Goal: Task Accomplishment & Management: Manage account settings

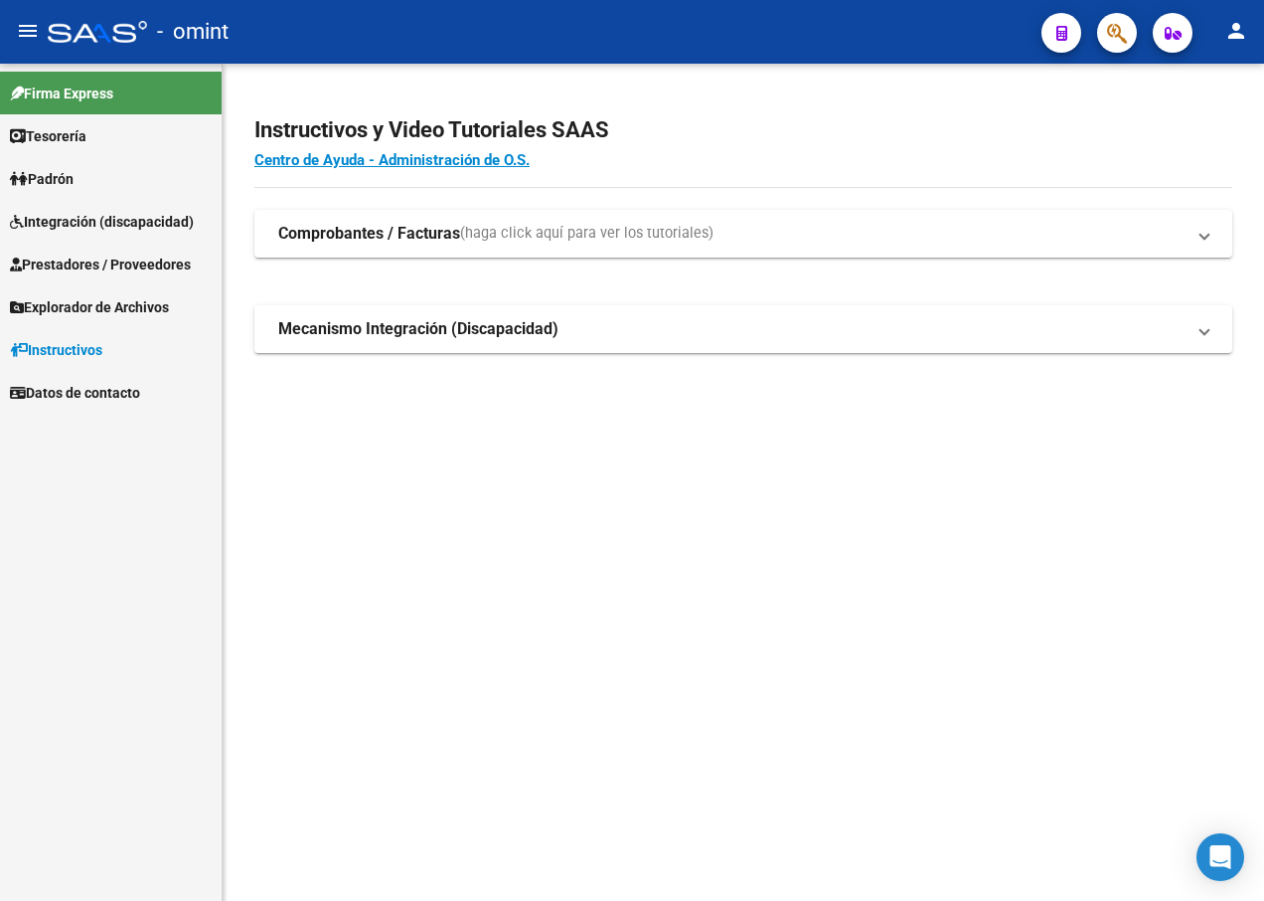
click at [66, 224] on span "Integración (discapacidad)" at bounding box center [102, 222] width 184 height 22
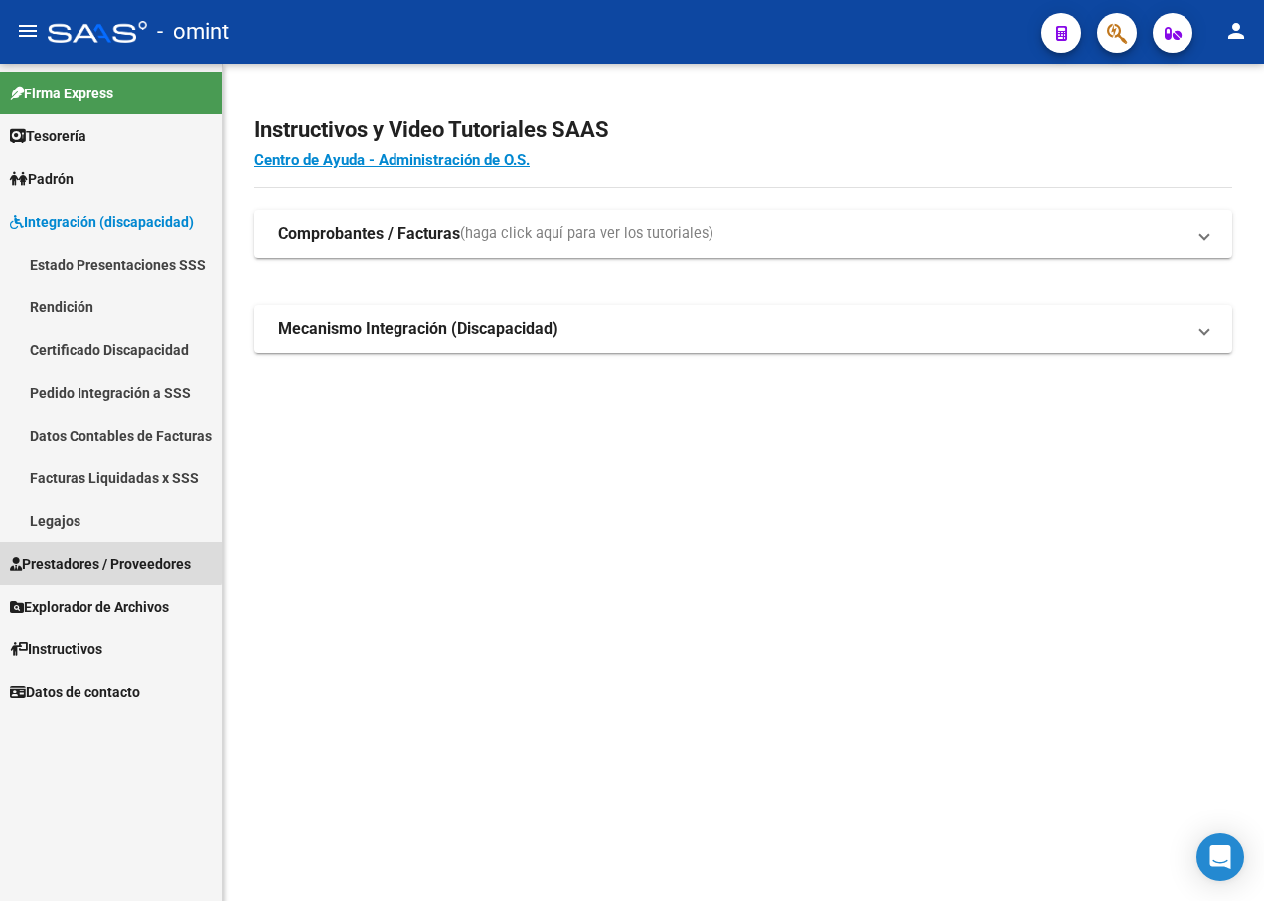
click at [106, 553] on span "Prestadores / Proveedores" at bounding box center [100, 564] width 181 height 22
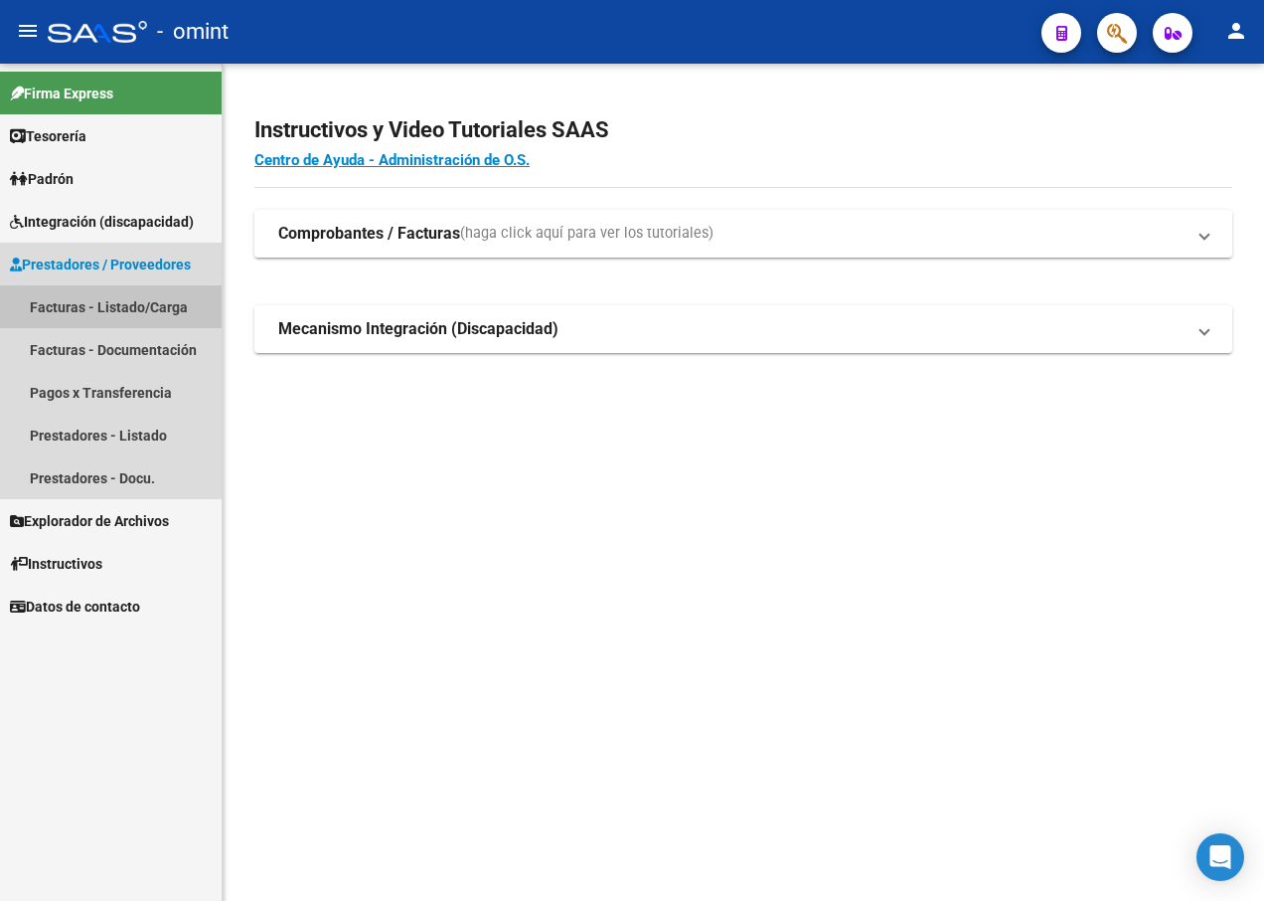
click at [120, 294] on link "Facturas - Listado/Carga" at bounding box center [111, 306] width 222 height 43
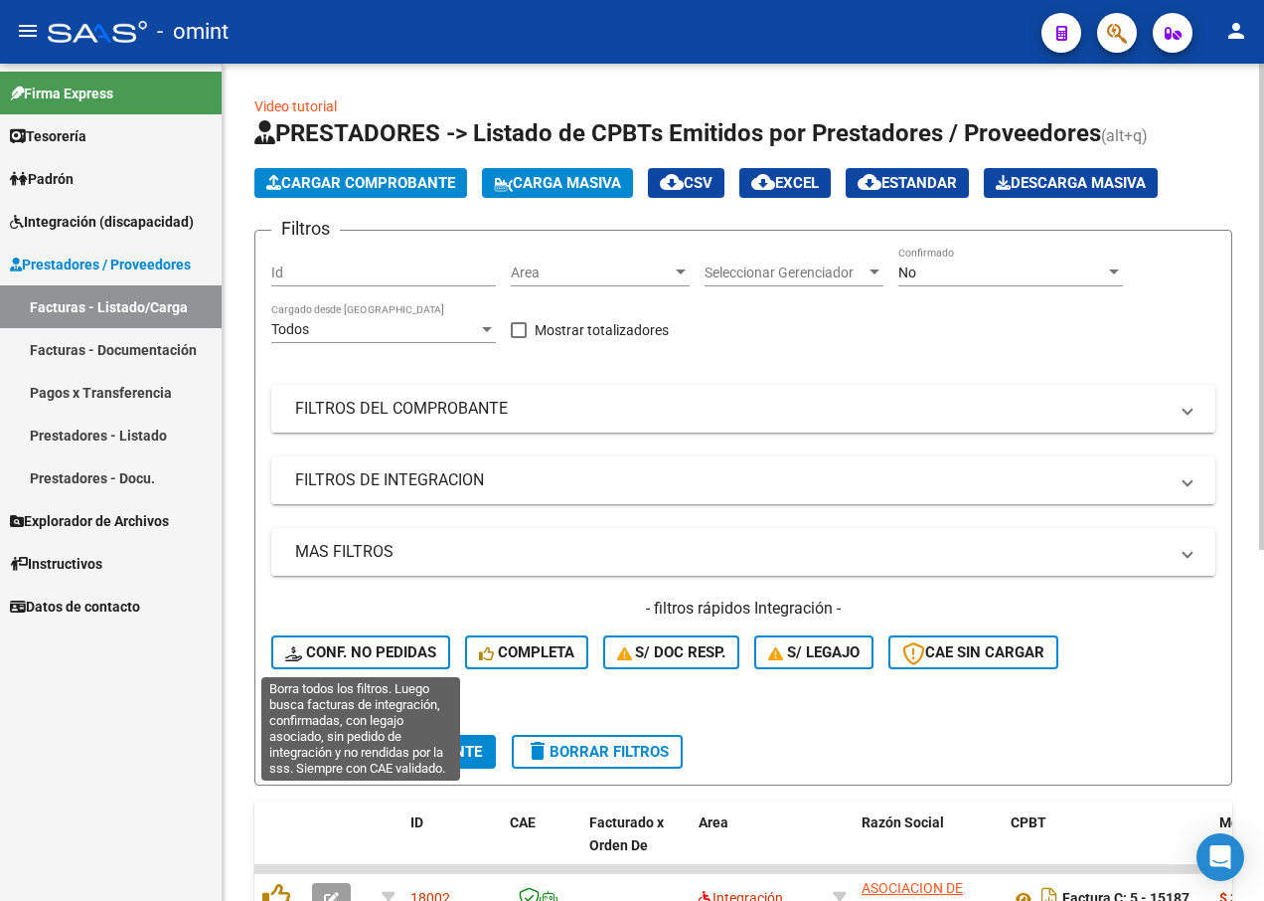
click at [351, 643] on span "Conf. no pedidas" at bounding box center [360, 652] width 151 height 18
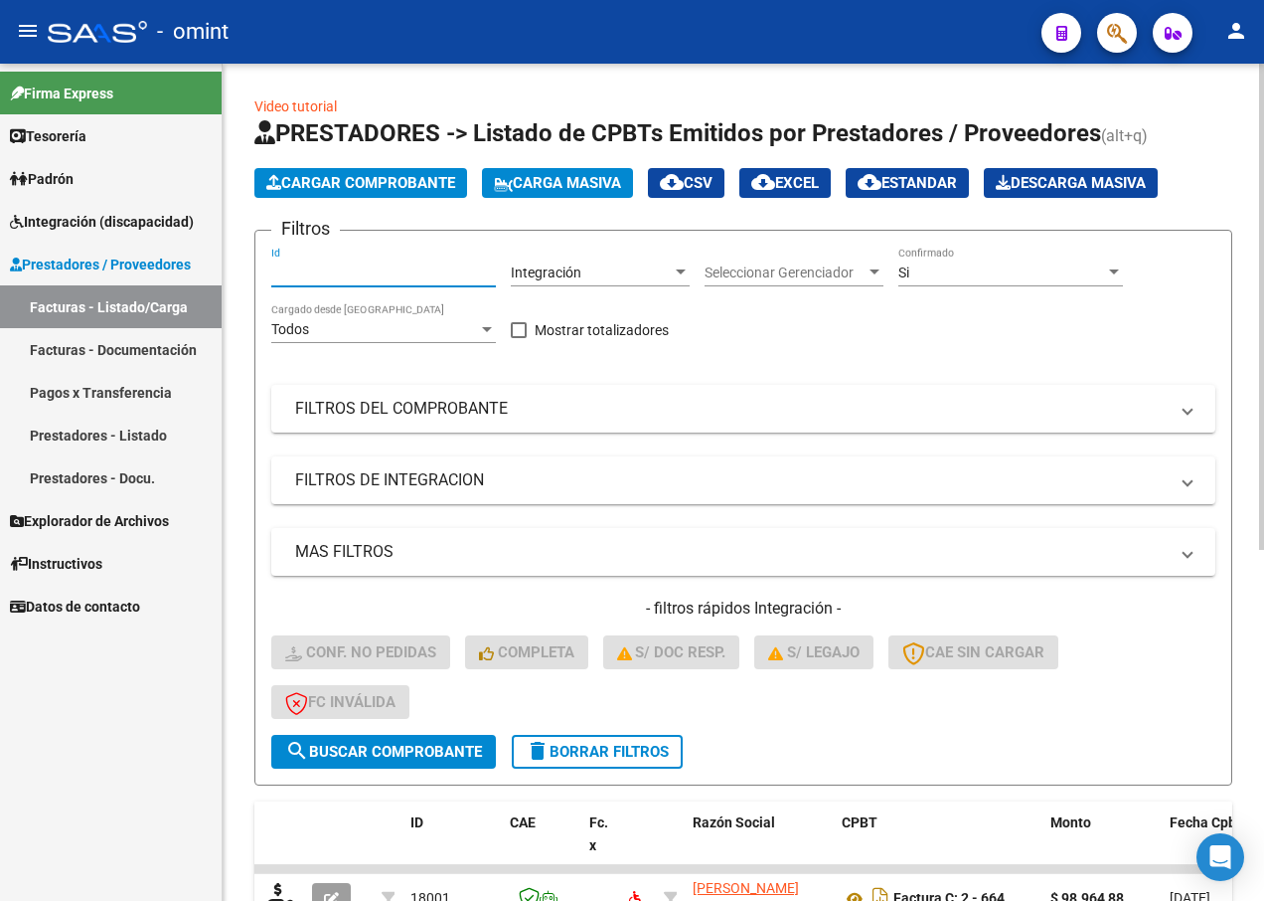
paste input "16793"
type input "16793"
click at [399, 756] on span "search Buscar Comprobante" at bounding box center [383, 751] width 197 height 18
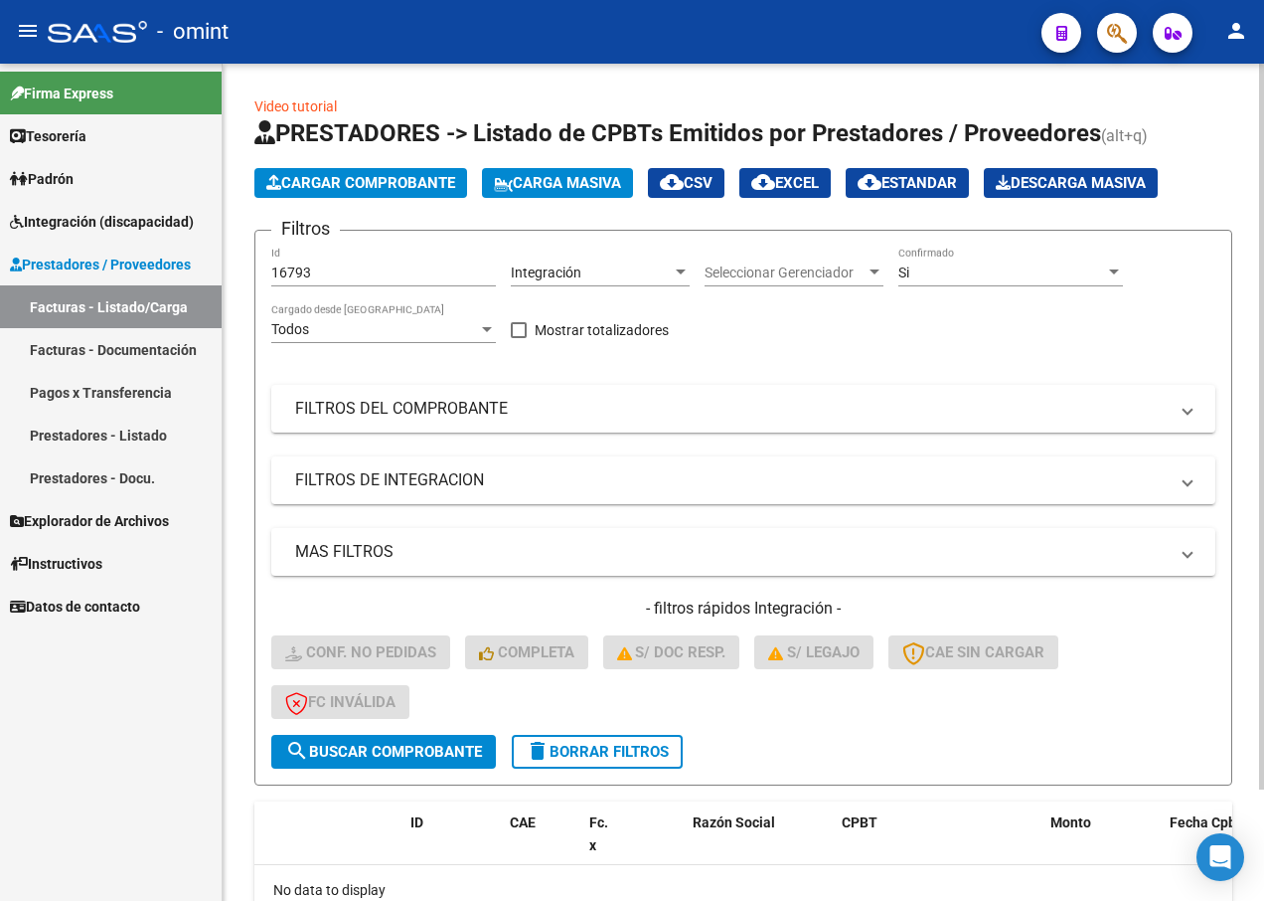
scroll to position [128, 0]
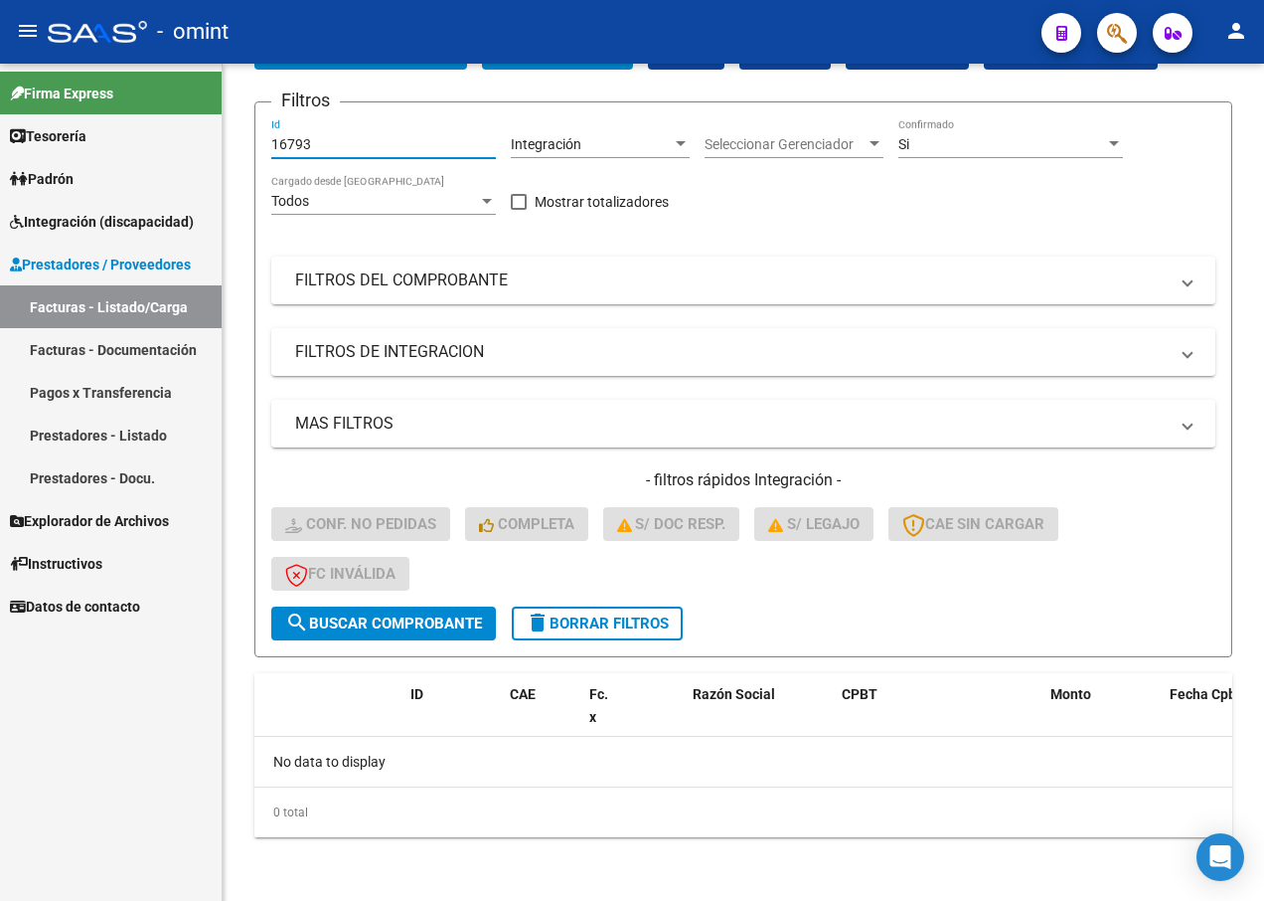
drag, startPoint x: 331, startPoint y: 147, endPoint x: 108, endPoint y: 120, distance: 224.3
click at [114, 123] on mat-sidenav-container "Firma Express Tesorería Extractos Procesados (csv) Extractos Originales (pdf) P…" at bounding box center [632, 482] width 1264 height 837
paste input "16375"
type input "16375"
click at [328, 625] on span "search Buscar Comprobante" at bounding box center [383, 623] width 197 height 18
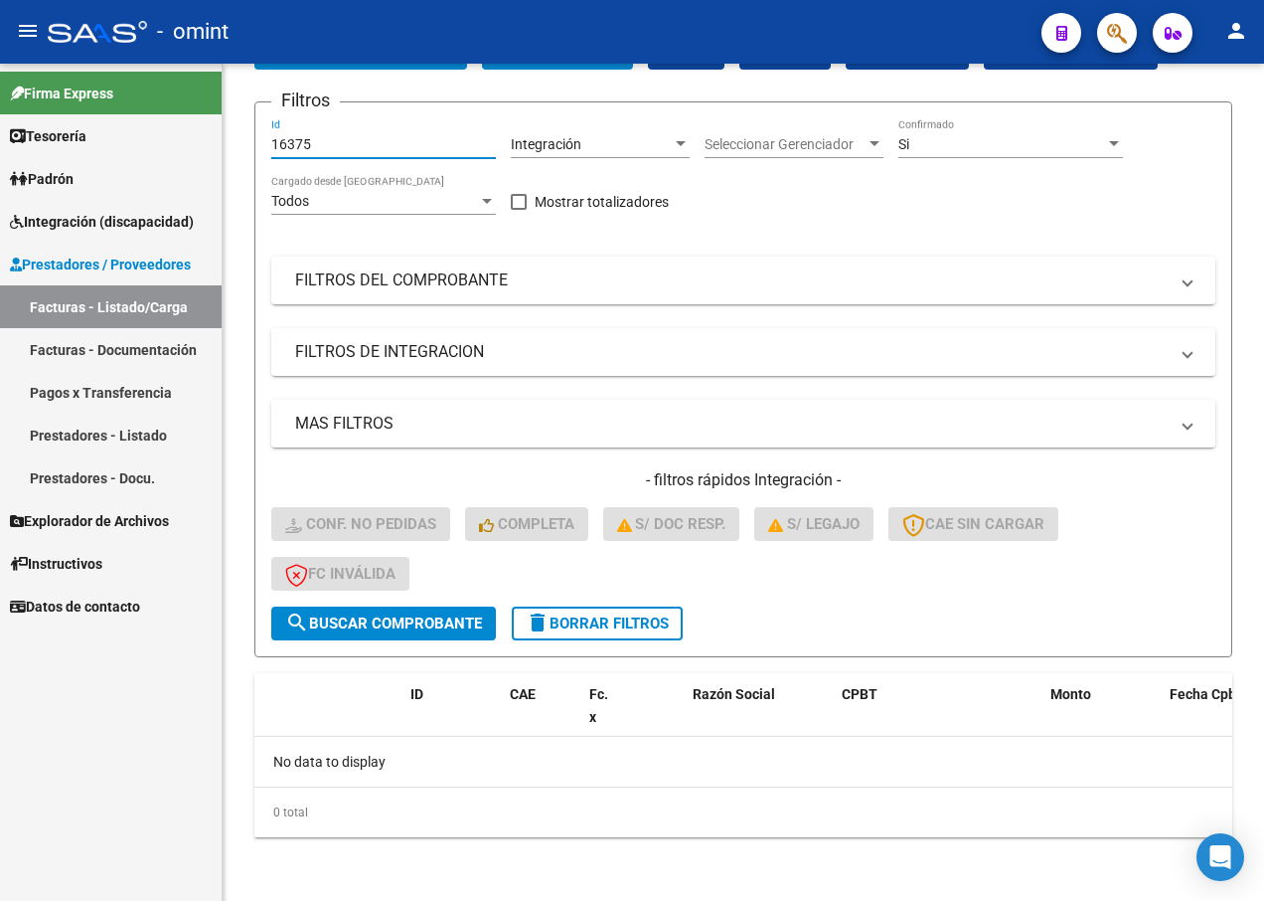
drag, startPoint x: 339, startPoint y: 135, endPoint x: 167, endPoint y: 125, distance: 172.2
click at [170, 126] on mat-sidenav-container "Firma Express Tesorería Extractos Procesados (csv) Extractos Originales (pdf) P…" at bounding box center [632, 482] width 1264 height 837
paste input "16259"
type input "16259"
click at [377, 622] on span "search Buscar Comprobante" at bounding box center [383, 623] width 197 height 18
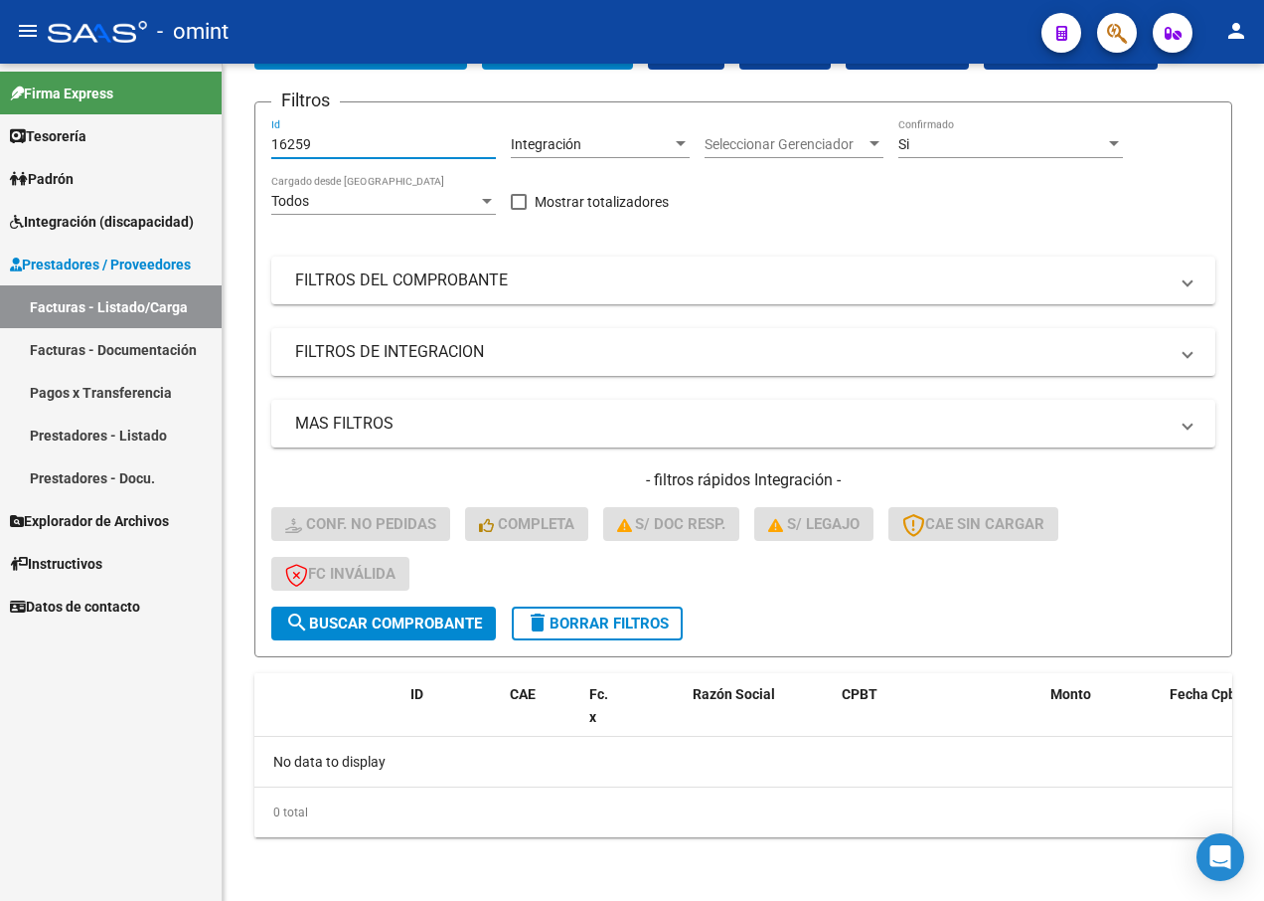
drag, startPoint x: 337, startPoint y: 143, endPoint x: 125, endPoint y: 91, distance: 217.9
click at [125, 91] on mat-sidenav-container "Firma Express Tesorería Extractos Procesados (csv) Extractos Originales (pdf) P…" at bounding box center [632, 482] width 1264 height 837
paste input "17226"
type input "17226"
click at [379, 622] on span "search Buscar Comprobante" at bounding box center [383, 623] width 197 height 18
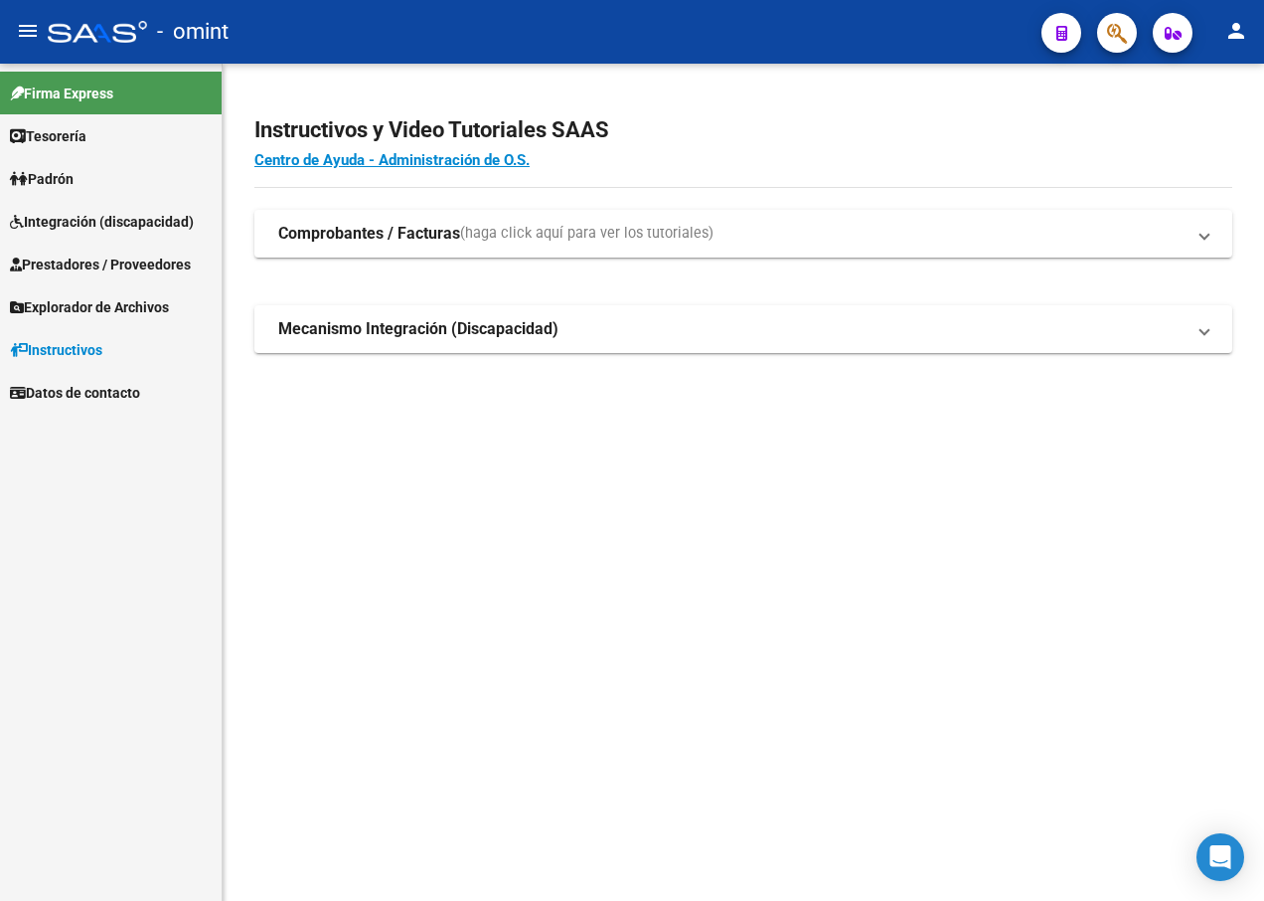
click at [73, 225] on span "Integración (discapacidad)" at bounding box center [102, 222] width 184 height 22
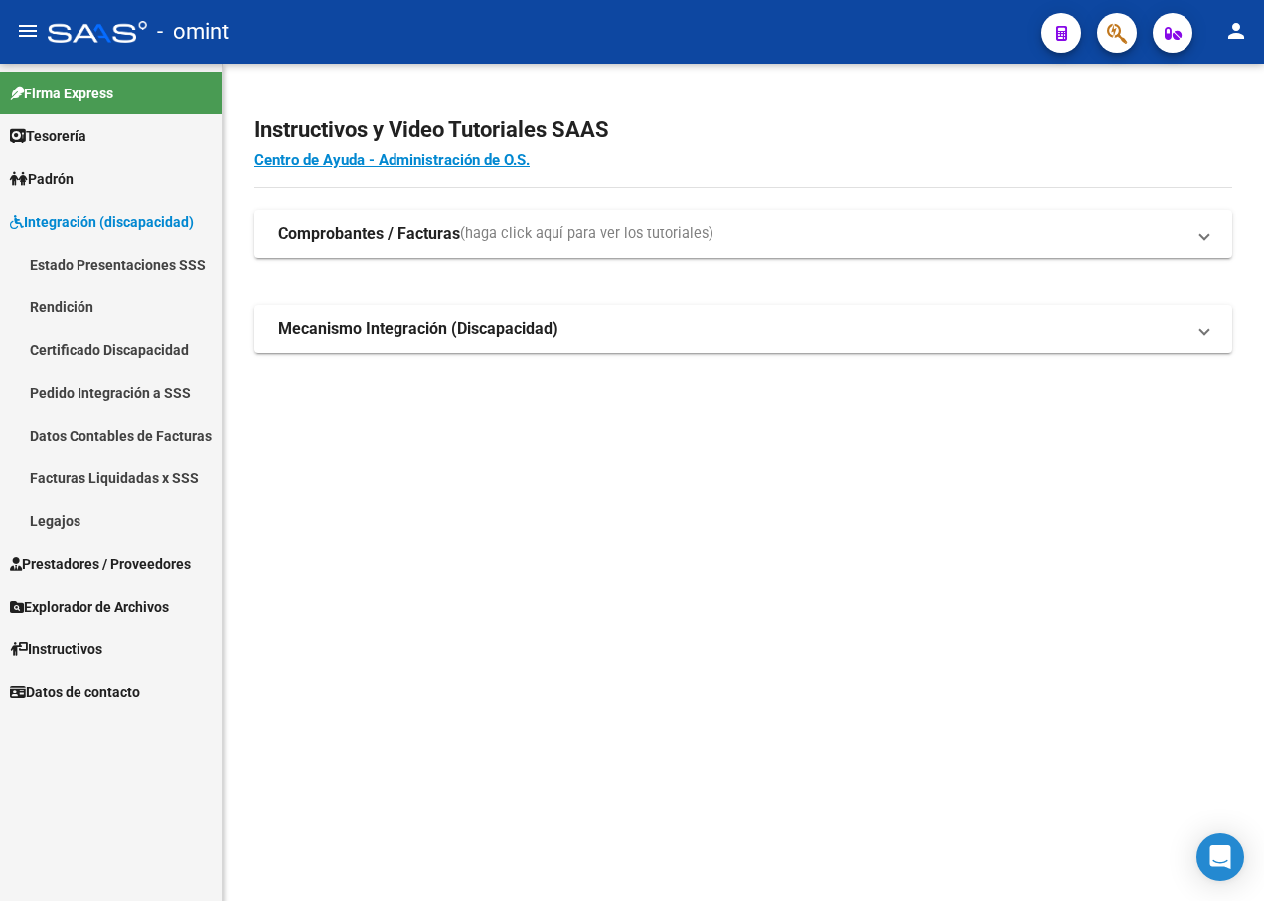
click at [63, 525] on link "Legajos" at bounding box center [111, 520] width 222 height 43
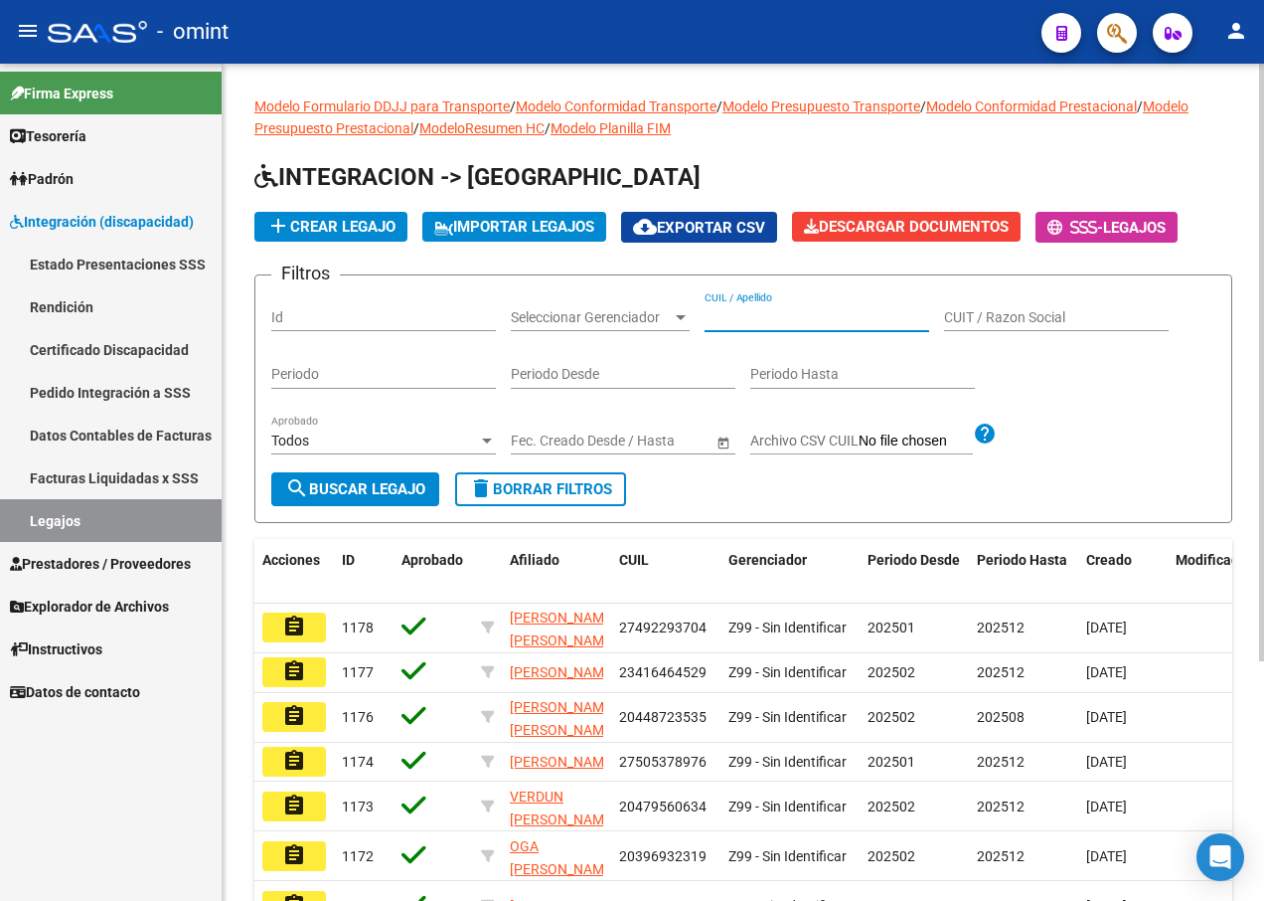
paste input "20553096902"
type input "20553096902"
click at [414, 493] on span "search Buscar Legajo" at bounding box center [355, 489] width 140 height 18
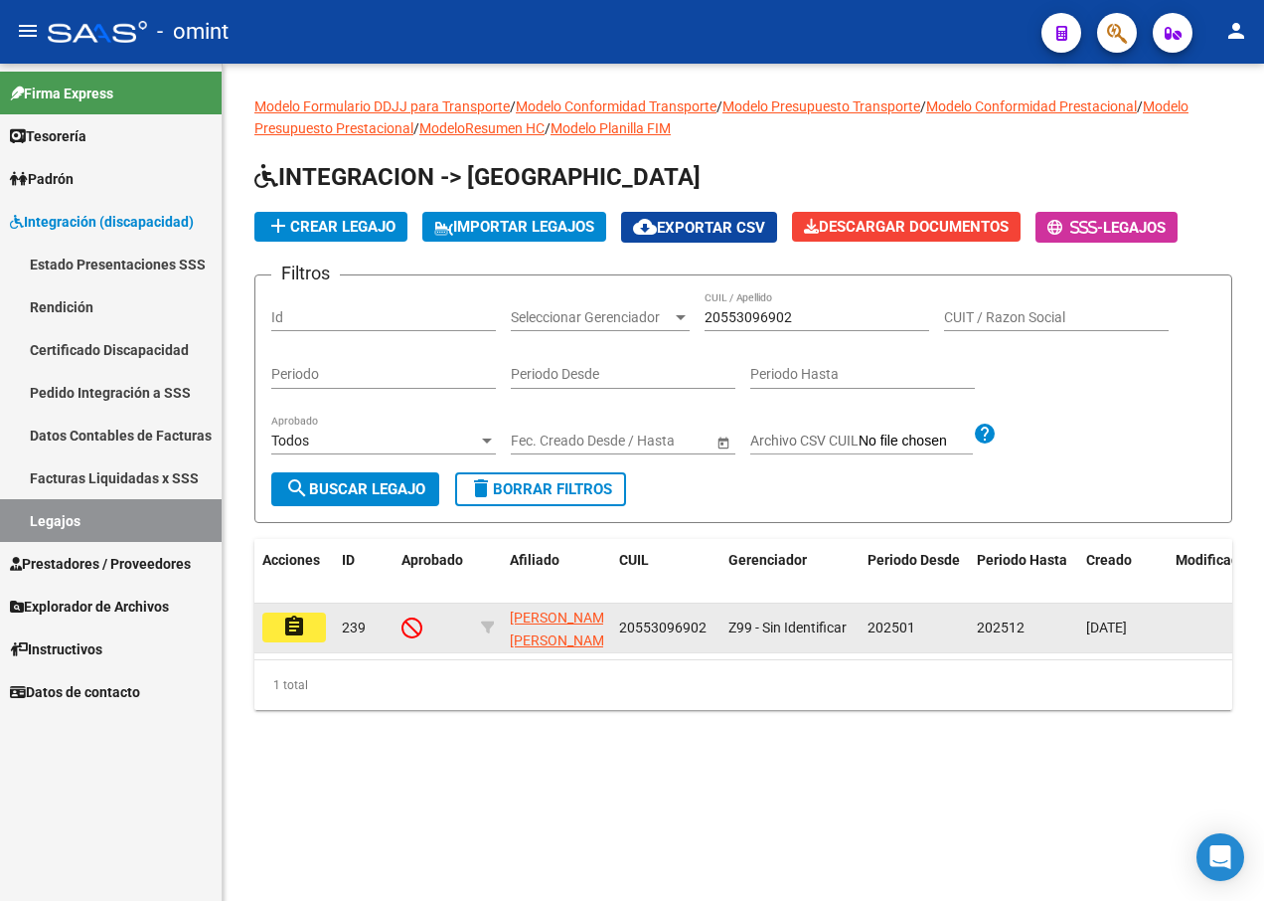
click at [290, 626] on mat-icon "assignment" at bounding box center [294, 626] width 24 height 24
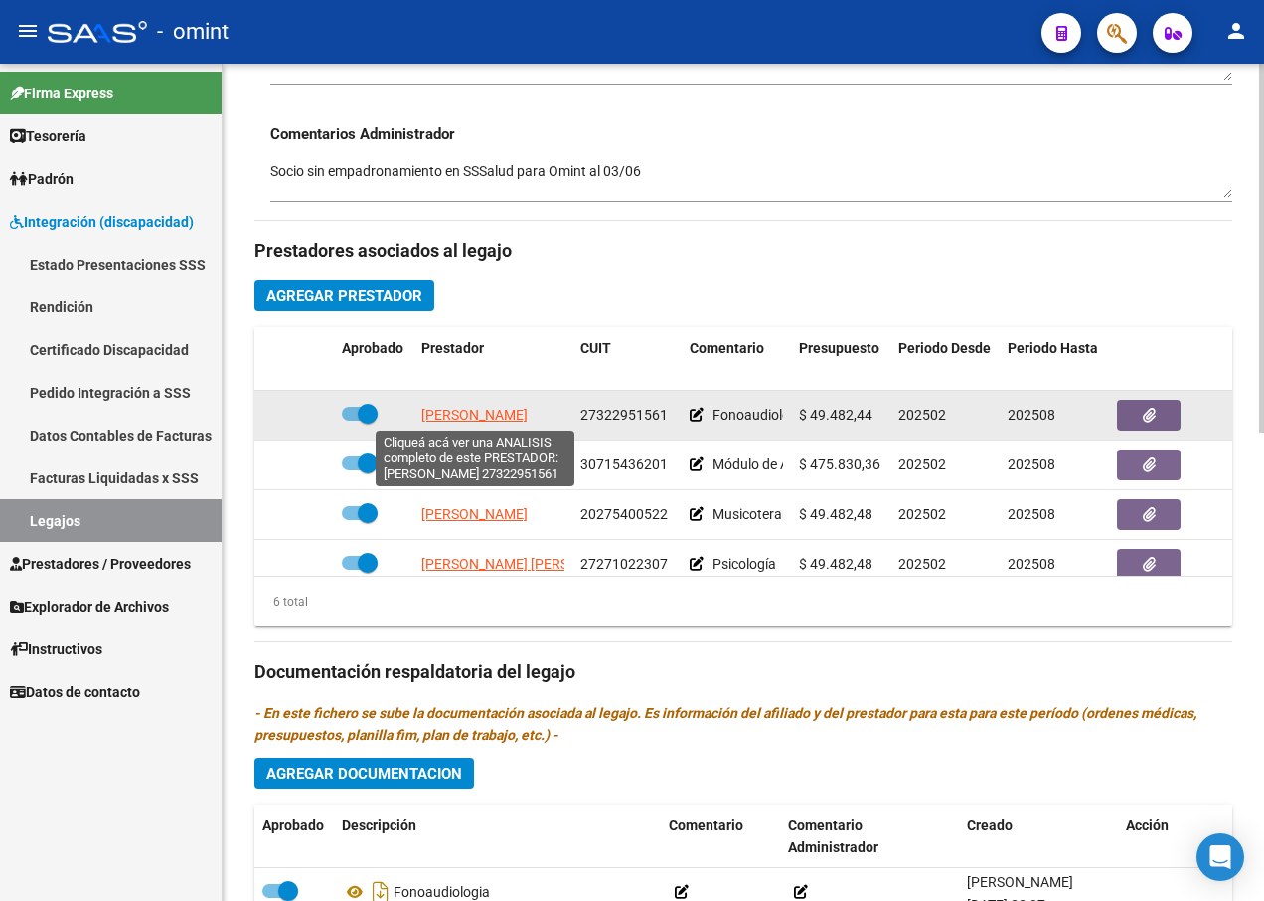
click at [454, 409] on span "[PERSON_NAME]" at bounding box center [474, 415] width 106 height 16
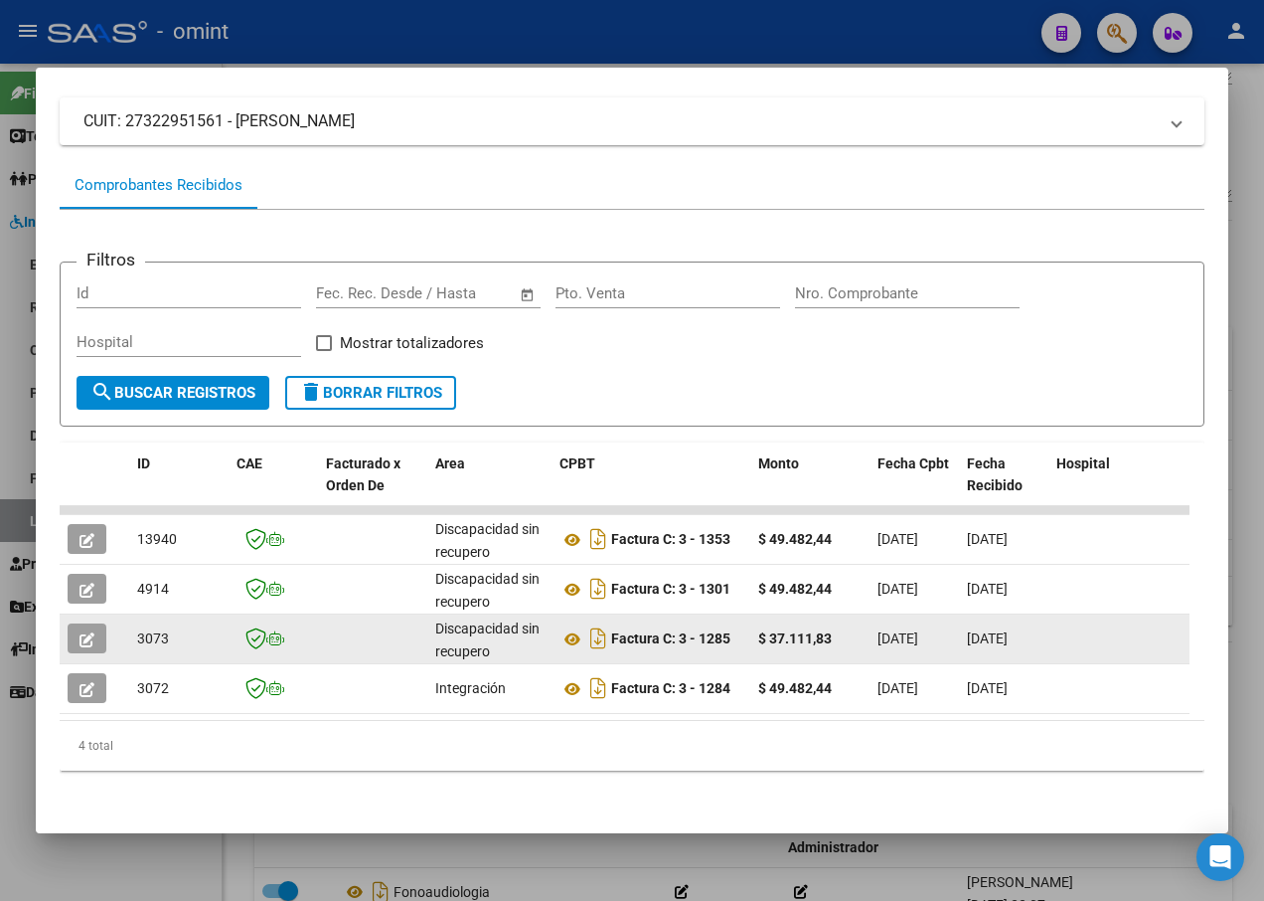
click at [94, 623] on button "button" at bounding box center [87, 638] width 39 height 30
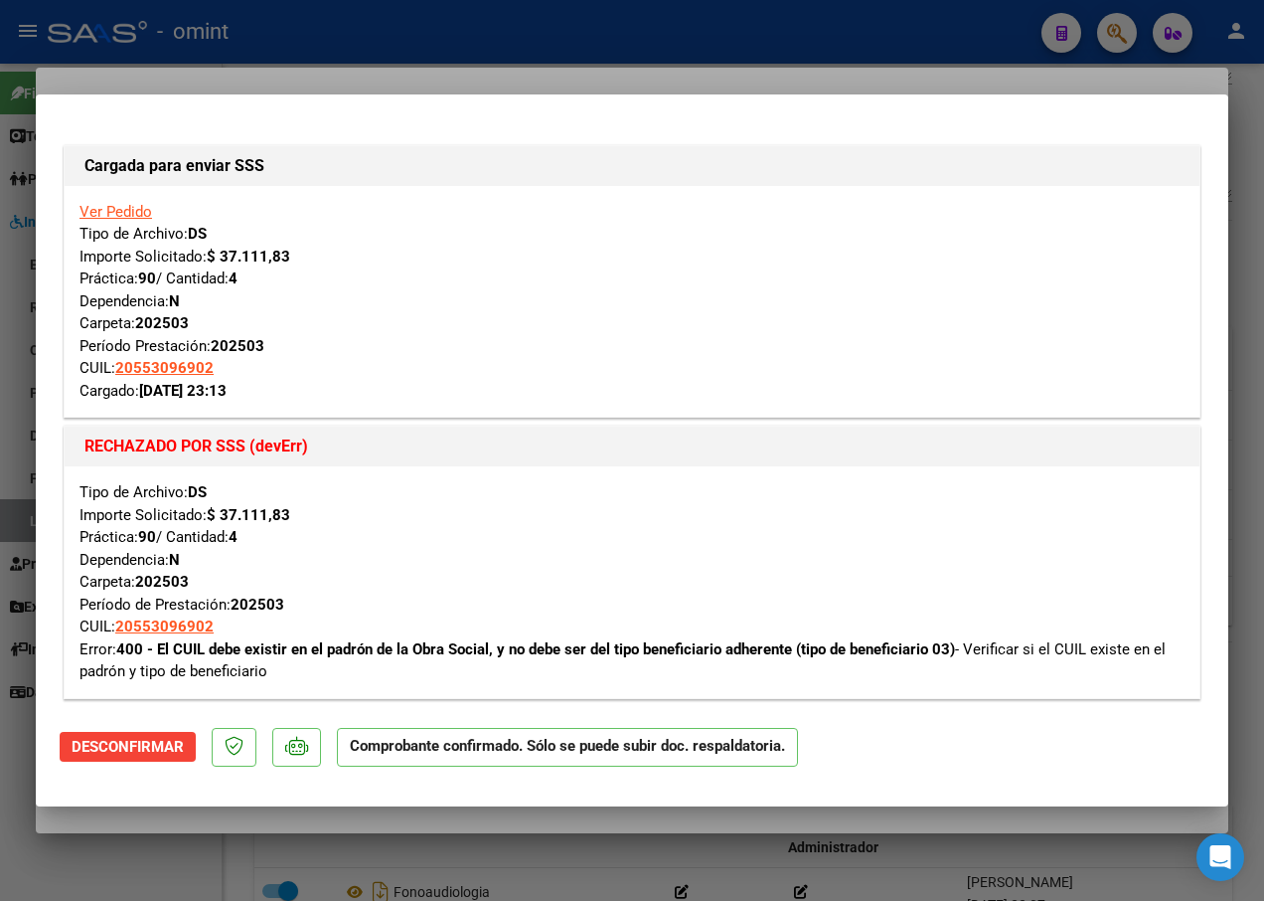
click at [317, 63] on div at bounding box center [632, 450] width 1264 height 901
type input "$ 0,00"
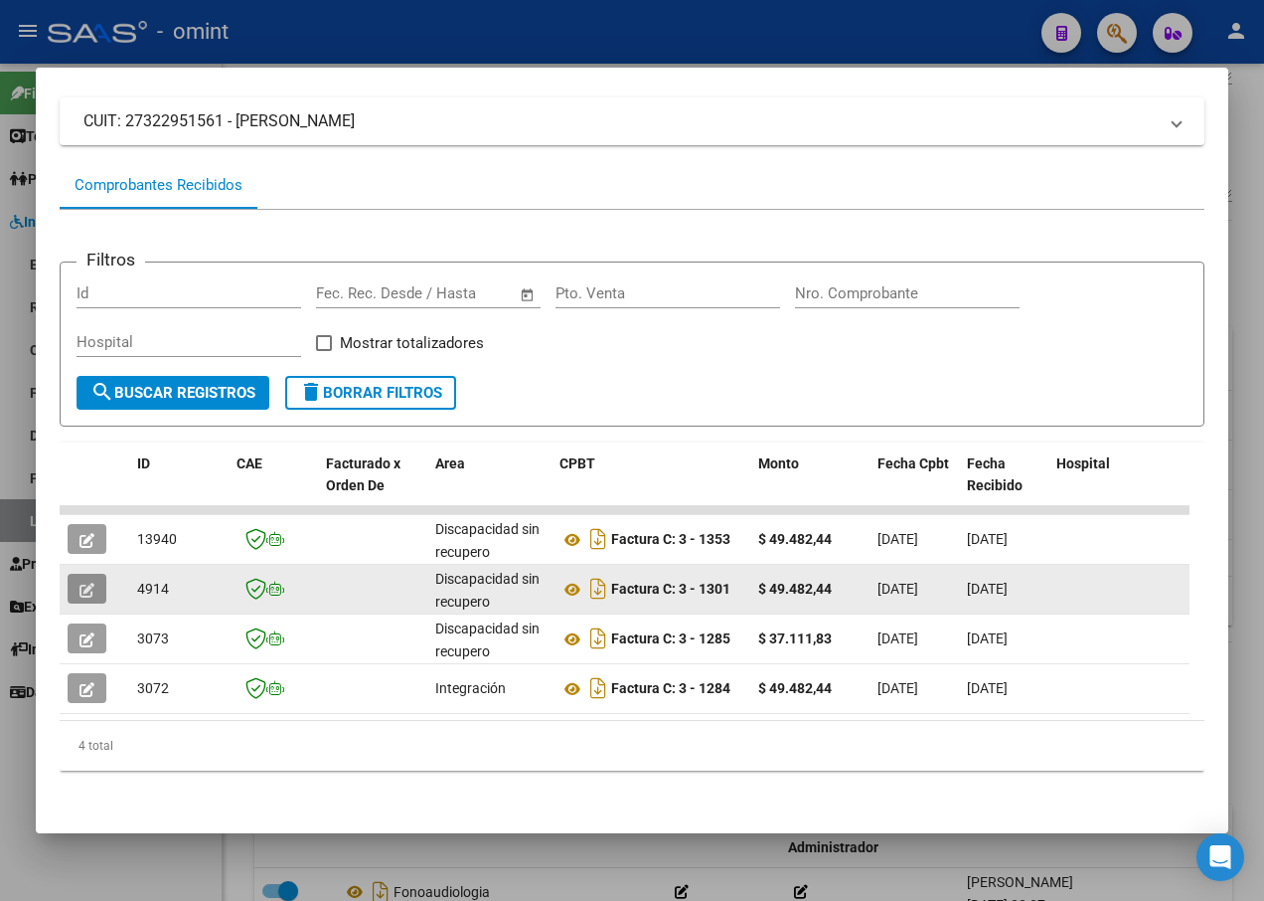
click at [91, 582] on icon "button" at bounding box center [87, 589] width 15 height 15
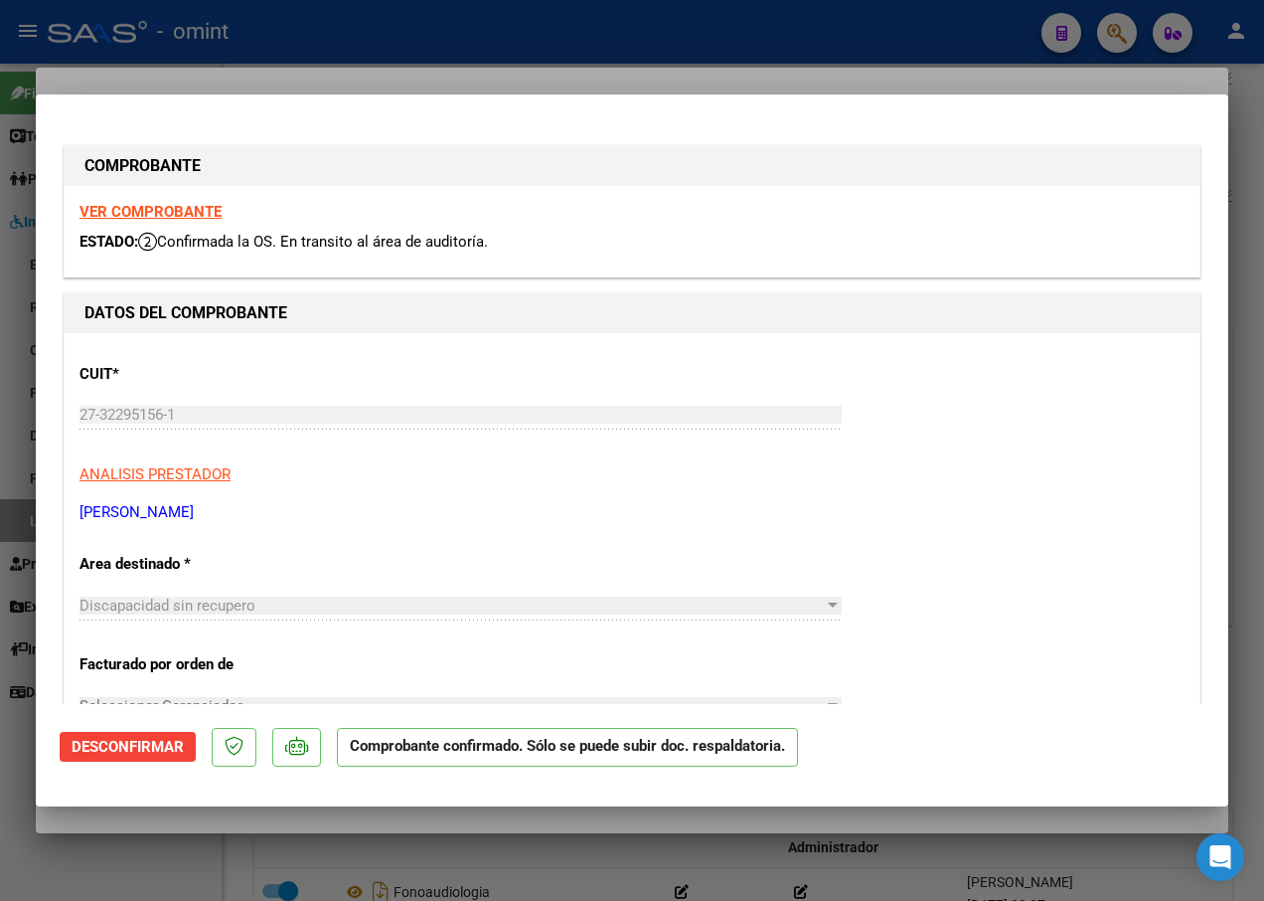
click at [324, 88] on div at bounding box center [632, 450] width 1264 height 901
type input "$ 0,00"
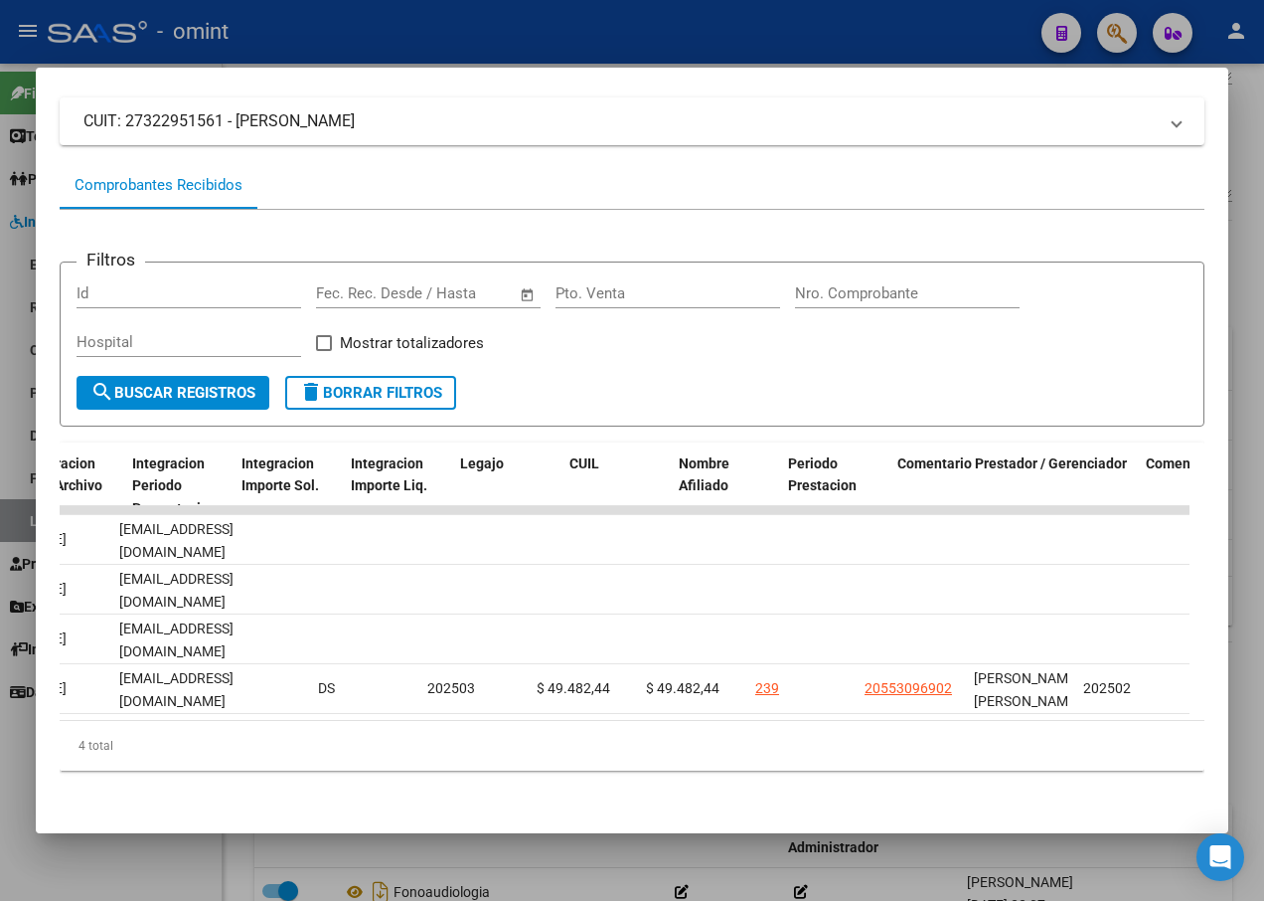
scroll to position [0, 2758]
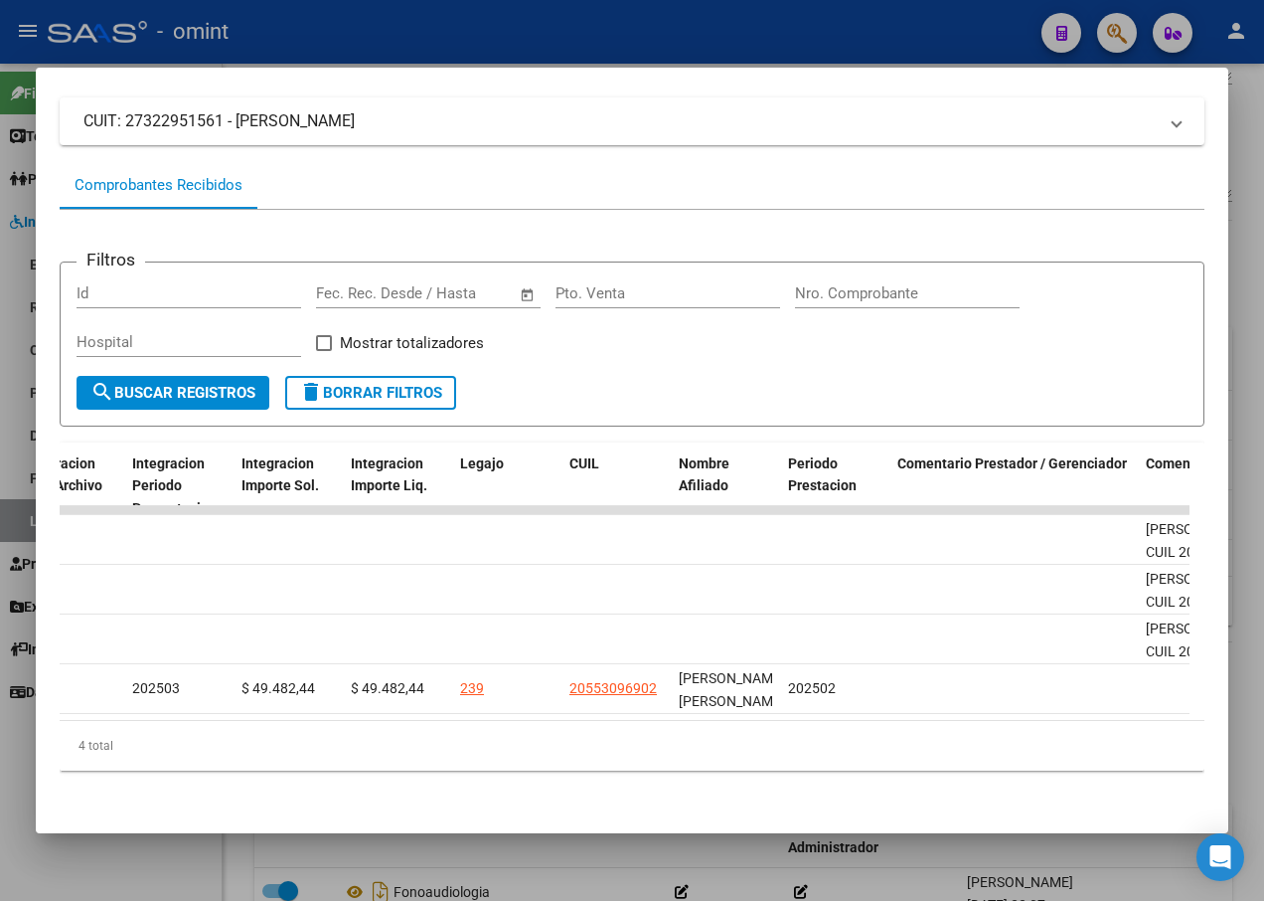
click at [878, 703] on datatable-body "13940 Discapacidad sin [PERSON_NAME] Factura C: 3 - 1353 $ 49.482,44 [DATE] [DA…" at bounding box center [625, 613] width 1130 height 215
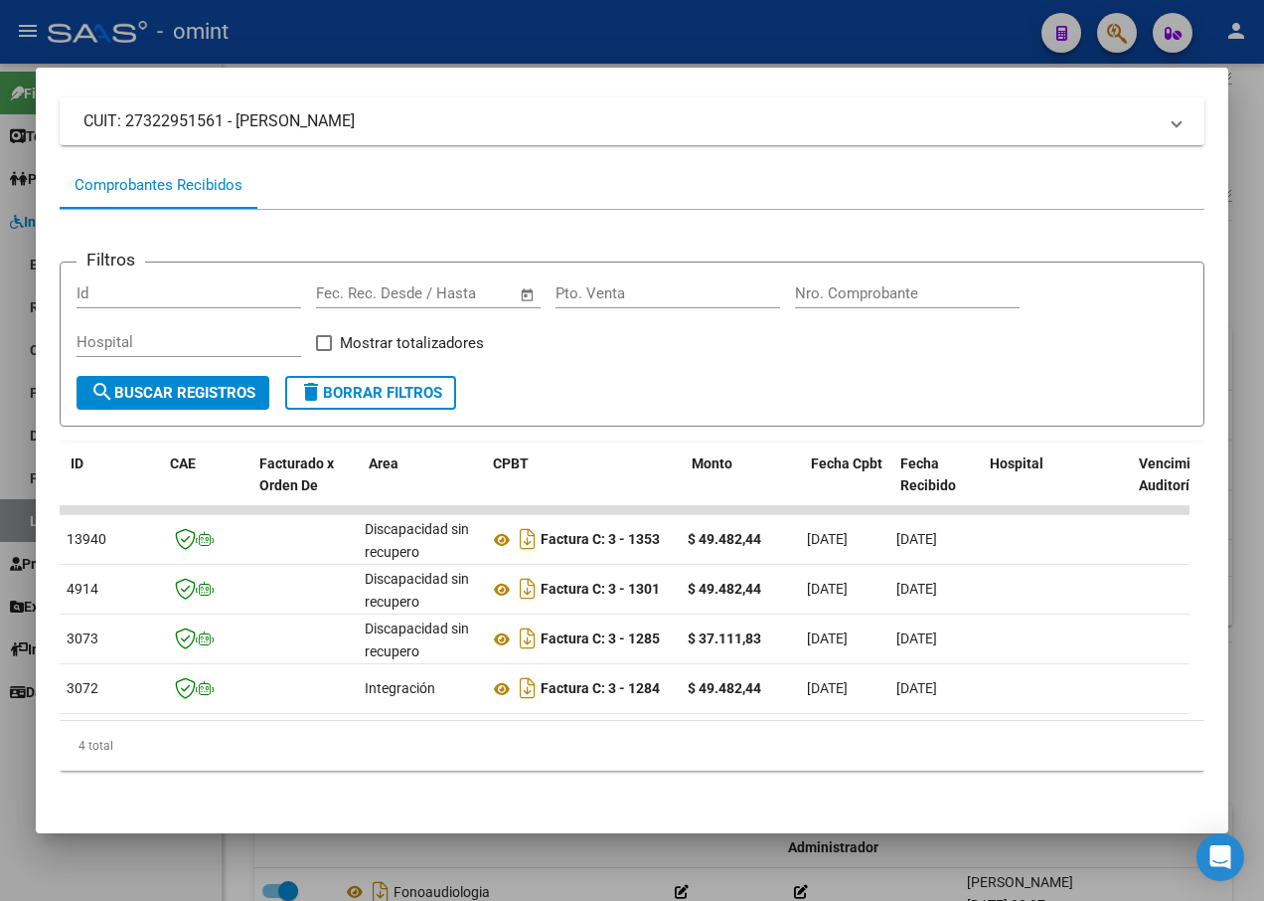
scroll to position [0, 0]
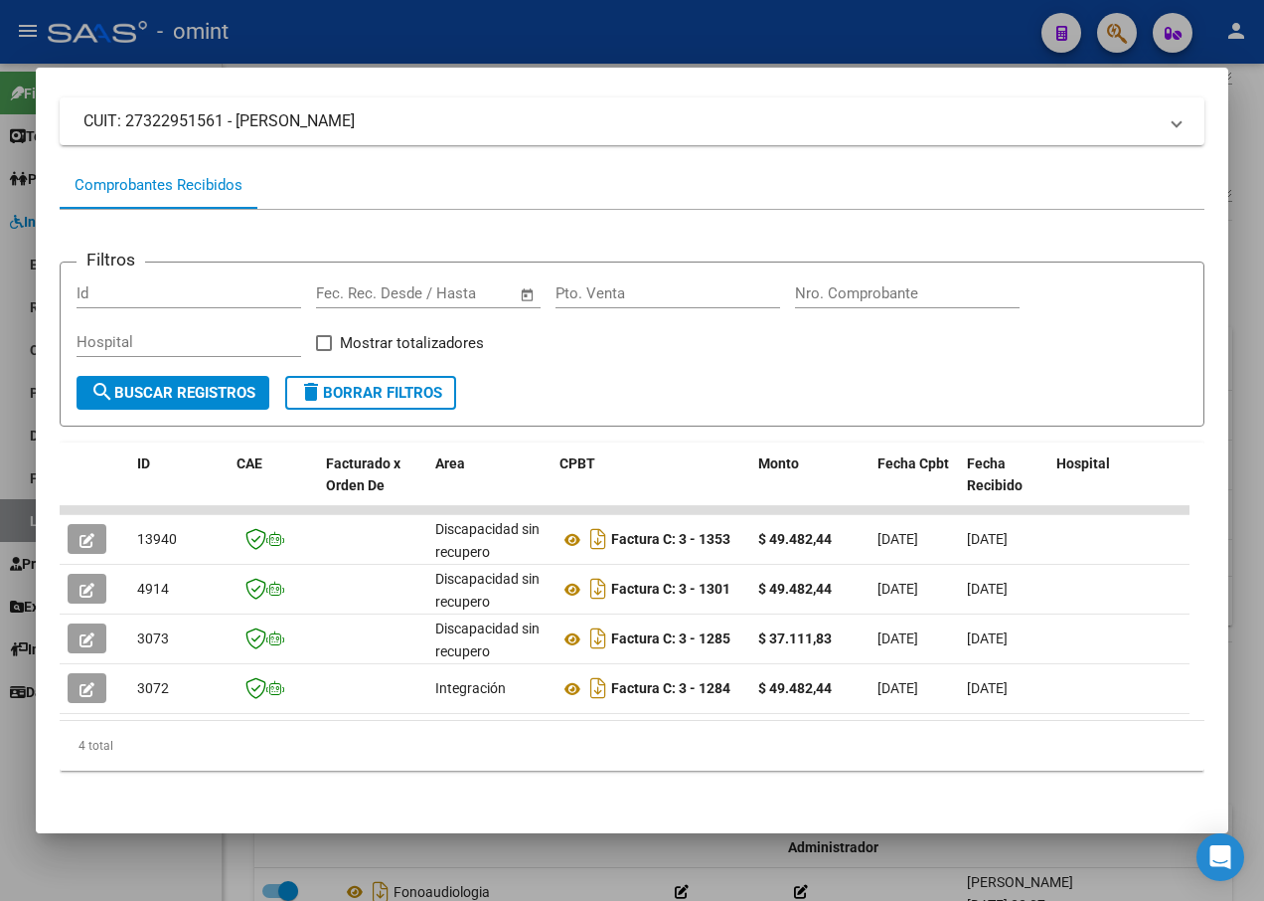
click at [274, 45] on div at bounding box center [632, 450] width 1264 height 901
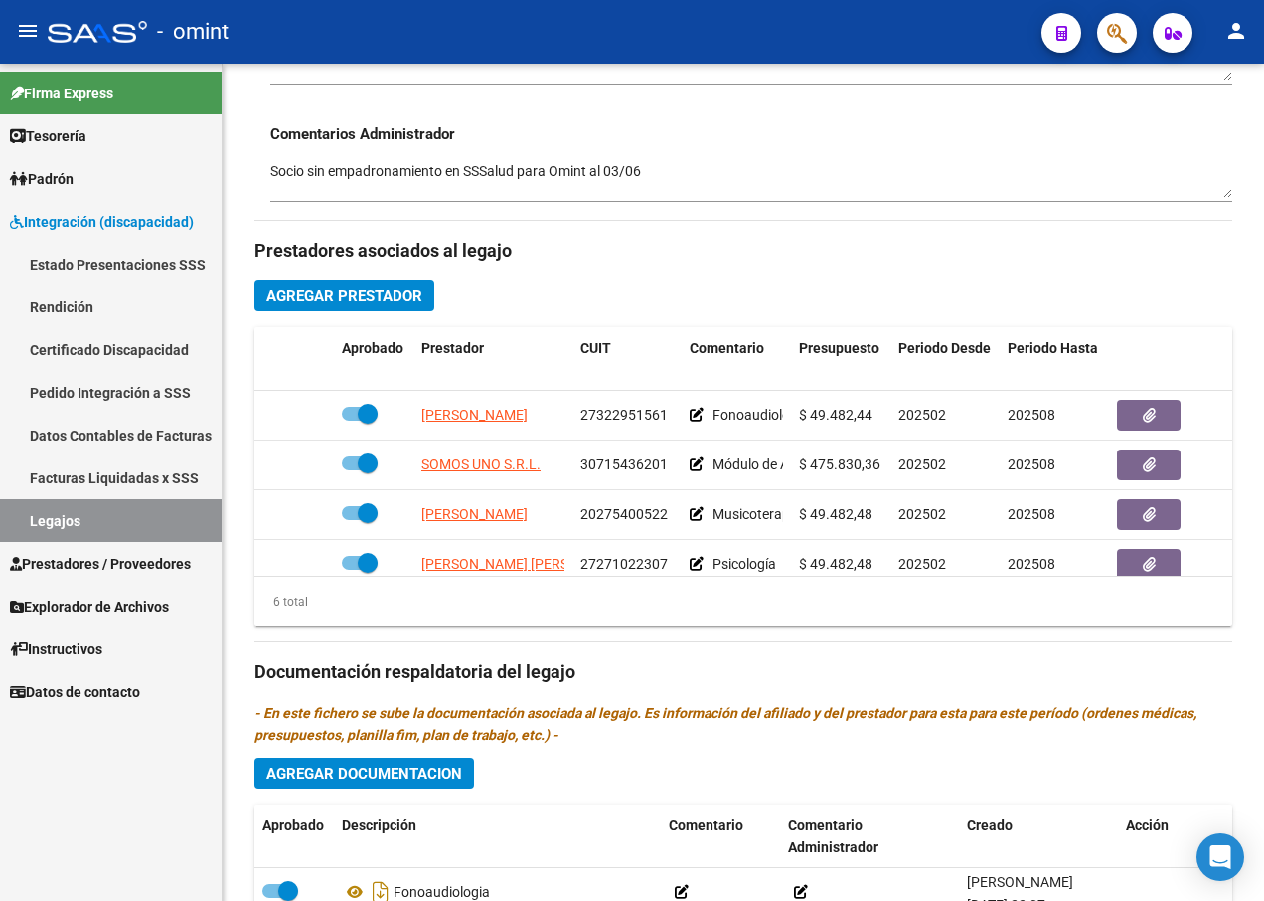
click at [82, 523] on link "Legajos" at bounding box center [111, 520] width 222 height 43
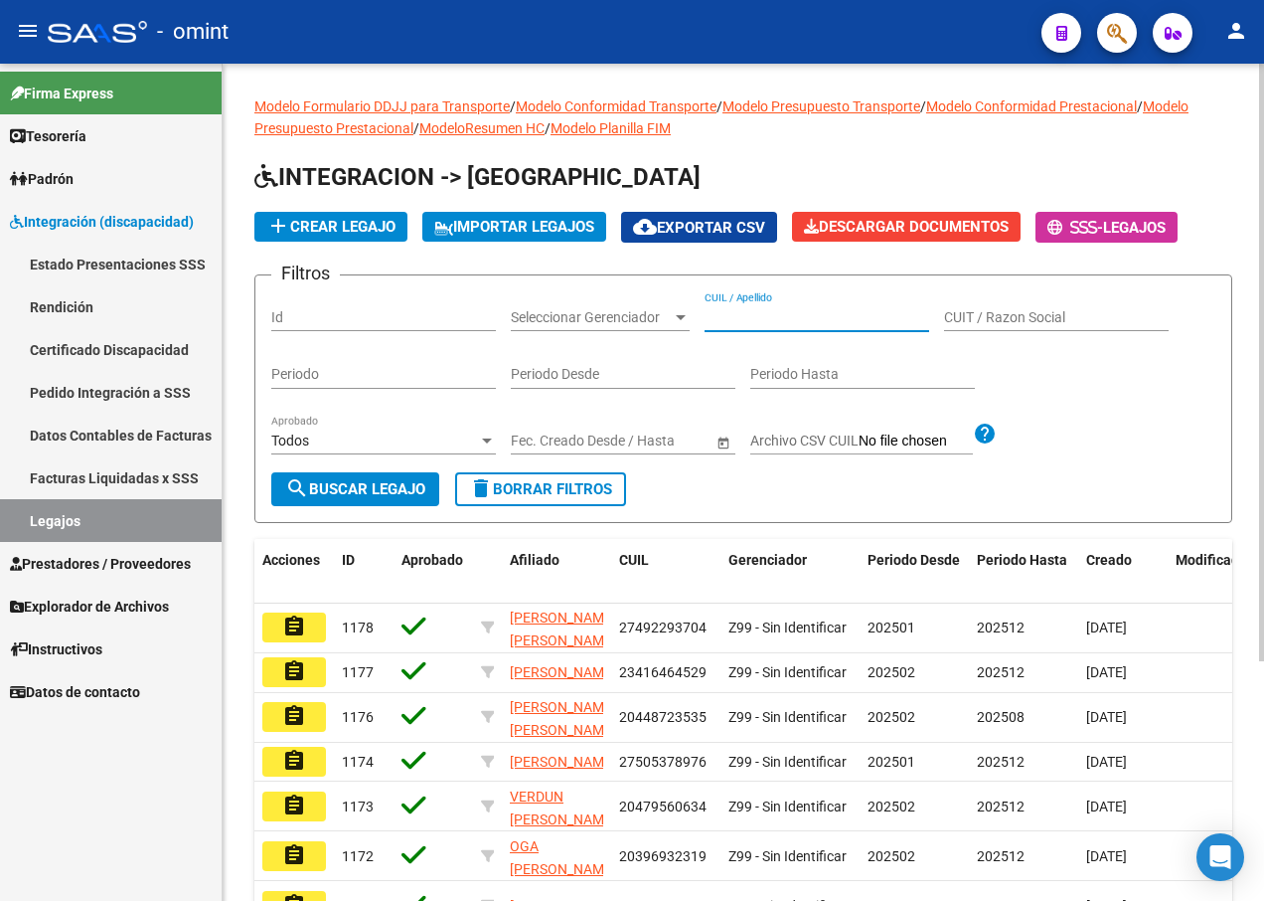
paste input "27530778032"
type input "27530778032"
drag, startPoint x: 358, startPoint y: 478, endPoint x: 386, endPoint y: 488, distance: 29.6
click at [360, 479] on button "search Buscar Legajo" at bounding box center [355, 489] width 168 height 34
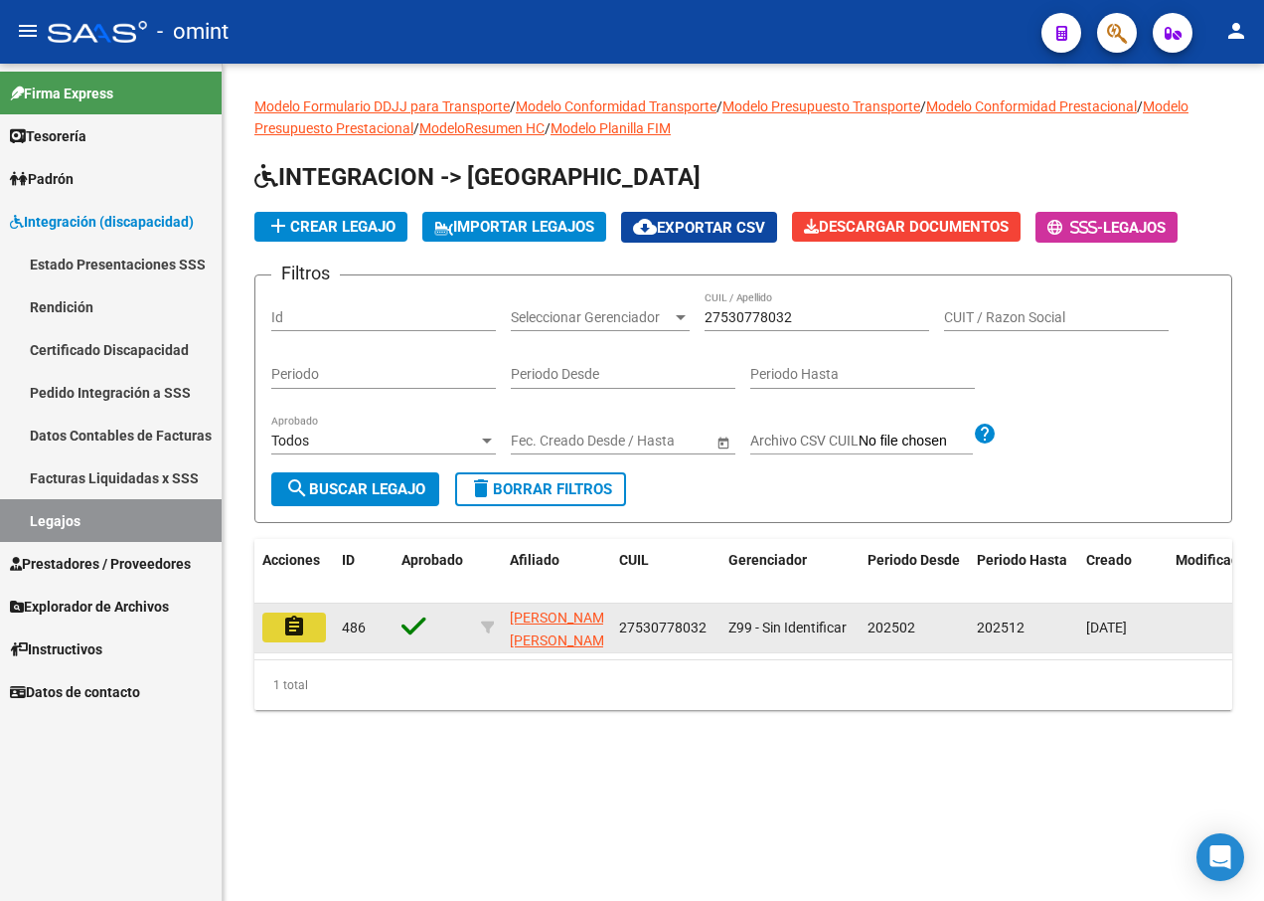
click at [287, 621] on mat-icon "assignment" at bounding box center [294, 626] width 24 height 24
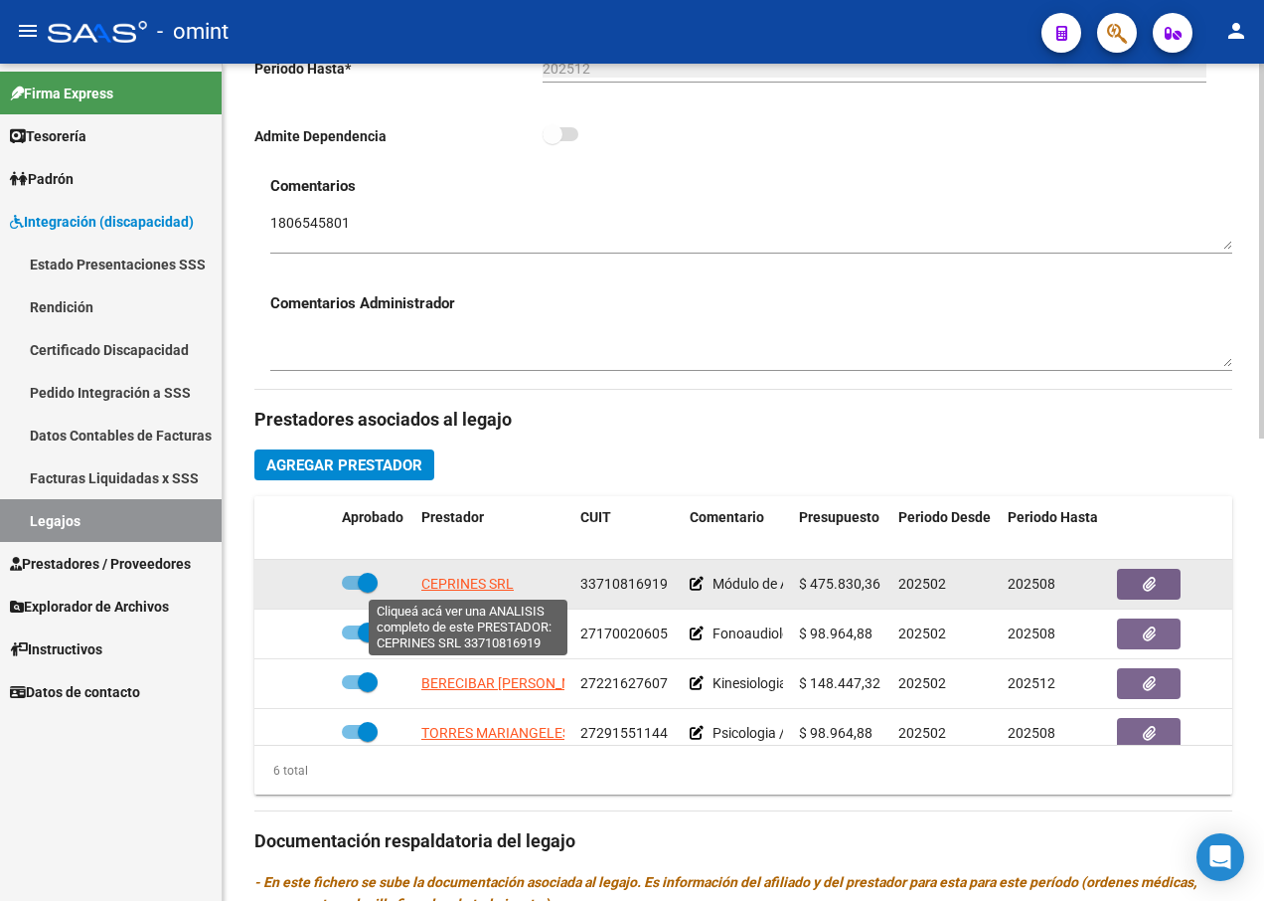
click at [456, 577] on span "CEPRINES SRL" at bounding box center [467, 583] width 92 height 16
type textarea "33710816919"
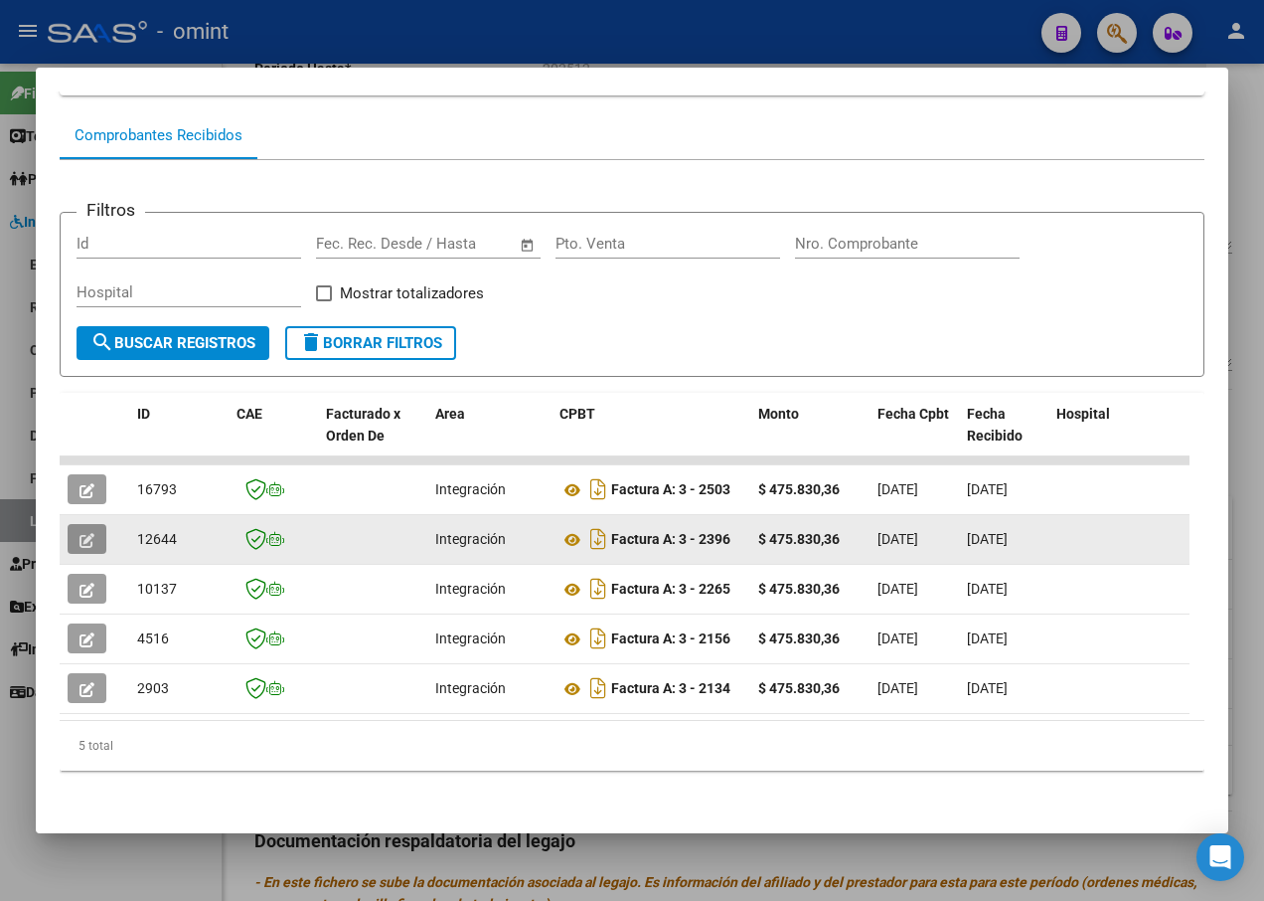
click at [93, 533] on icon "button" at bounding box center [87, 540] width 15 height 15
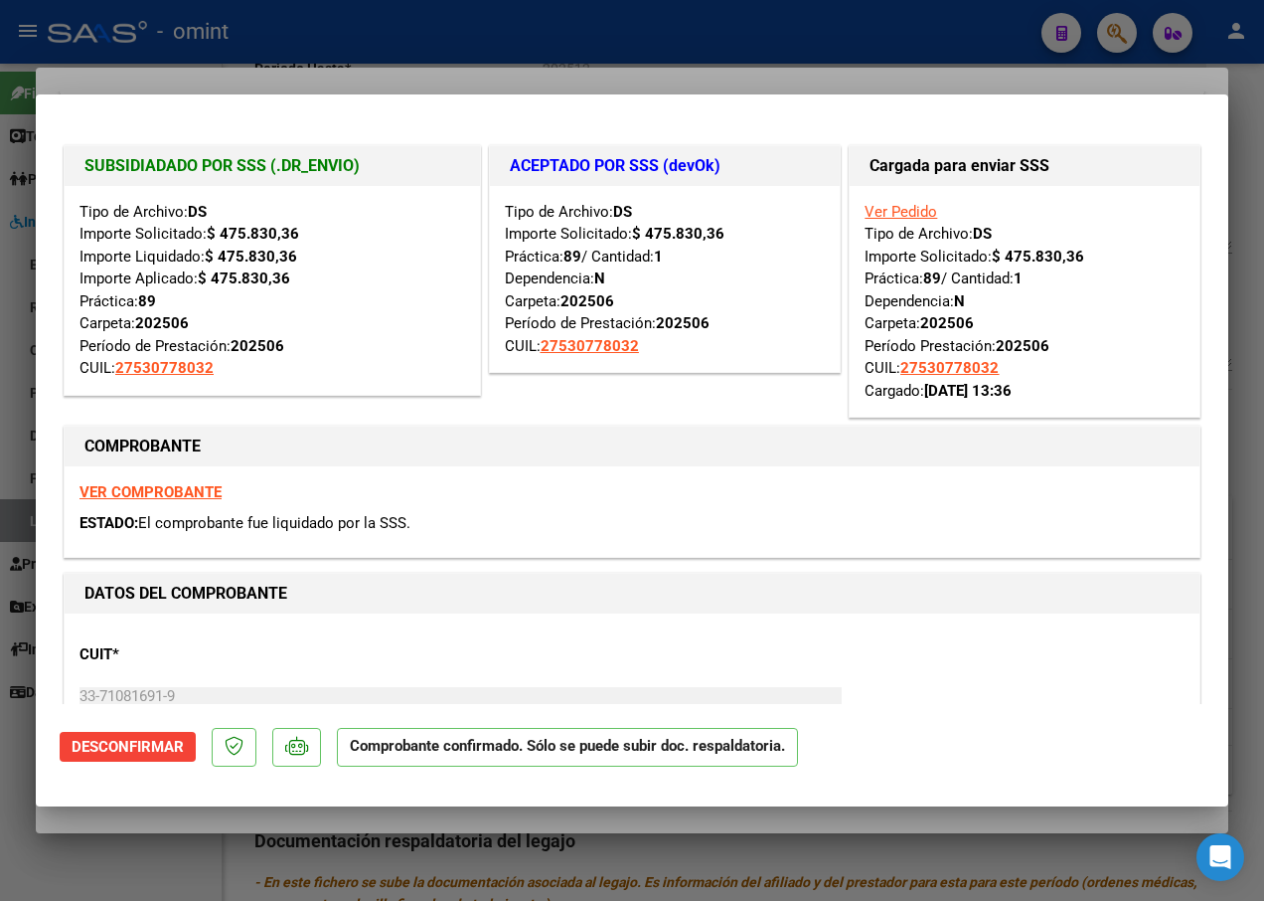
click at [222, 59] on div at bounding box center [632, 450] width 1264 height 901
type input "$ 0,00"
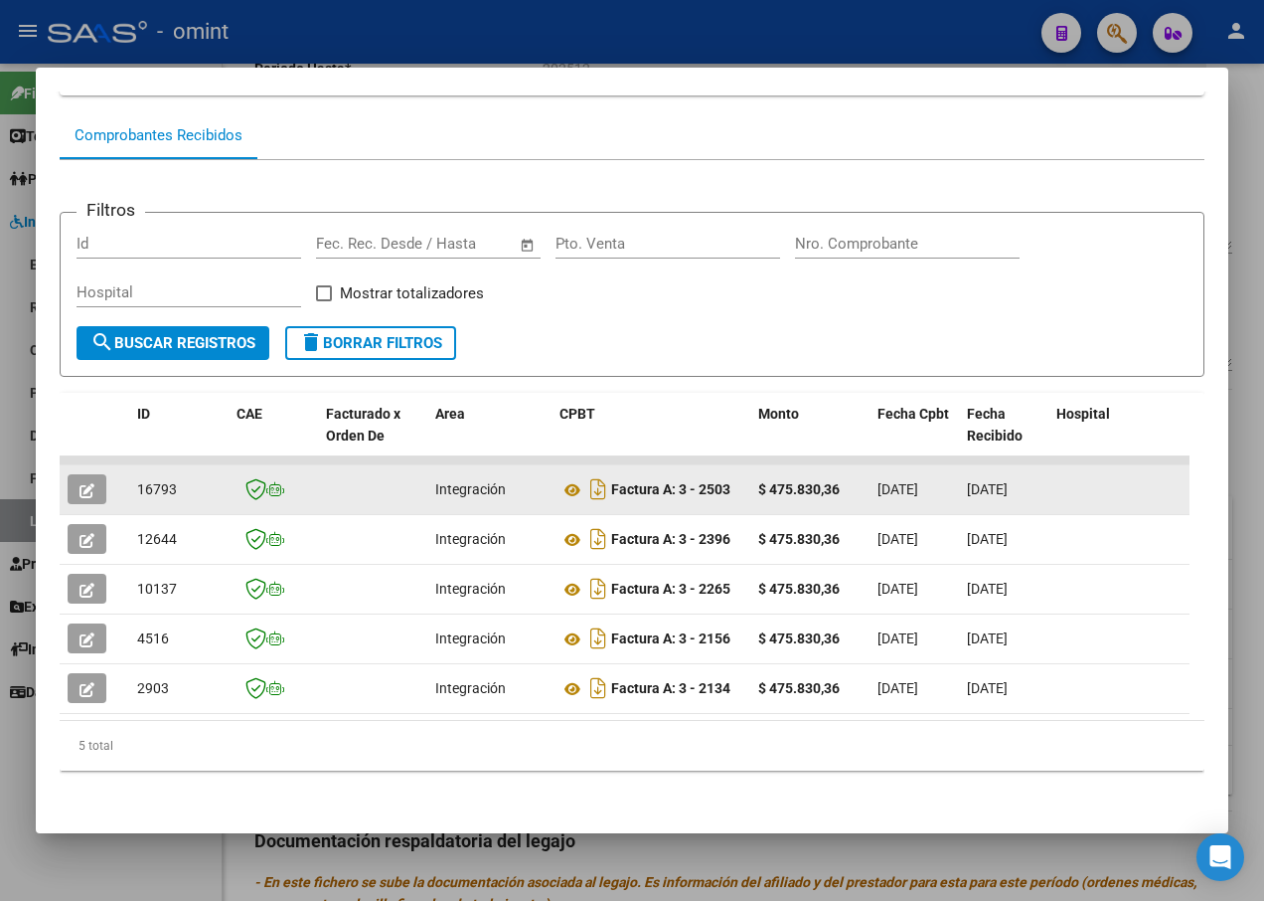
click at [88, 483] on icon "button" at bounding box center [87, 490] width 15 height 15
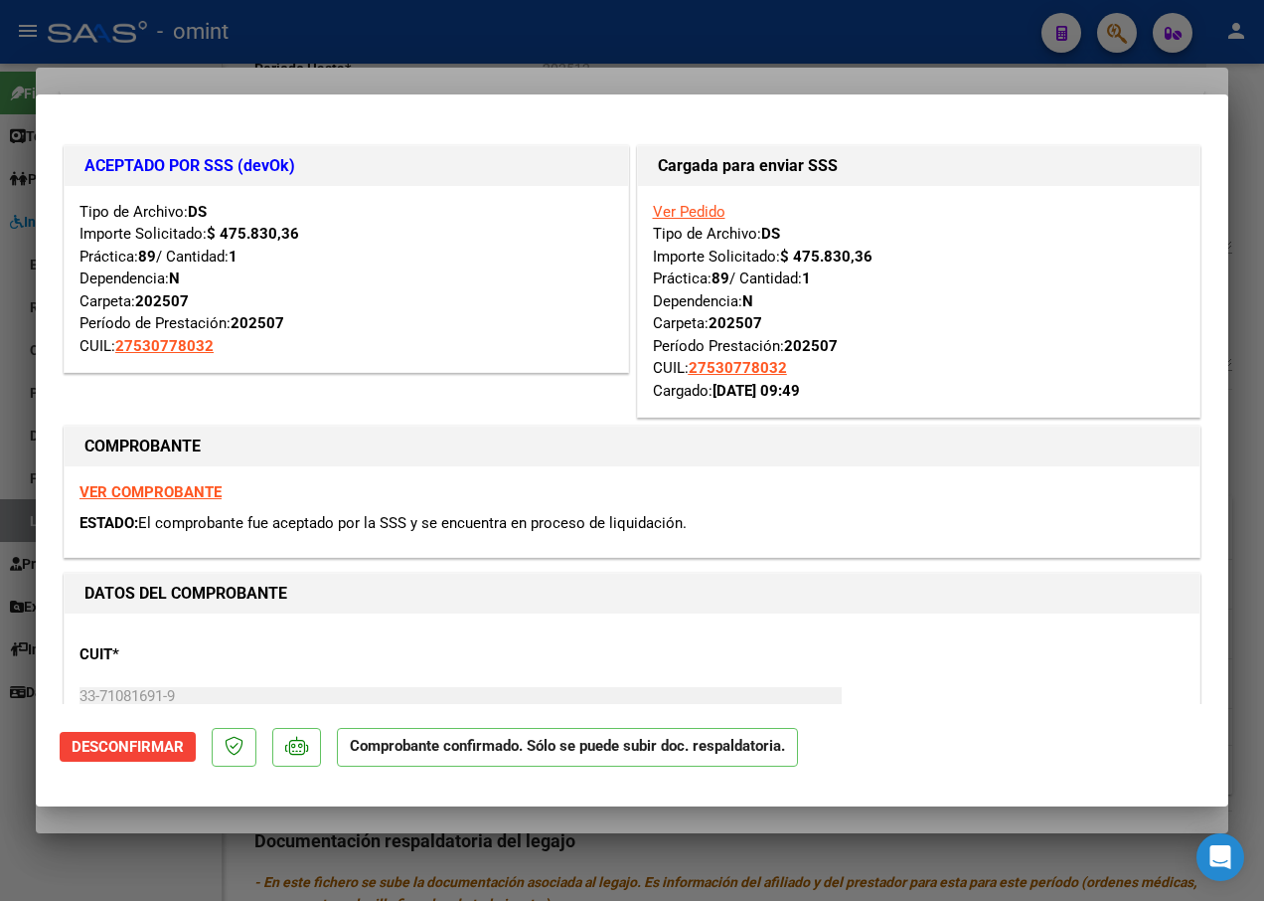
scroll to position [99, 0]
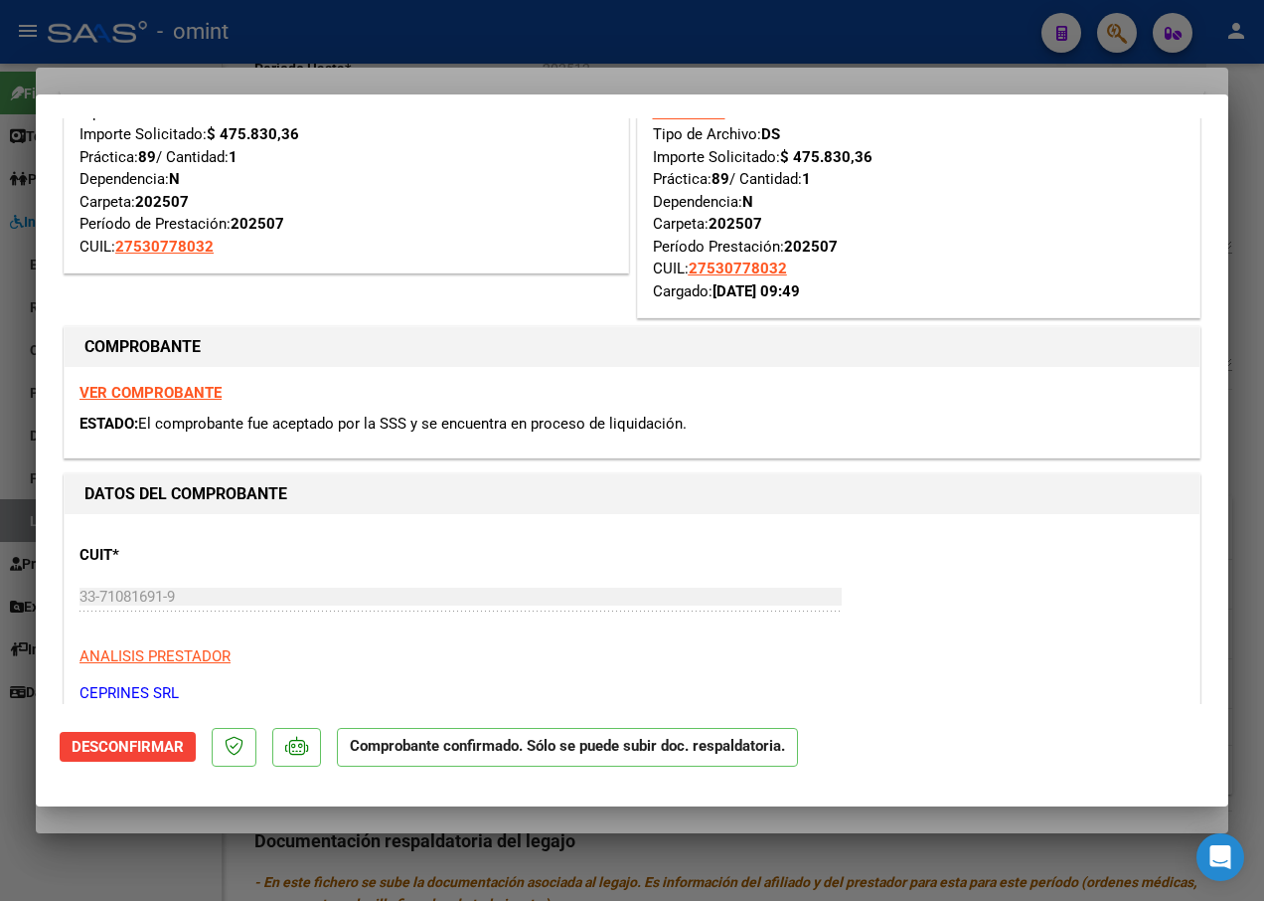
click at [371, 70] on div at bounding box center [632, 450] width 1264 height 901
type input "$ 0,00"
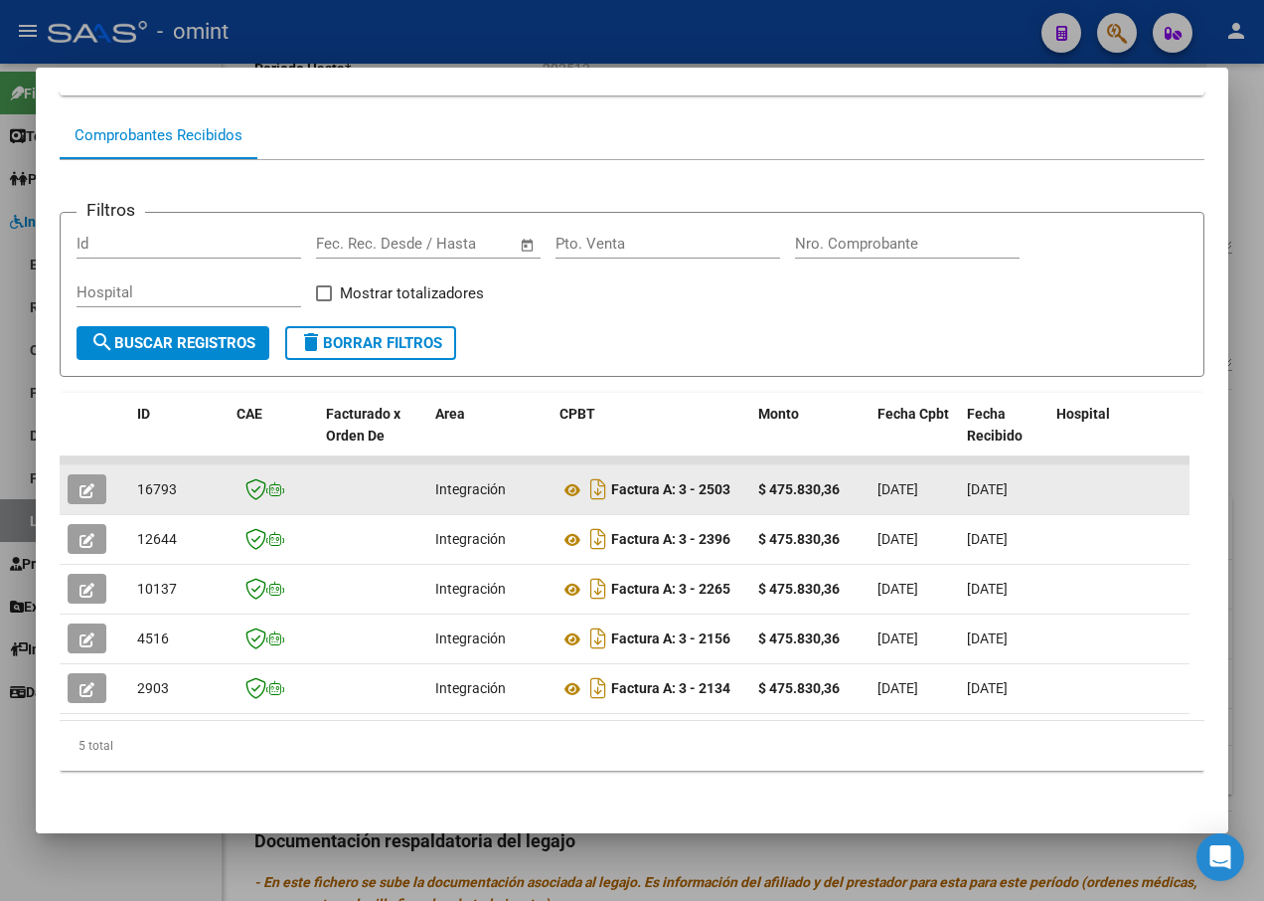
click at [145, 481] on span "16793" at bounding box center [157, 489] width 40 height 16
copy span "16793"
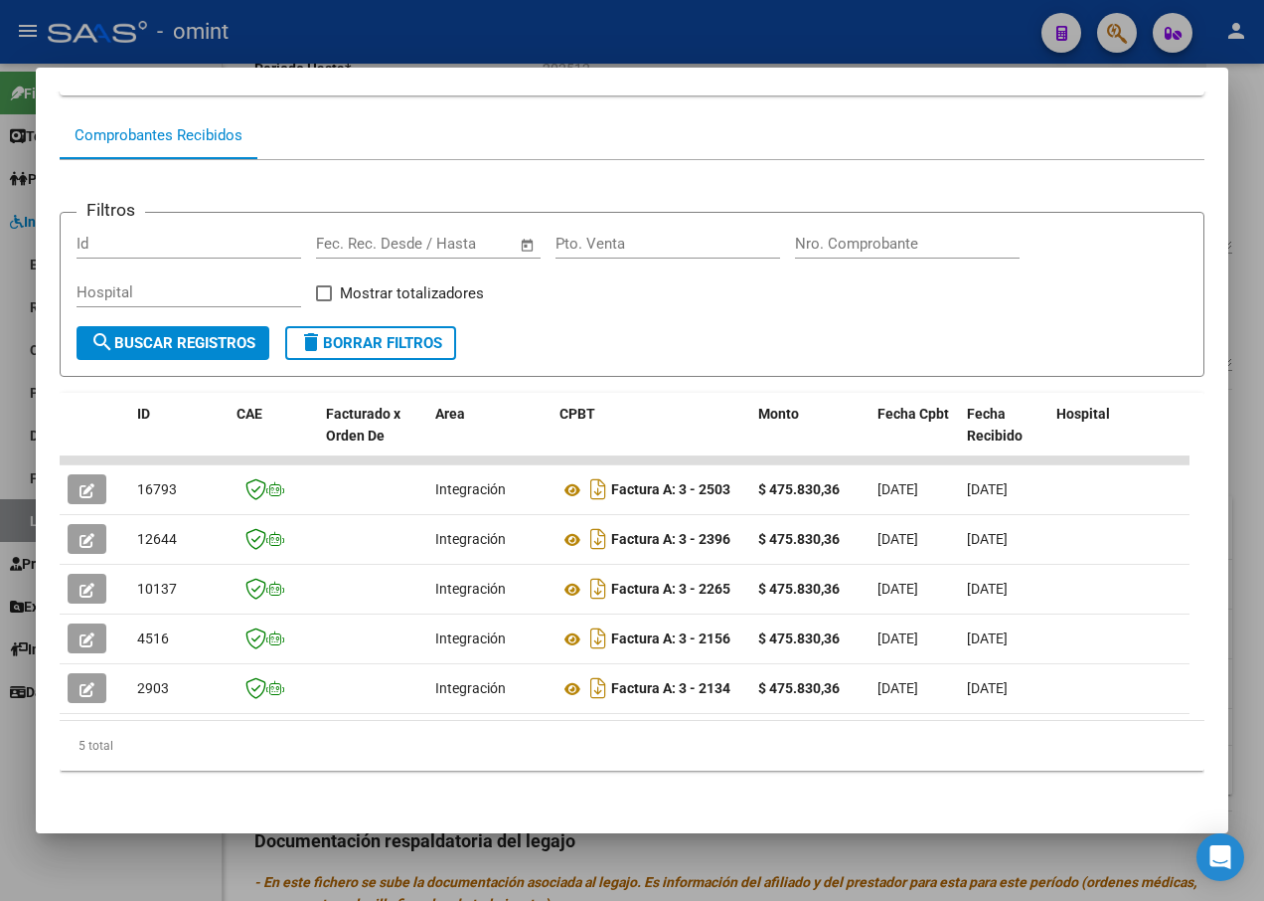
click at [415, 36] on div at bounding box center [632, 450] width 1264 height 901
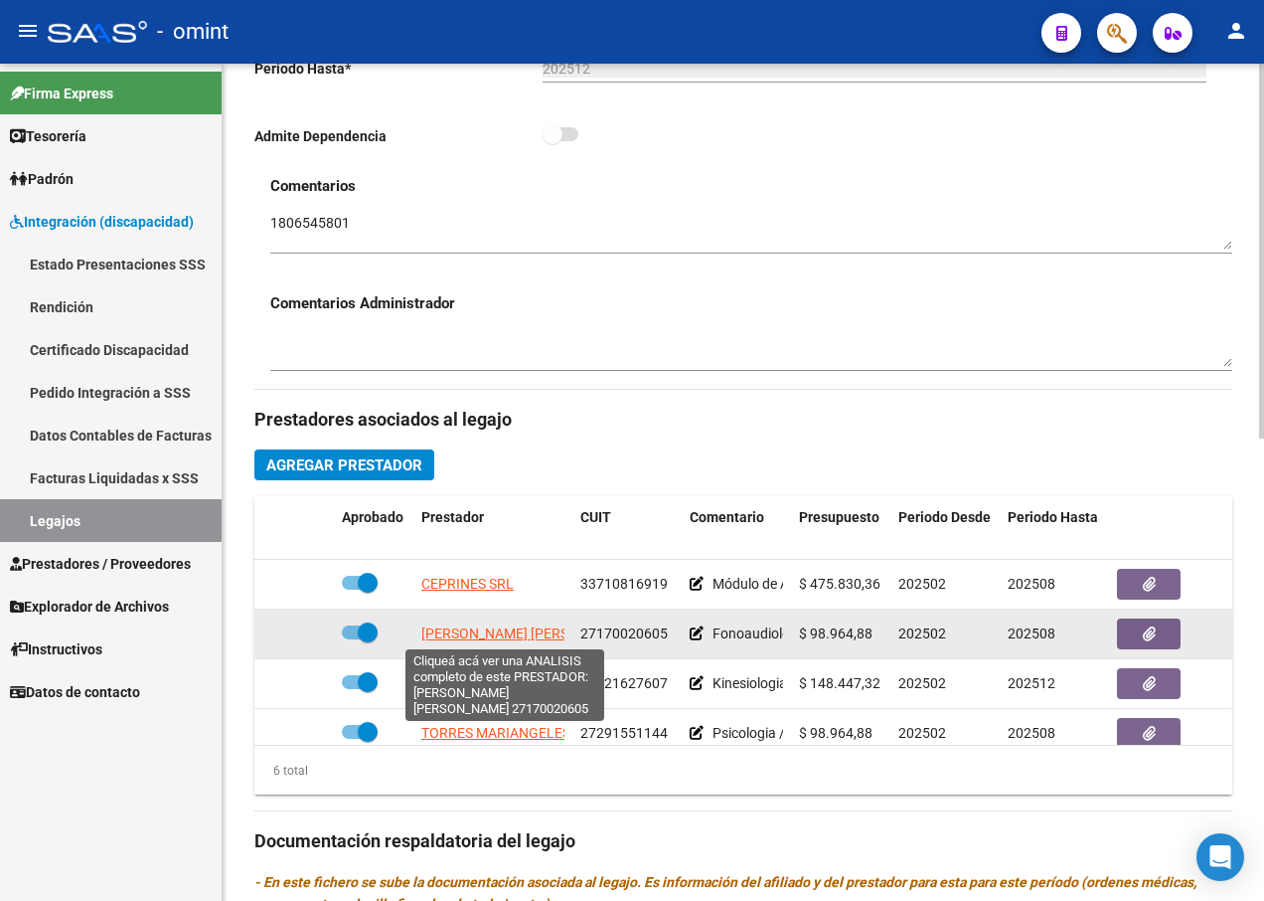
click at [544, 639] on span "[PERSON_NAME] [PERSON_NAME]" at bounding box center [529, 633] width 216 height 16
type textarea "27170020605"
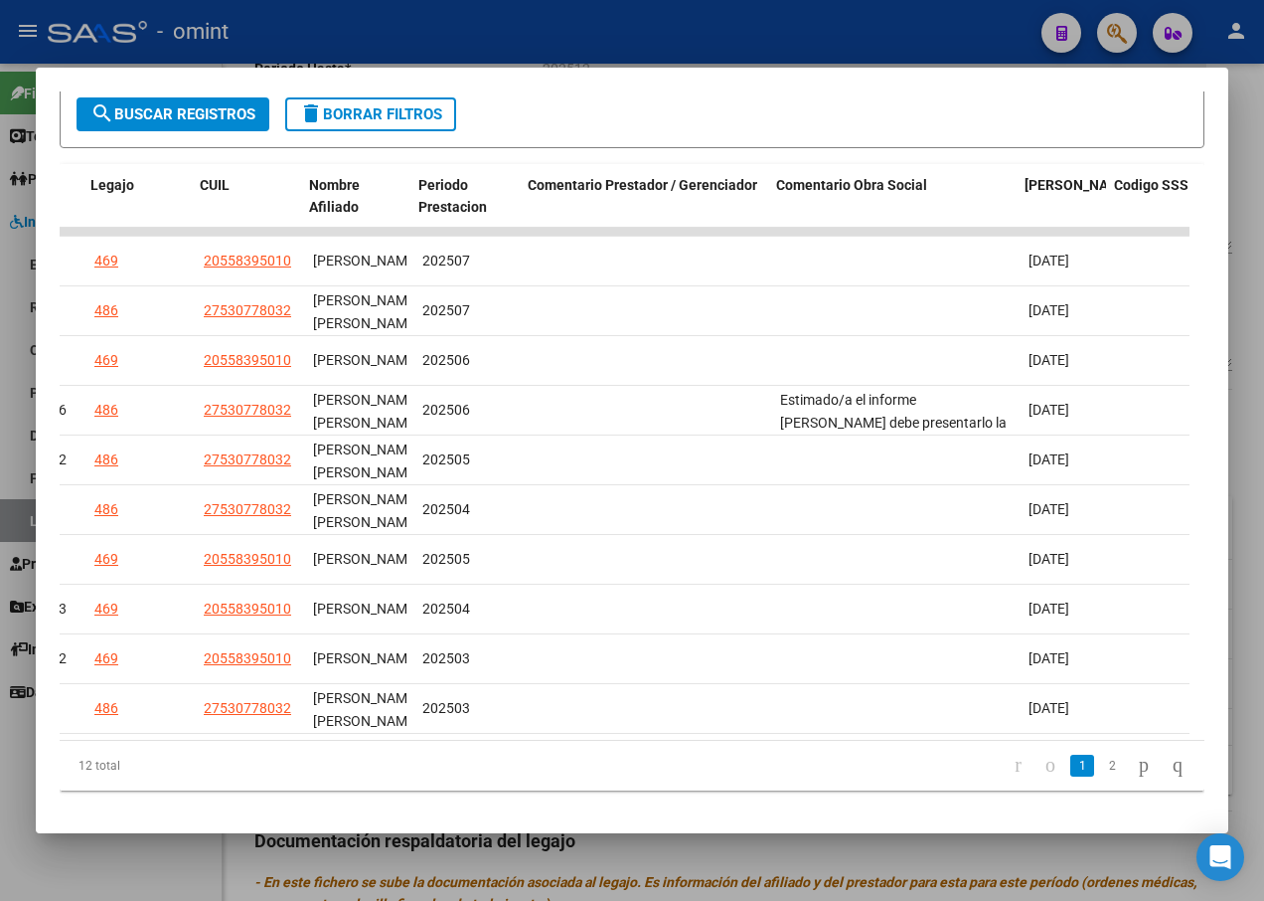
scroll to position [0, 3164]
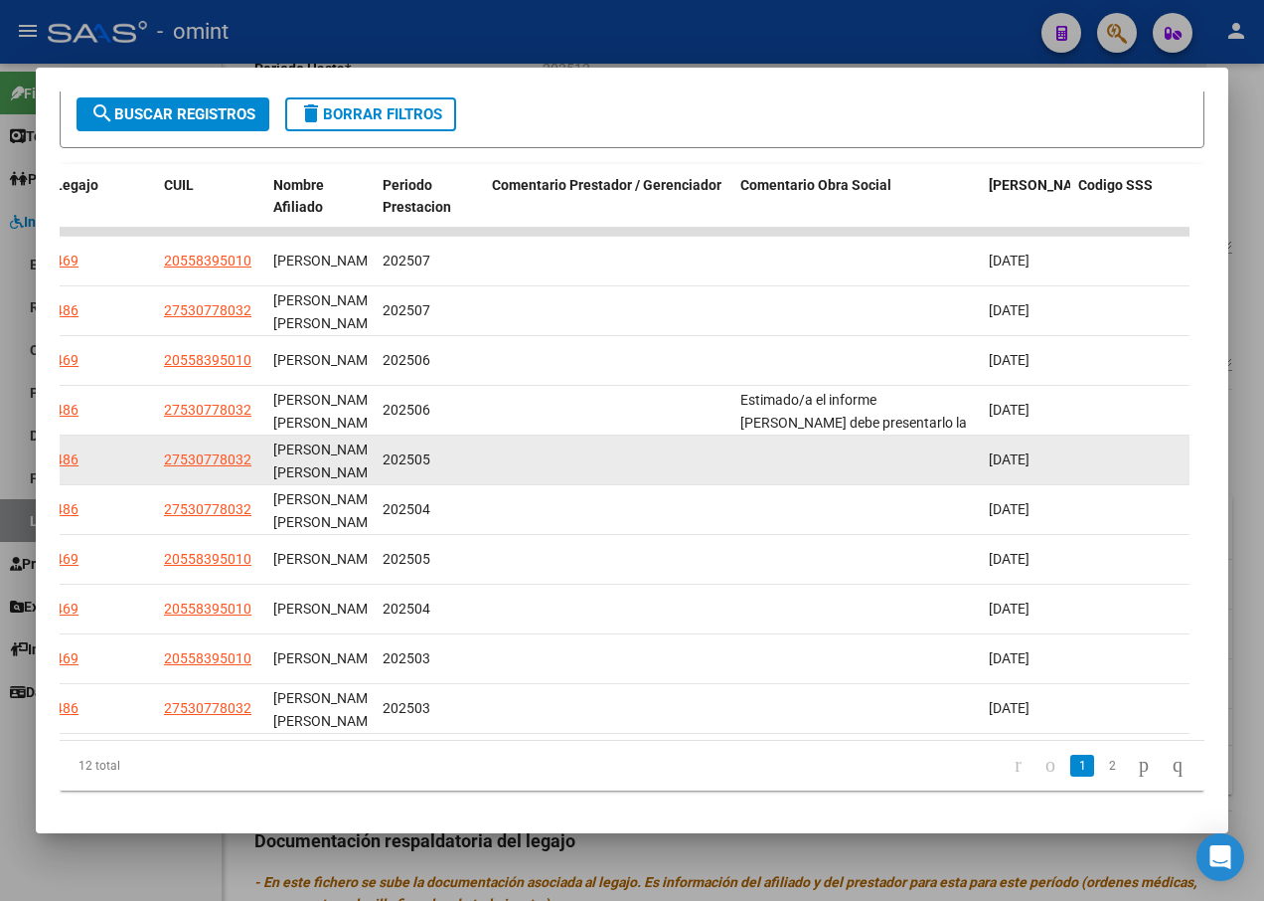
drag, startPoint x: 539, startPoint y: 412, endPoint x: 534, endPoint y: 435, distance: 23.4
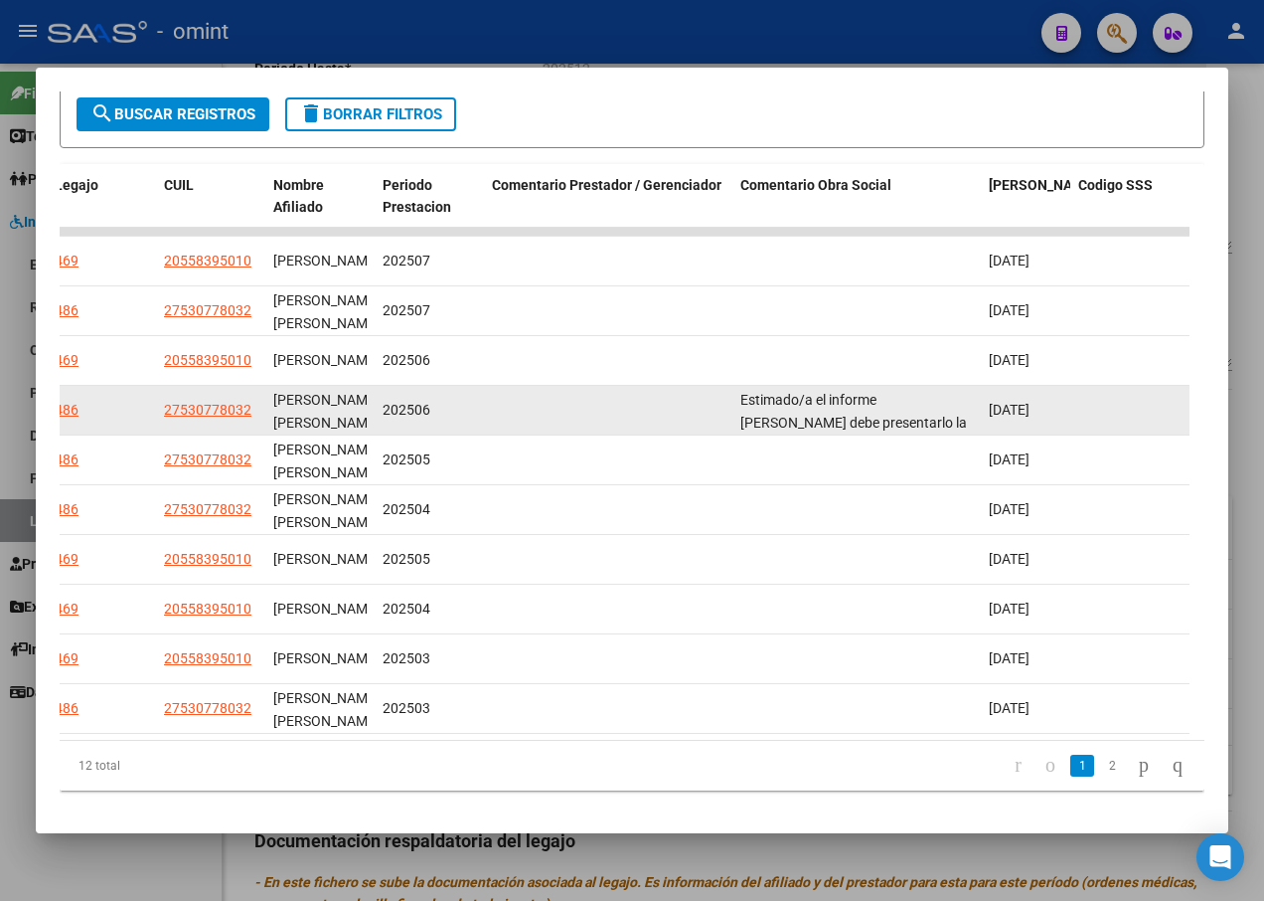
click at [530, 420] on datatable-body-cell at bounding box center [608, 410] width 248 height 49
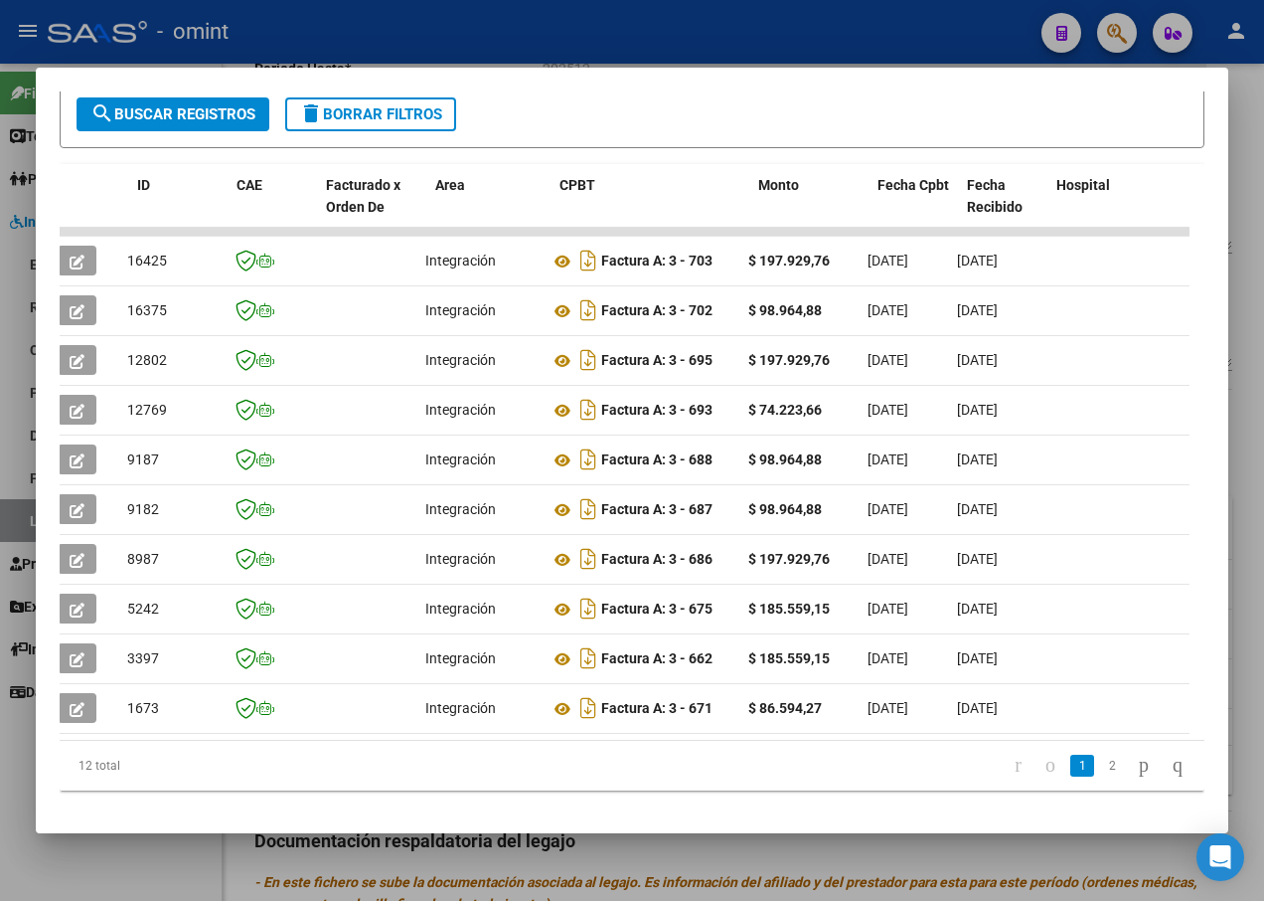
scroll to position [0, 0]
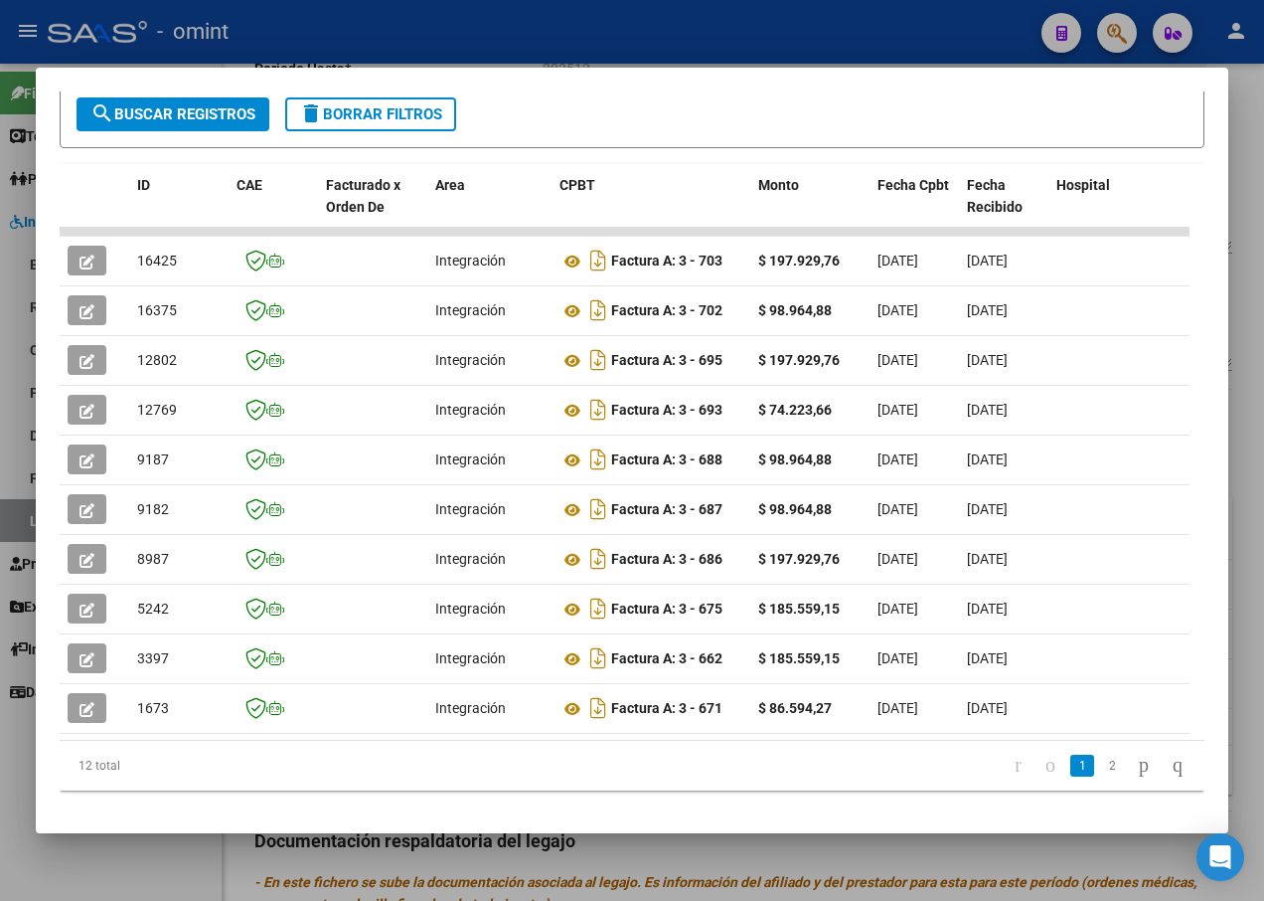
drag, startPoint x: 428, startPoint y: 410, endPoint x: -4, endPoint y: 420, distance: 432.5
click at [0, 420] on html "menu - omint person Firma Express Tesorería Extractos Procesados (csv) Extracto…" at bounding box center [632, 450] width 1264 height 901
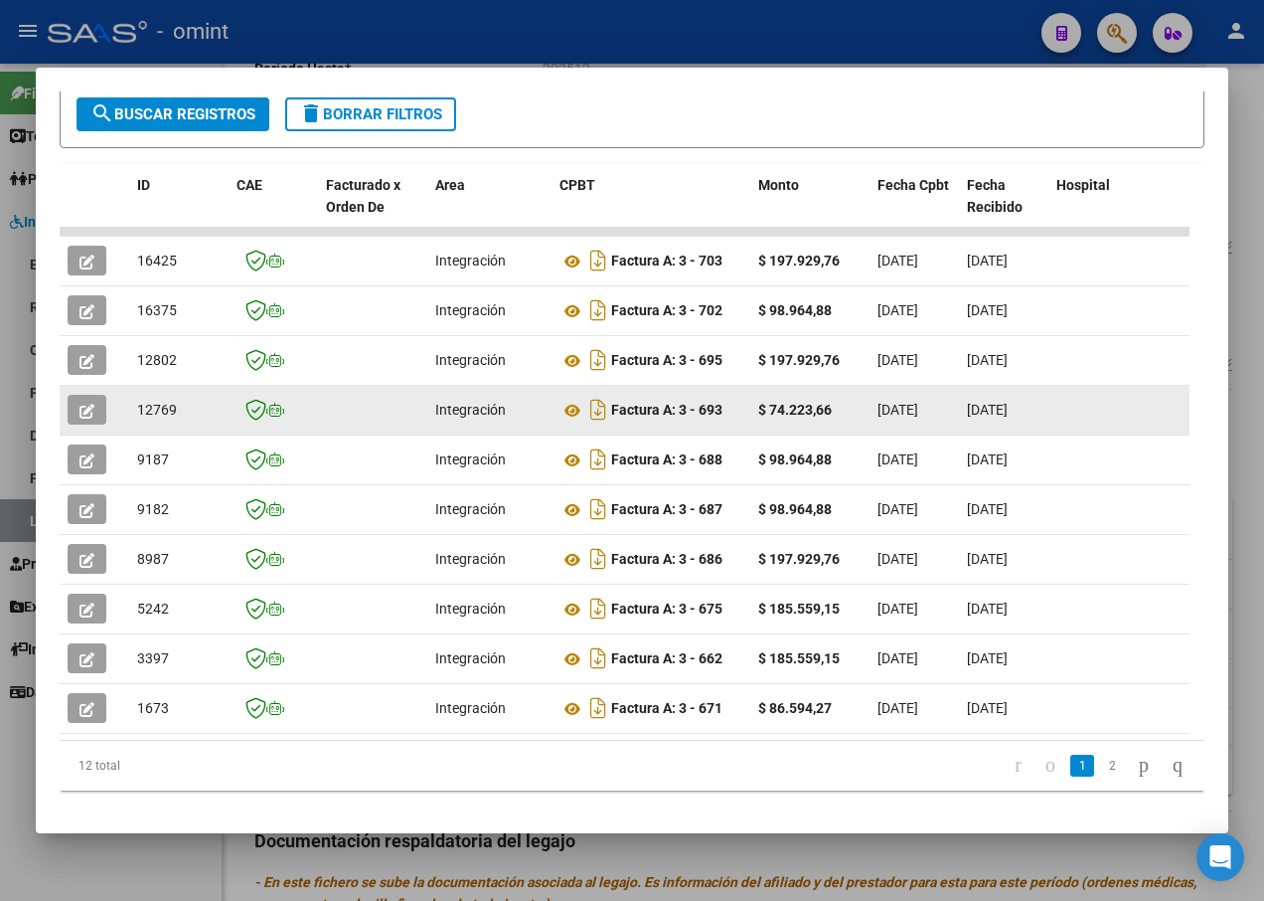
drag, startPoint x: 0, startPoint y: 420, endPoint x: 96, endPoint y: 400, distance: 98.6
click at [96, 400] on button "button" at bounding box center [87, 410] width 39 height 30
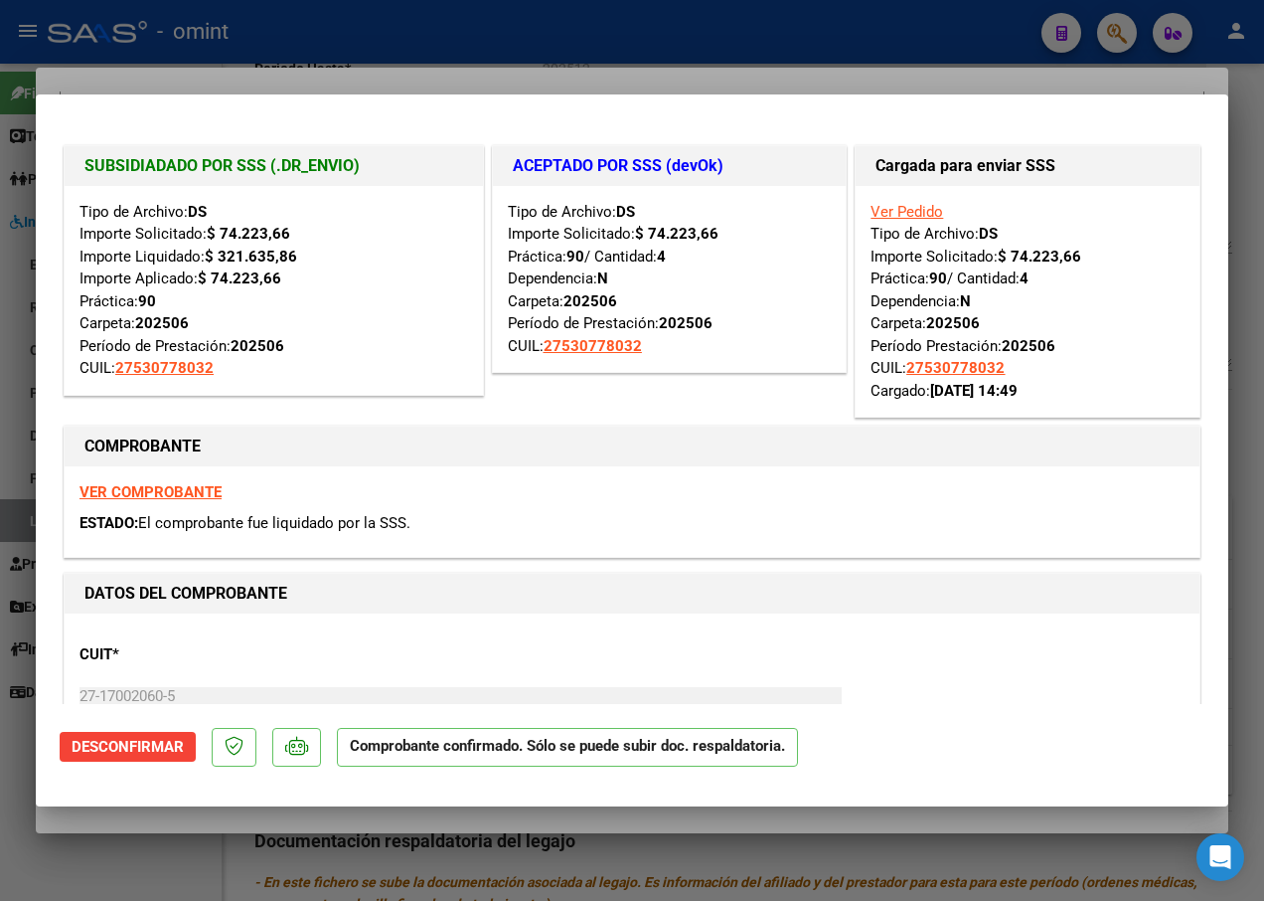
click at [292, 57] on div at bounding box center [632, 450] width 1264 height 901
type input "$ 0,00"
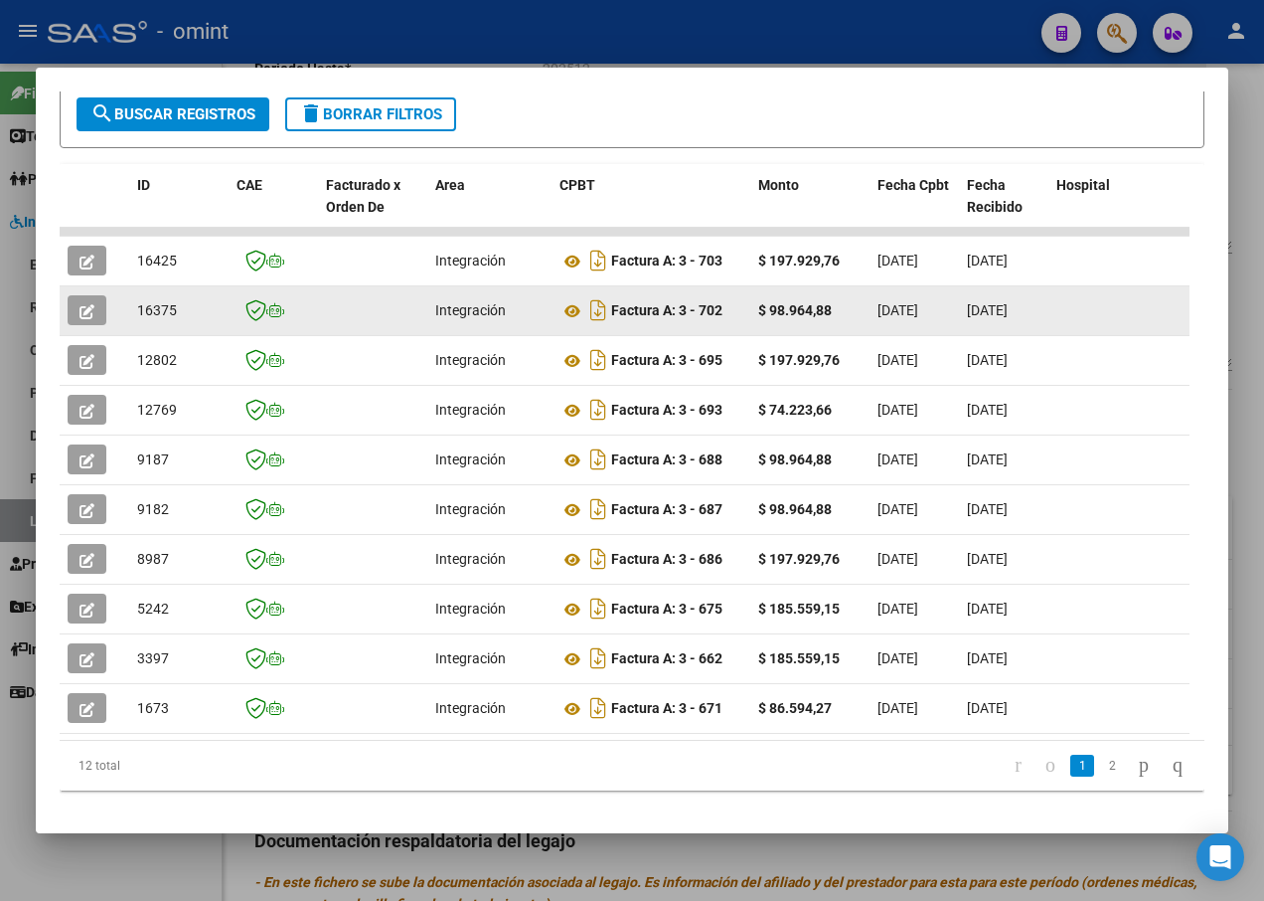
click at [77, 305] on button "button" at bounding box center [87, 310] width 39 height 30
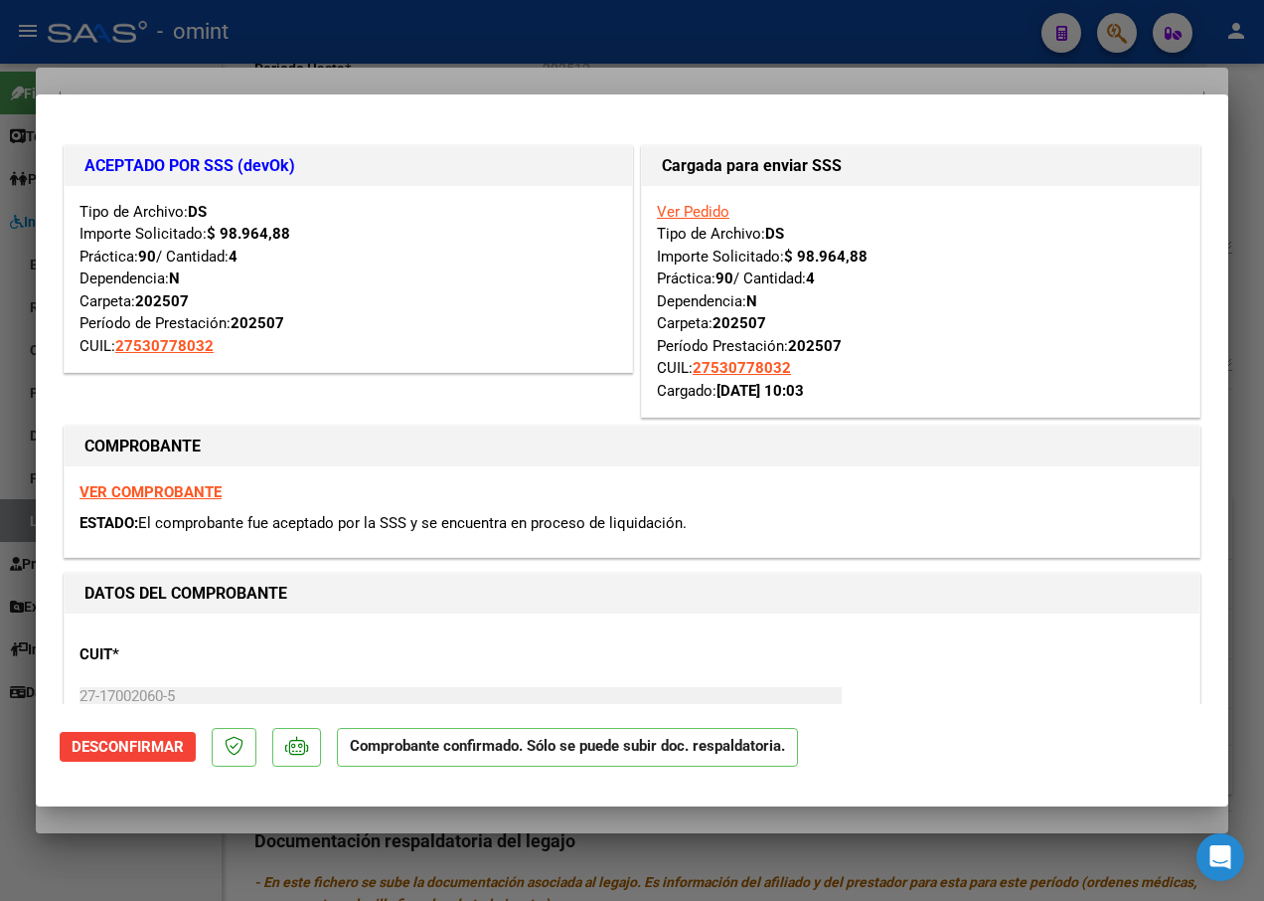
click at [310, 62] on div at bounding box center [632, 450] width 1264 height 901
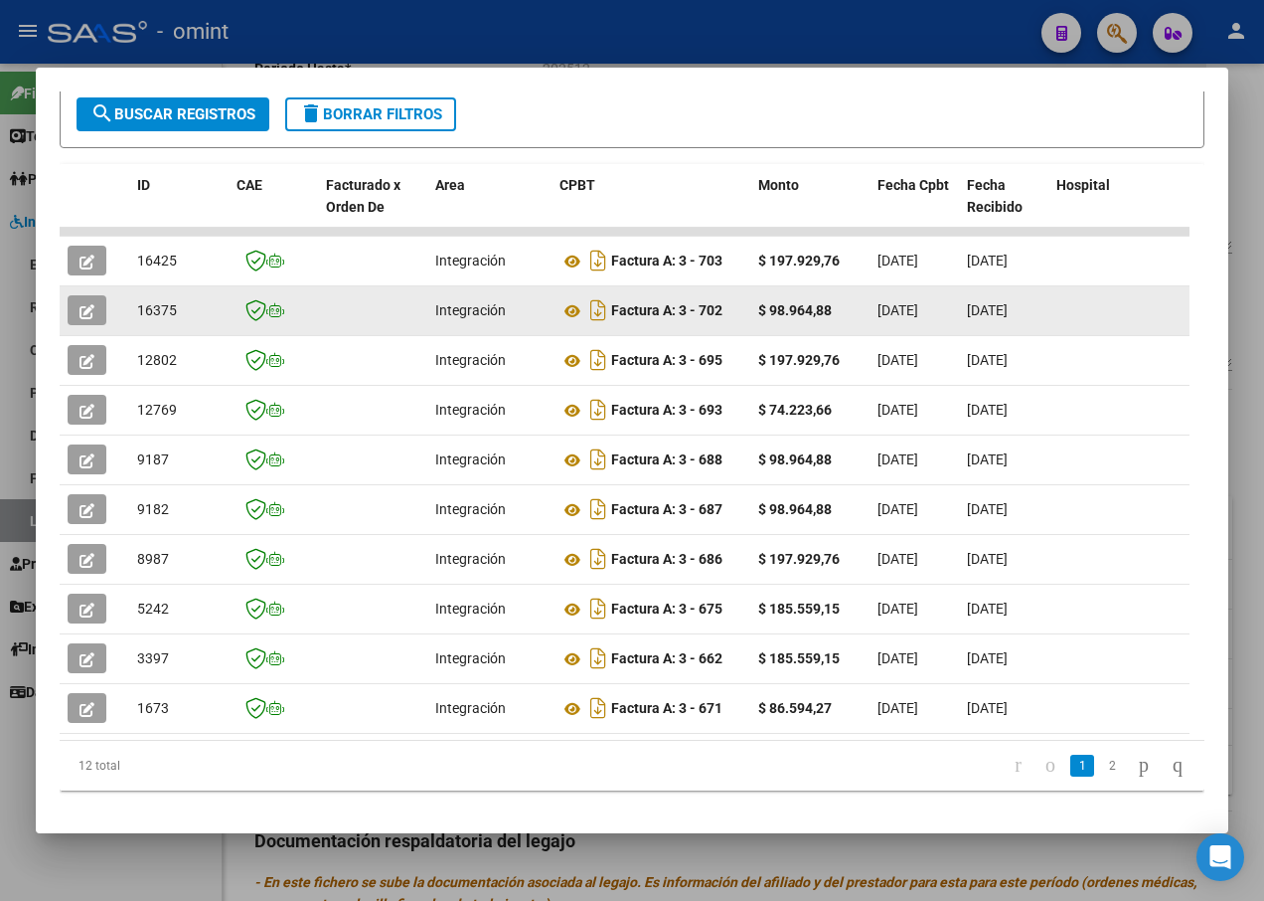
click at [160, 306] on span "16375" at bounding box center [157, 310] width 40 height 16
copy span "16375"
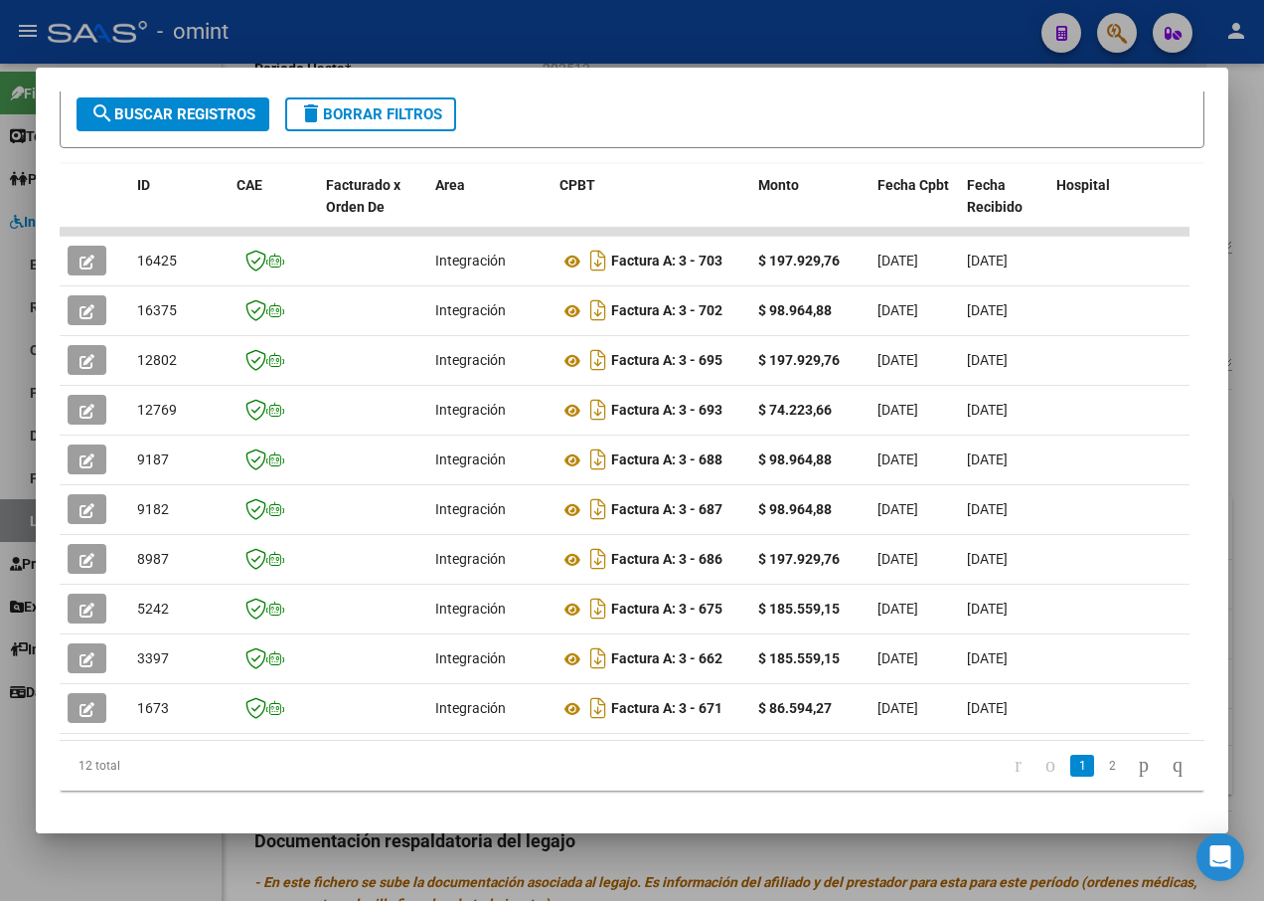
click at [507, 40] on div at bounding box center [632, 450] width 1264 height 901
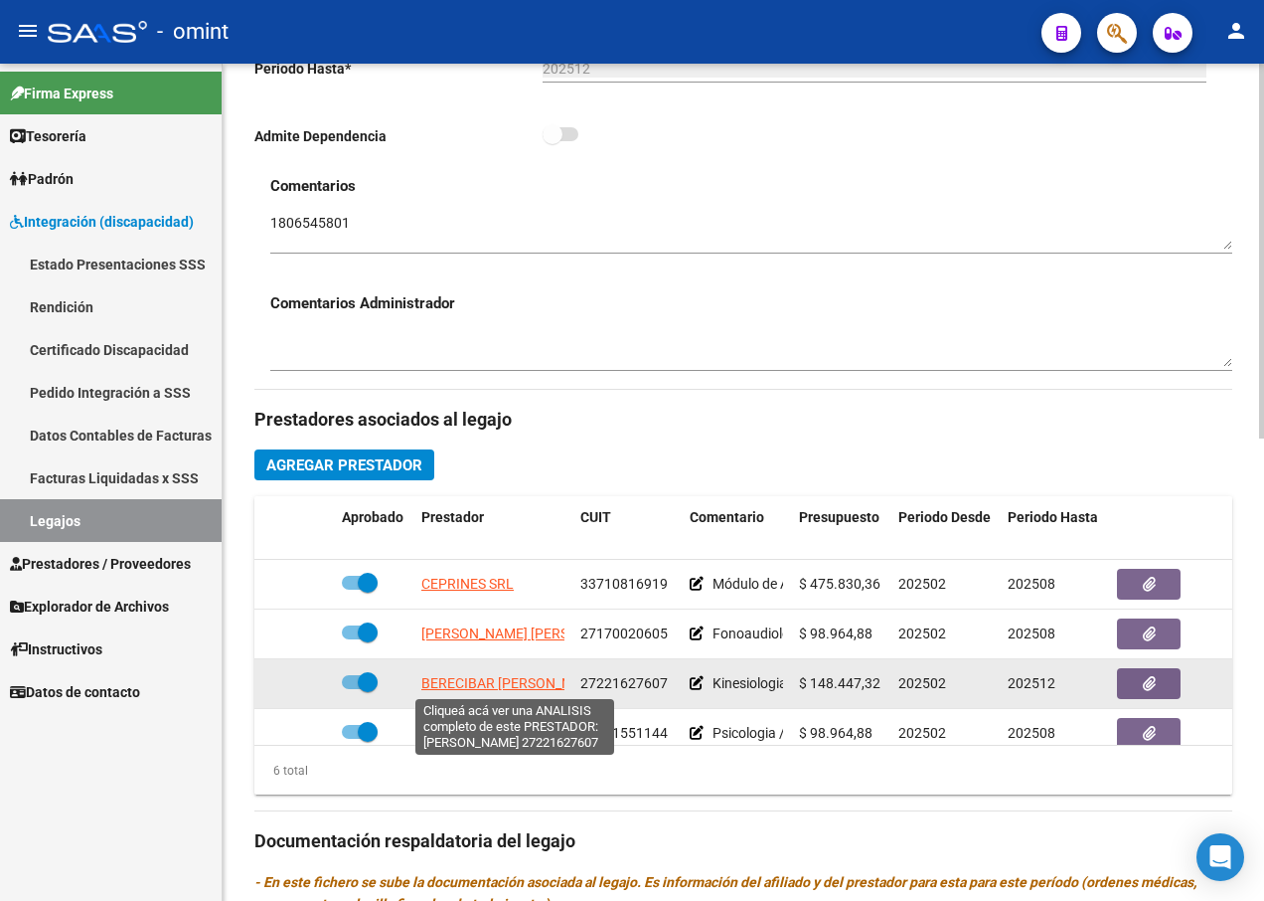
click at [514, 683] on span "BERECIBAR [PERSON_NAME]" at bounding box center [512, 683] width 183 height 16
type textarea "27221627607"
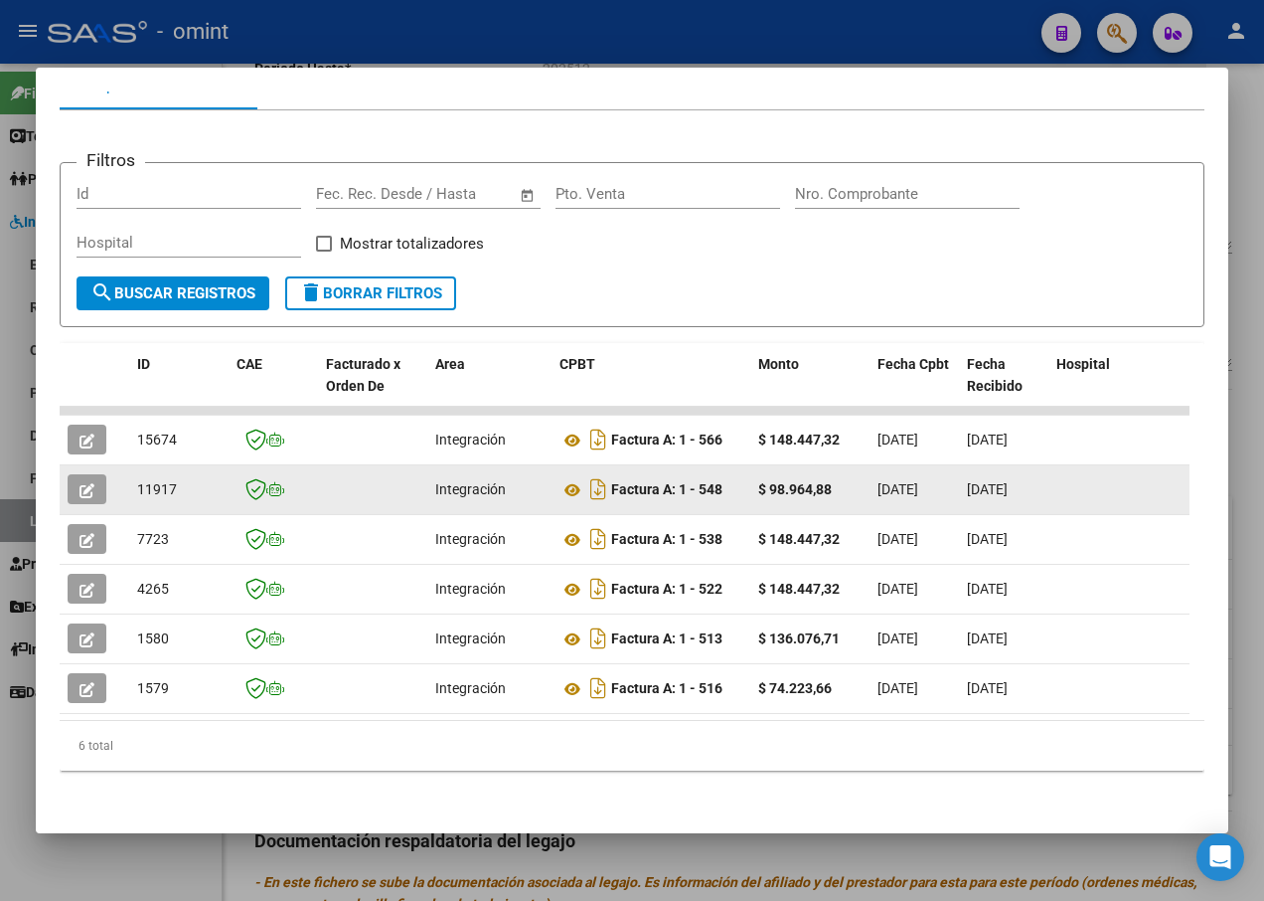
click at [82, 483] on icon "button" at bounding box center [87, 490] width 15 height 15
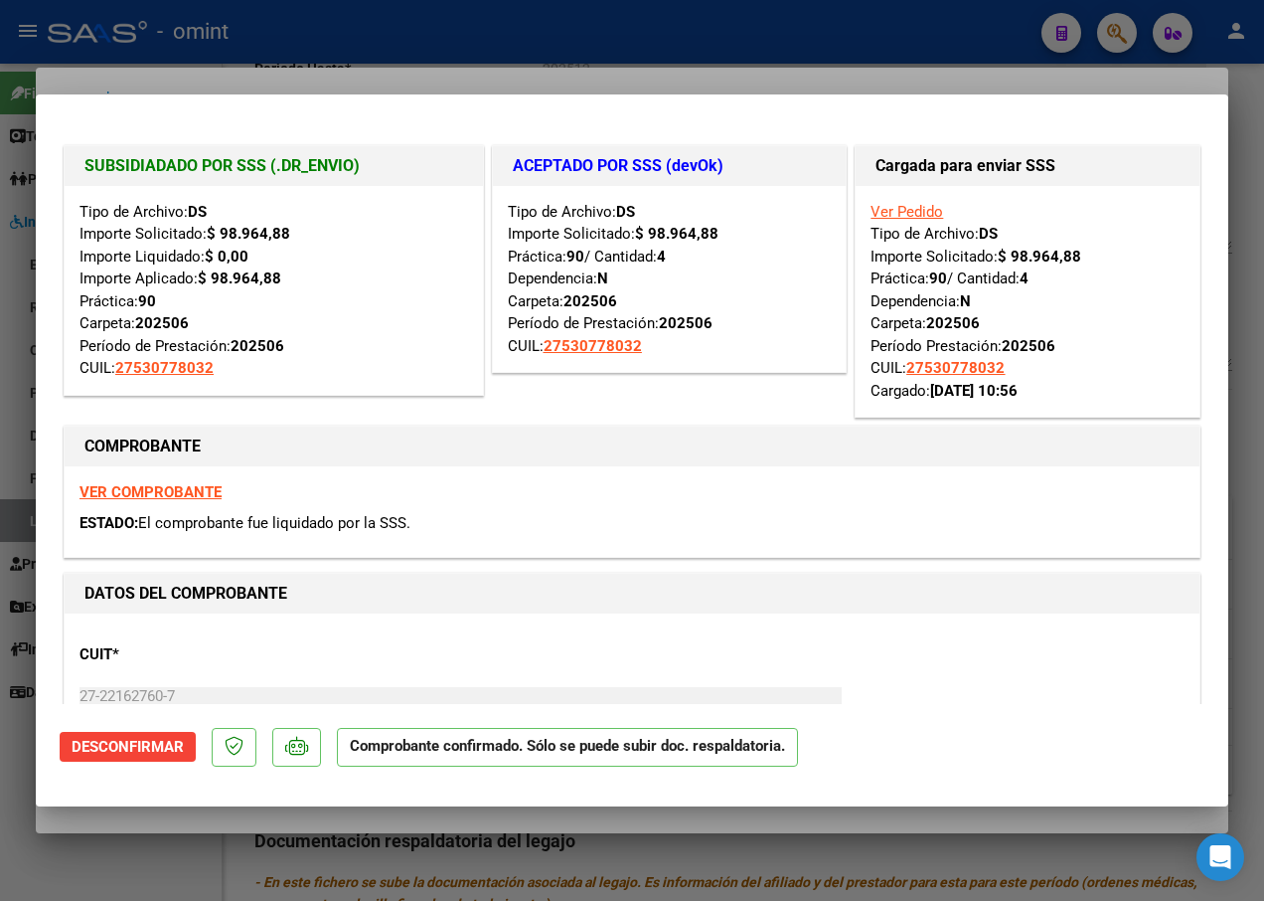
click at [286, 48] on div at bounding box center [632, 450] width 1264 height 901
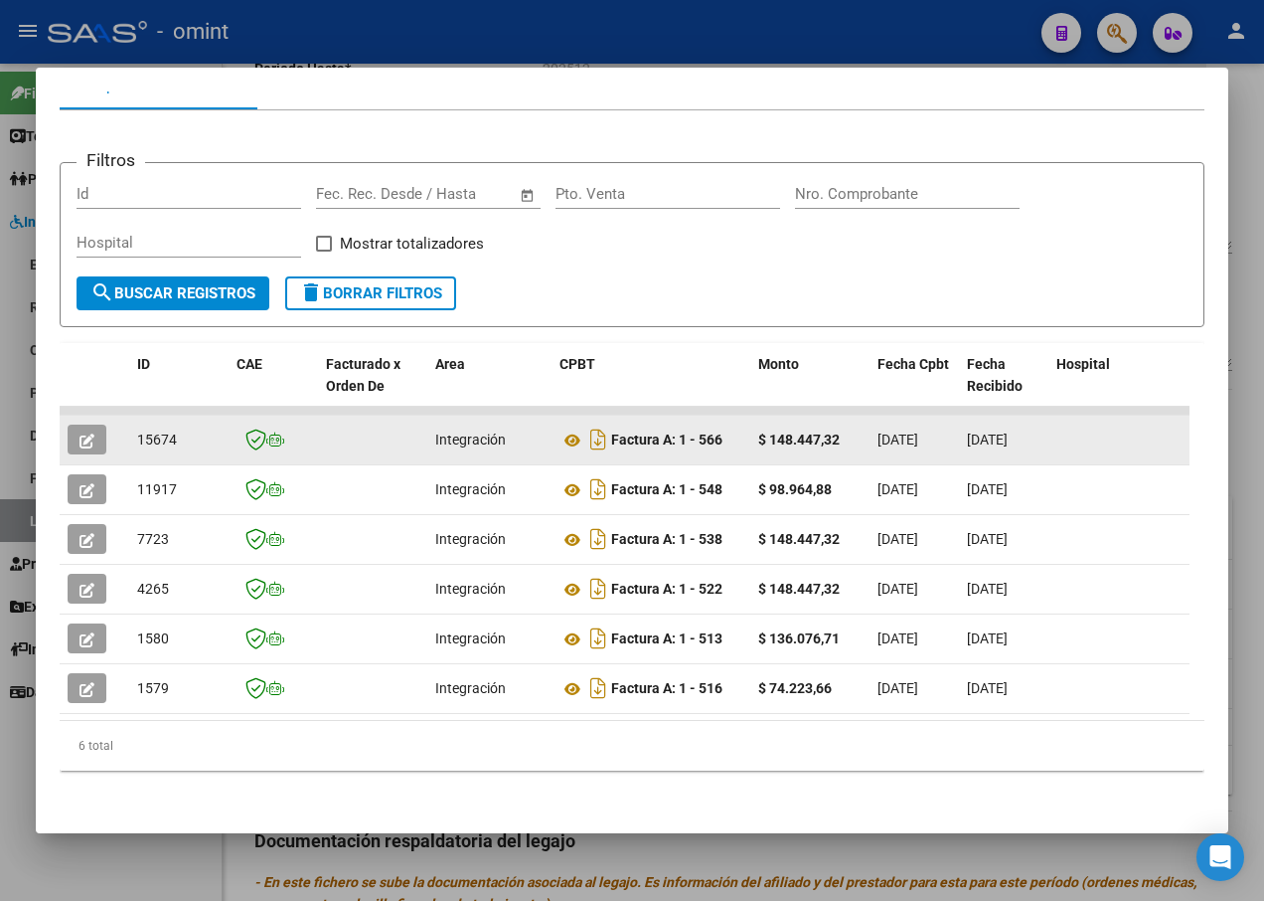
click at [82, 430] on span "button" at bounding box center [87, 439] width 15 height 18
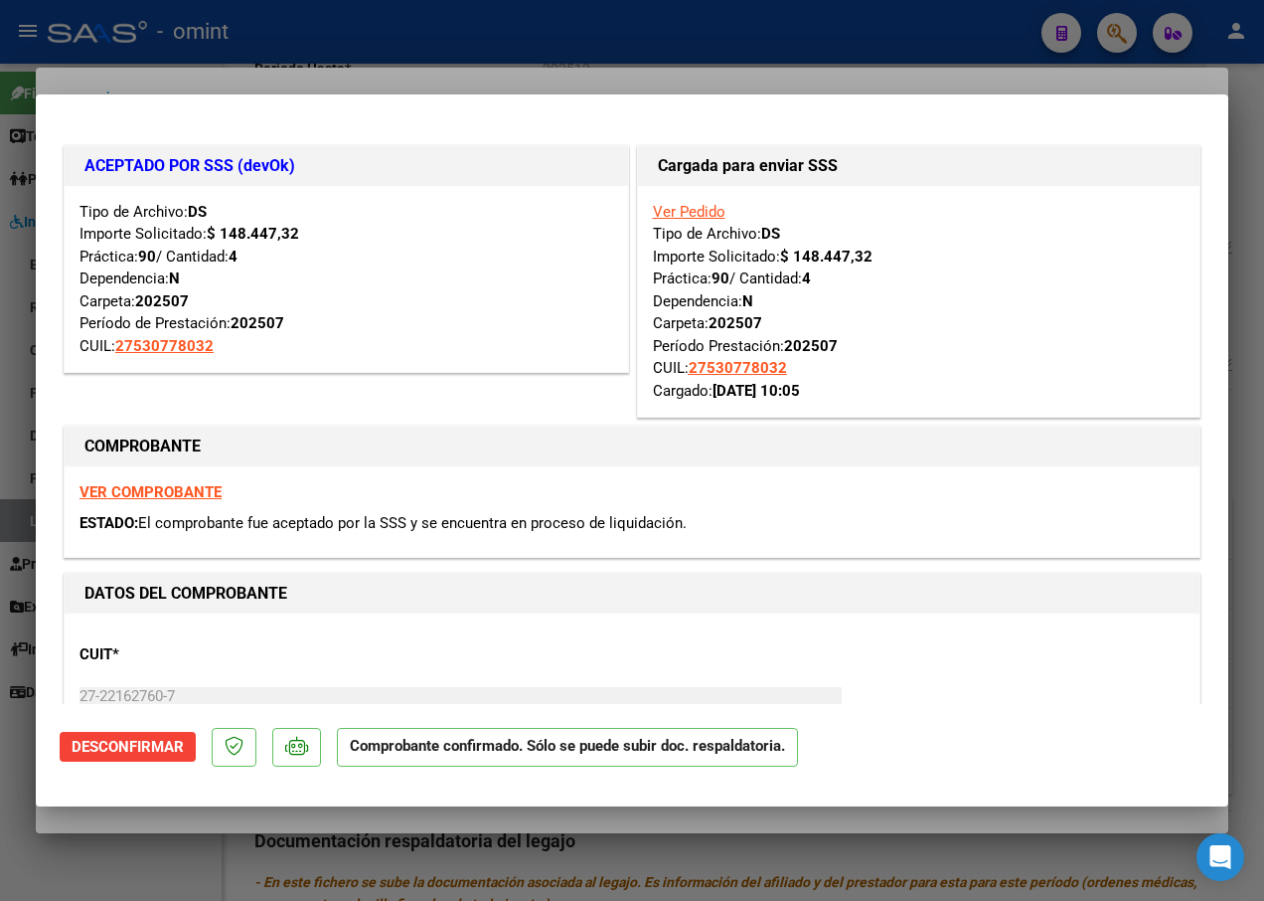
click at [351, 62] on div at bounding box center [632, 450] width 1264 height 901
type input "$ 0,00"
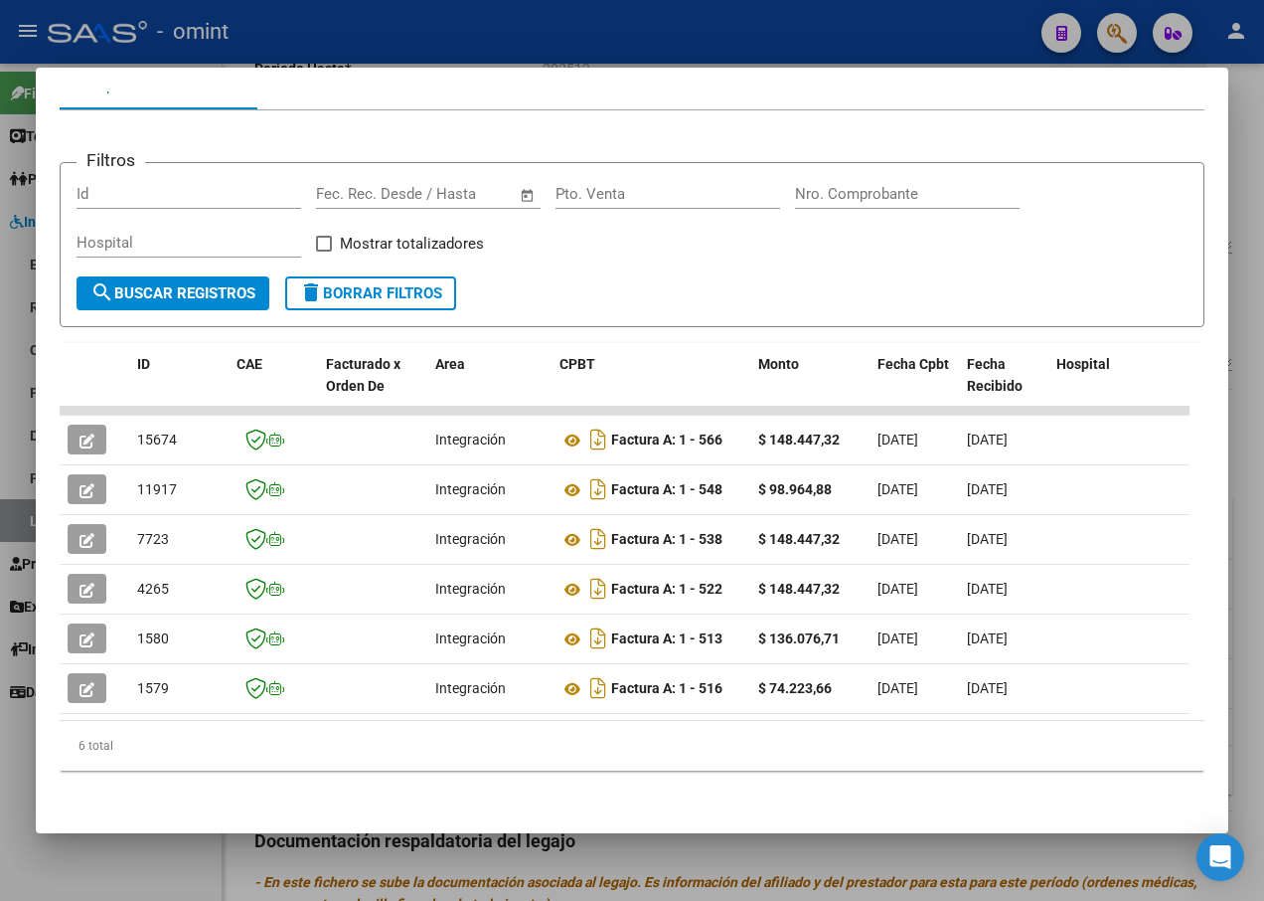
click at [409, 34] on div at bounding box center [632, 450] width 1264 height 901
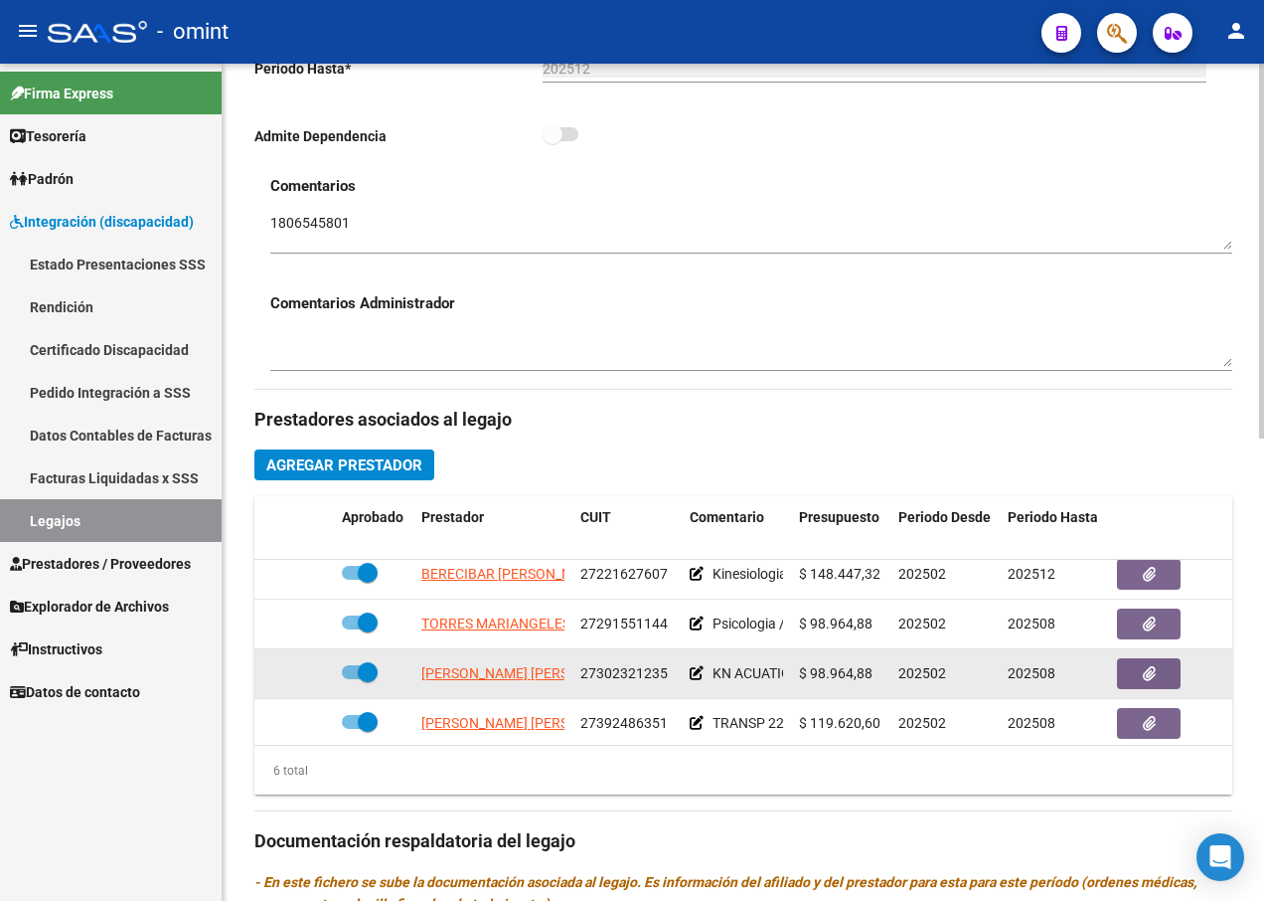
scroll to position [115, 0]
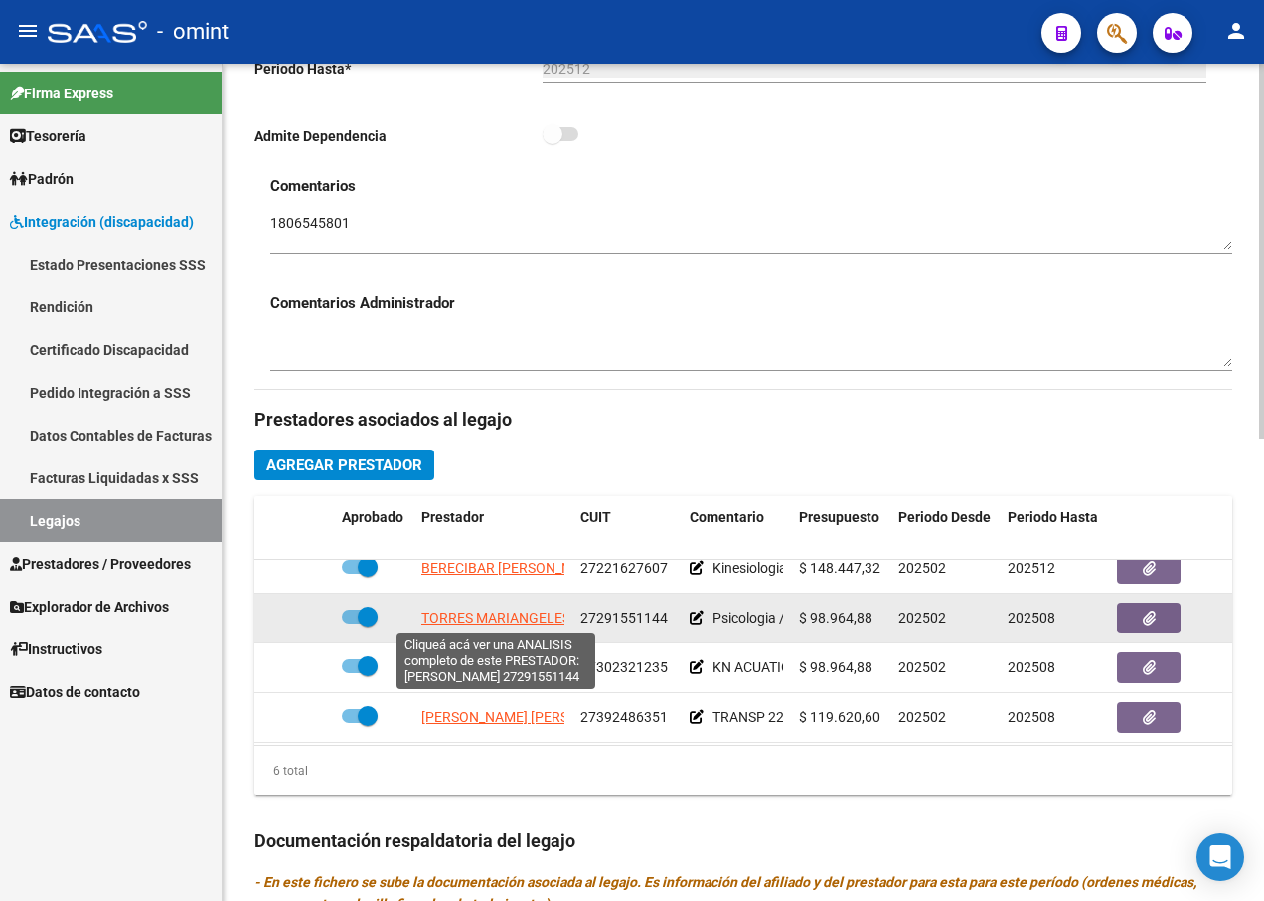
click at [474, 618] on span "TORRES MARIANGELES" at bounding box center [495, 617] width 149 height 16
type textarea "27291551144"
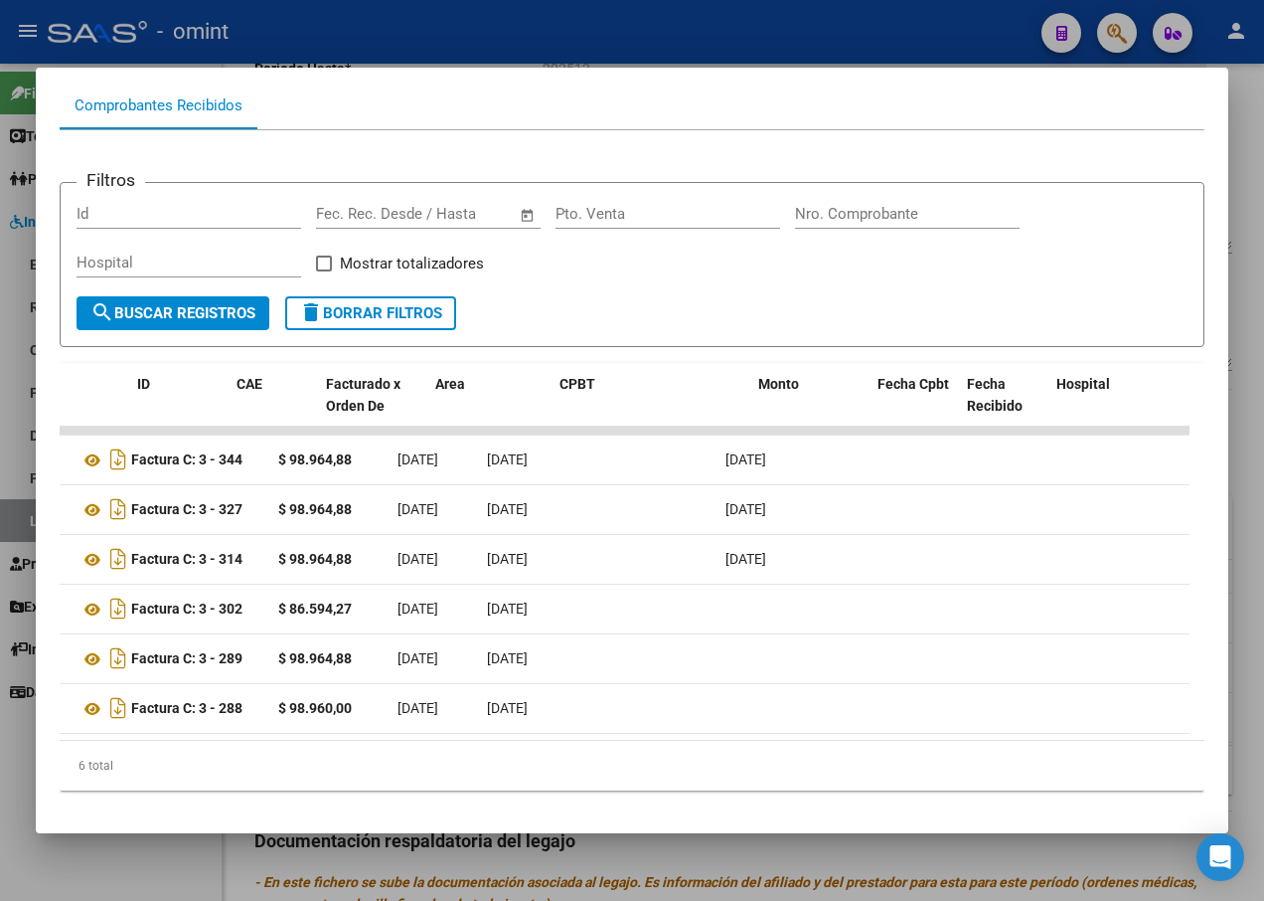
scroll to position [0, 0]
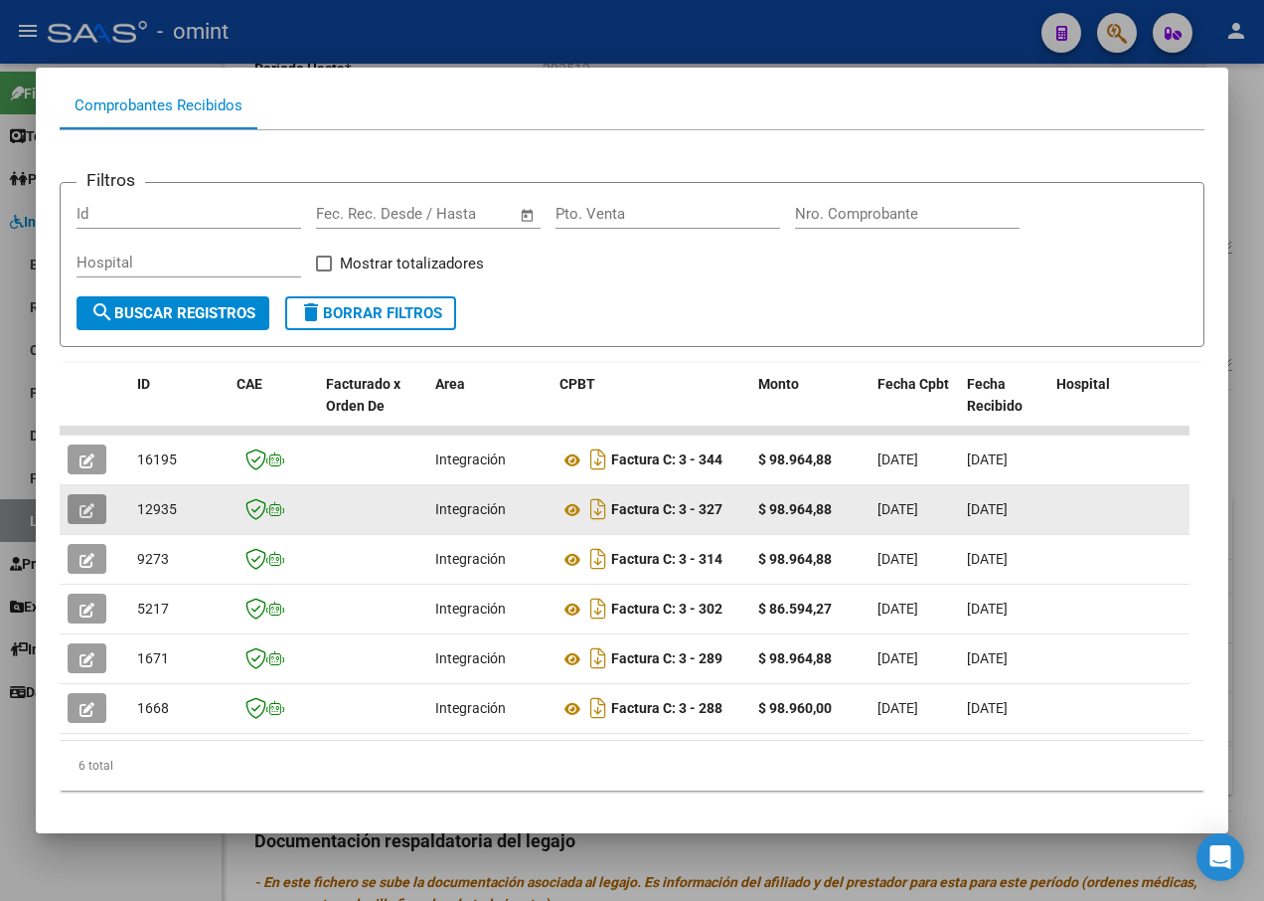
click at [71, 504] on button "button" at bounding box center [87, 509] width 39 height 30
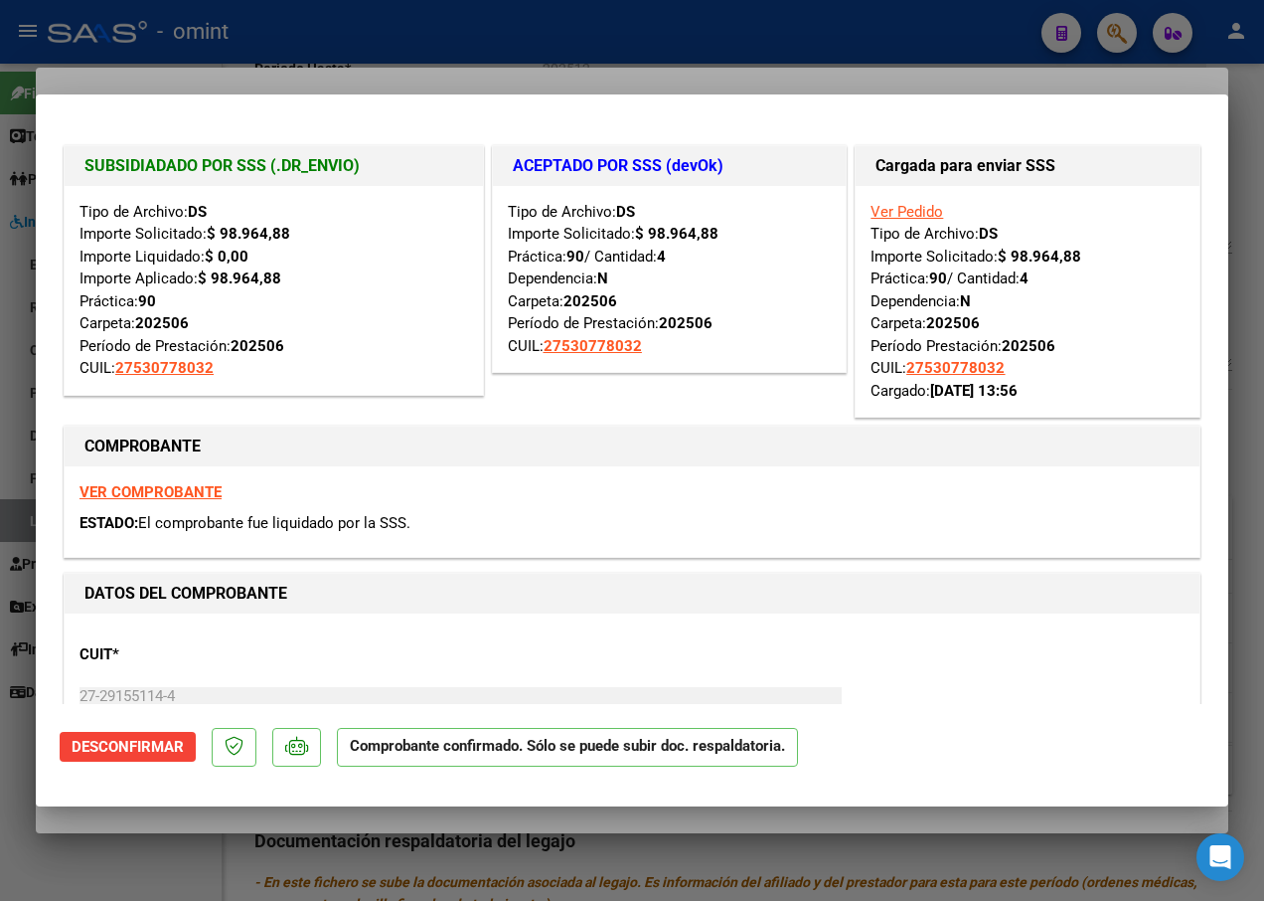
click at [544, 47] on div at bounding box center [632, 450] width 1264 height 901
type input "$ 0,00"
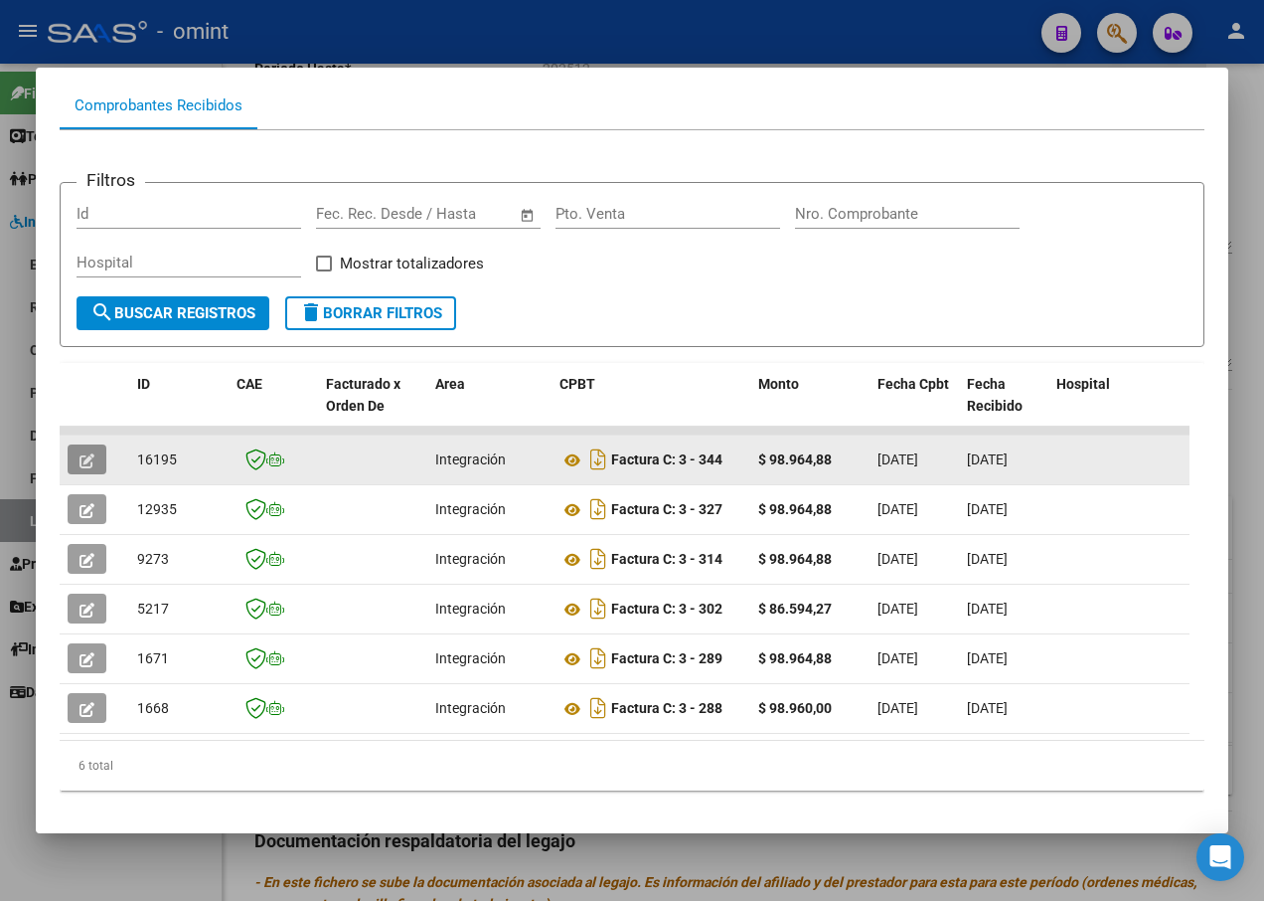
click at [89, 454] on icon "button" at bounding box center [87, 460] width 15 height 15
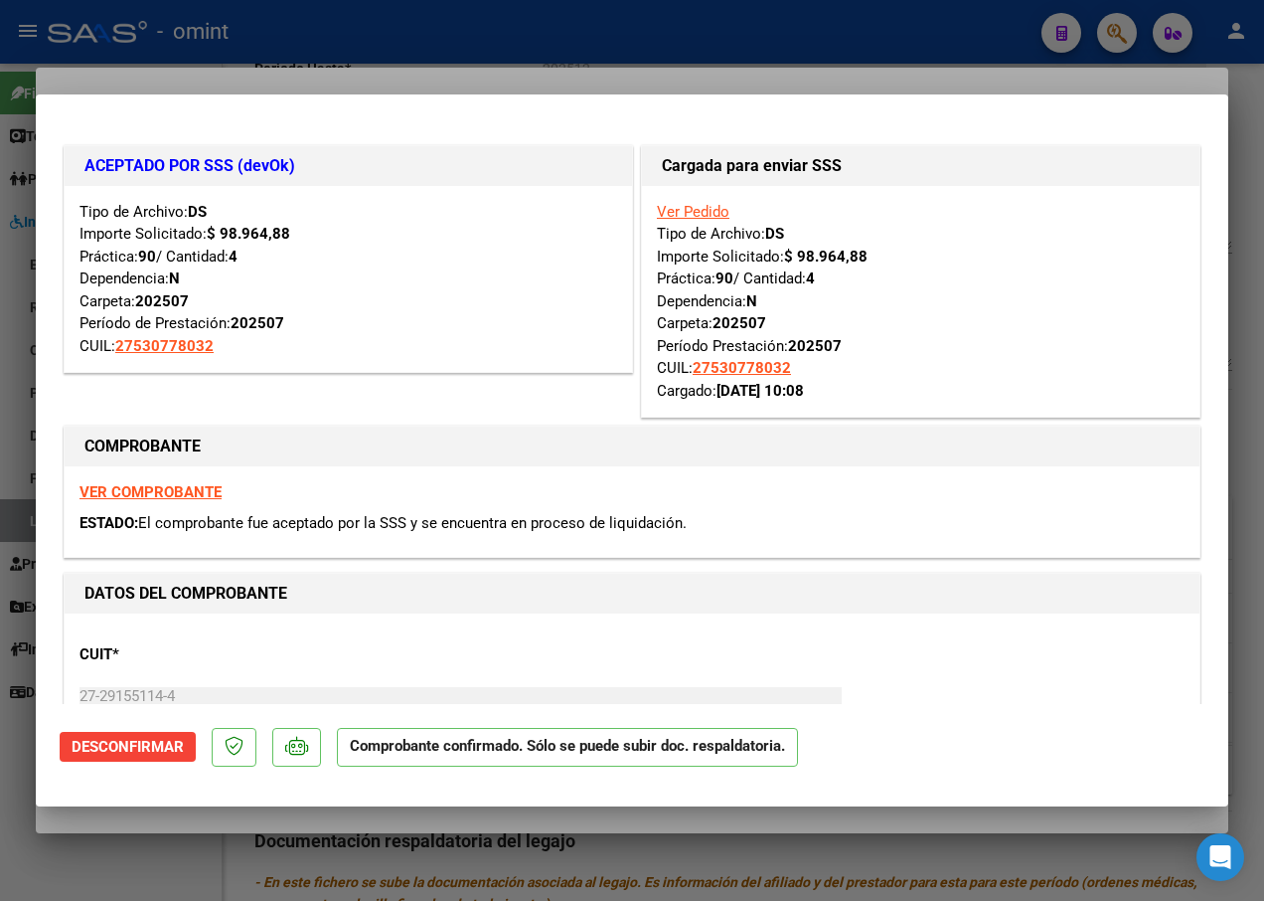
click at [384, 53] on div at bounding box center [632, 450] width 1264 height 901
type input "$ 0,00"
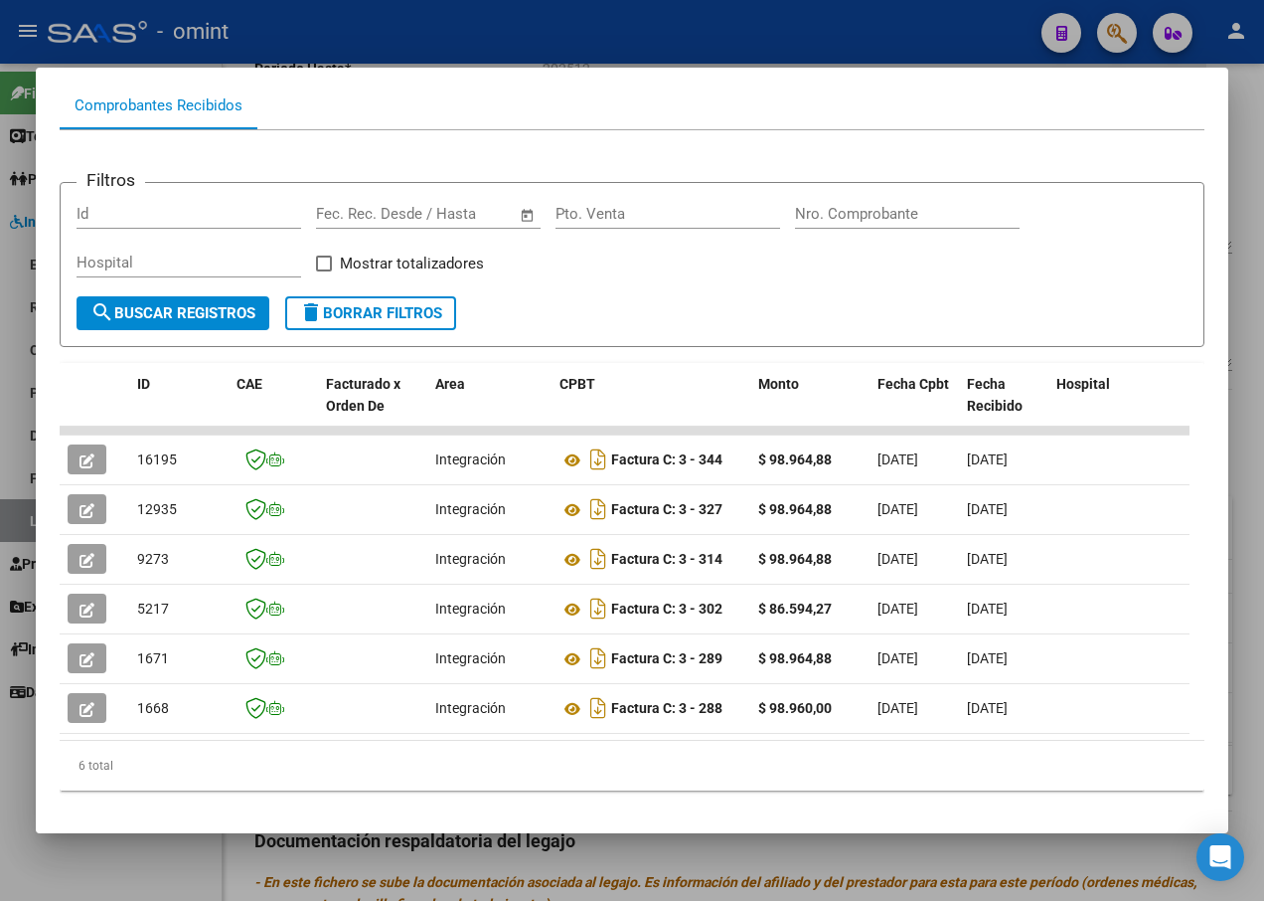
click at [436, 39] on div at bounding box center [632, 450] width 1264 height 901
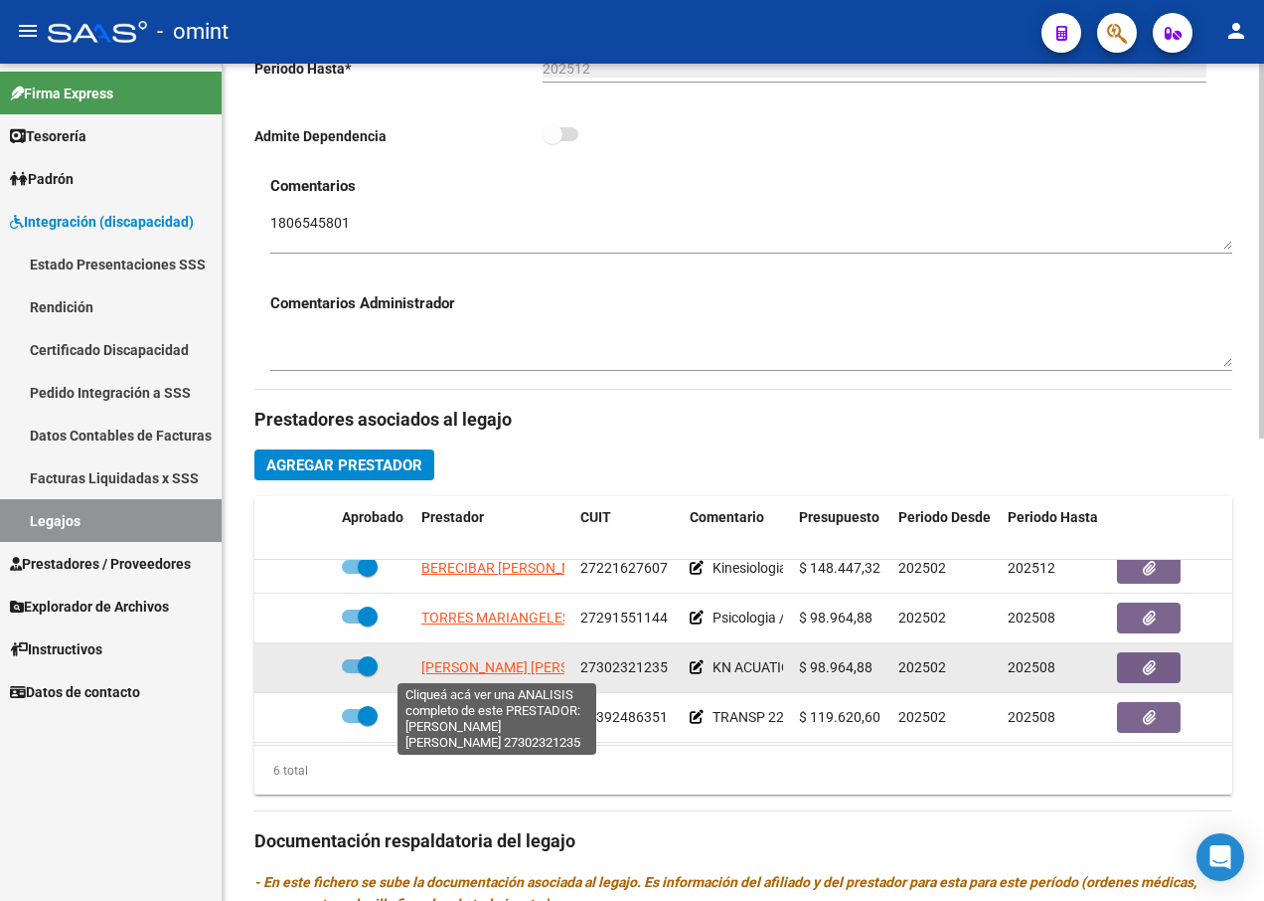
click at [517, 664] on span "[PERSON_NAME] [PERSON_NAME]" at bounding box center [529, 667] width 216 height 16
type textarea "27302321235"
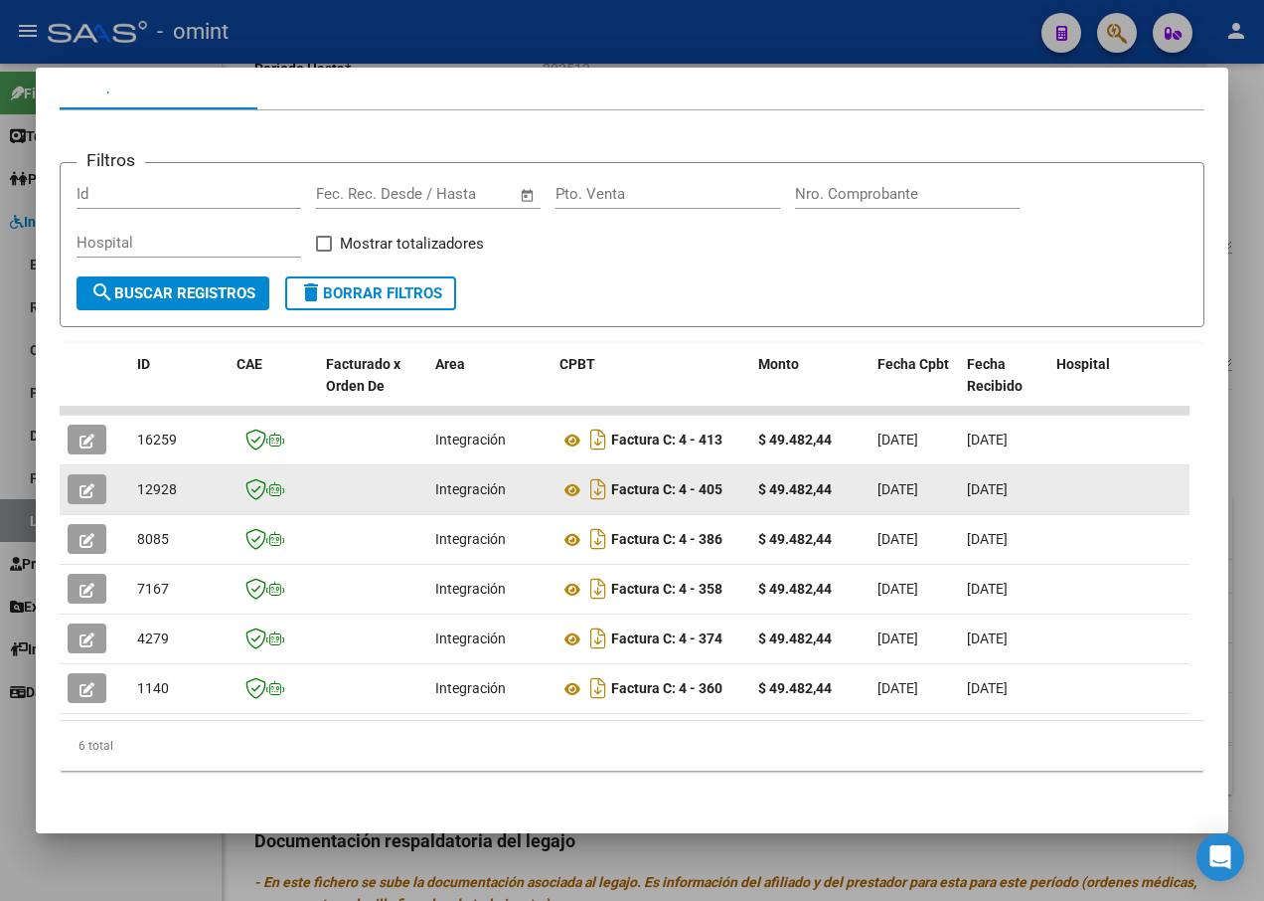
click at [89, 480] on span "button" at bounding box center [87, 489] width 15 height 18
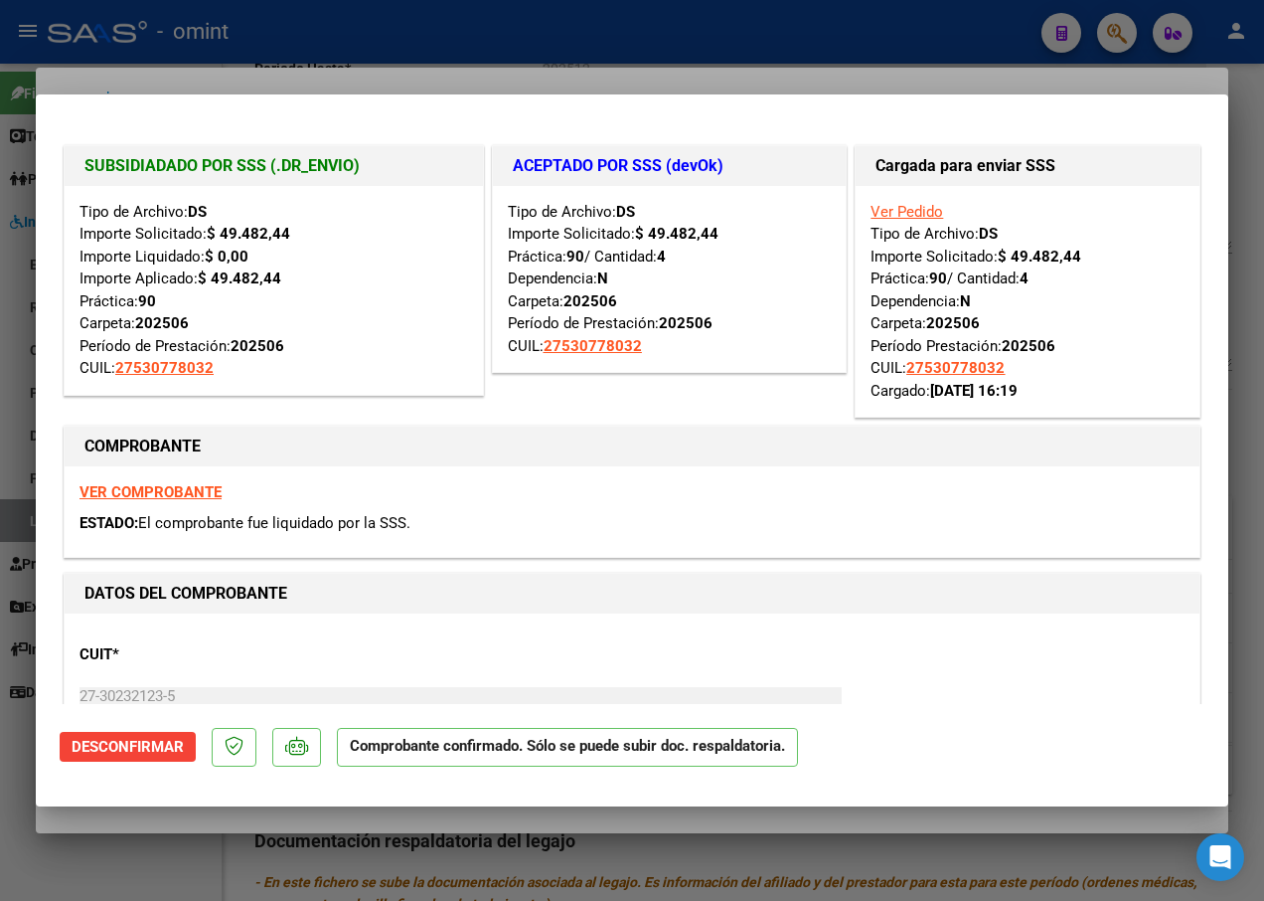
click at [326, 61] on div at bounding box center [632, 450] width 1264 height 901
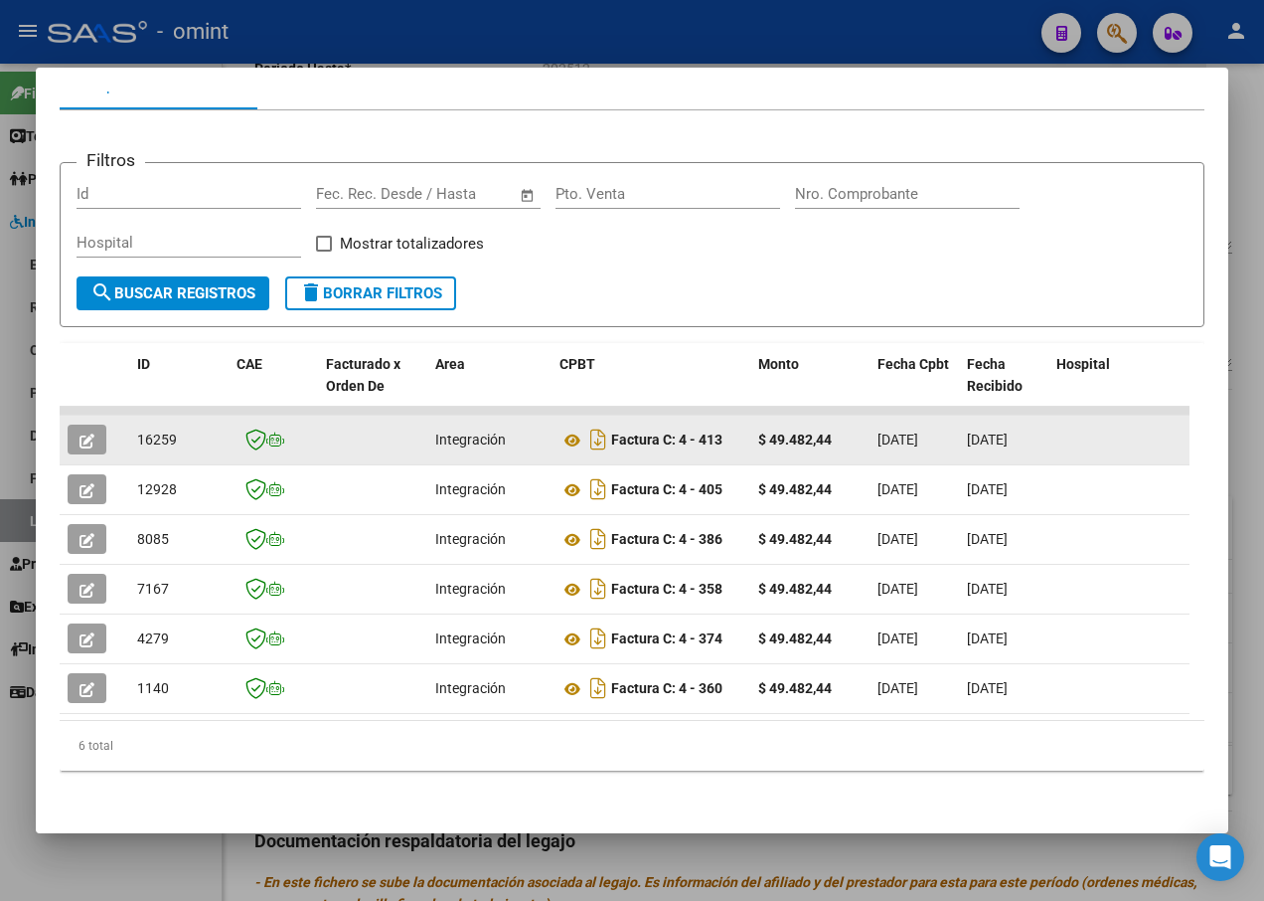
click at [101, 428] on button "button" at bounding box center [87, 439] width 39 height 30
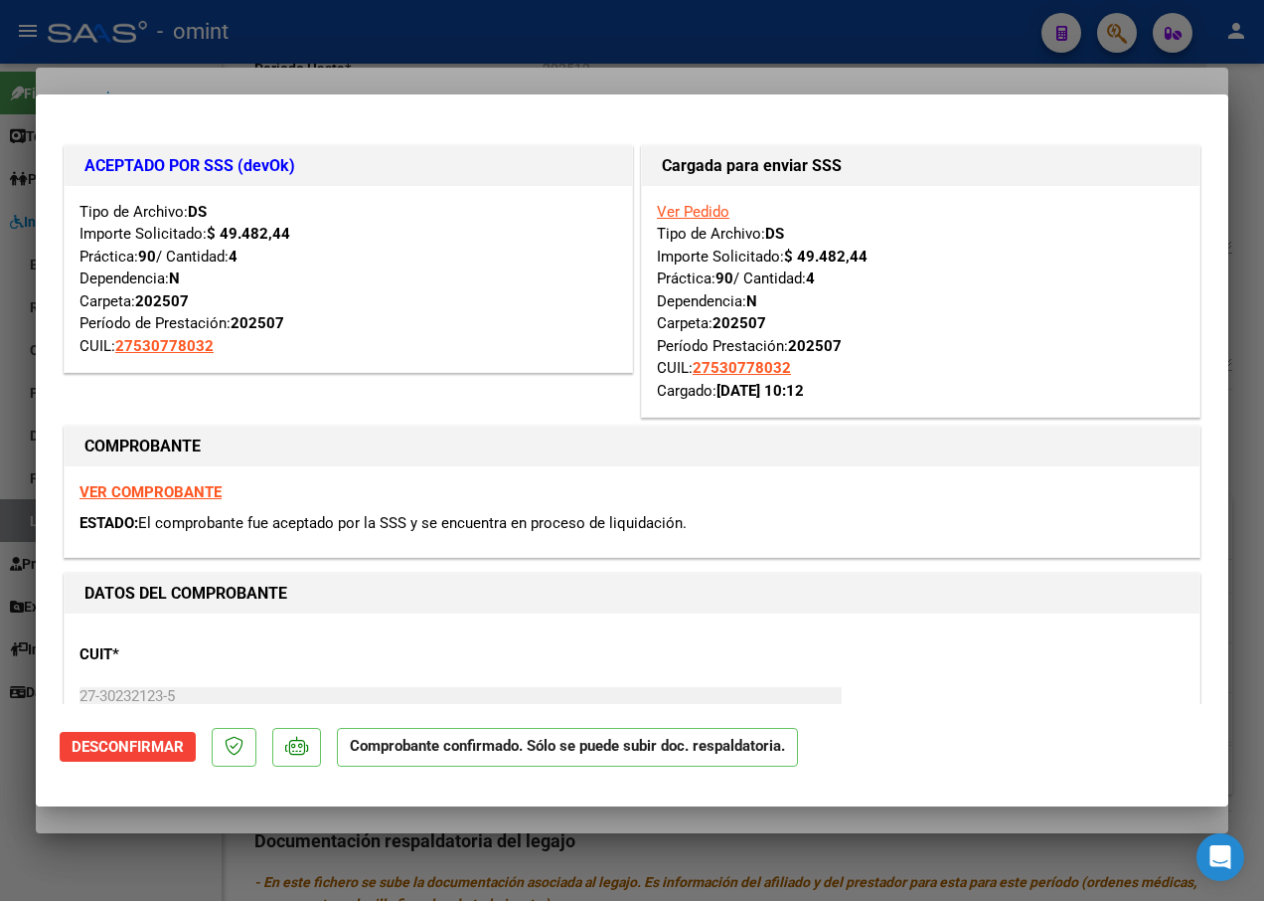
click at [278, 53] on div at bounding box center [632, 450] width 1264 height 901
type input "$ 0,00"
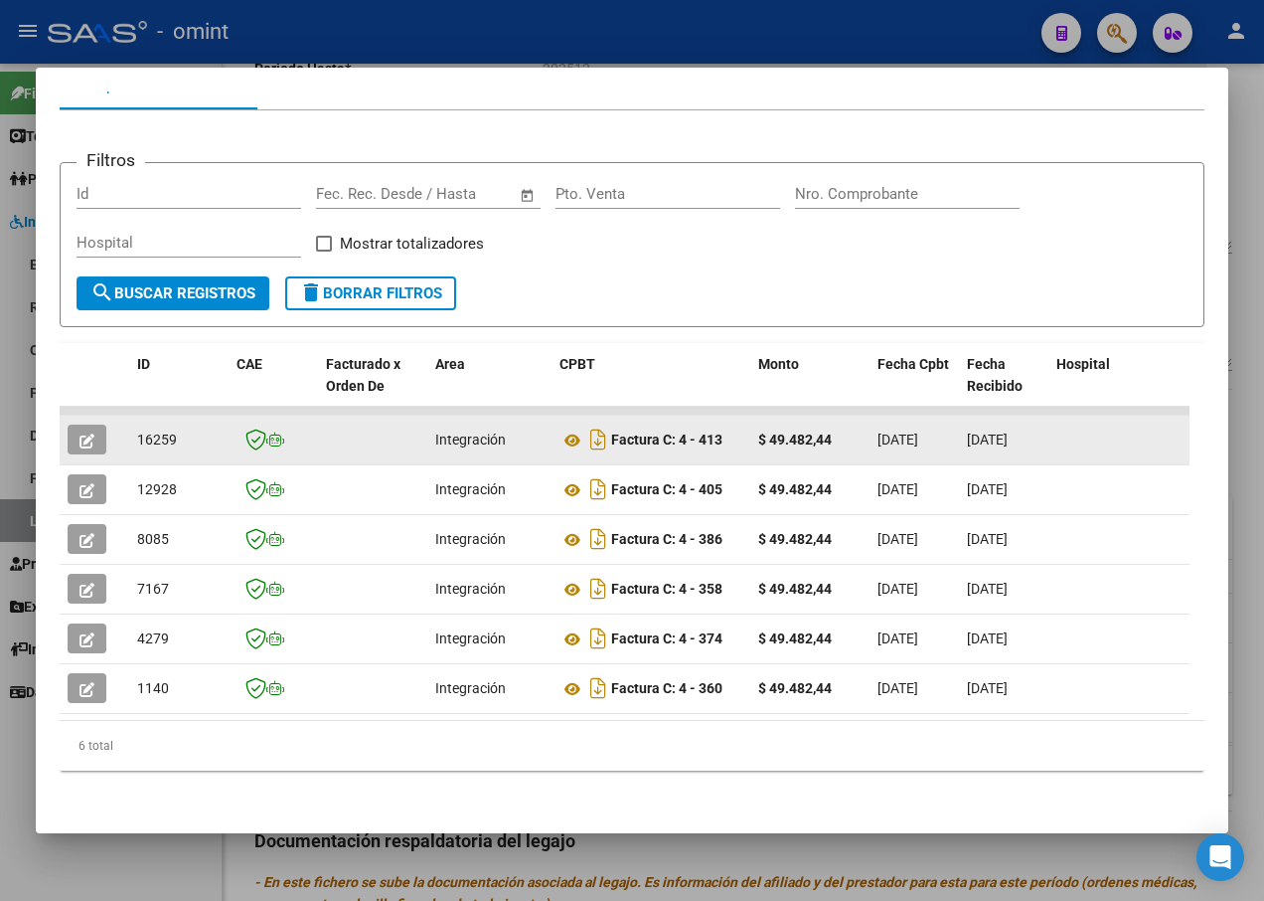
click at [167, 431] on span "16259" at bounding box center [157, 439] width 40 height 16
copy span "16259"
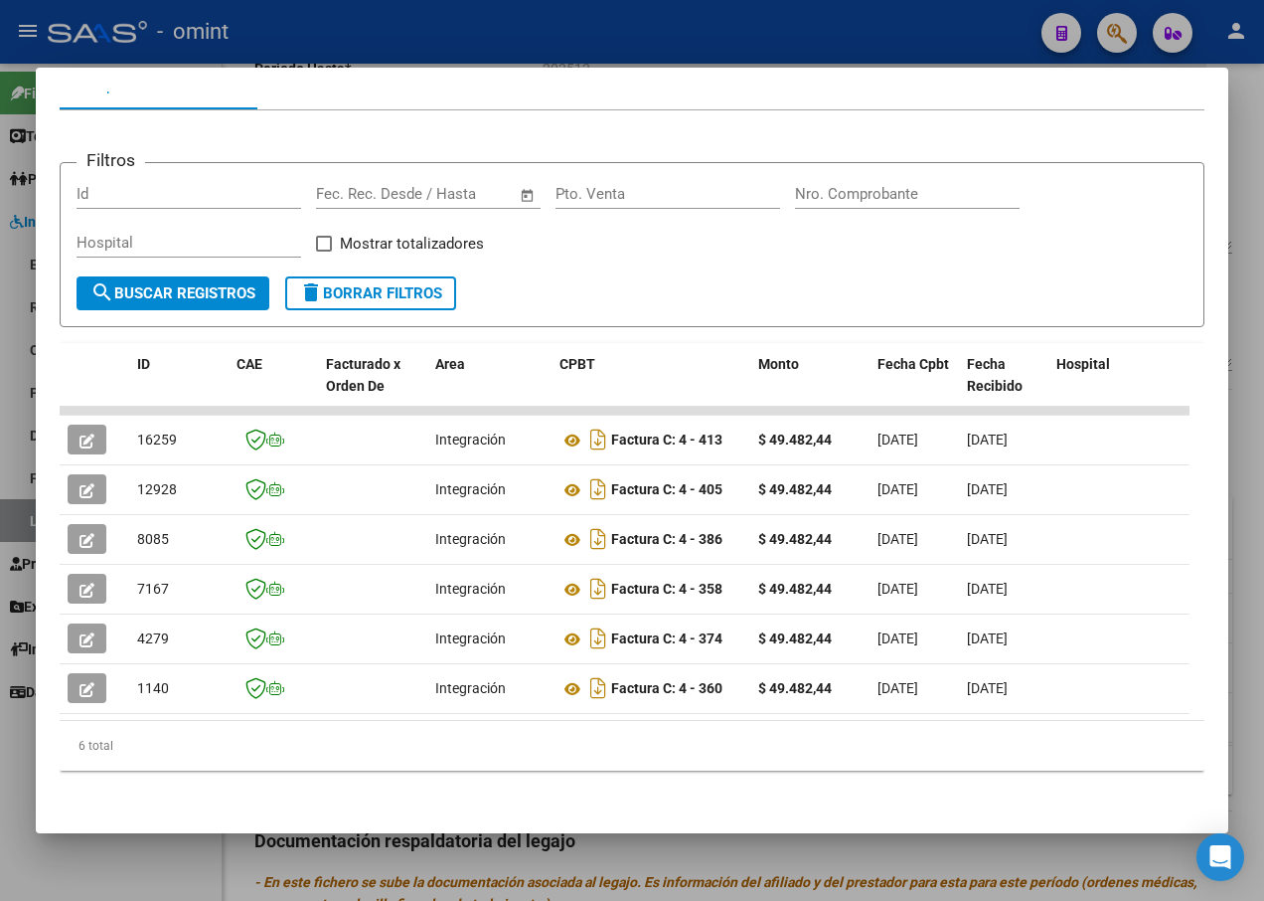
click at [404, 24] on div at bounding box center [632, 450] width 1264 height 901
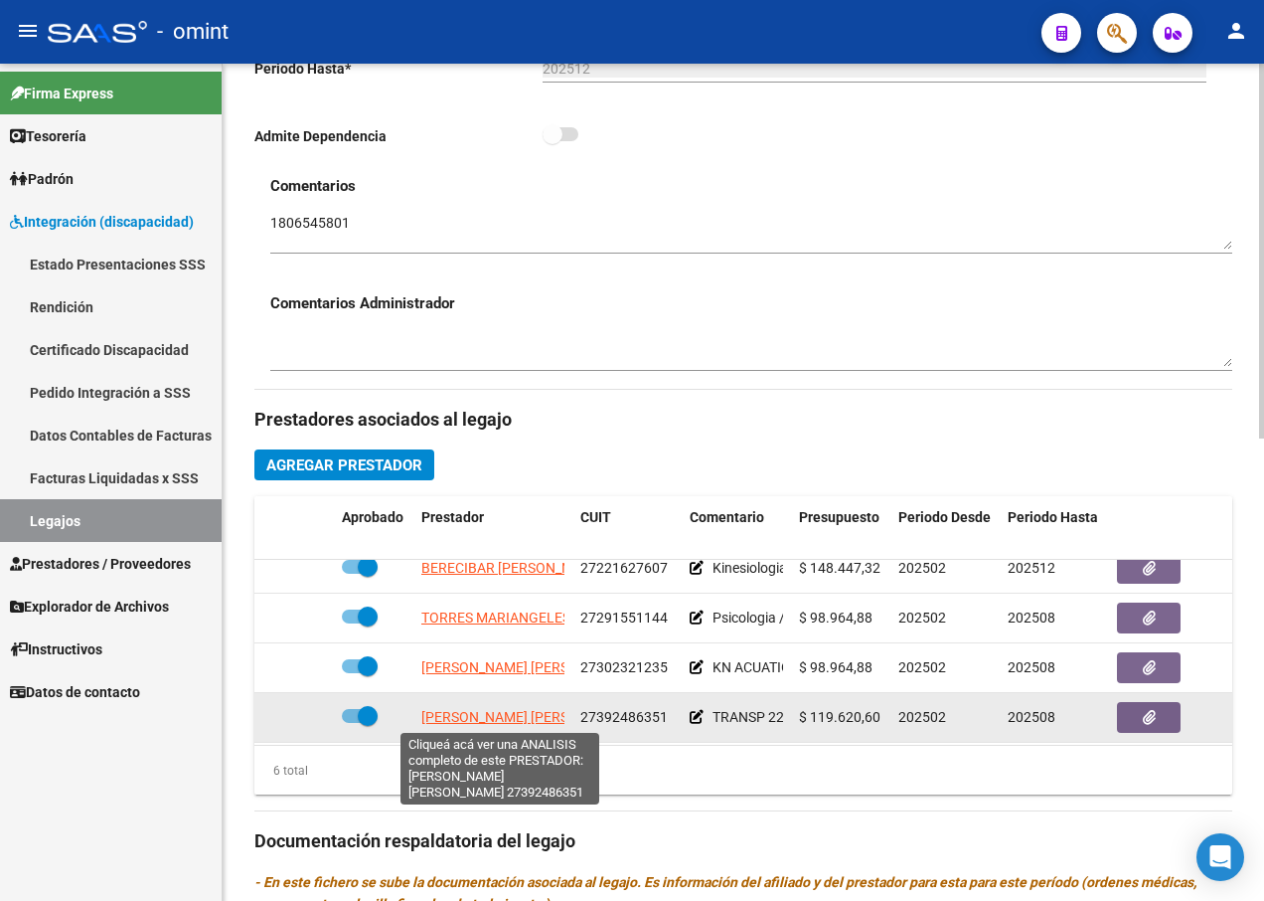
click at [528, 721] on span "[PERSON_NAME] [PERSON_NAME]" at bounding box center [529, 717] width 216 height 16
type textarea "27392486351"
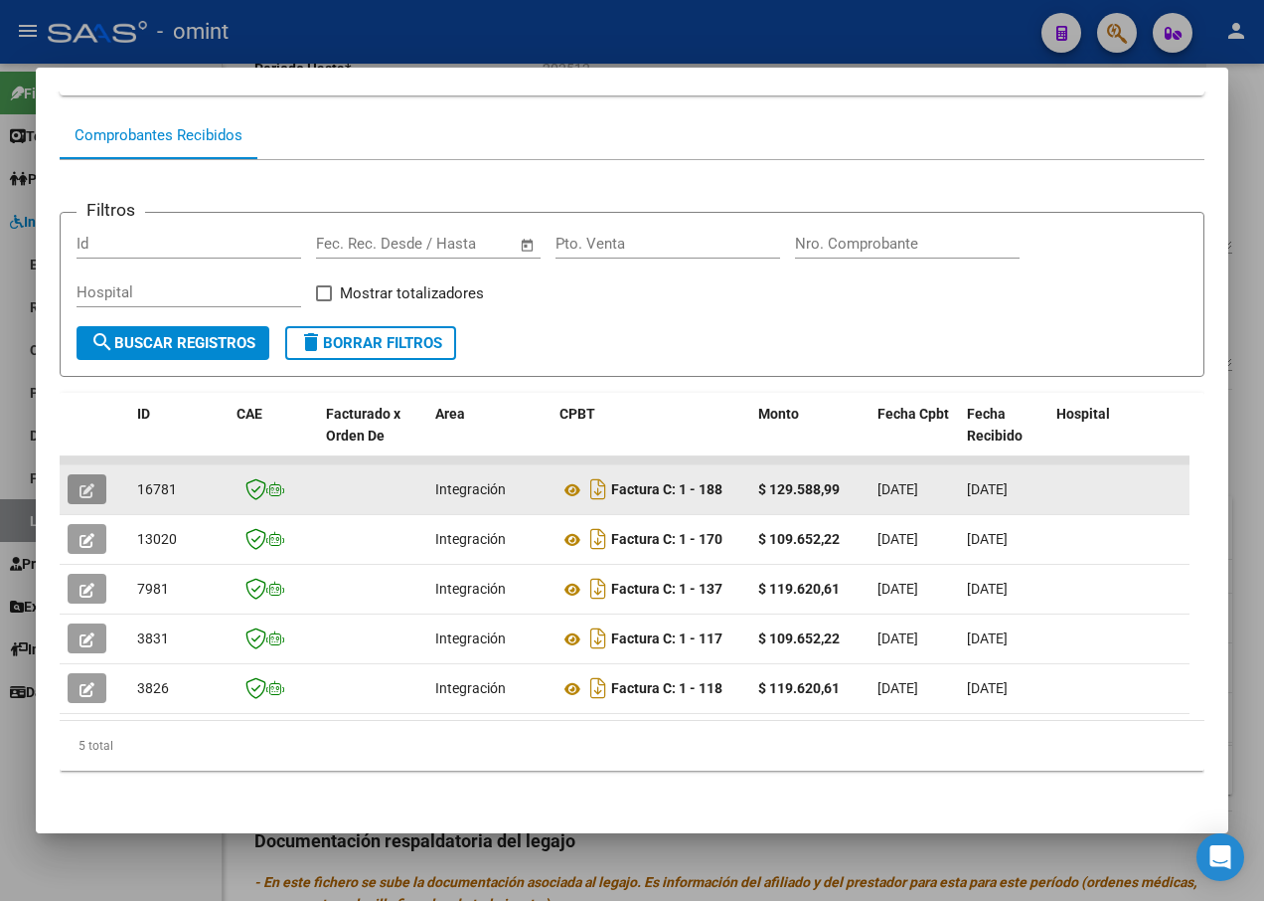
click at [93, 483] on icon "button" at bounding box center [87, 490] width 15 height 15
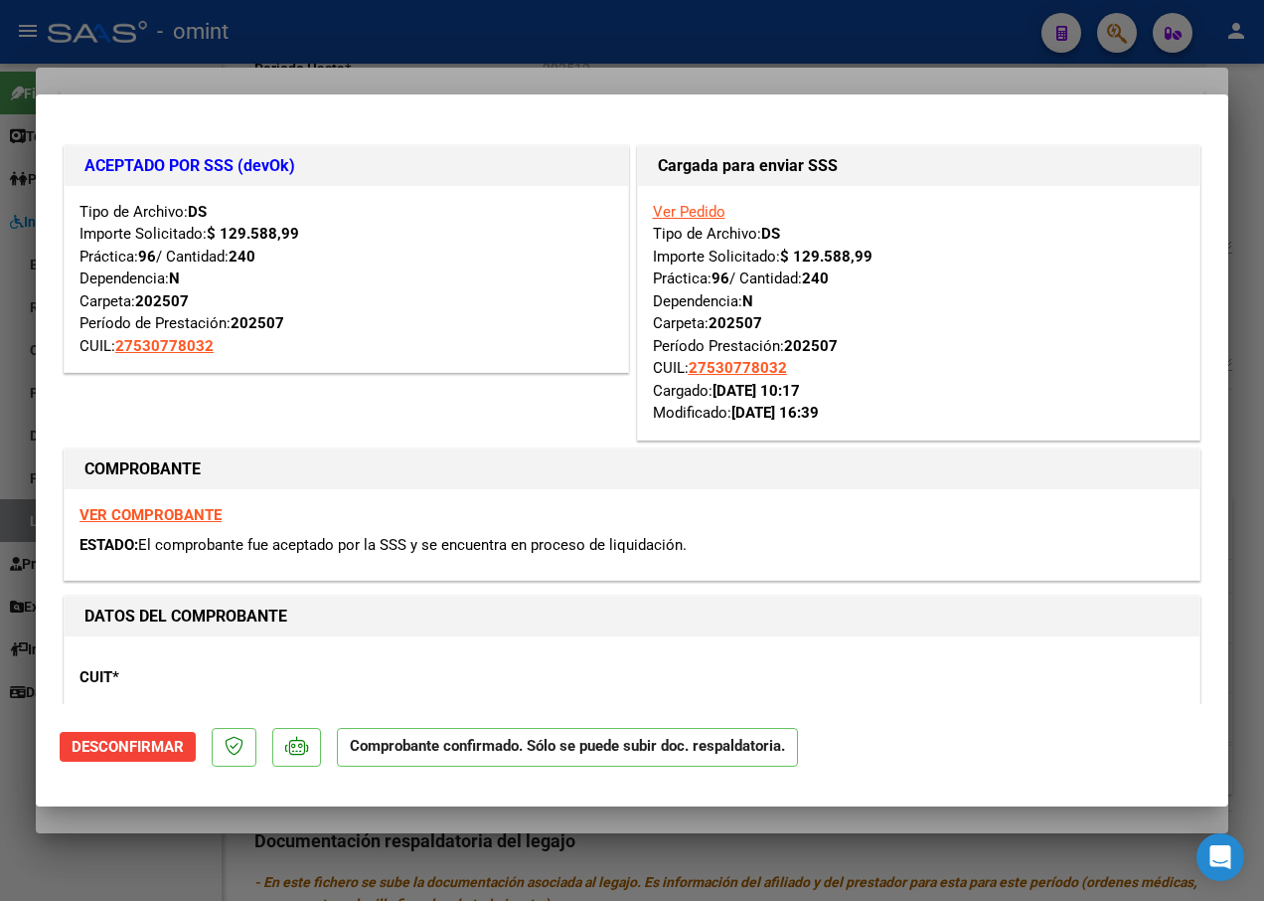
click at [312, 52] on div at bounding box center [632, 450] width 1264 height 901
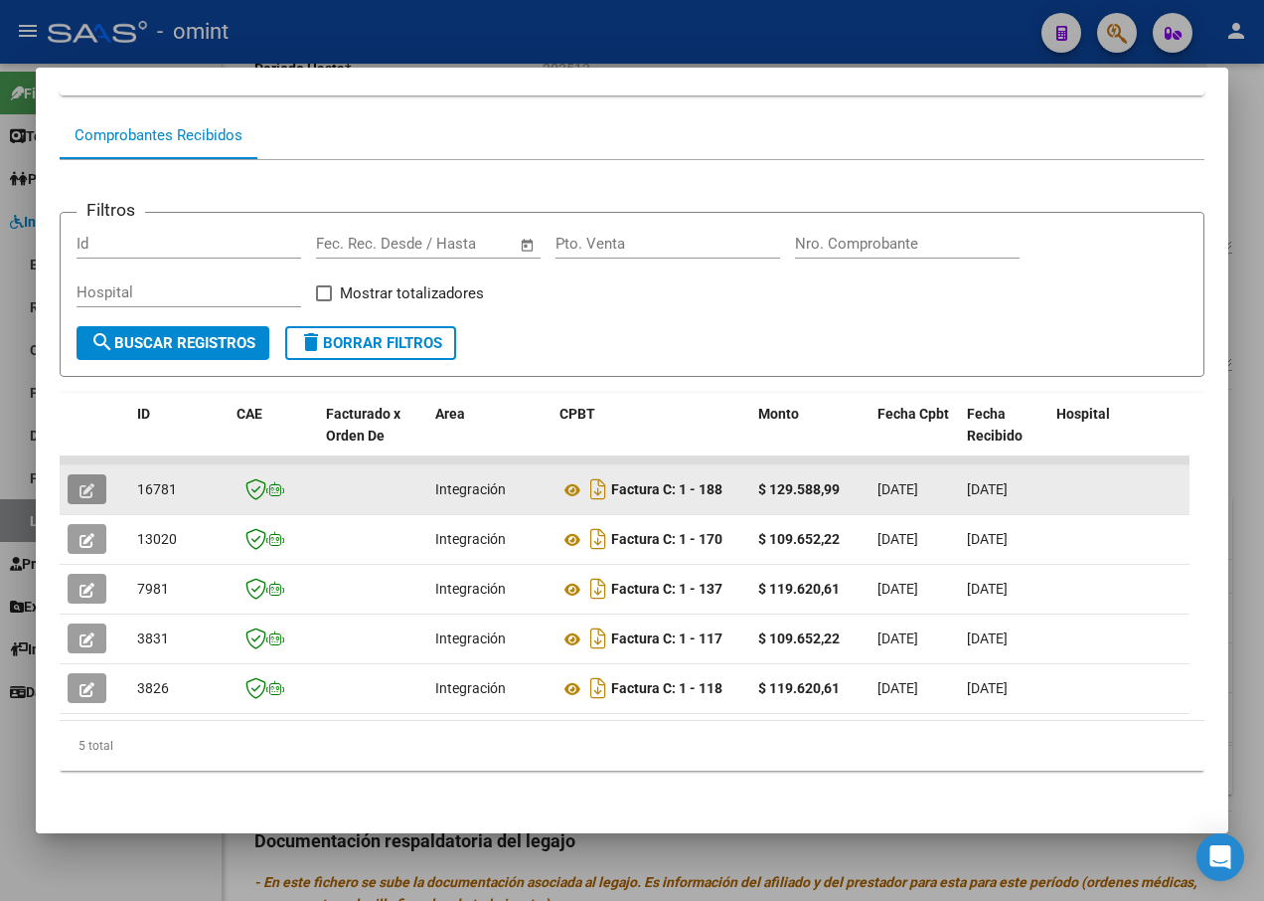
click at [100, 474] on button "button" at bounding box center [87, 489] width 39 height 30
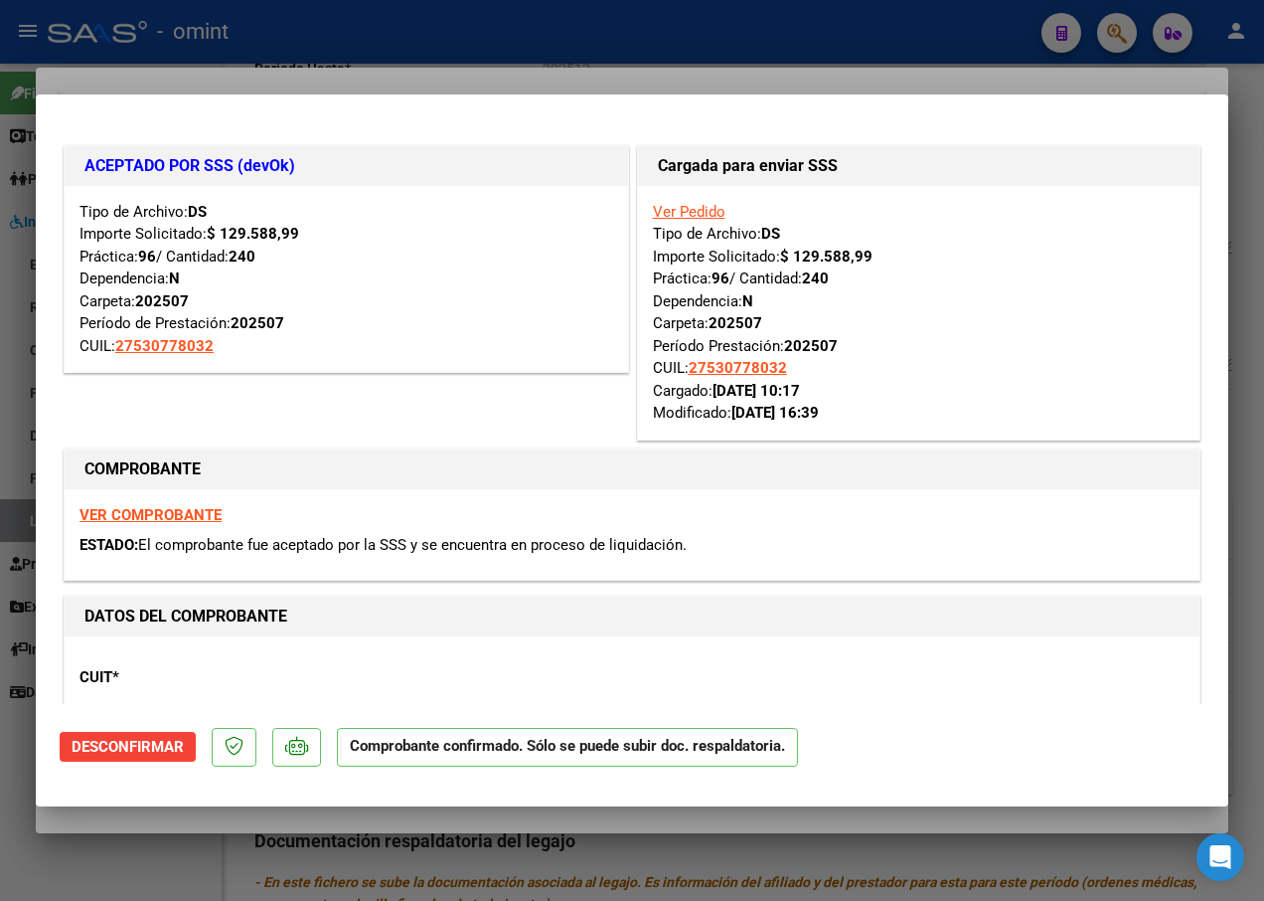
click at [169, 511] on strong "VER COMPROBANTE" at bounding box center [151, 515] width 142 height 18
click at [403, 52] on div at bounding box center [632, 450] width 1264 height 901
type input "$ 0,00"
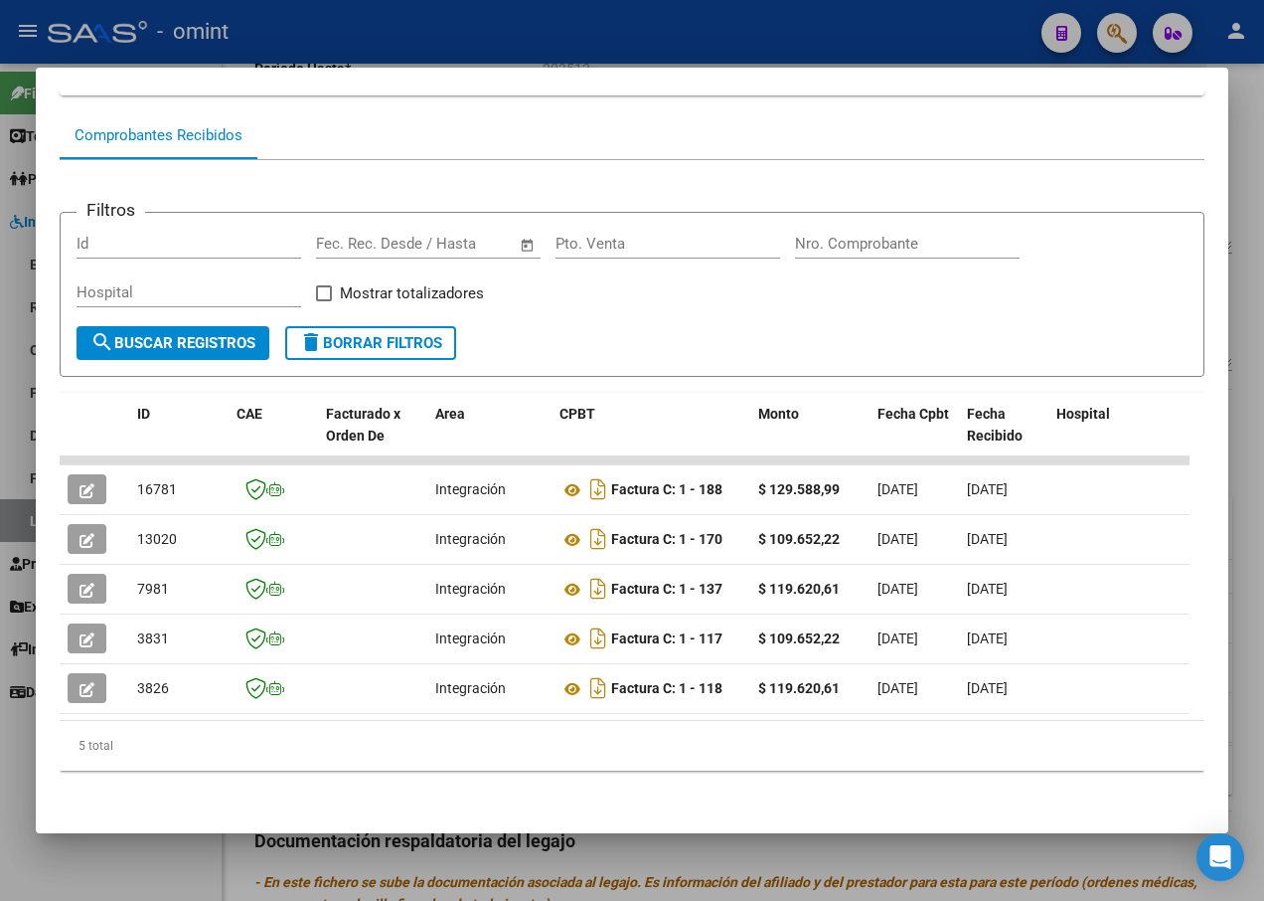
click at [394, 25] on div at bounding box center [632, 450] width 1264 height 901
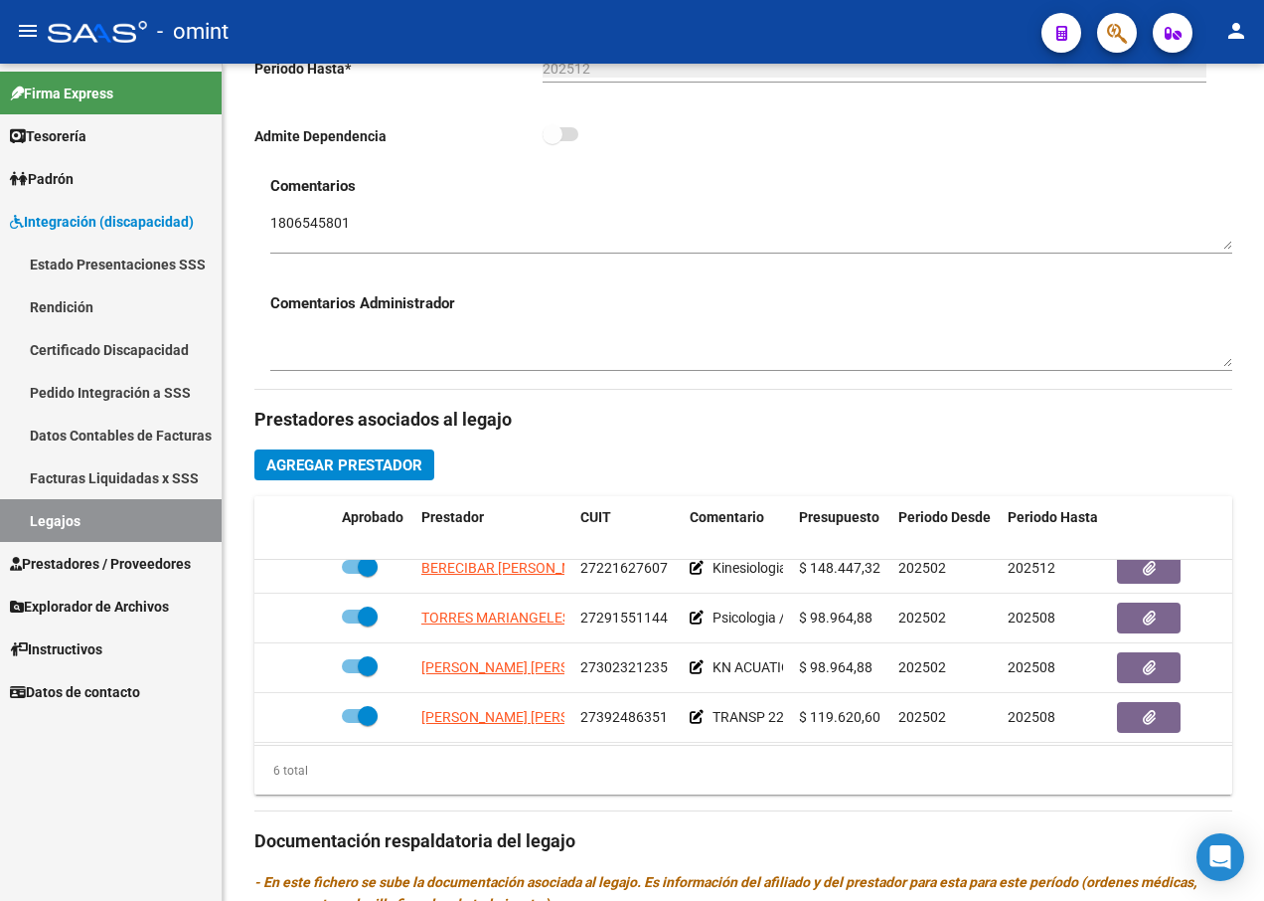
click at [81, 523] on link "Legajos" at bounding box center [111, 520] width 222 height 43
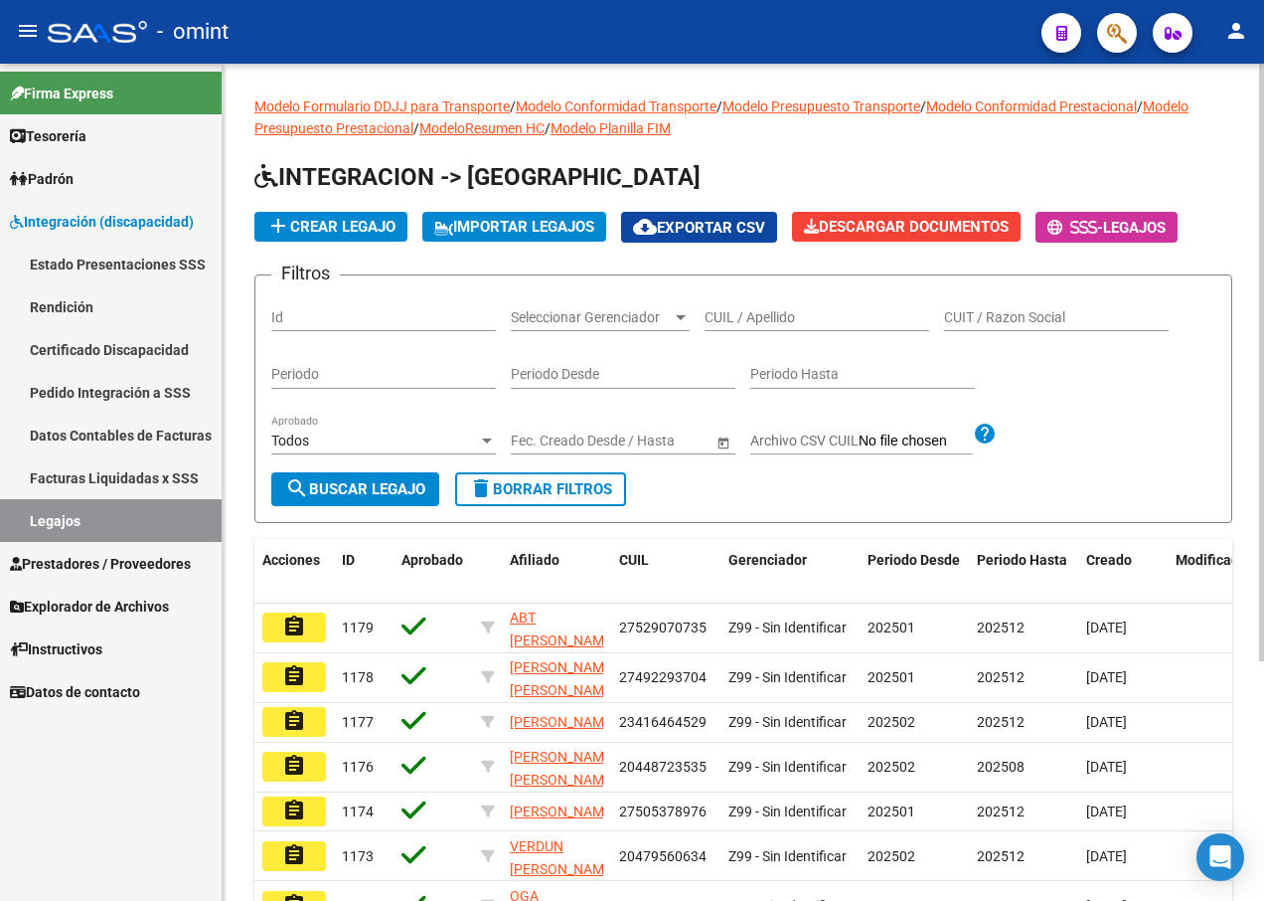
drag, startPoint x: 809, startPoint y: 307, endPoint x: 804, endPoint y: 318, distance: 12.0
paste input "20535537896"
type input "20535537896"
click at [365, 484] on span "search Buscar Legajo" at bounding box center [355, 489] width 140 height 18
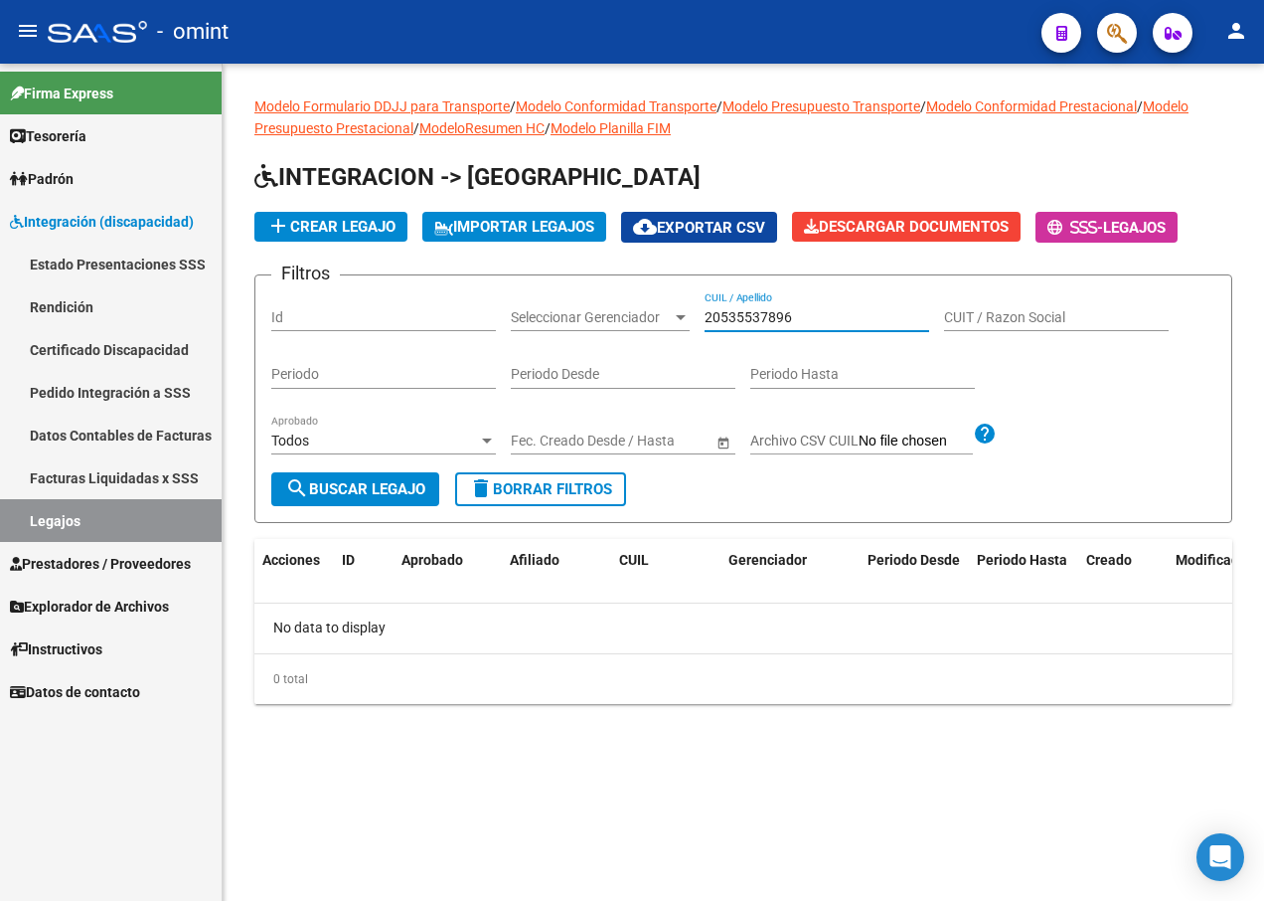
drag, startPoint x: 803, startPoint y: 310, endPoint x: 610, endPoint y: 307, distance: 192.8
click at [612, 307] on div "Filtros Id Seleccionar Gerenciador Seleccionar Gerenciador 20535537896 CUIL / A…" at bounding box center [743, 381] width 944 height 181
paste input "20543734838"
type input "20543734838"
click at [318, 480] on span "search Buscar Legajo" at bounding box center [355, 489] width 140 height 18
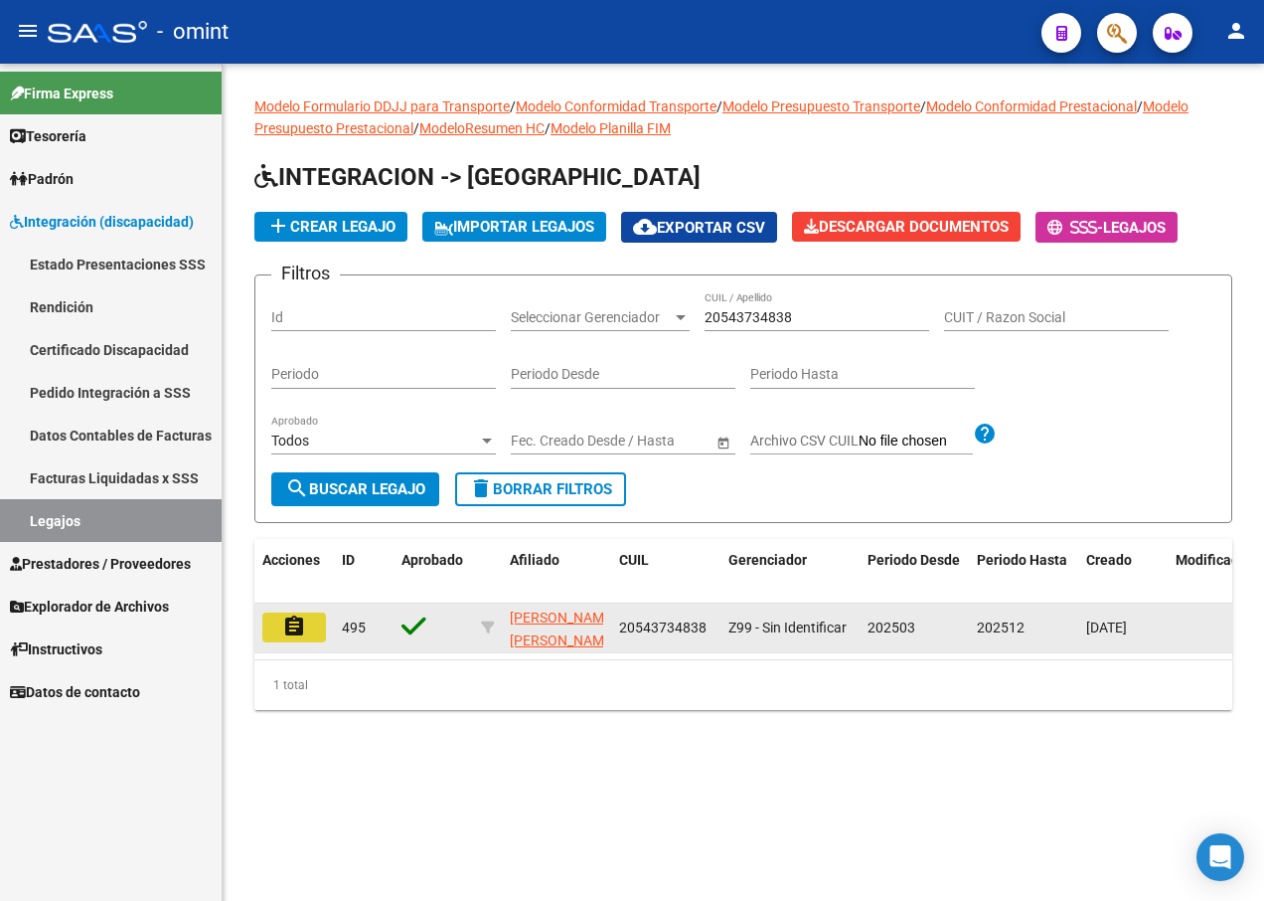
click at [299, 625] on mat-icon "assignment" at bounding box center [294, 626] width 24 height 24
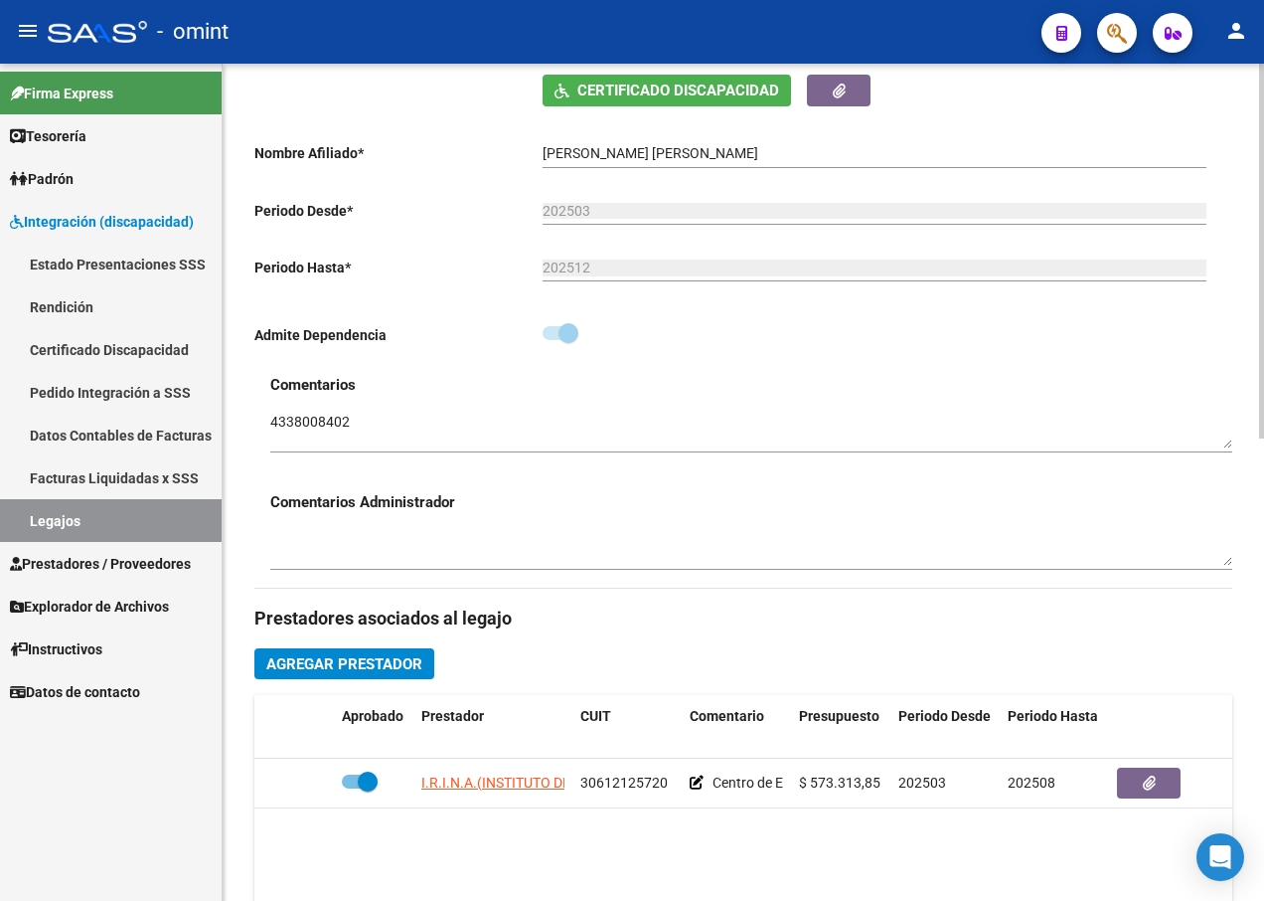
scroll to position [596, 0]
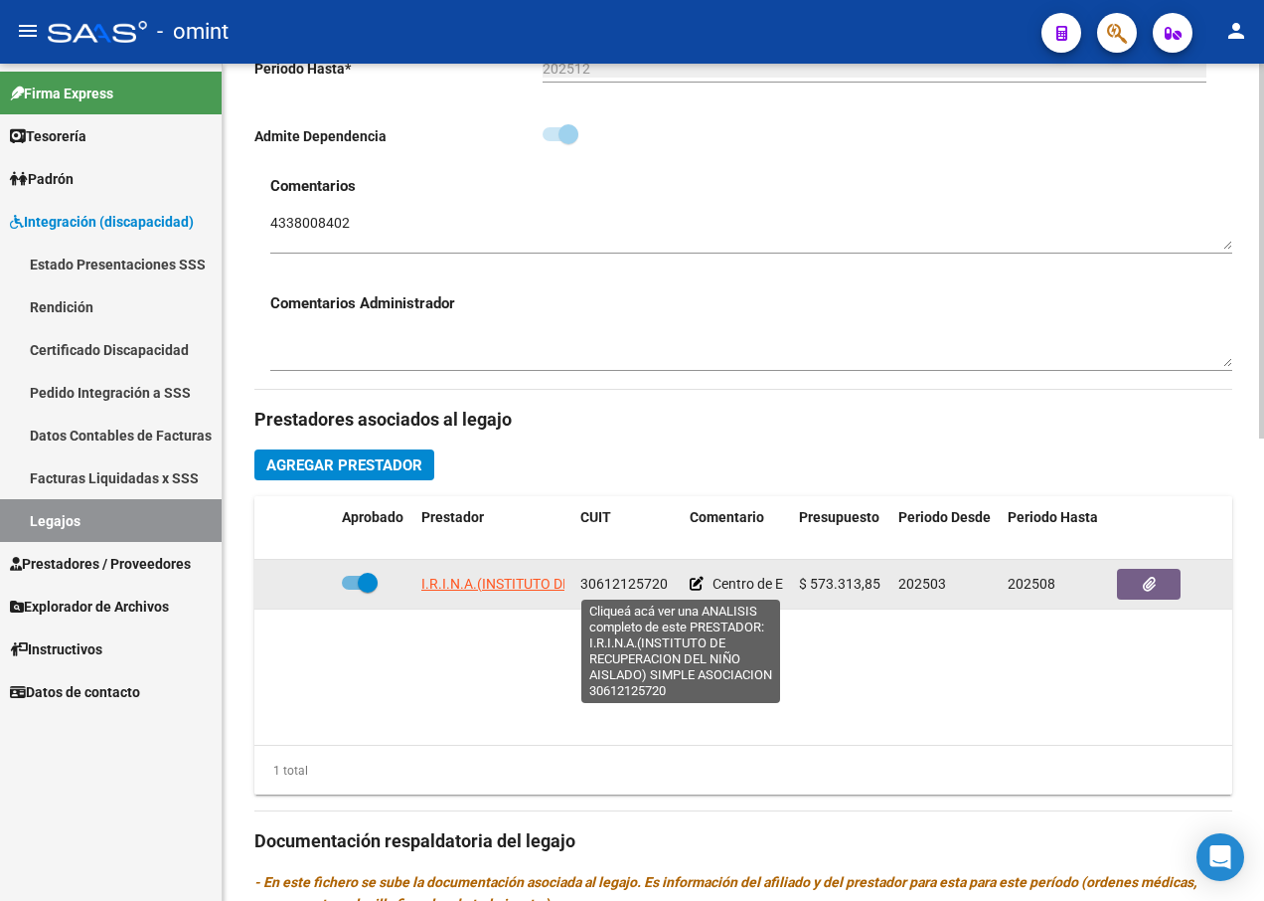
click at [500, 580] on span "I.R.I.N.A.(INSTITUTO DE RECUPERACION DEL NIÑO AISLADO) SIMPLE ASOCIACION" at bounding box center [681, 583] width 520 height 16
type textarea "30612125720"
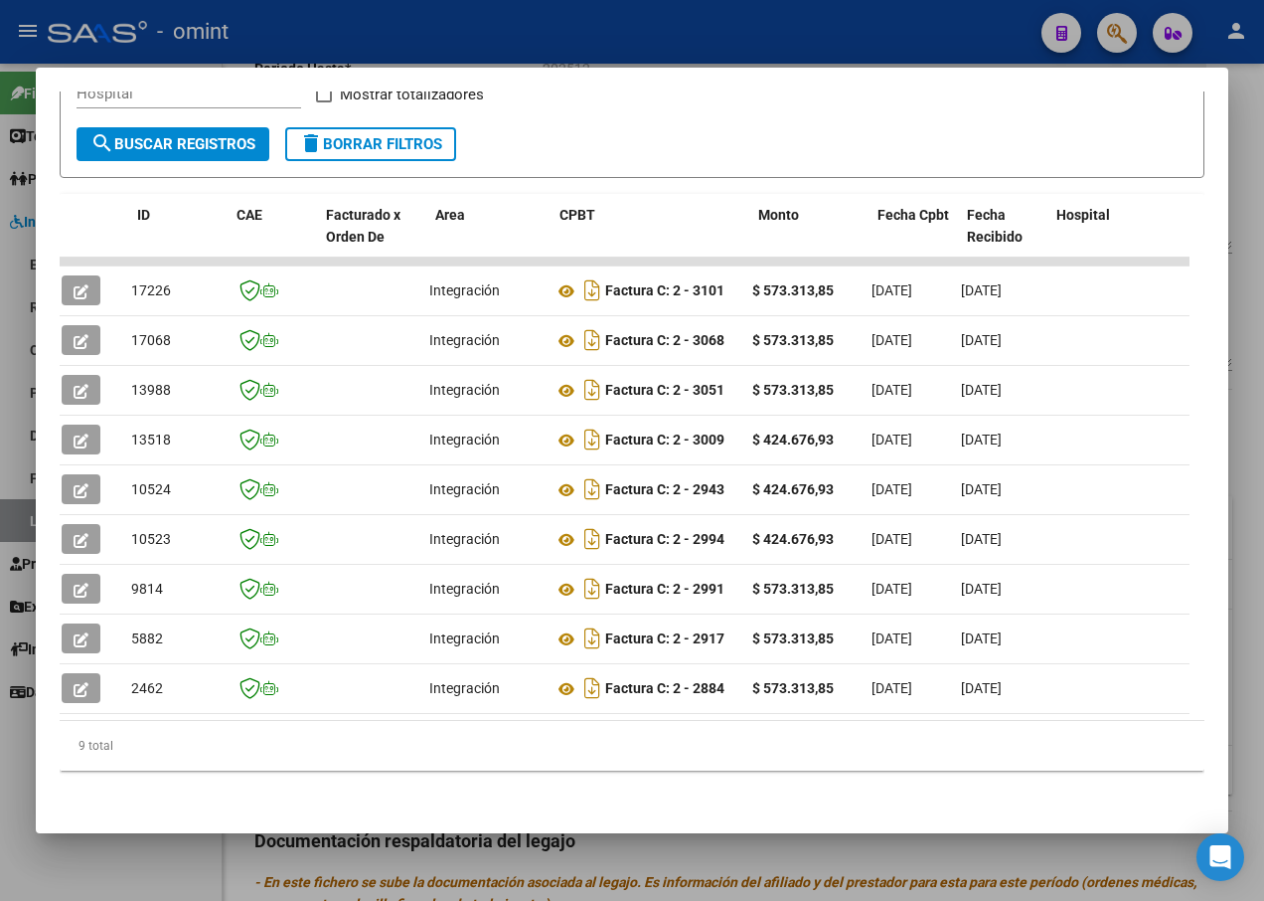
scroll to position [0, 0]
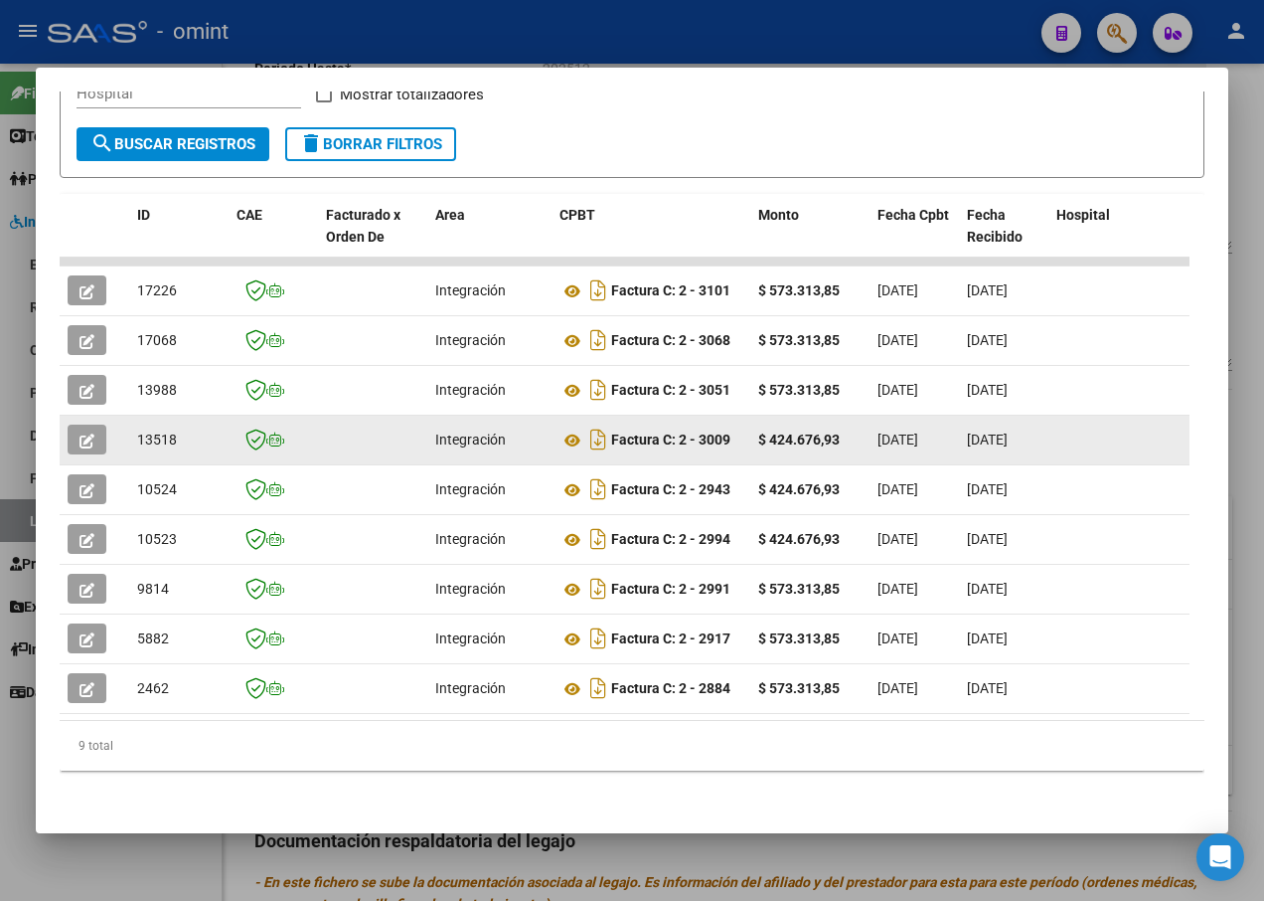
drag, startPoint x: 659, startPoint y: 379, endPoint x: 138, endPoint y: 404, distance: 521.4
click at [138, 404] on datatable-scroller "17226 Integración Factura C: 2 - 3101 $ 573.313,85 [DATE] [DATE] [DATE] - [DATE…" at bounding box center [625, 485] width 1130 height 456
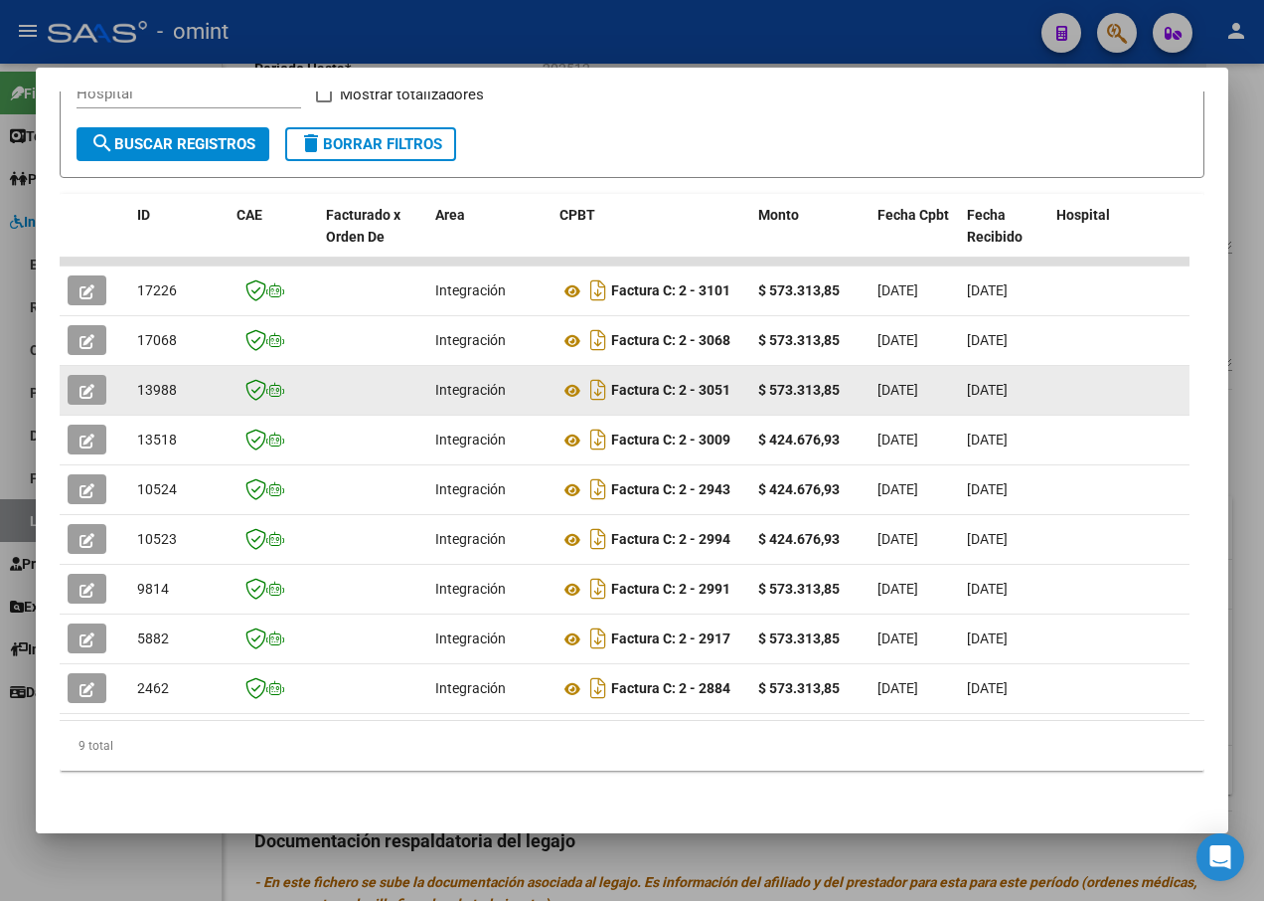
drag, startPoint x: 138, startPoint y: 404, endPoint x: 86, endPoint y: 373, distance: 60.2
click at [86, 384] on icon "button" at bounding box center [87, 391] width 15 height 15
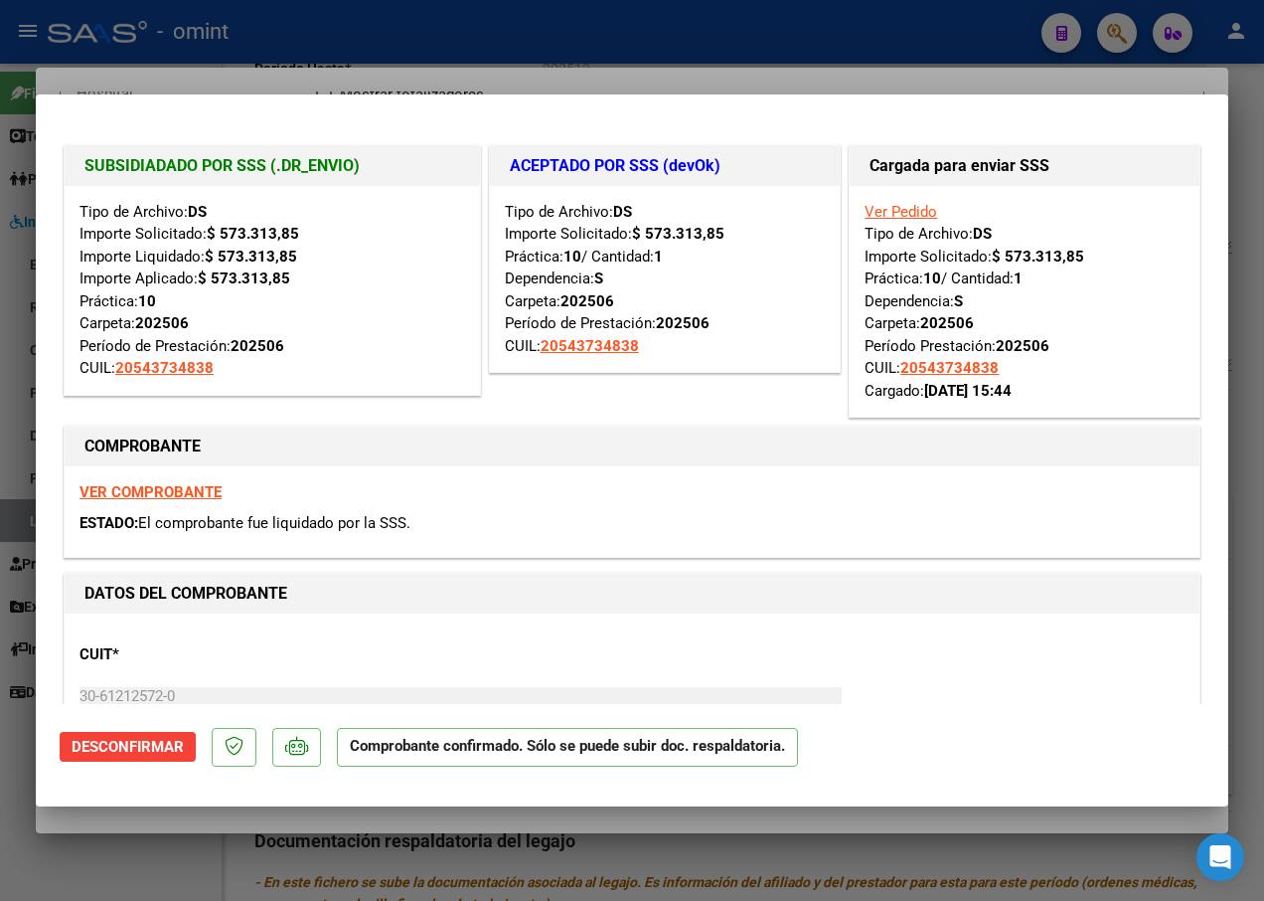
click at [331, 67] on div at bounding box center [632, 450] width 1264 height 901
type input "$ 0,00"
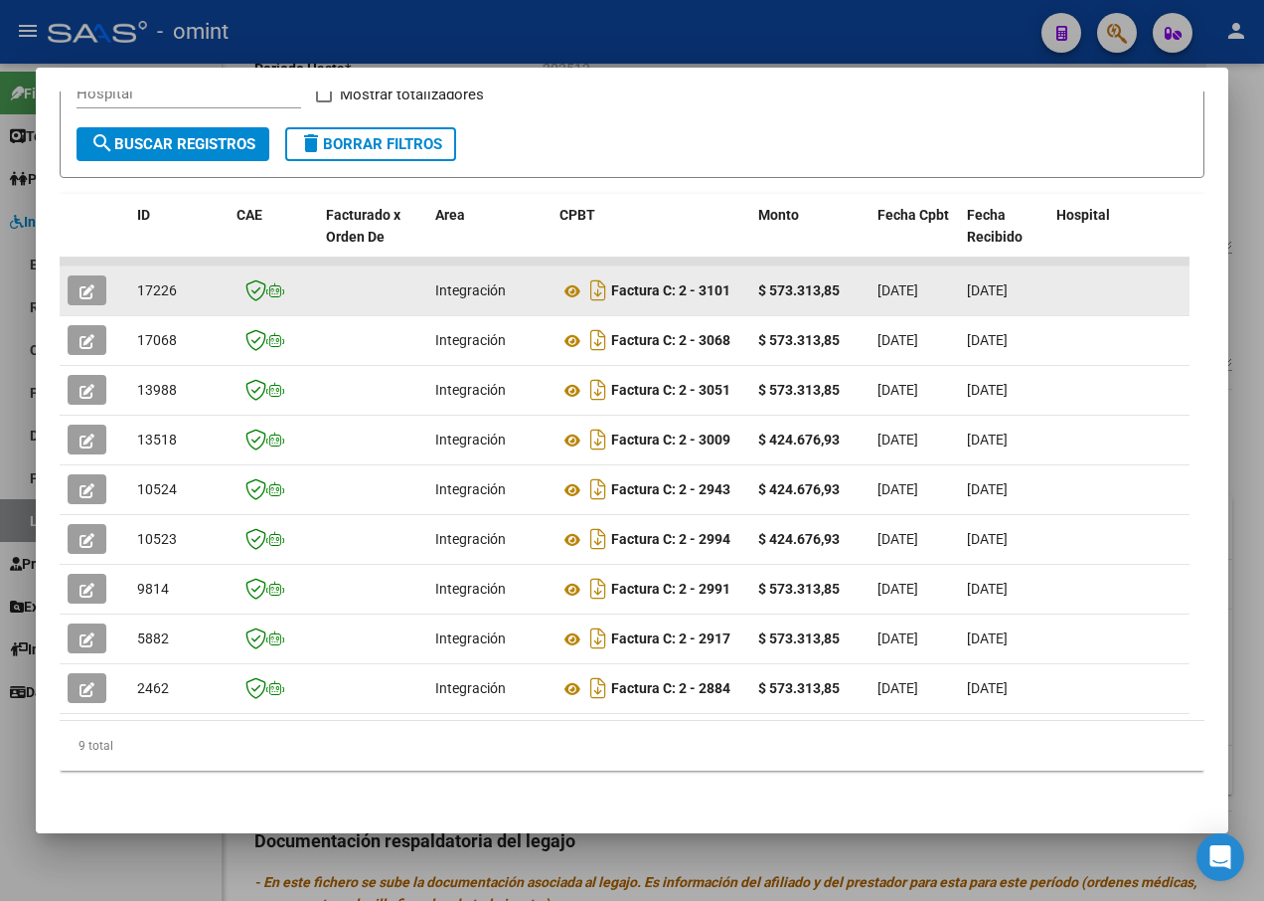
click at [87, 284] on icon "button" at bounding box center [87, 291] width 15 height 15
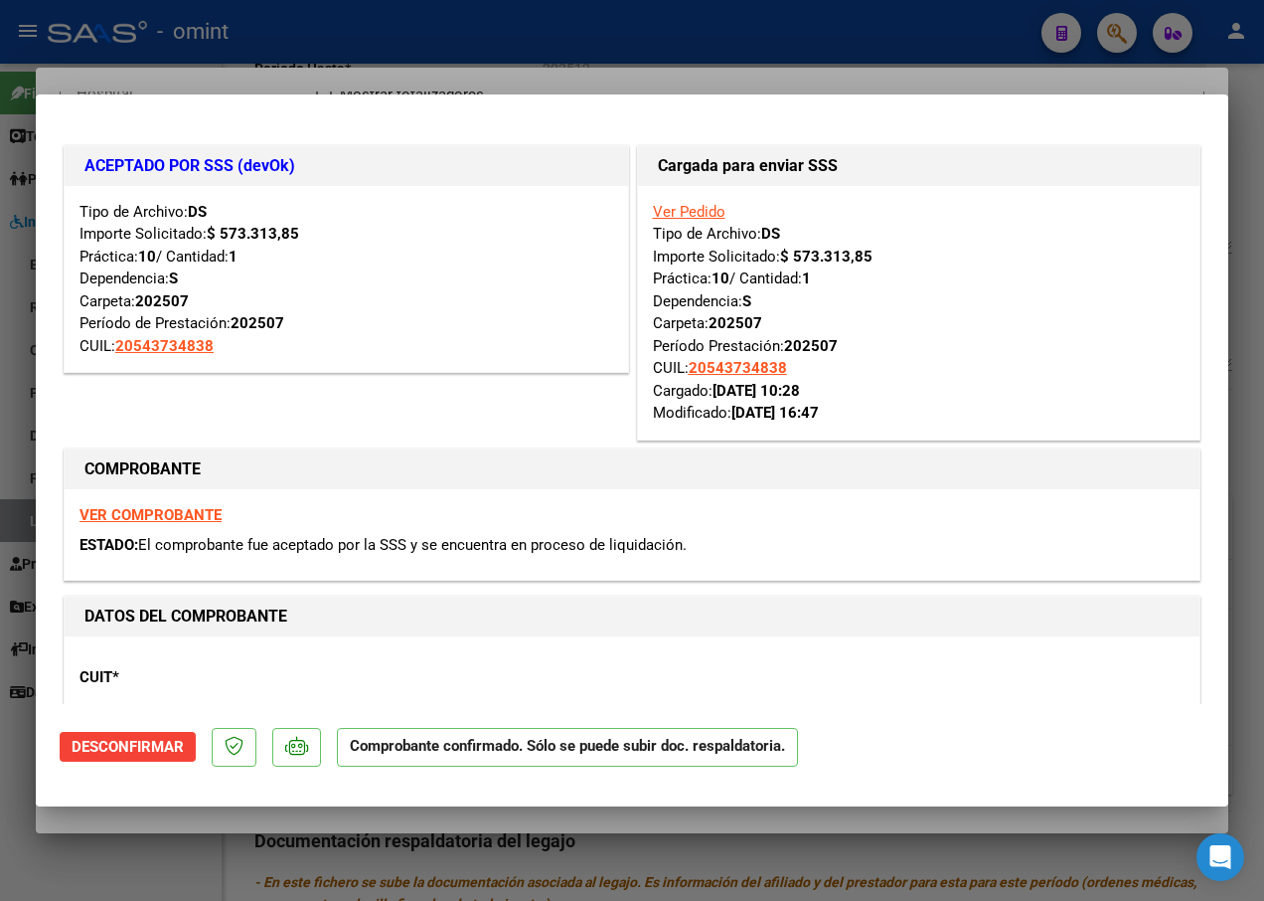
click at [305, 61] on div at bounding box center [632, 450] width 1264 height 901
type input "$ 0,00"
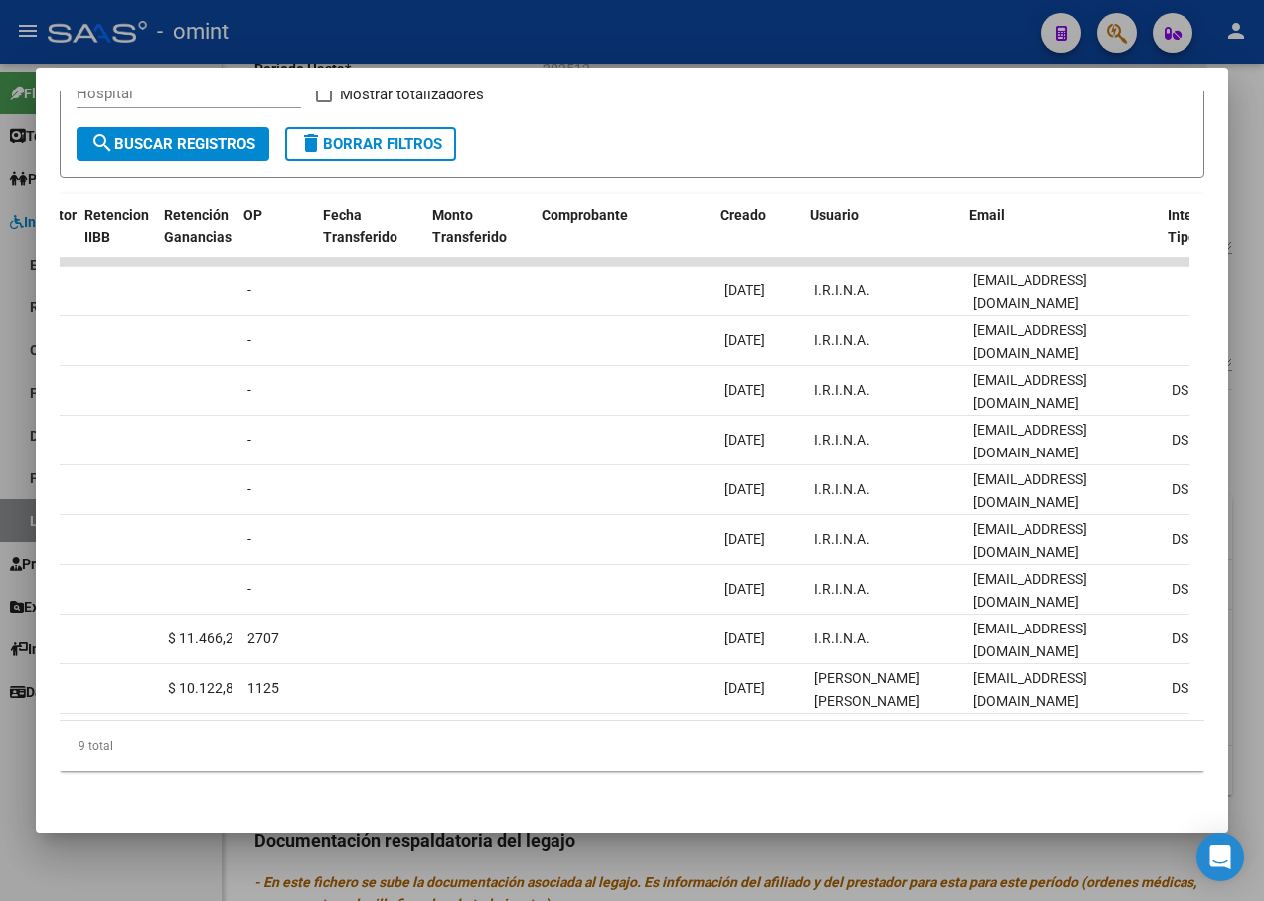
scroll to position [0, 1617]
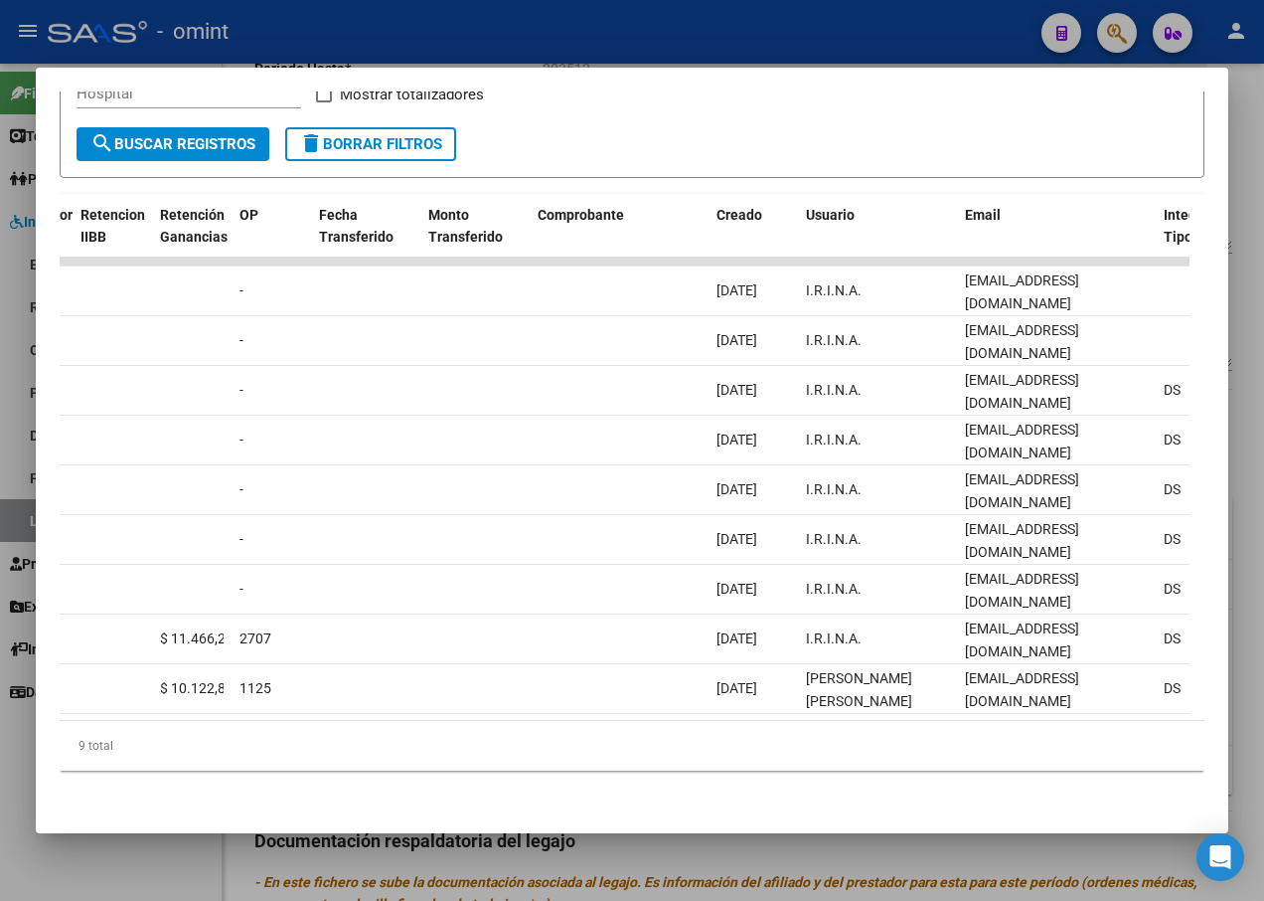
drag, startPoint x: 662, startPoint y: 702, endPoint x: 600, endPoint y: 707, distance: 61.8
click at [600, 707] on datatable-body "17226 Integración Factura C: 2 - 3101 $ 573.313,85 [DATE] [DATE] [DATE] - [DATE…" at bounding box center [625, 488] width 1130 height 463
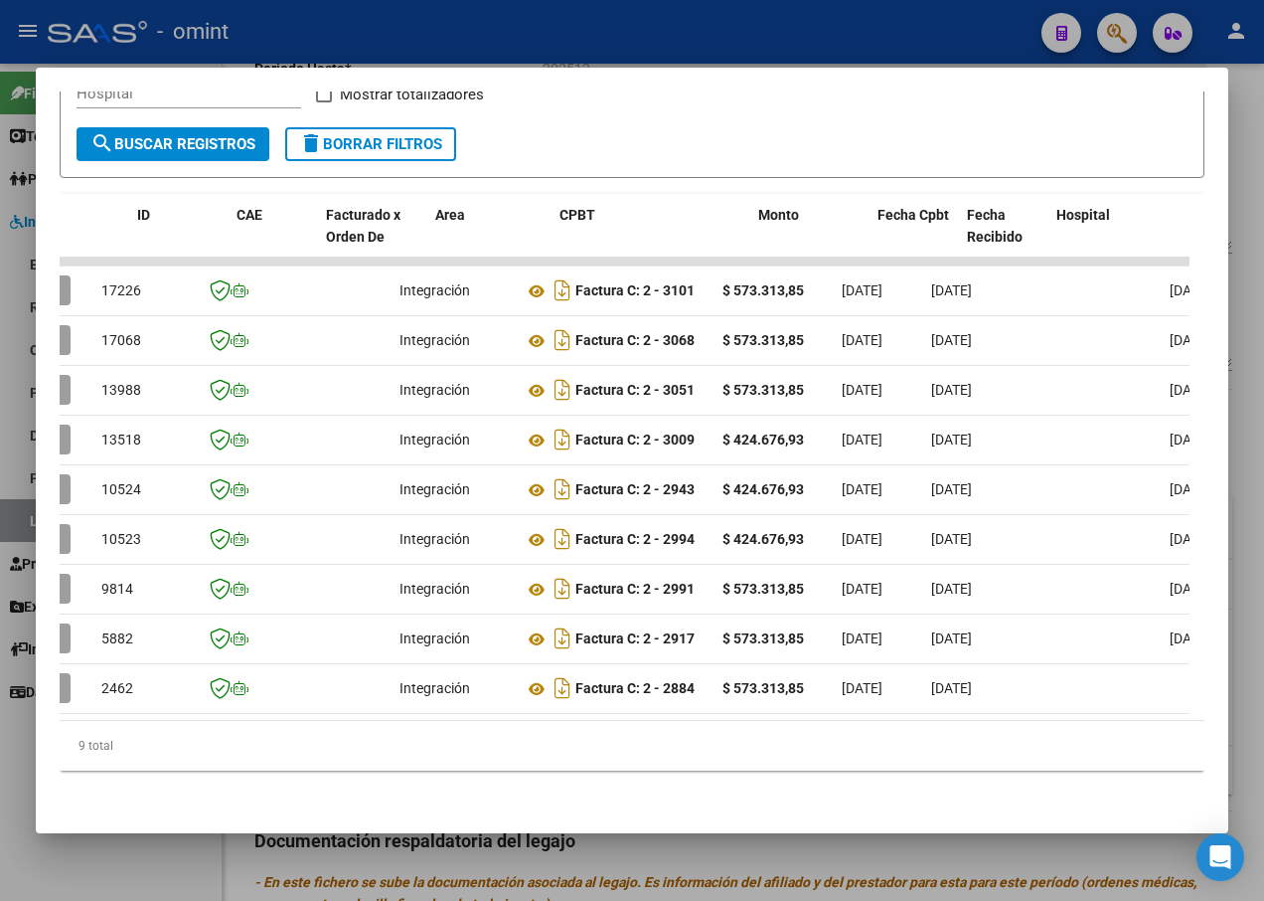
scroll to position [0, 0]
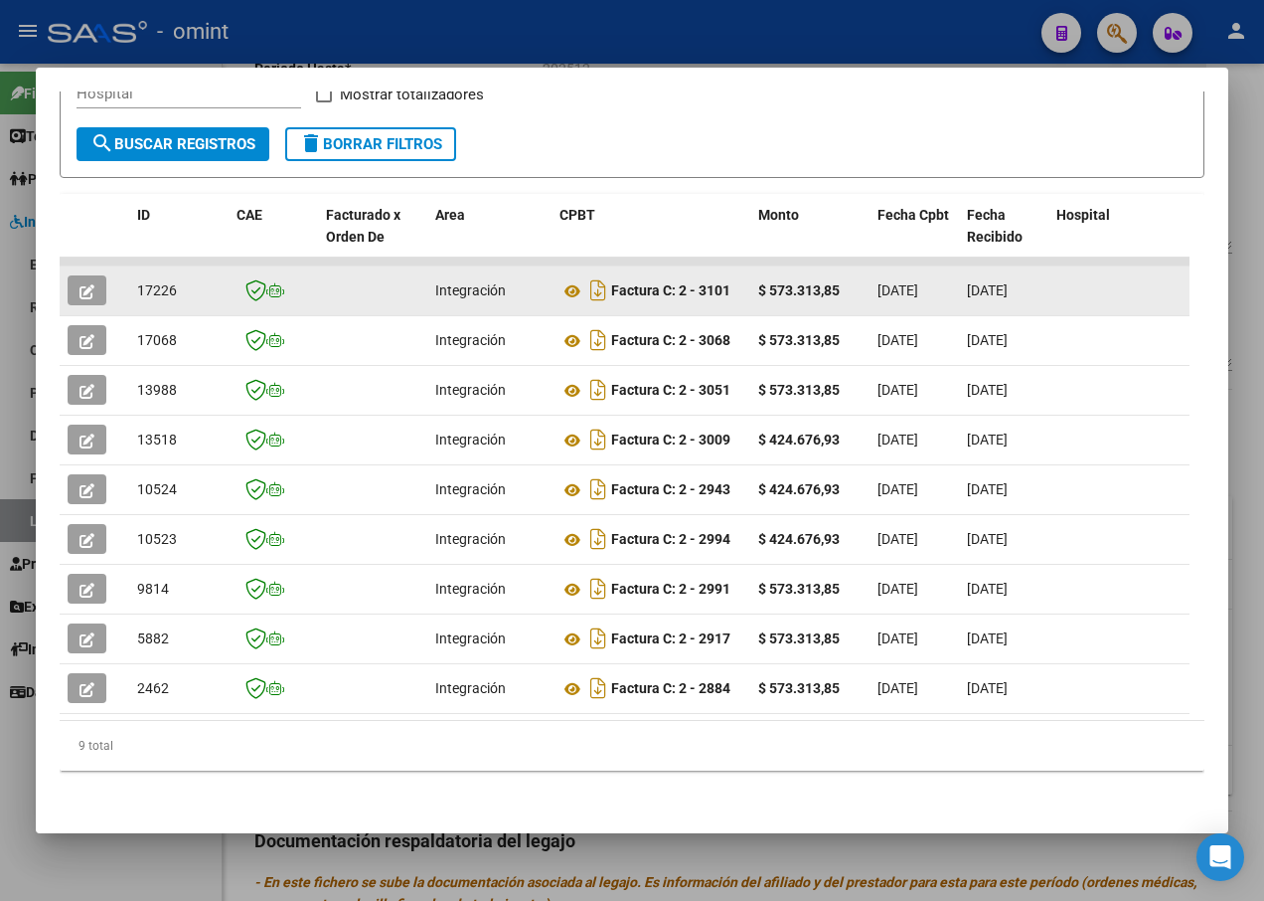
click at [158, 282] on span "17226" at bounding box center [157, 290] width 40 height 16
copy span "17226"
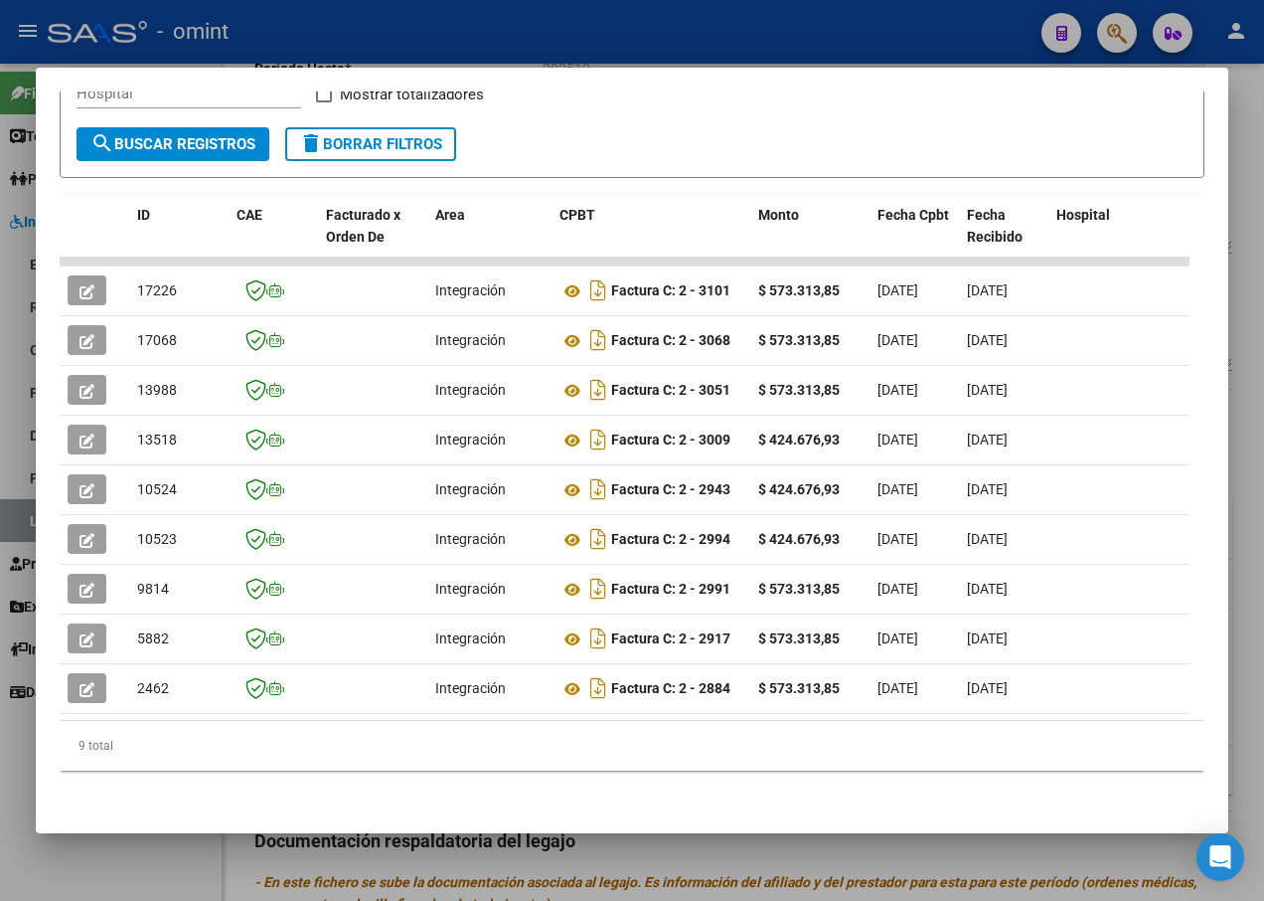
click at [566, 27] on div at bounding box center [632, 450] width 1264 height 901
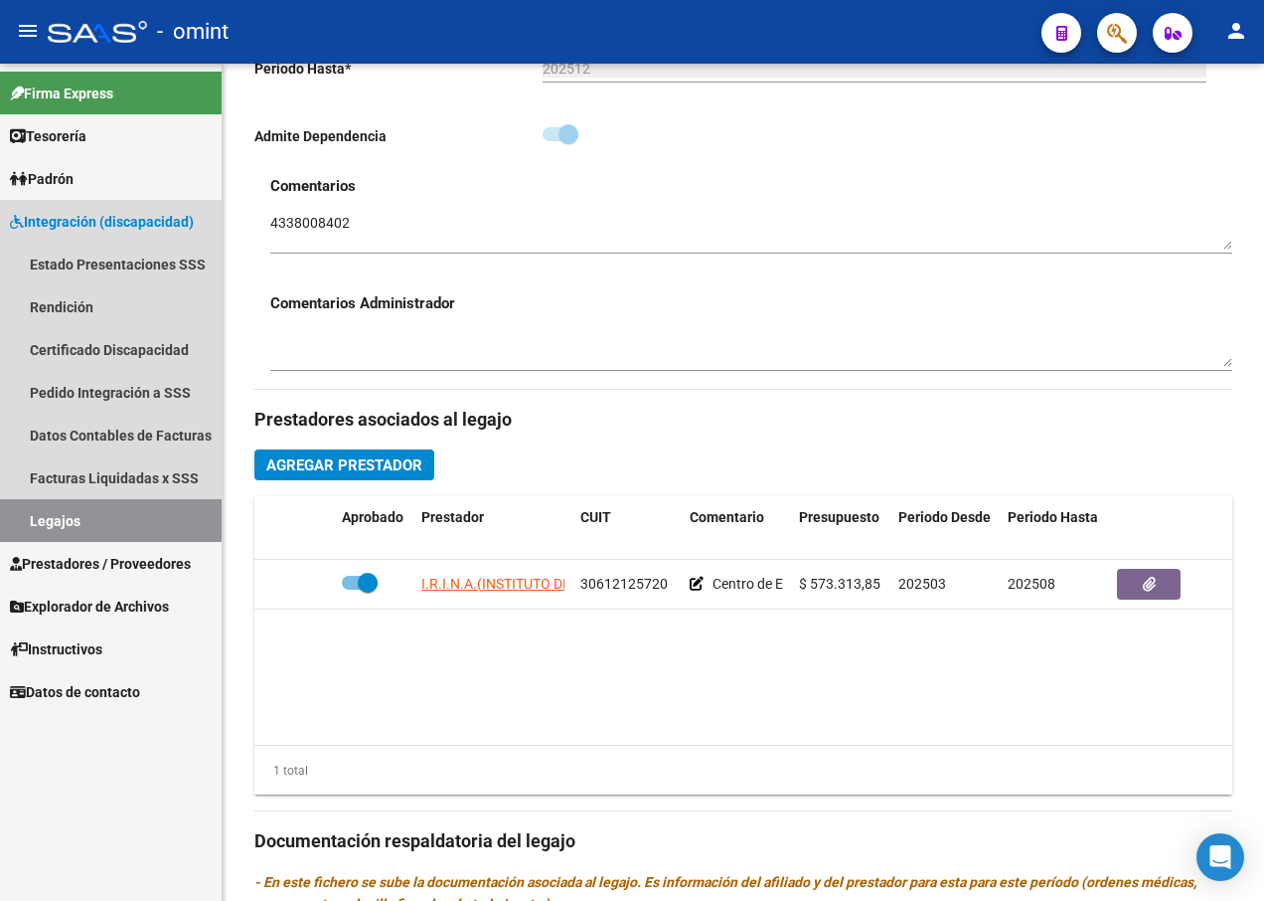
click at [117, 525] on link "Legajos" at bounding box center [111, 520] width 222 height 43
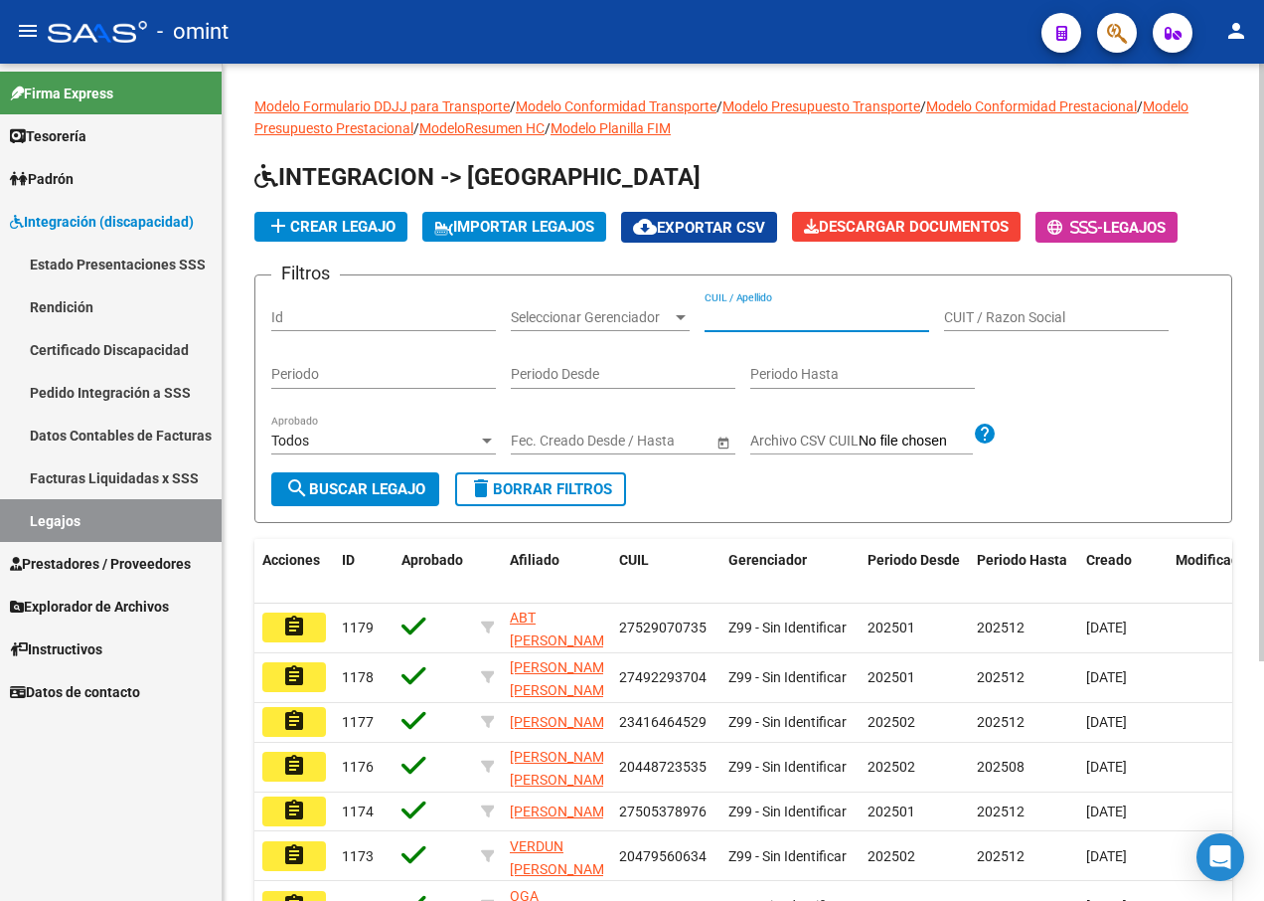
paste input "27474890401"
type input "27474890401"
click at [391, 484] on span "search Buscar Legajo" at bounding box center [355, 489] width 140 height 18
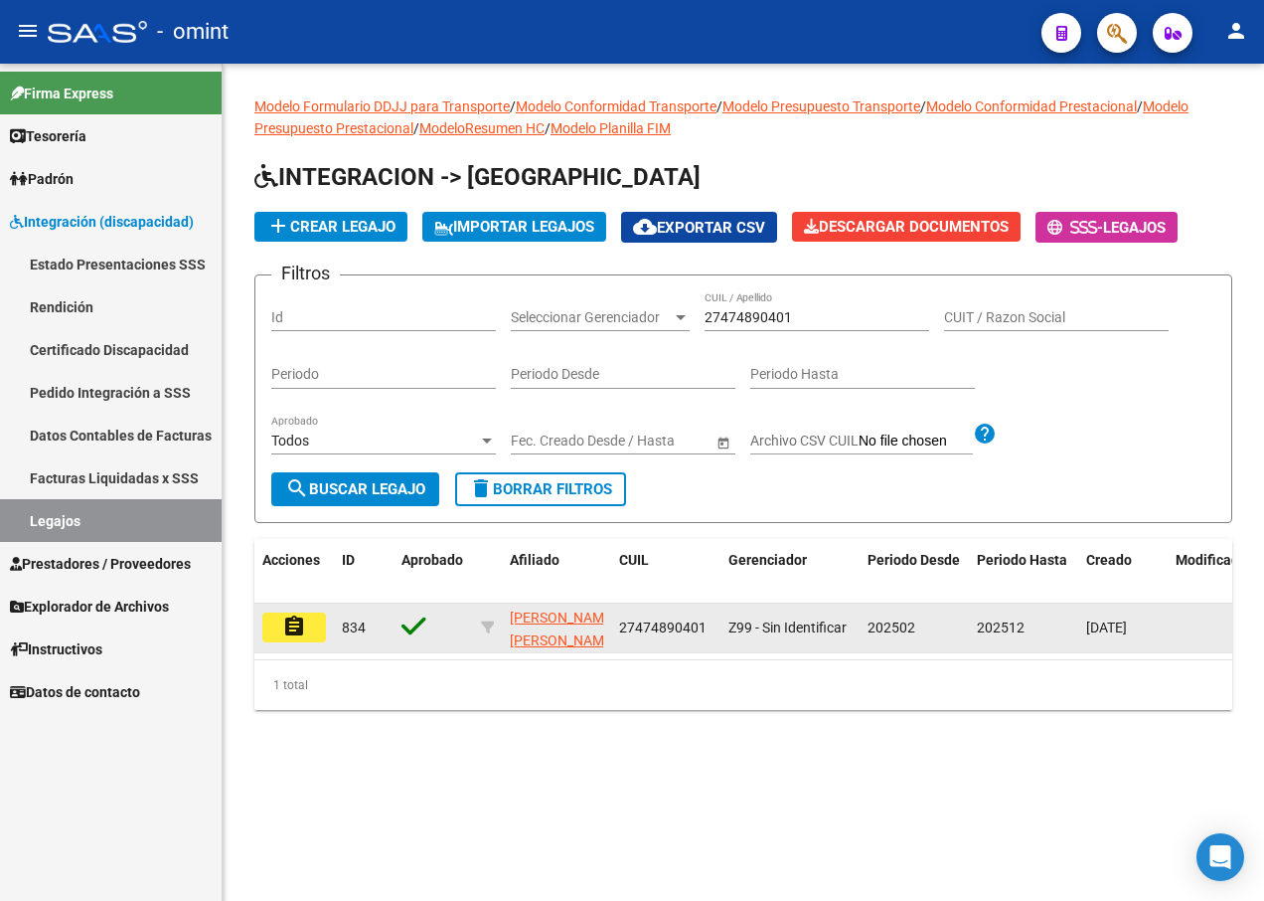
click at [298, 625] on mat-icon "assignment" at bounding box center [294, 626] width 24 height 24
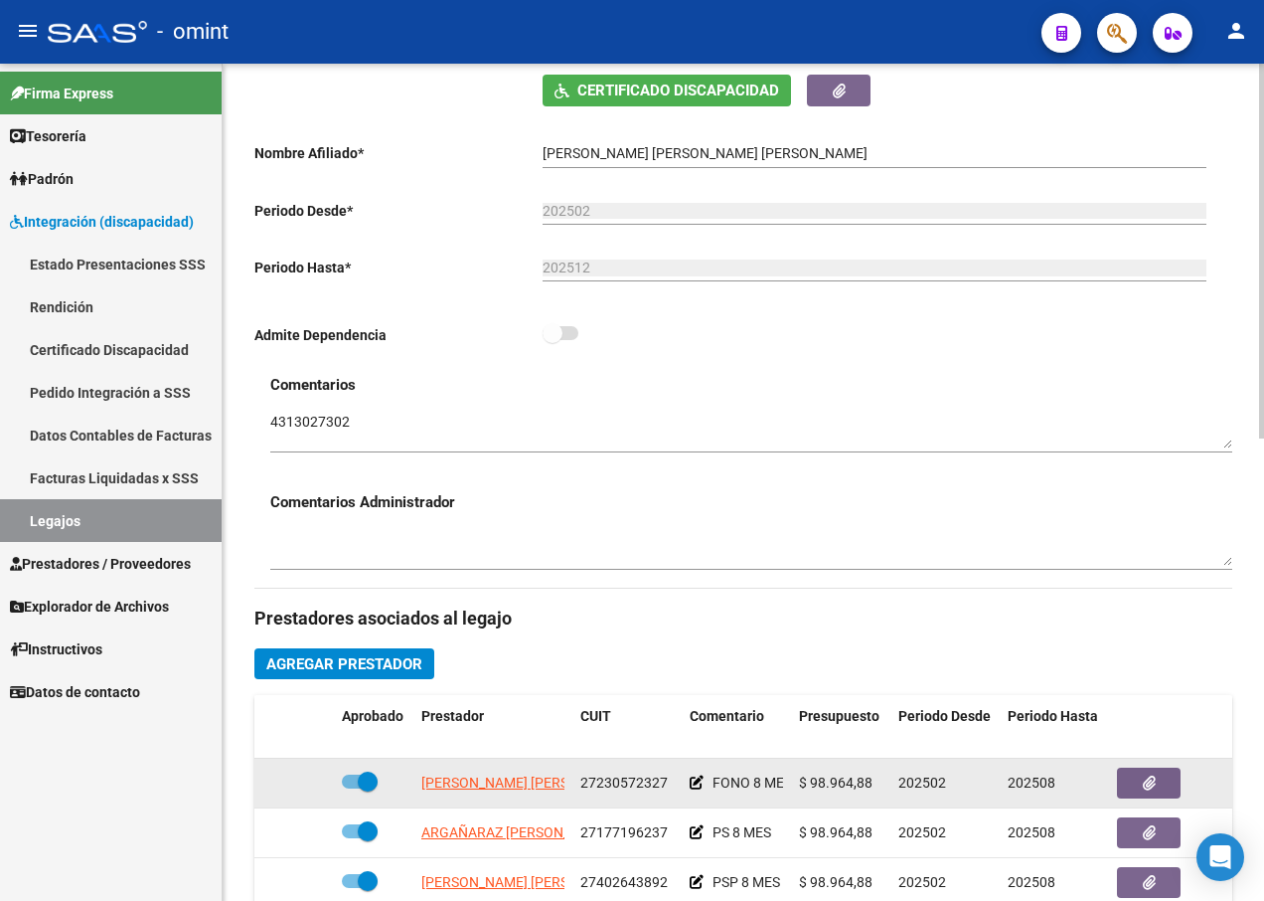
scroll to position [596, 0]
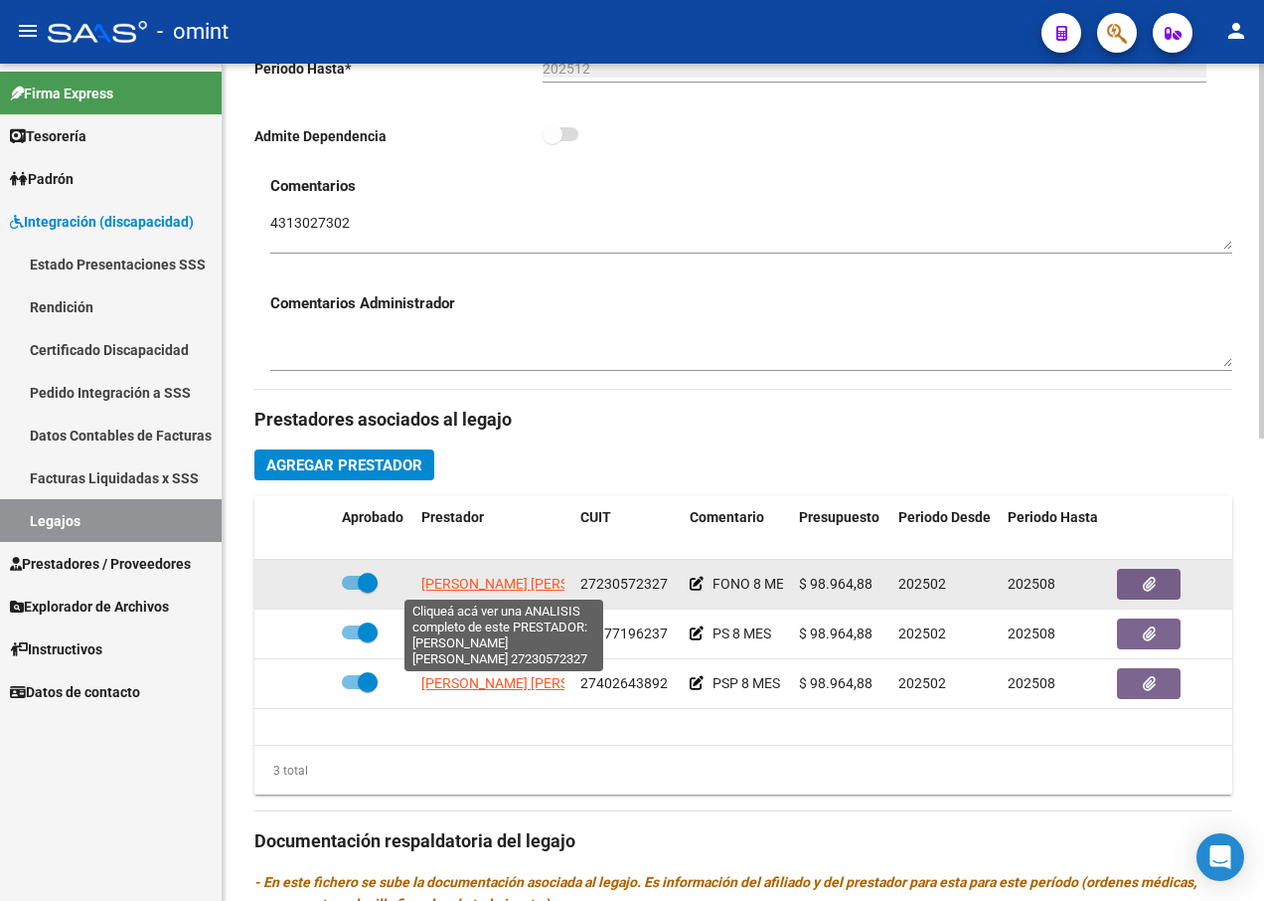
click at [512, 577] on span "[PERSON_NAME] [PERSON_NAME]" at bounding box center [529, 583] width 216 height 16
type textarea "27230572327"
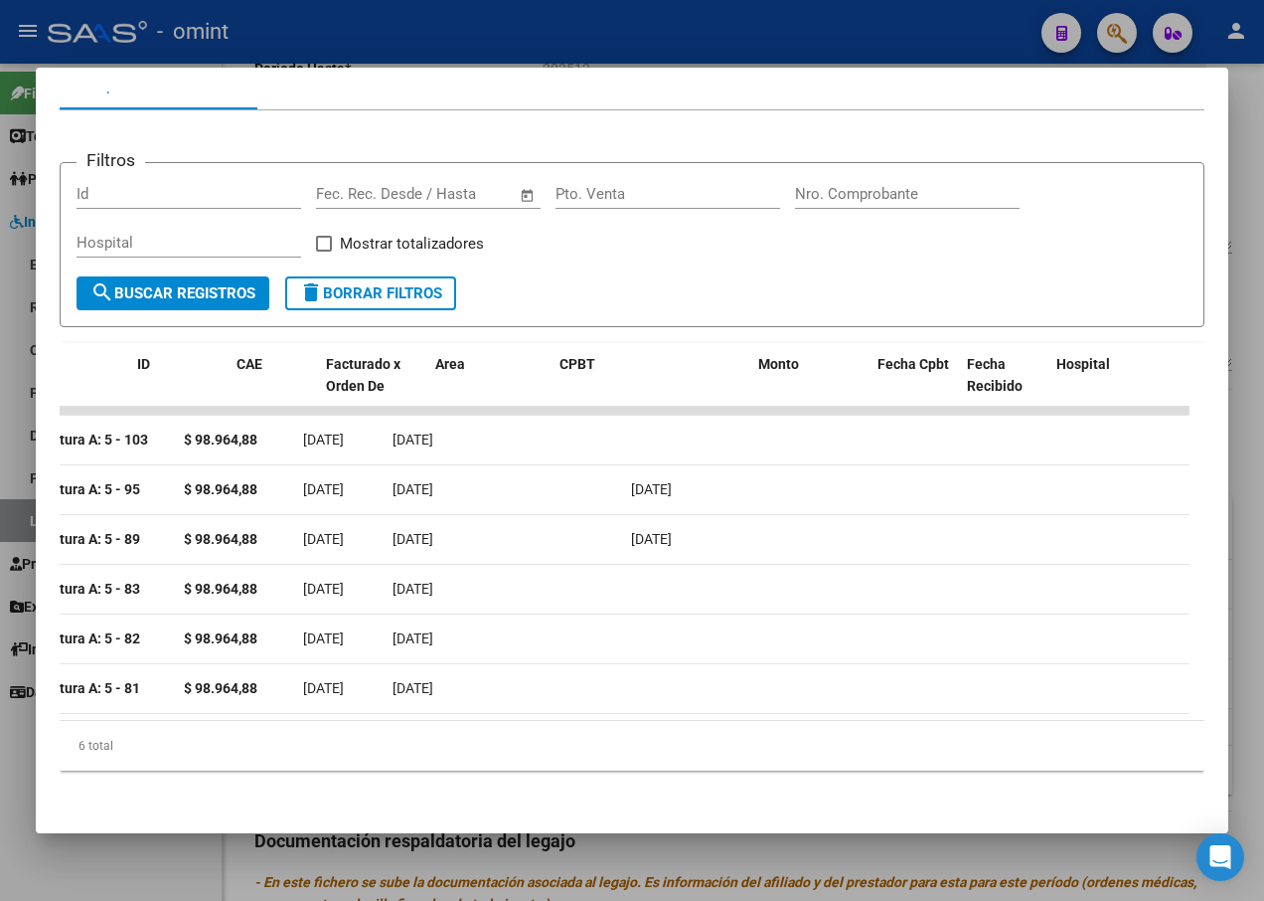
scroll to position [0, 0]
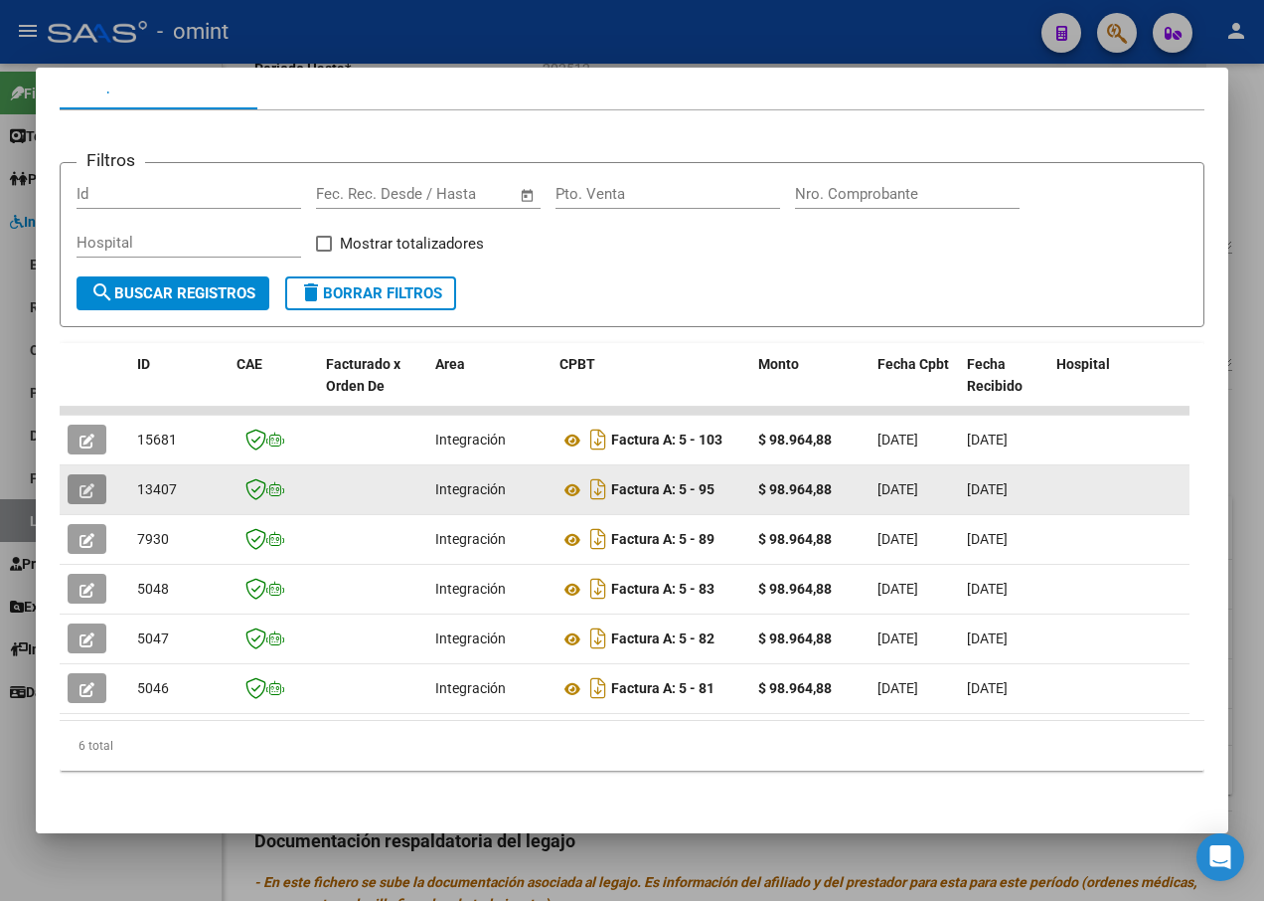
click at [85, 483] on icon "button" at bounding box center [87, 490] width 15 height 15
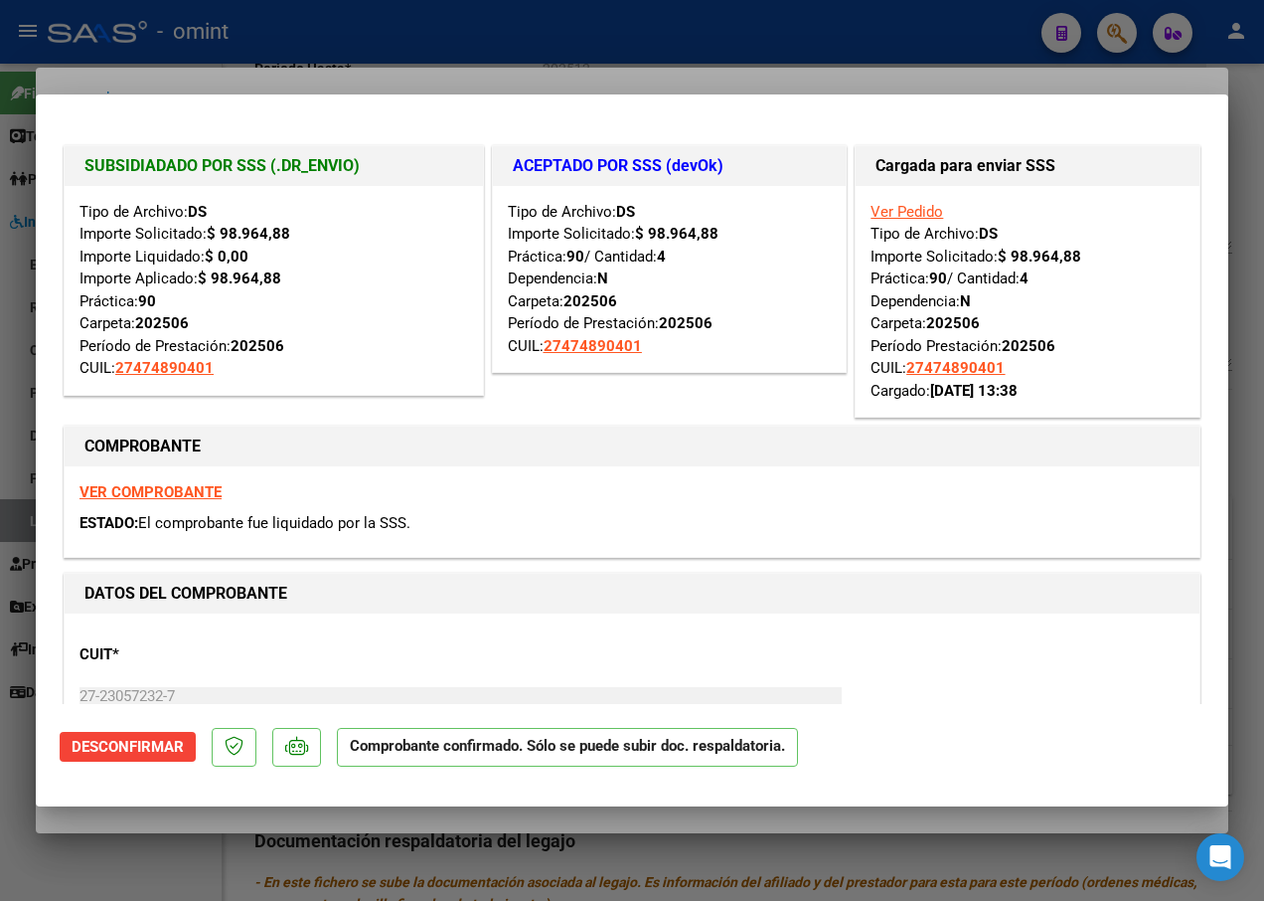
click at [173, 57] on div at bounding box center [632, 450] width 1264 height 901
type input "$ 0,00"
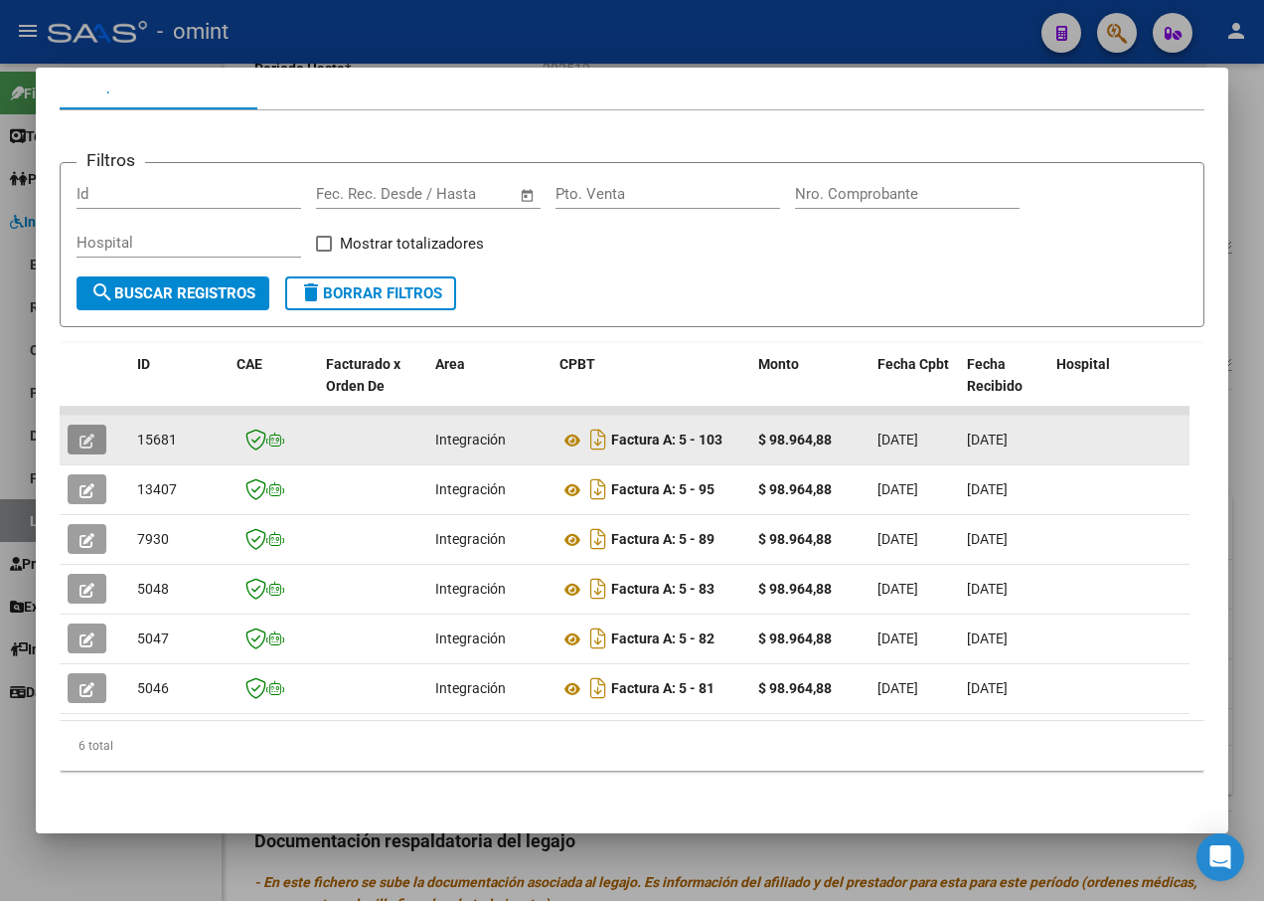
click at [84, 433] on icon "button" at bounding box center [87, 440] width 15 height 15
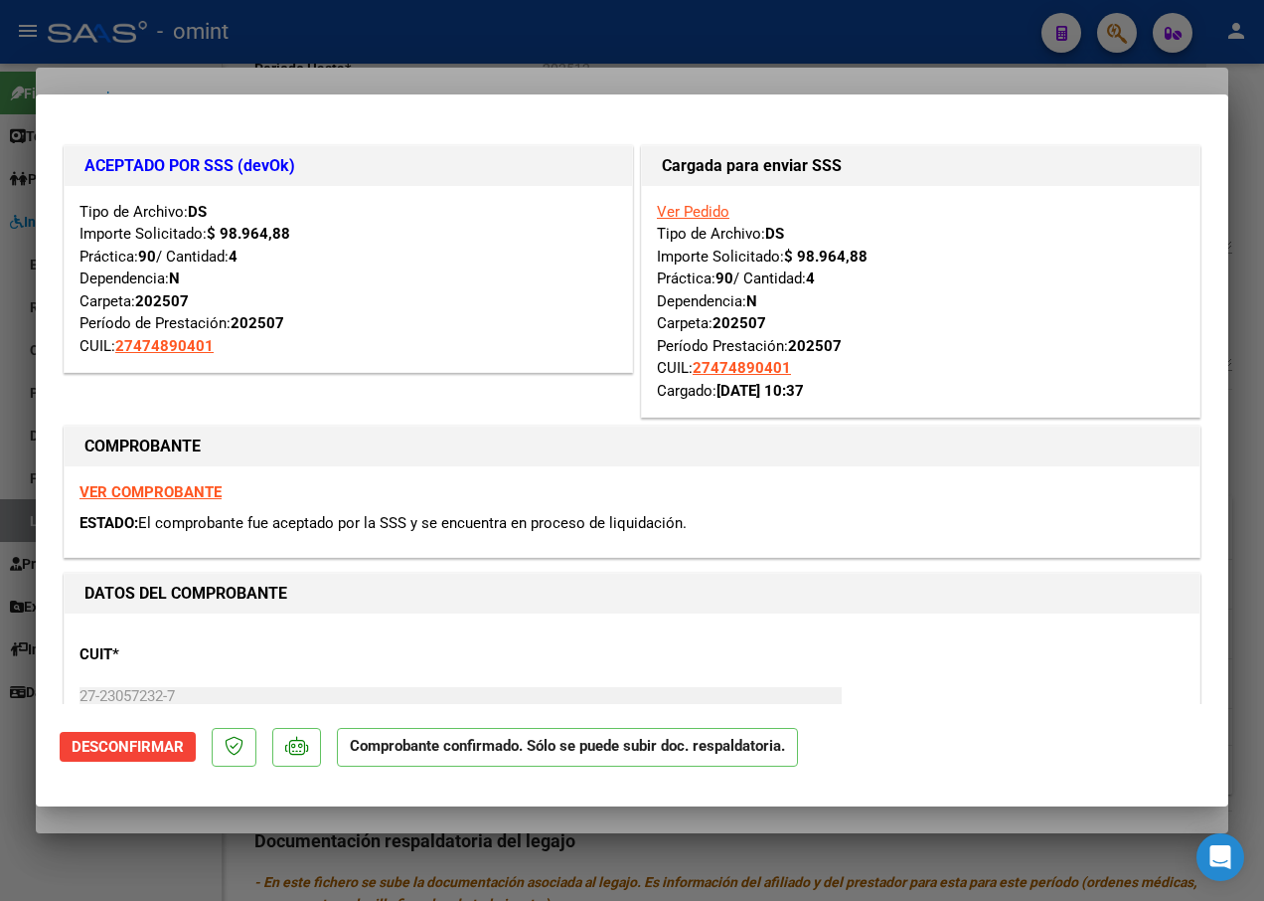
click at [212, 66] on div at bounding box center [632, 450] width 1264 height 901
type input "$ 0,00"
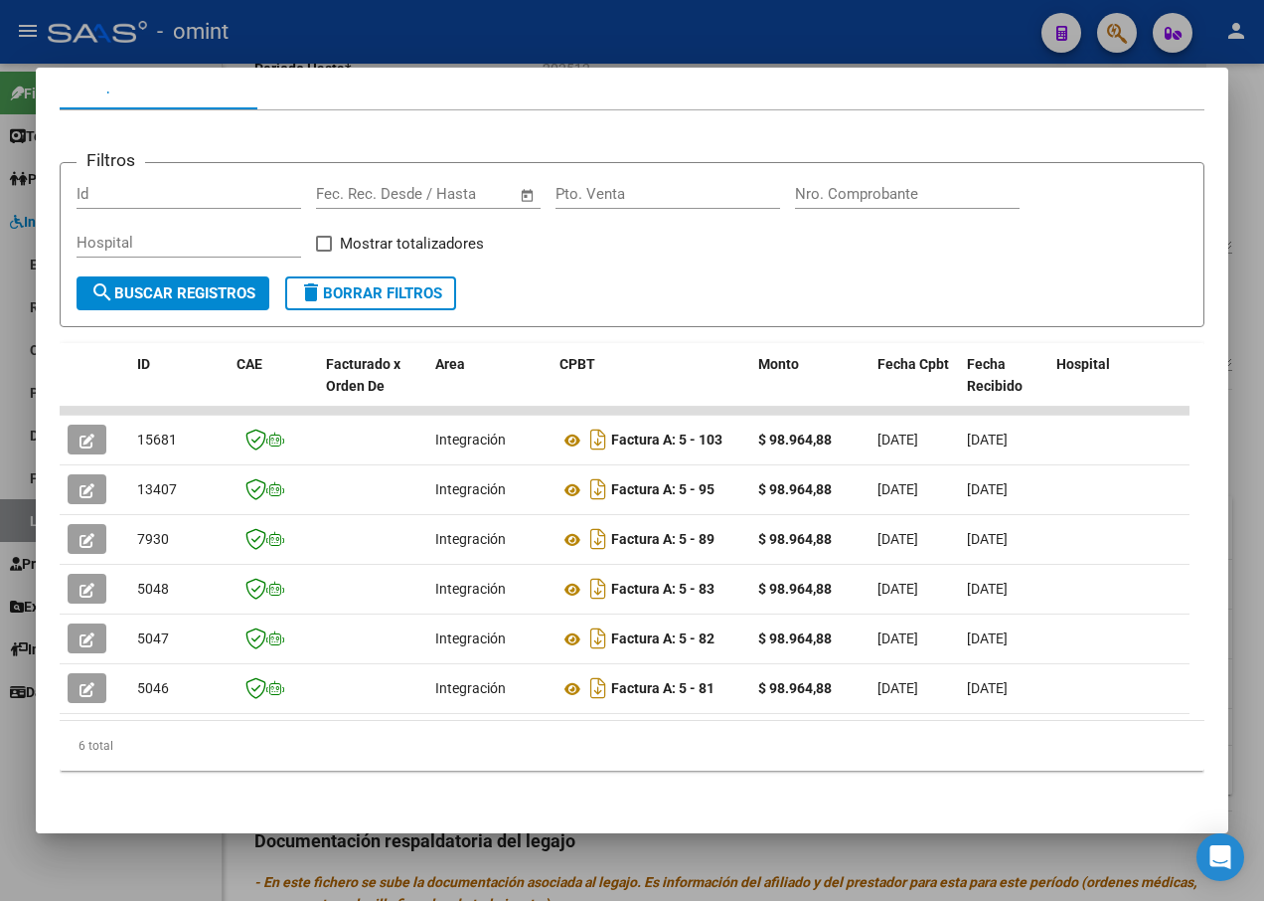
drag, startPoint x: 344, startPoint y: 44, endPoint x: 364, endPoint y: 63, distance: 27.4
click at [346, 42] on div at bounding box center [632, 450] width 1264 height 901
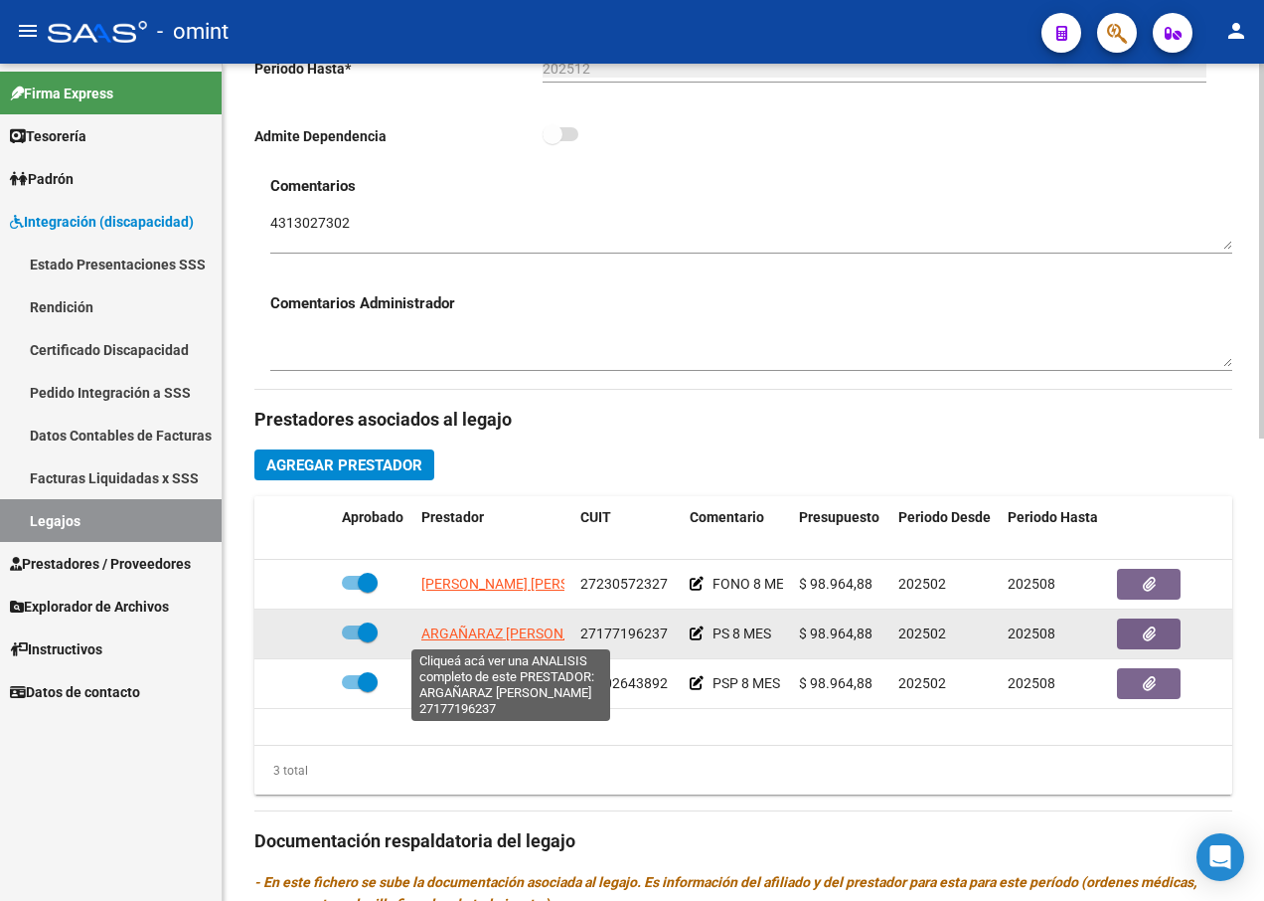
click at [432, 629] on span "ARGAÑARAZ [PERSON_NAME]" at bounding box center [516, 633] width 191 height 16
type textarea "27177196237"
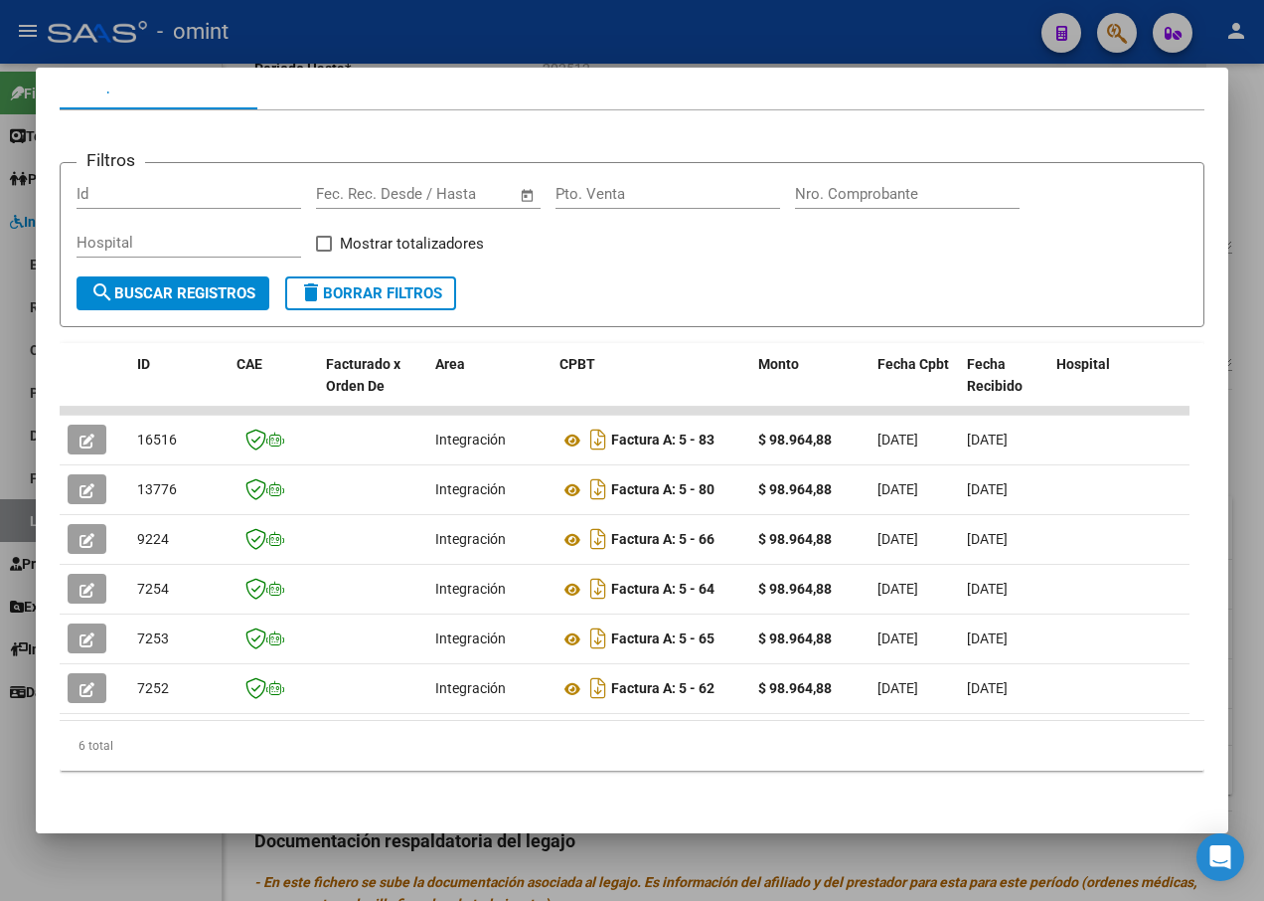
drag, startPoint x: 813, startPoint y: 705, endPoint x: 5, endPoint y: 674, distance: 808.7
click at [5, 674] on div "Análisis Prestador - CUIT: 27177196237 cloud_download Exportar CSV ABM ARCA Imp…" at bounding box center [632, 450] width 1264 height 901
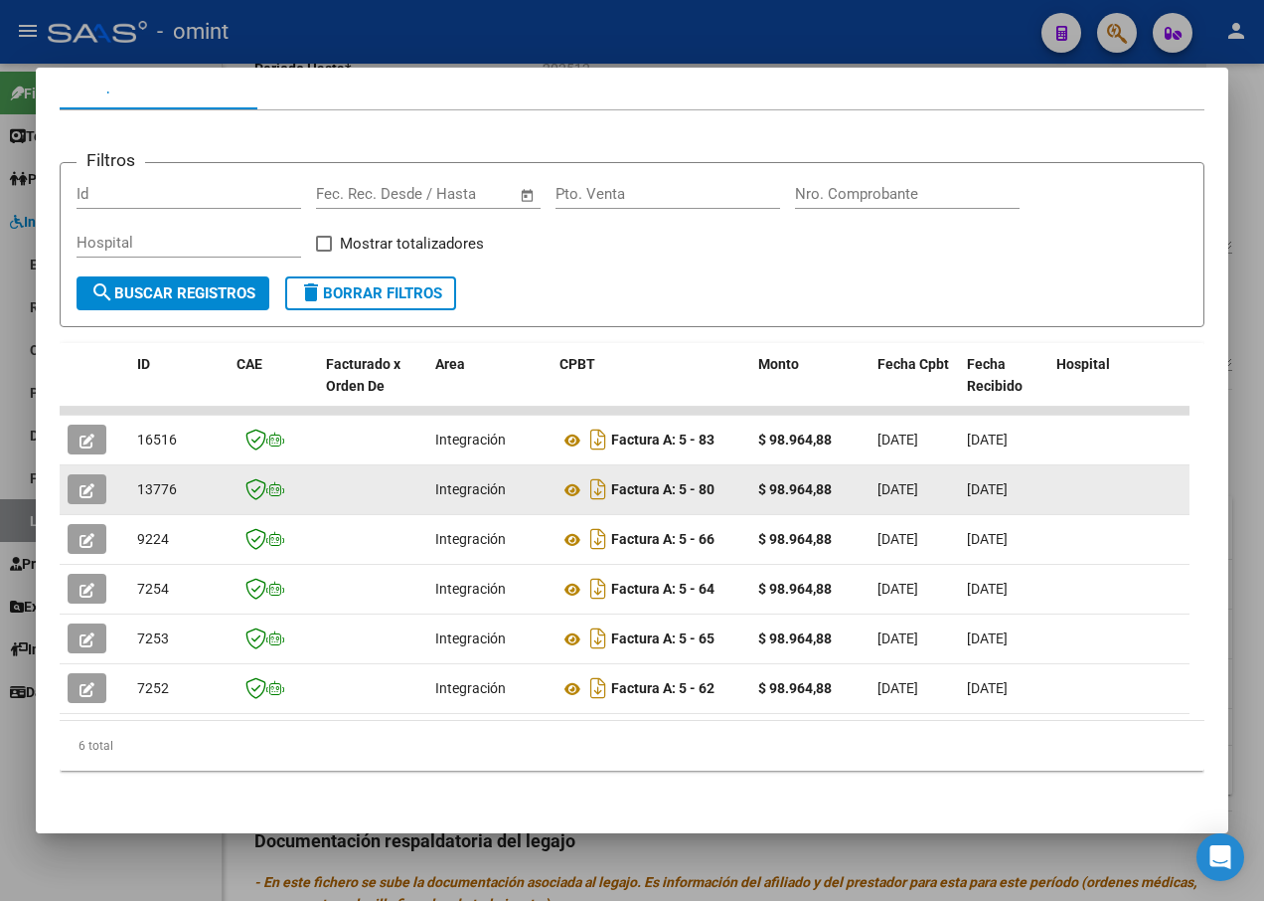
drag, startPoint x: 5, startPoint y: 674, endPoint x: 79, endPoint y: 475, distance: 212.0
click at [79, 475] on button "button" at bounding box center [87, 489] width 39 height 30
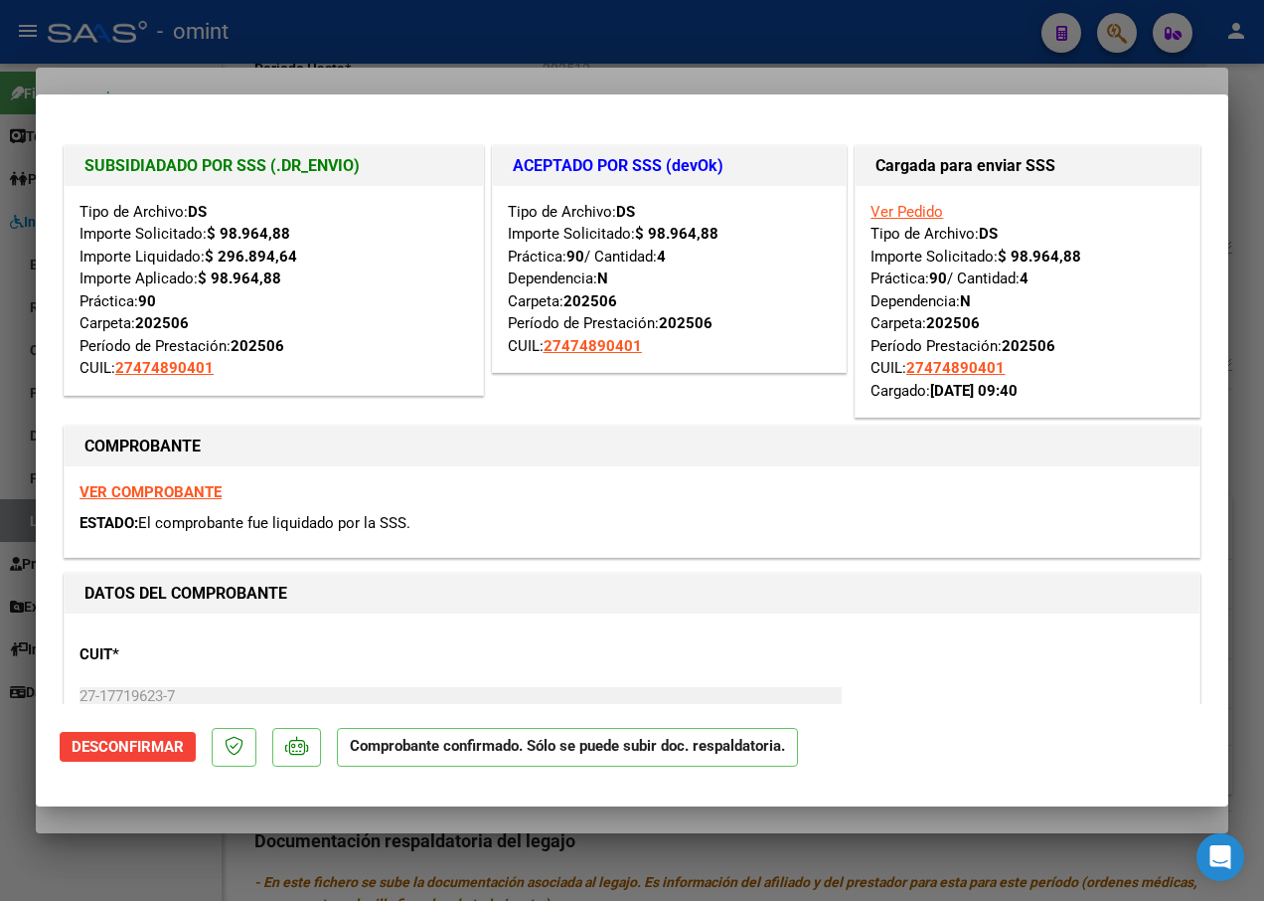
click at [206, 66] on div at bounding box center [632, 450] width 1264 height 901
type input "$ 0,00"
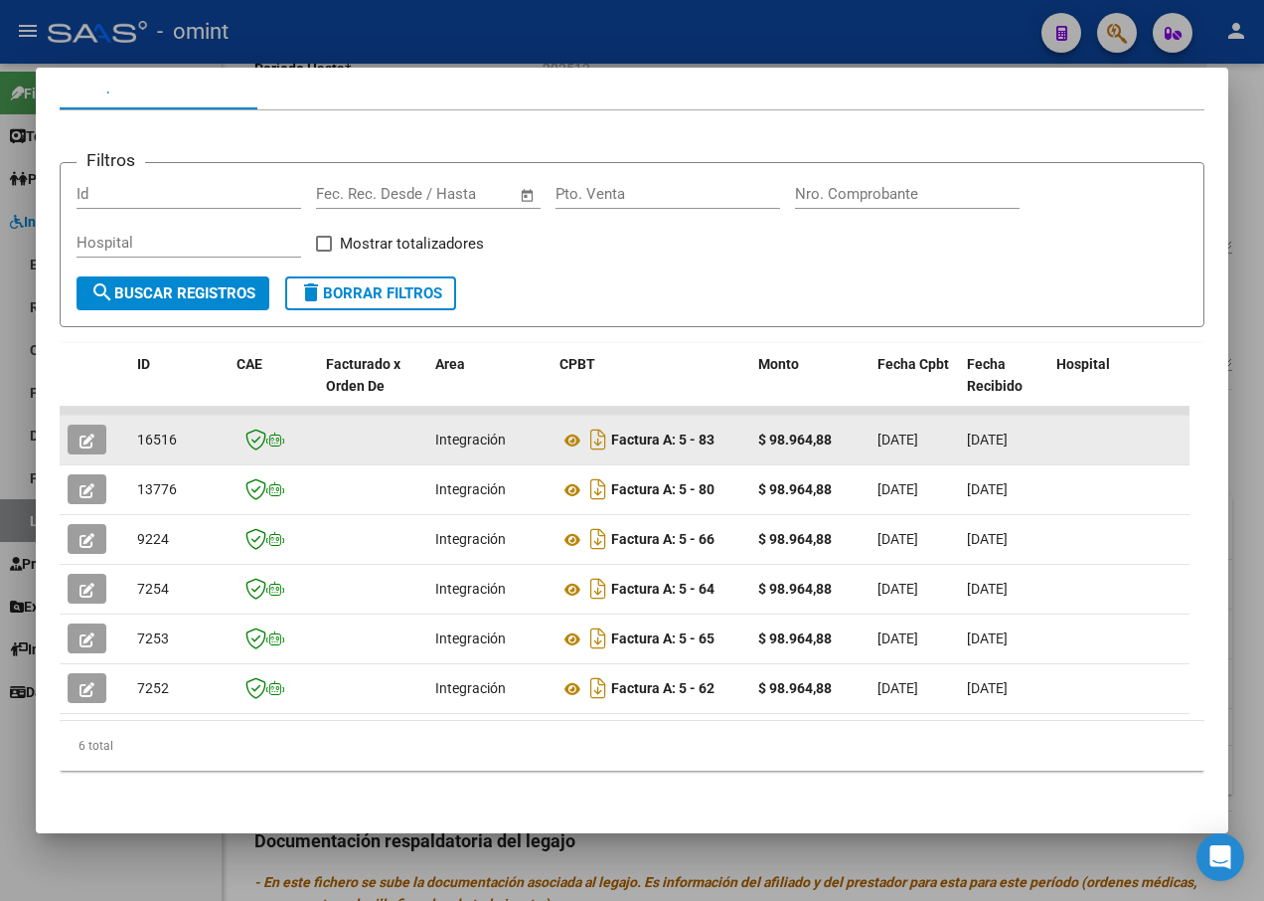
click at [84, 433] on icon "button" at bounding box center [87, 440] width 15 height 15
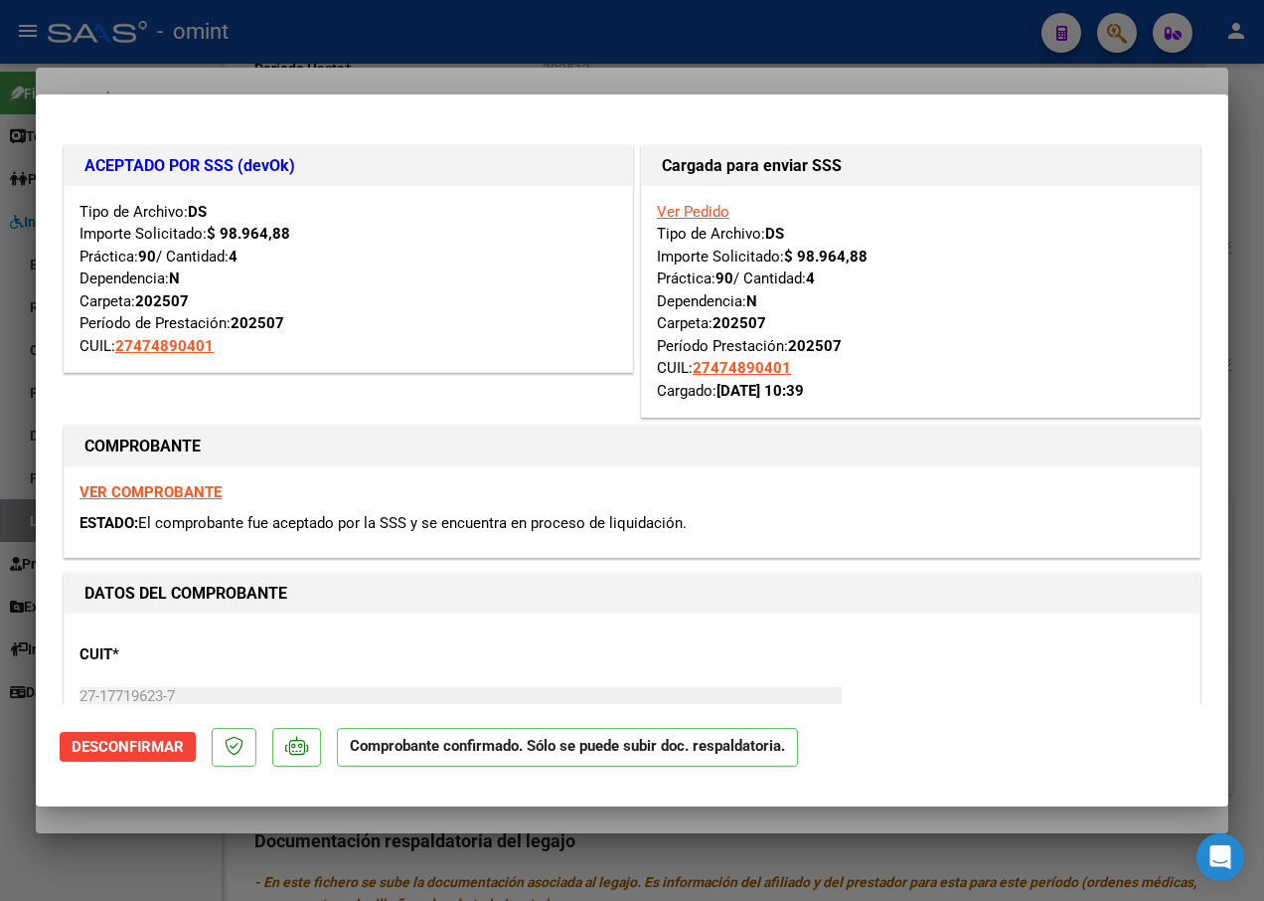
click at [297, 65] on div at bounding box center [632, 450] width 1264 height 901
type input "$ 0,00"
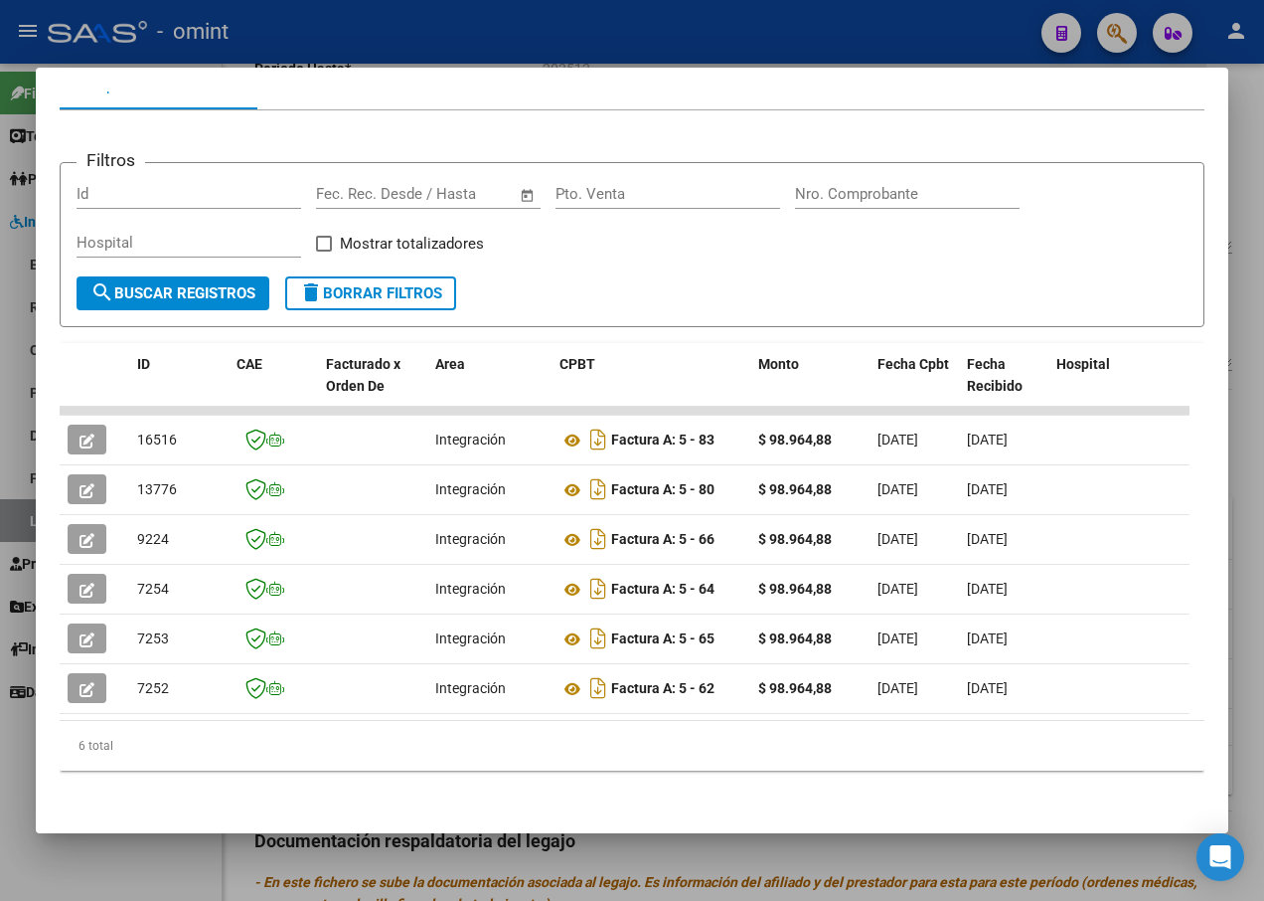
click at [382, 46] on div at bounding box center [632, 450] width 1264 height 901
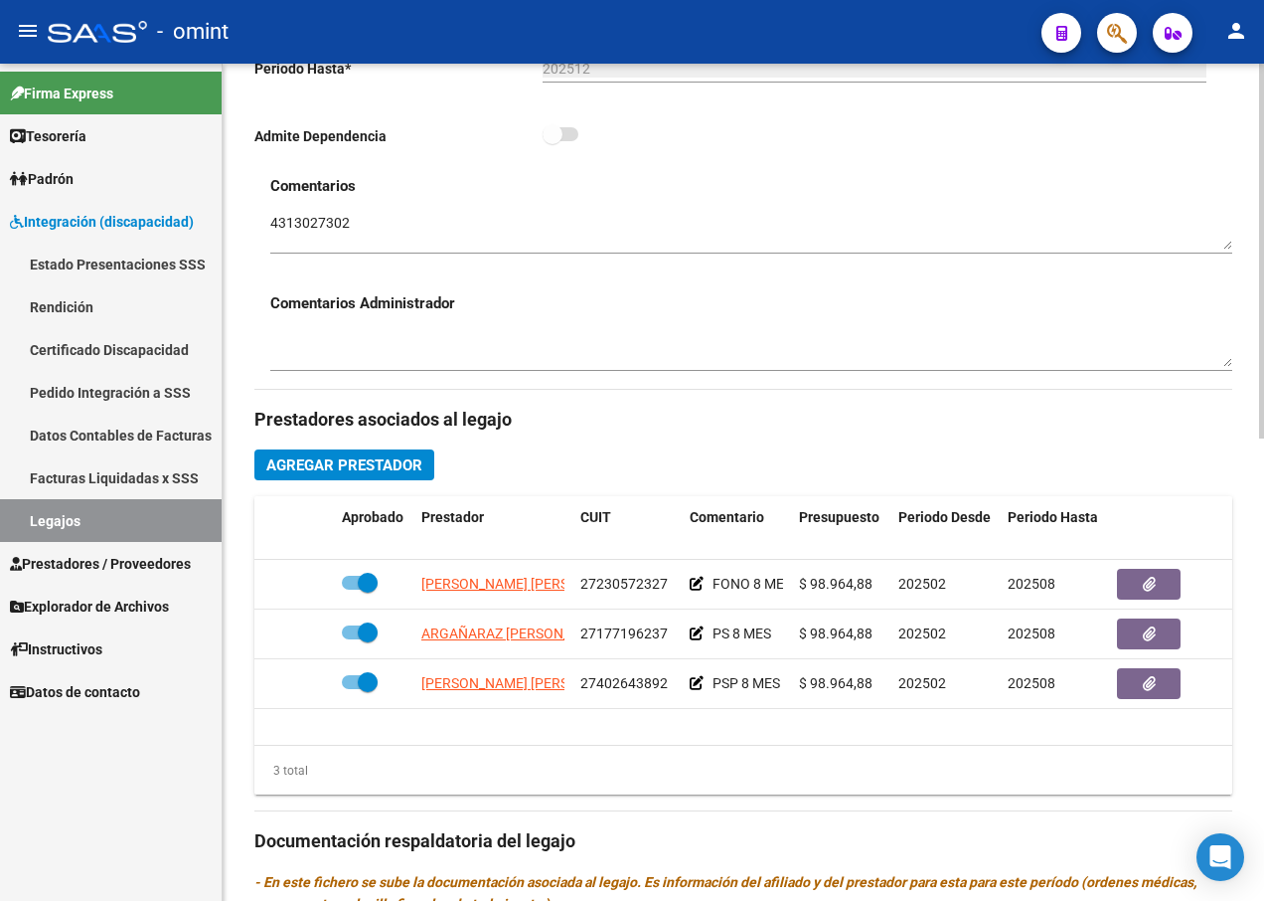
scroll to position [795, 0]
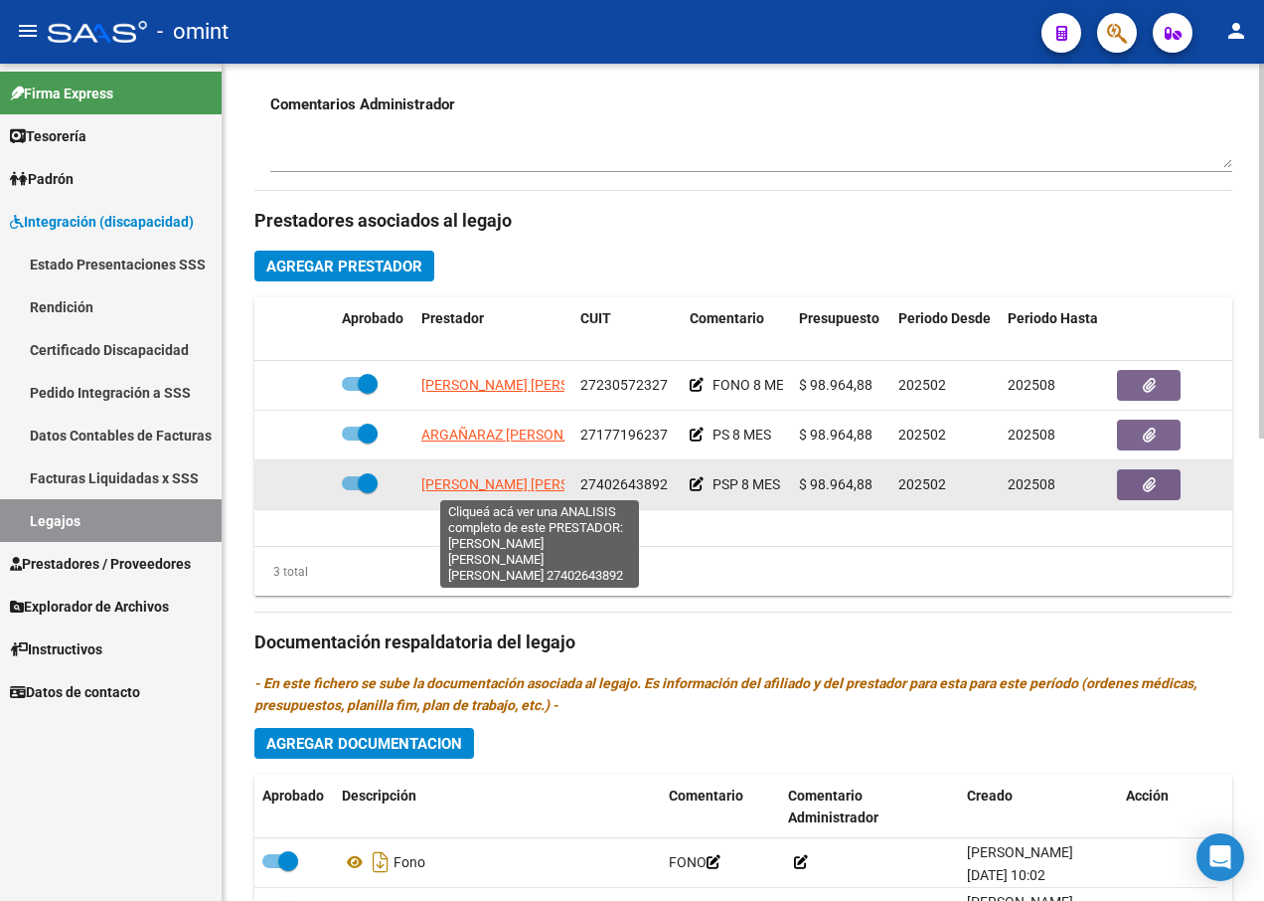
click at [517, 480] on span "[PERSON_NAME] [PERSON_NAME] [PERSON_NAME]" at bounding box center [583, 484] width 325 height 16
type textarea "27402643892"
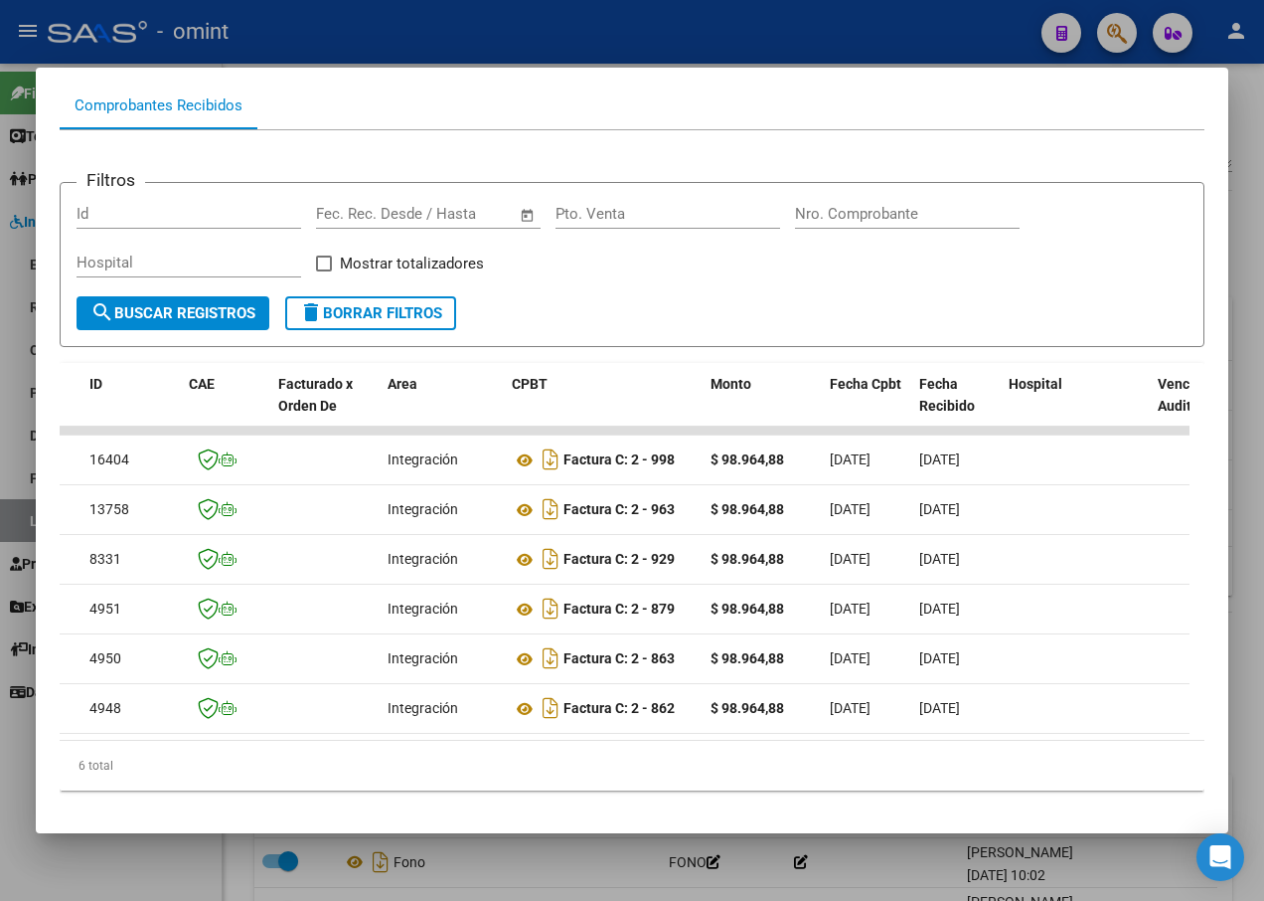
scroll to position [0, 0]
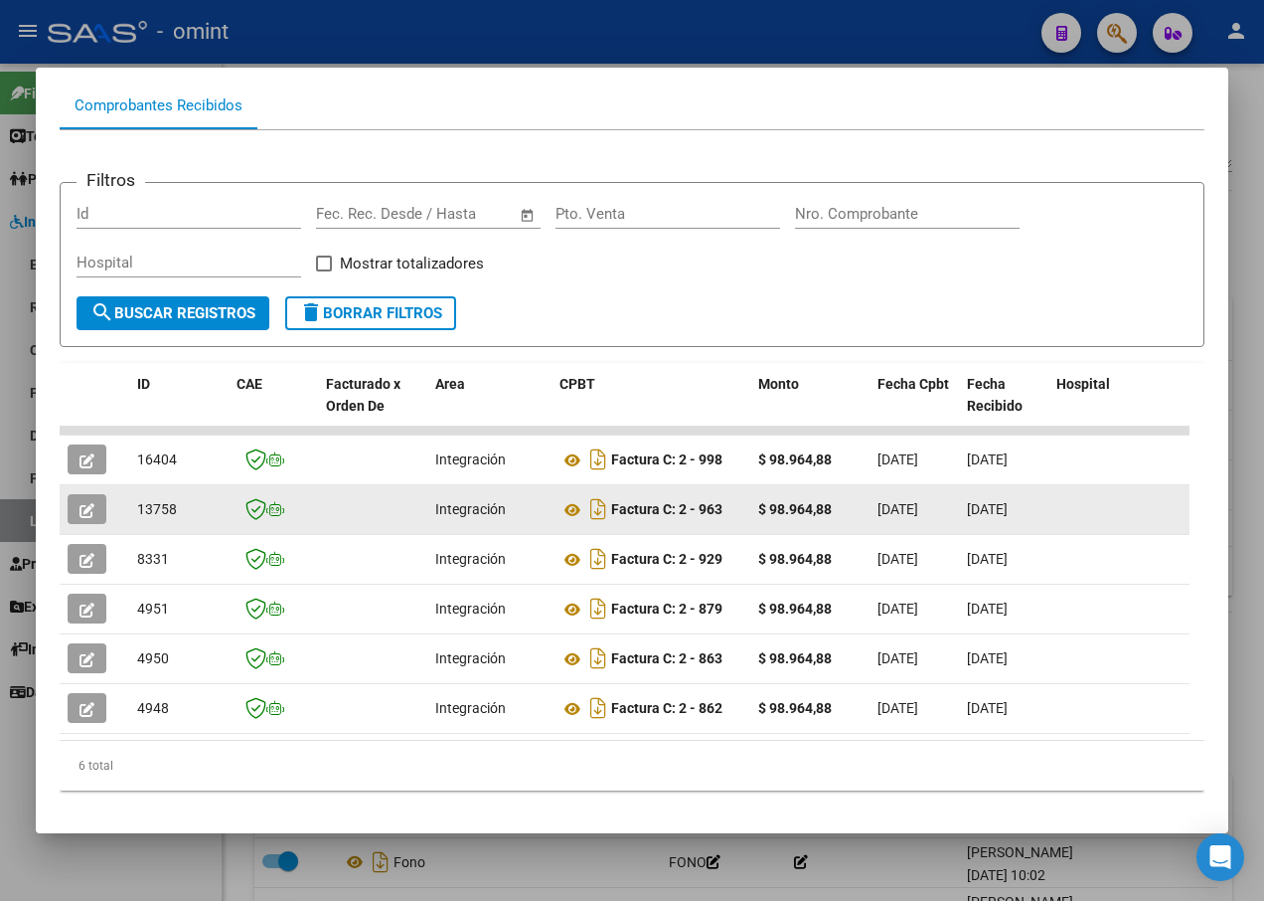
click at [89, 511] on icon "button" at bounding box center [87, 510] width 15 height 15
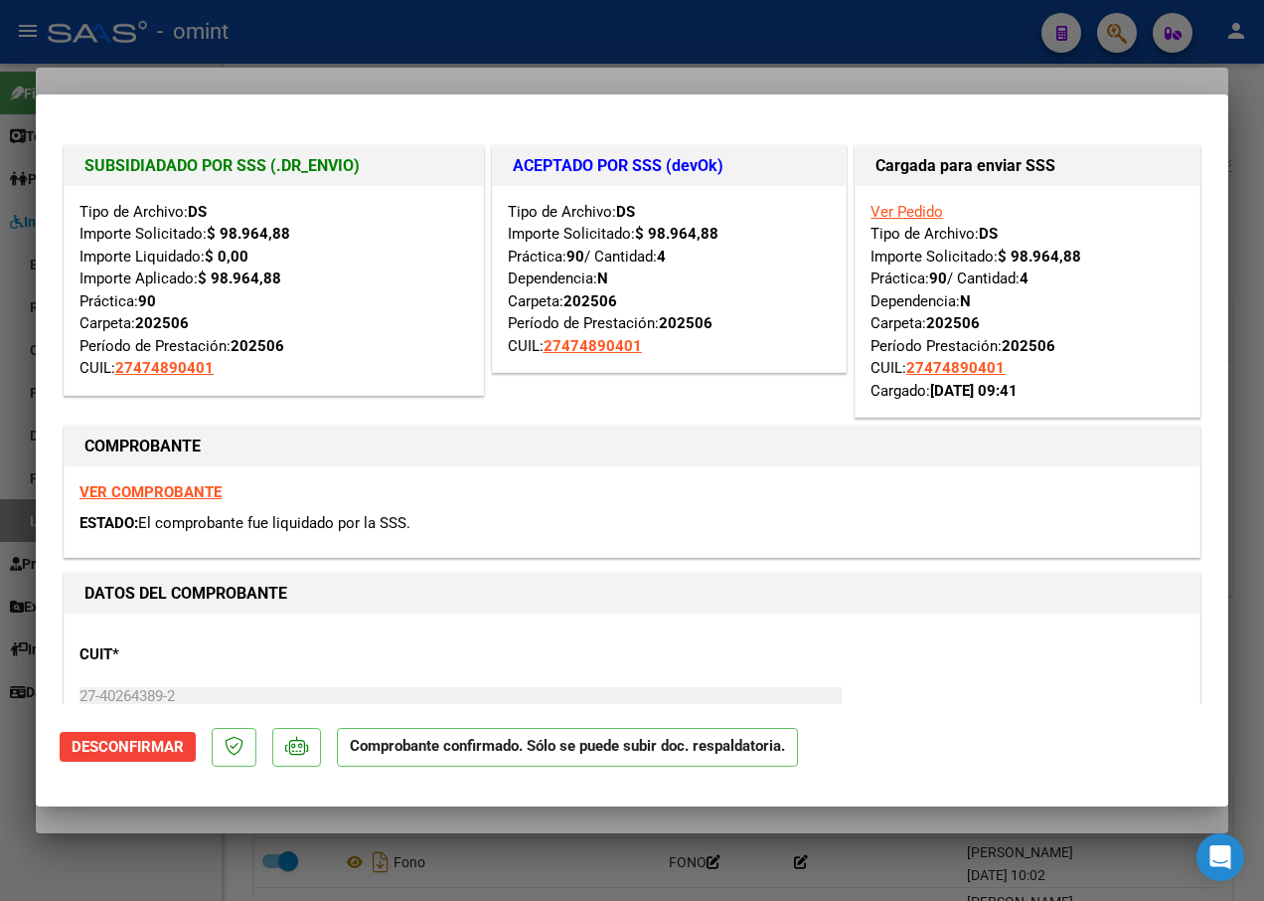
click at [360, 45] on div at bounding box center [632, 450] width 1264 height 901
type input "$ 0,00"
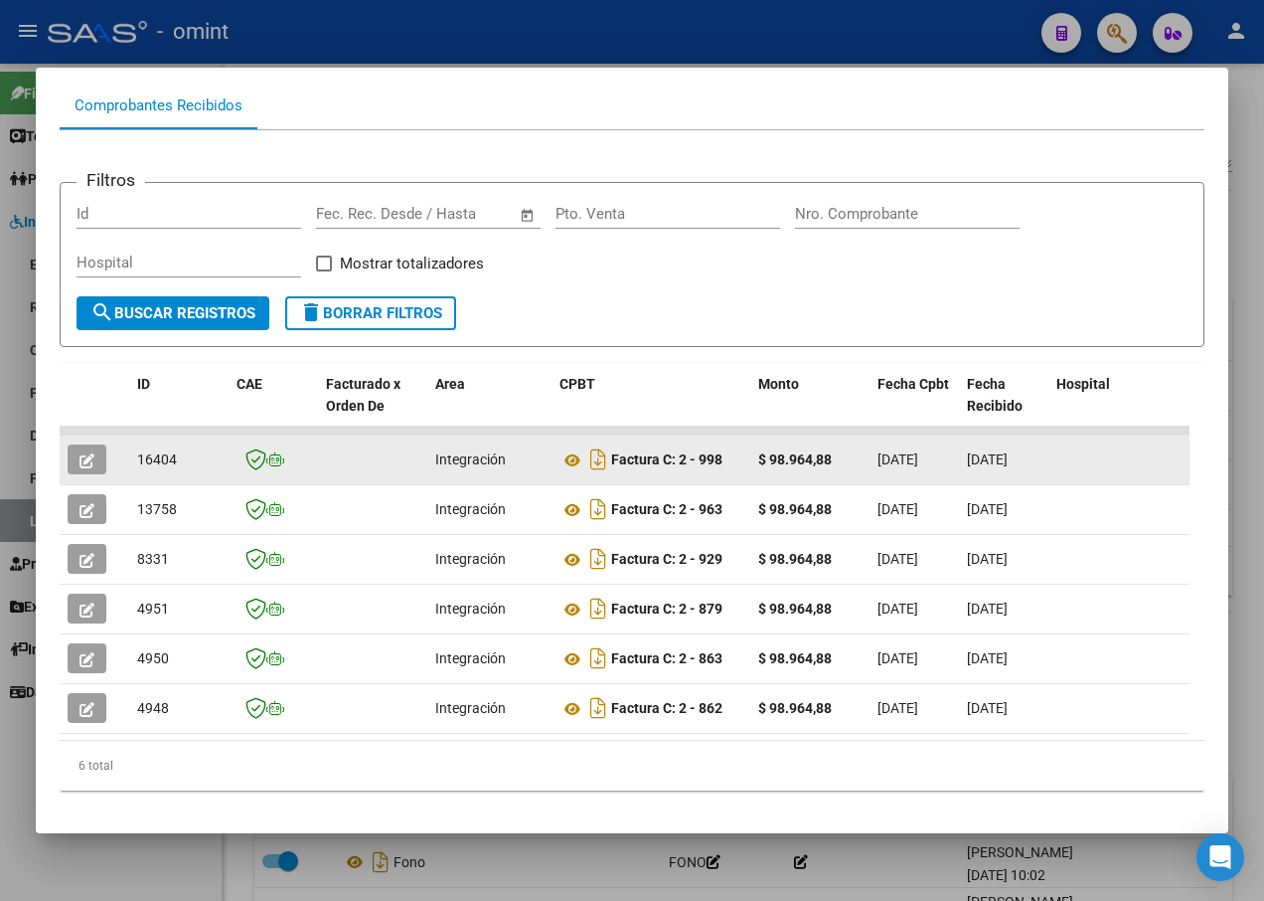
click at [86, 453] on icon "button" at bounding box center [87, 460] width 15 height 15
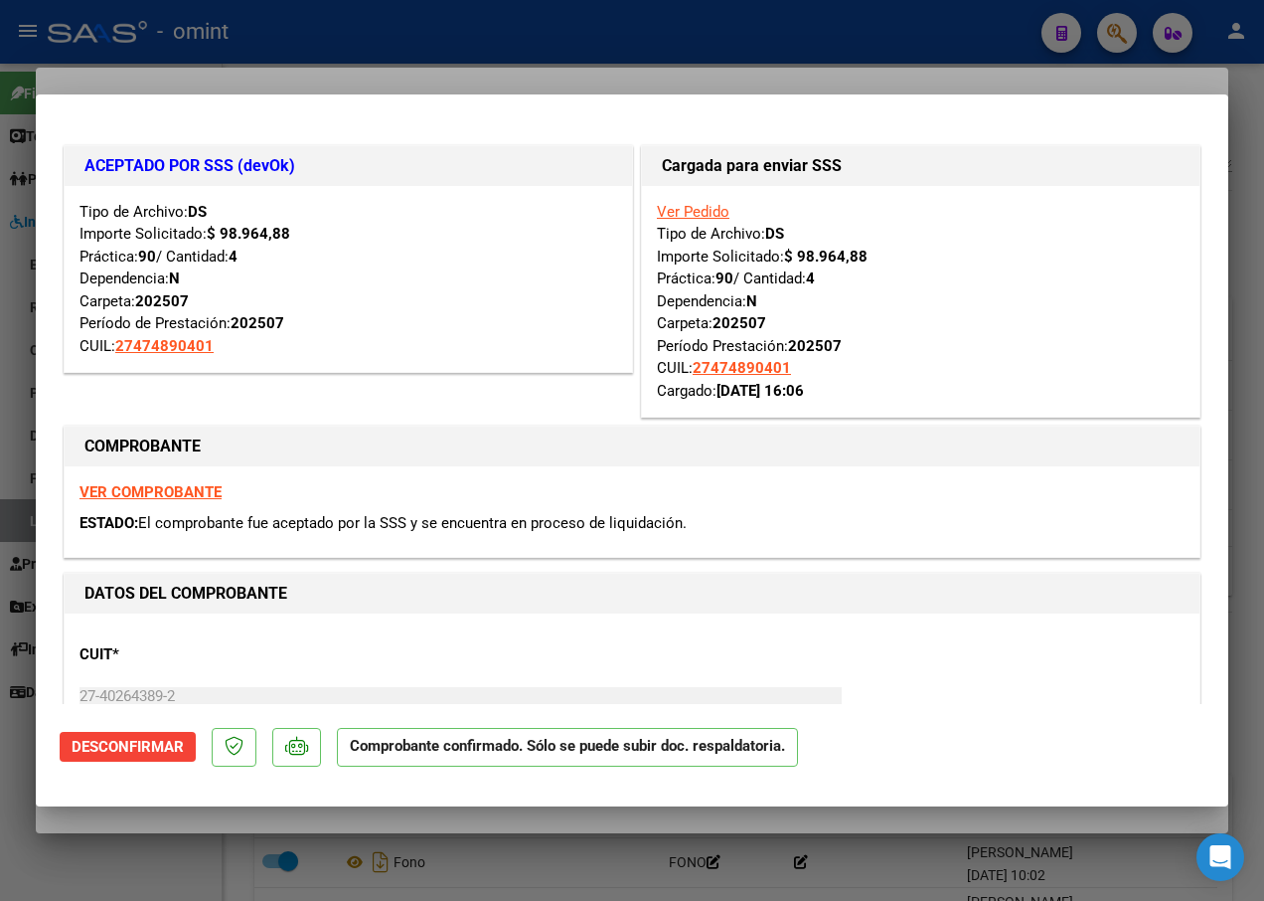
click at [430, 58] on div at bounding box center [632, 450] width 1264 height 901
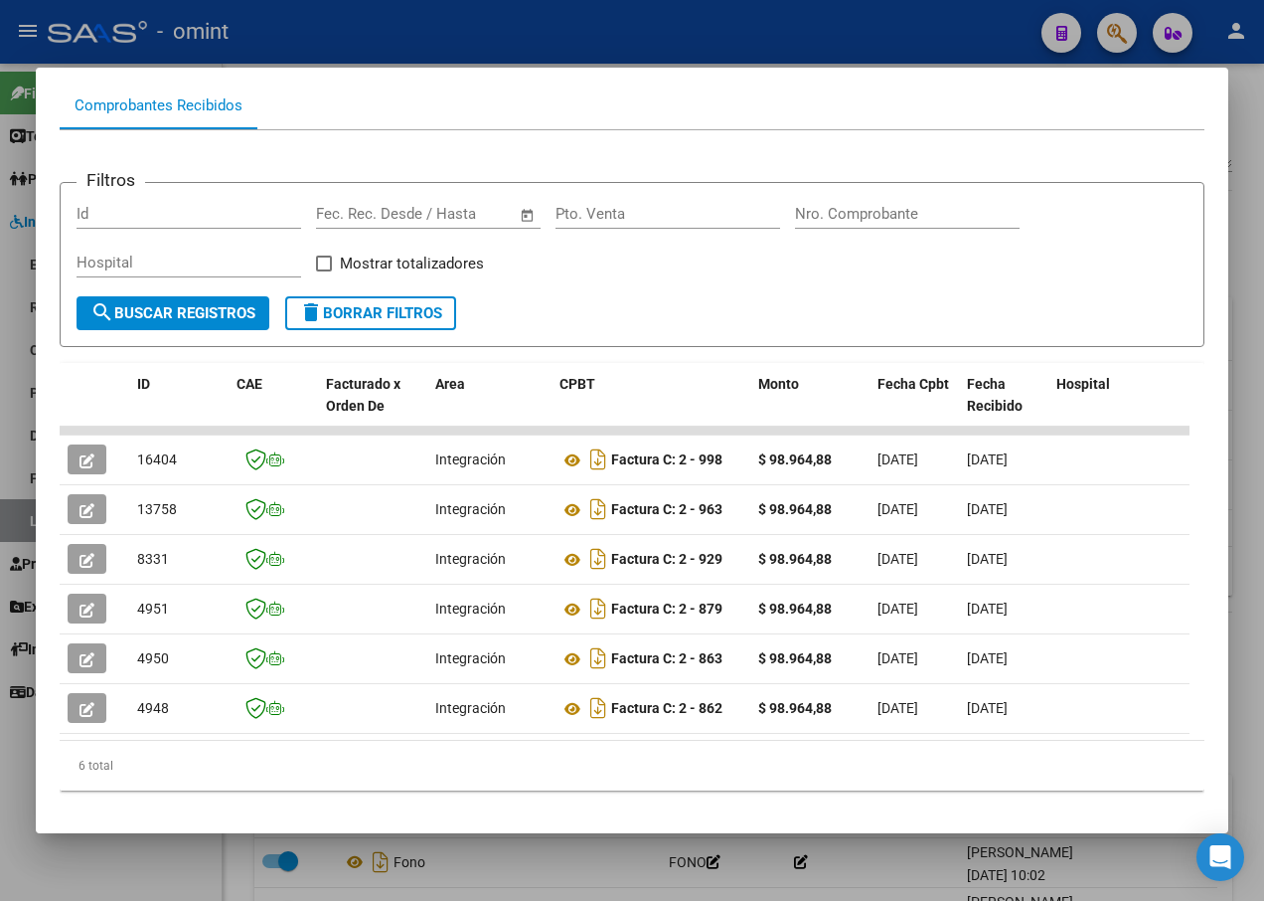
click at [493, 39] on div at bounding box center [632, 450] width 1264 height 901
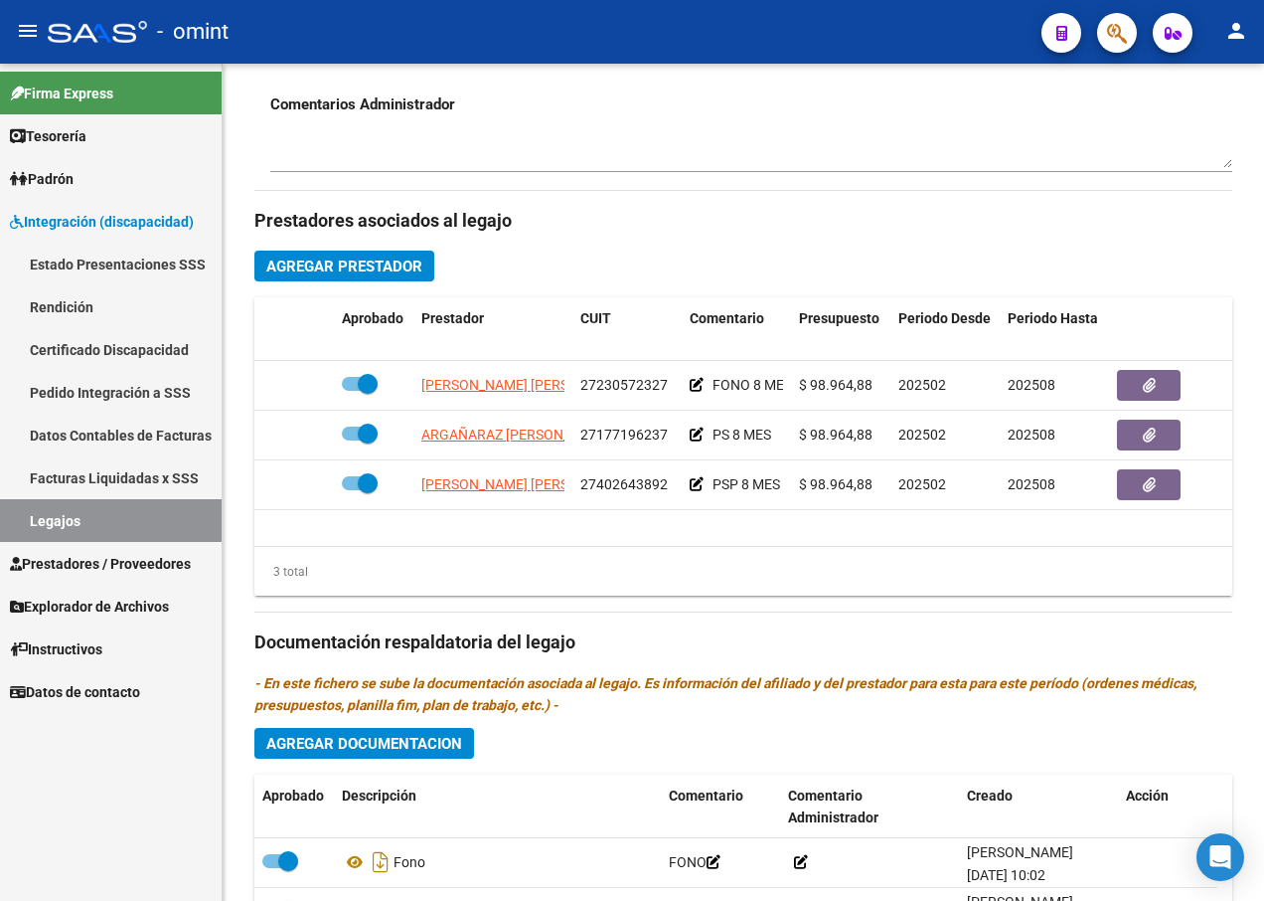
click at [120, 524] on link "Legajos" at bounding box center [111, 520] width 222 height 43
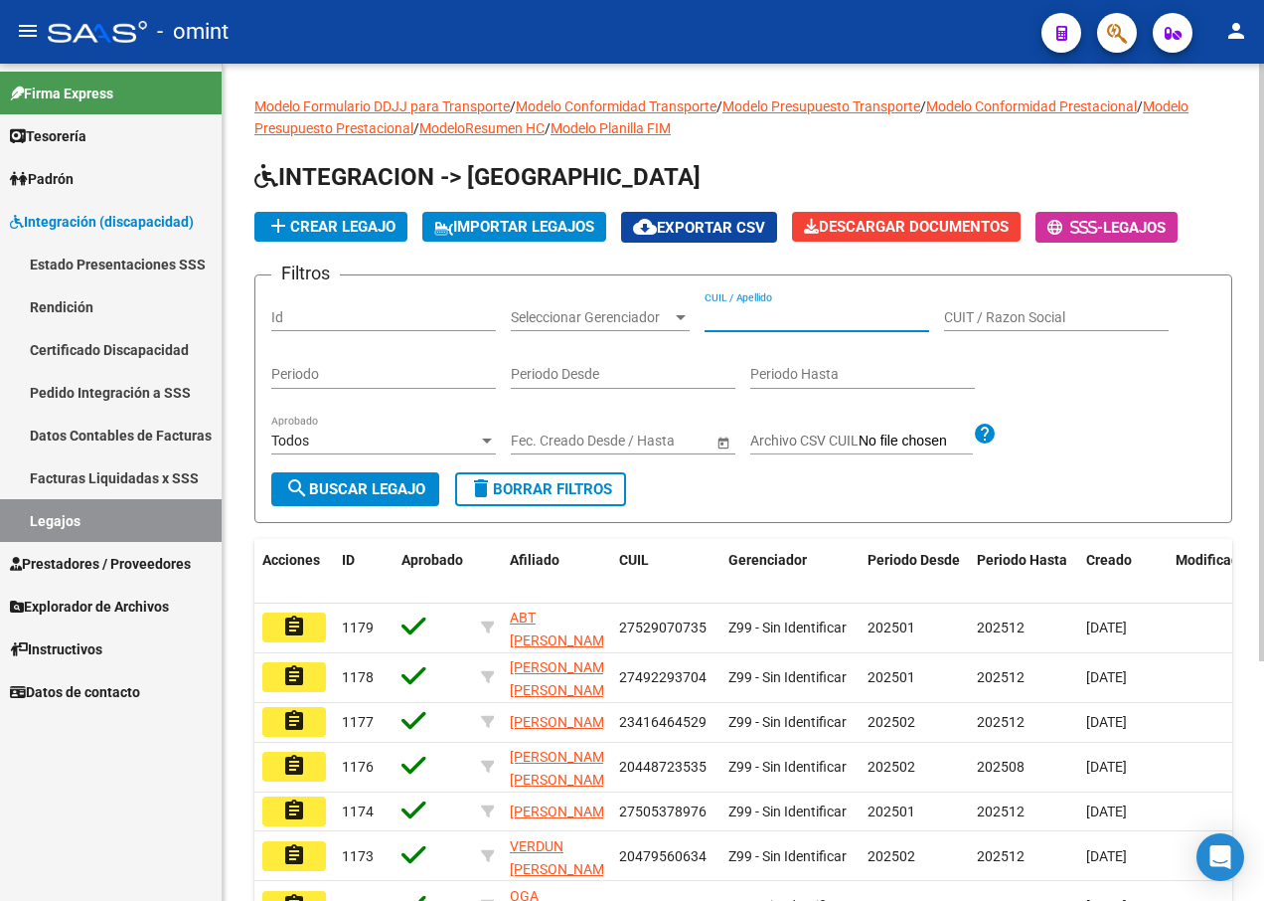
paste input "20483269413"
type input "20483269413"
drag, startPoint x: 381, startPoint y: 483, endPoint x: 401, endPoint y: 477, distance: 20.8
click at [381, 484] on span "search Buscar Legajo" at bounding box center [355, 489] width 140 height 18
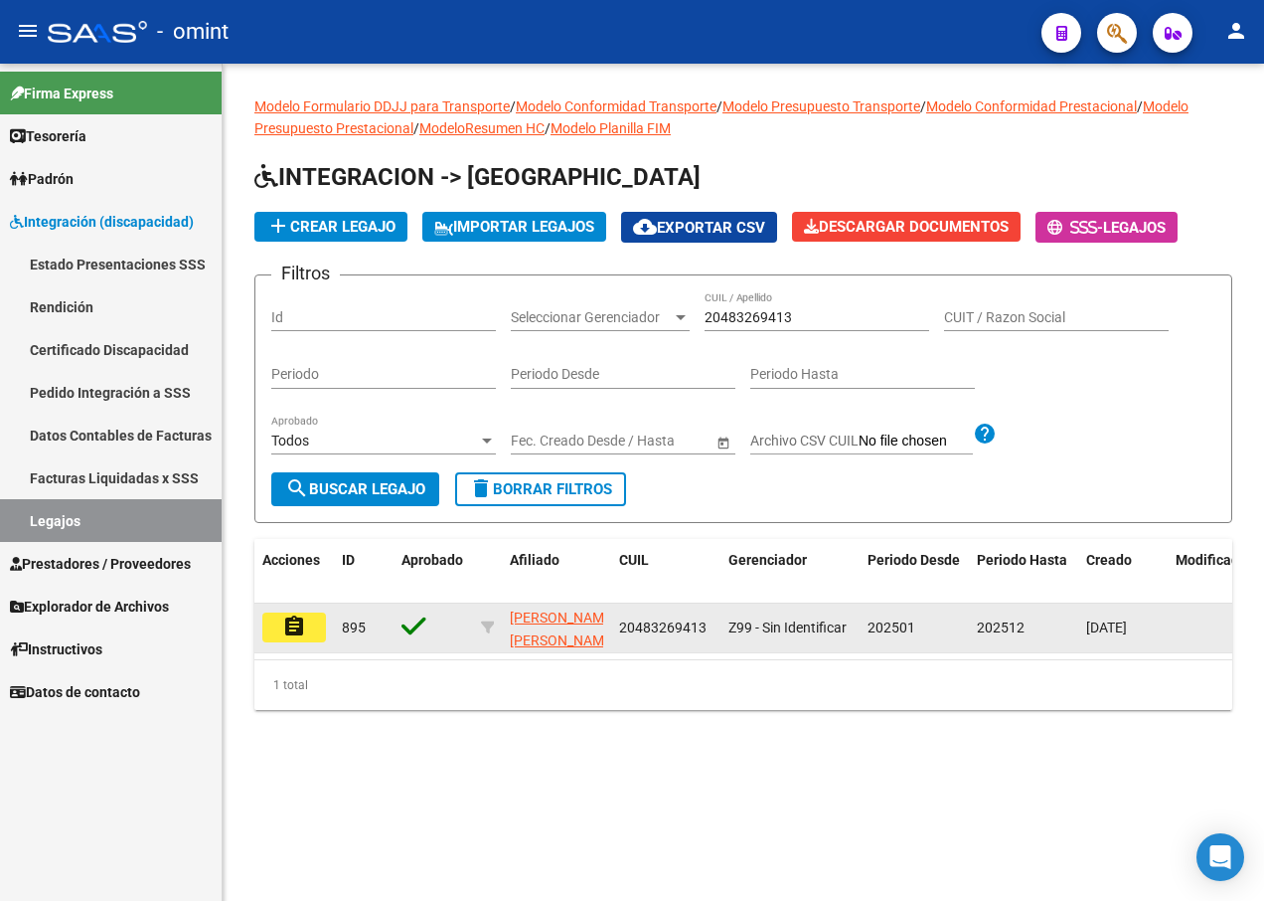
click at [272, 631] on button "assignment" at bounding box center [294, 627] width 64 height 30
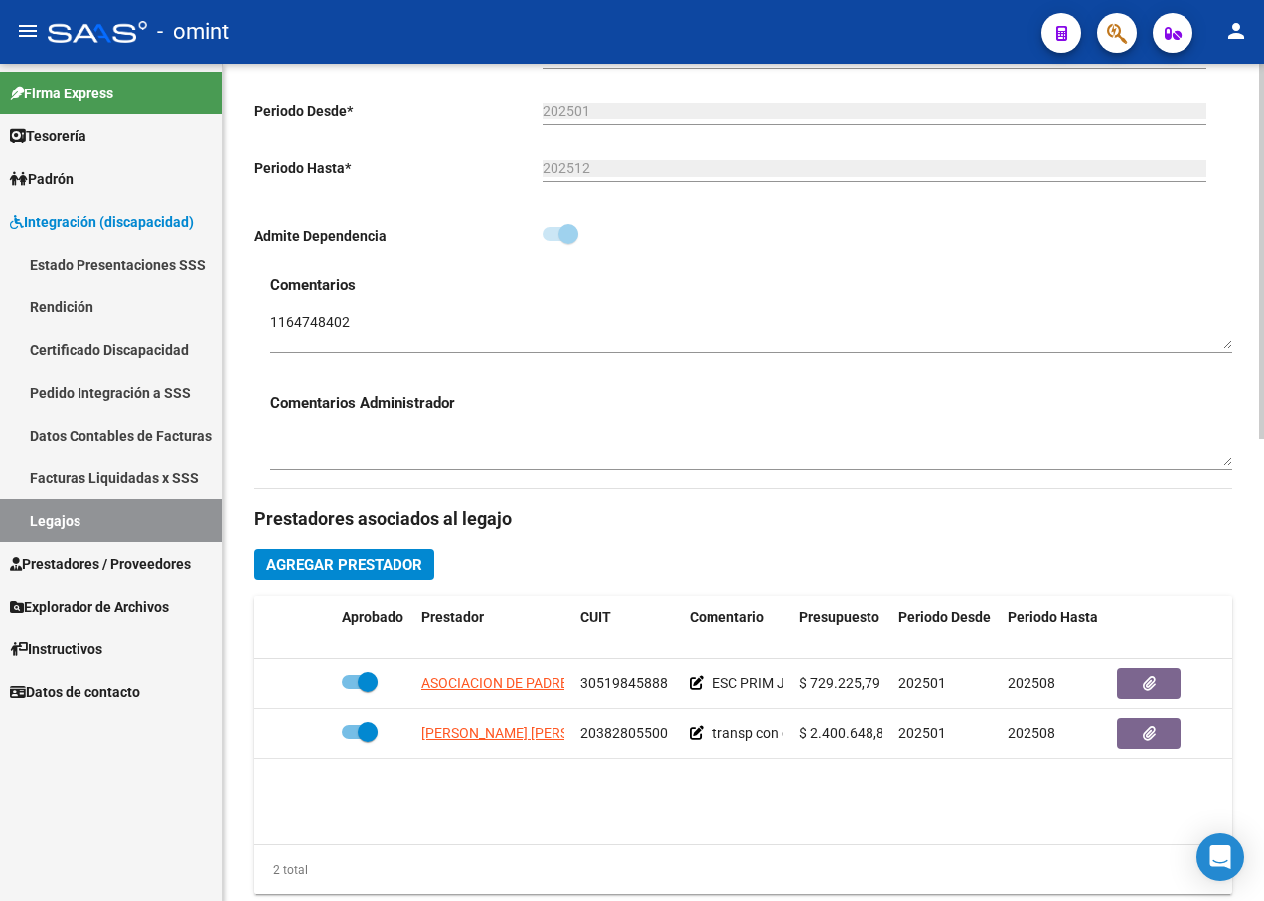
scroll to position [596, 0]
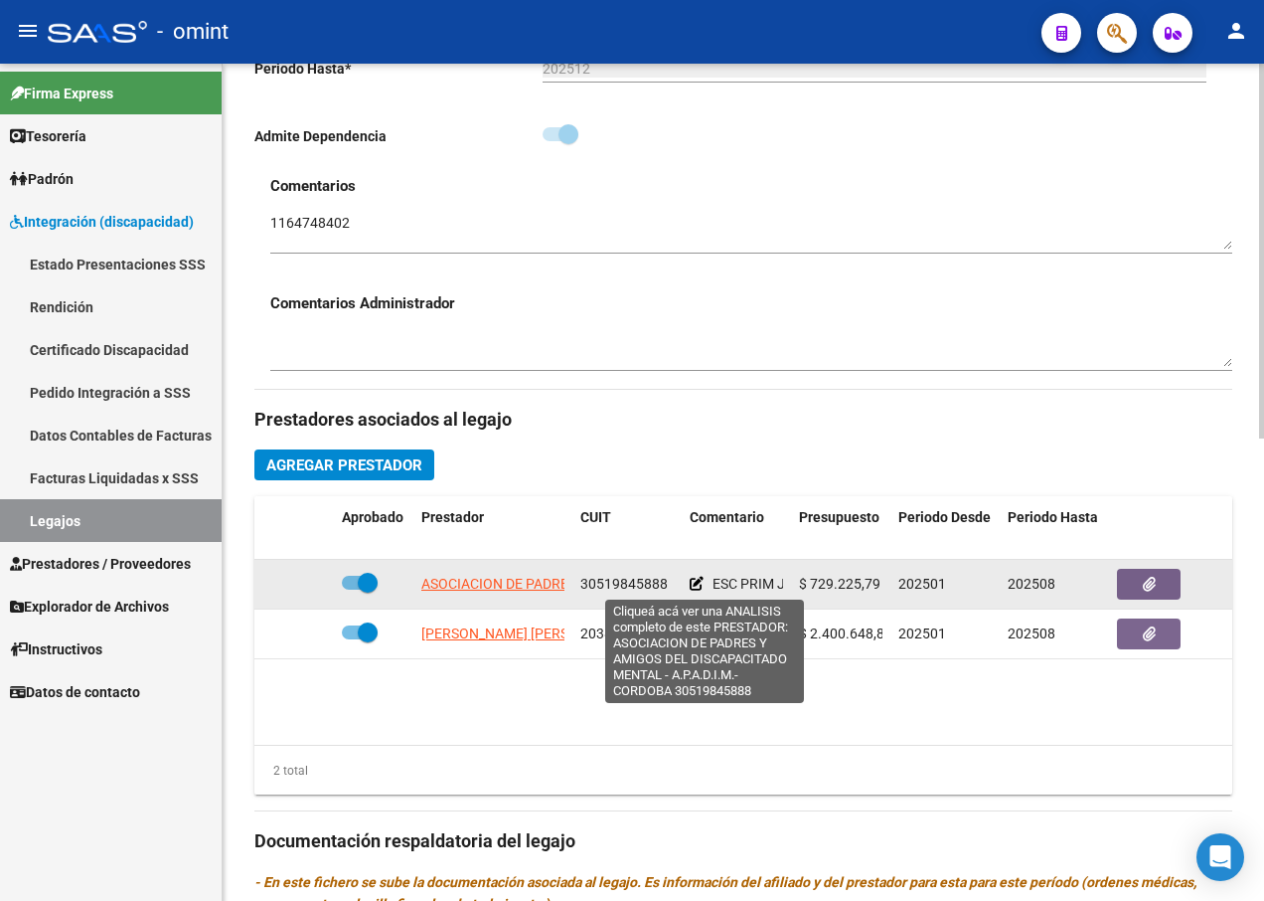
click at [516, 583] on span "ASOCIACION DE PADRES Y AMIGOS DEL DISCAPACITADO MENTAL - A.P.A.D.I.M.- CORDOBA" at bounding box center [704, 583] width 567 height 16
type textarea "30519845888"
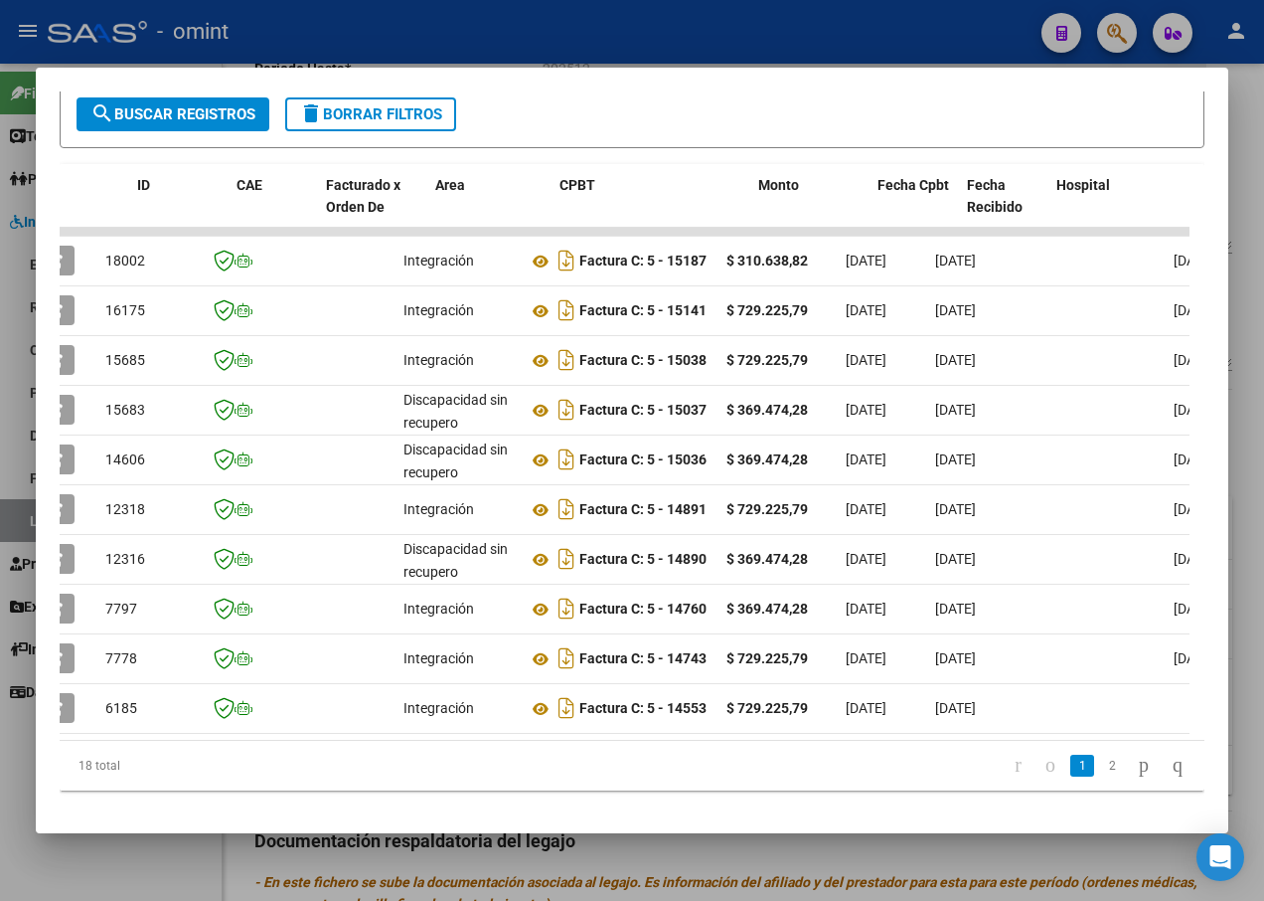
scroll to position [0, 0]
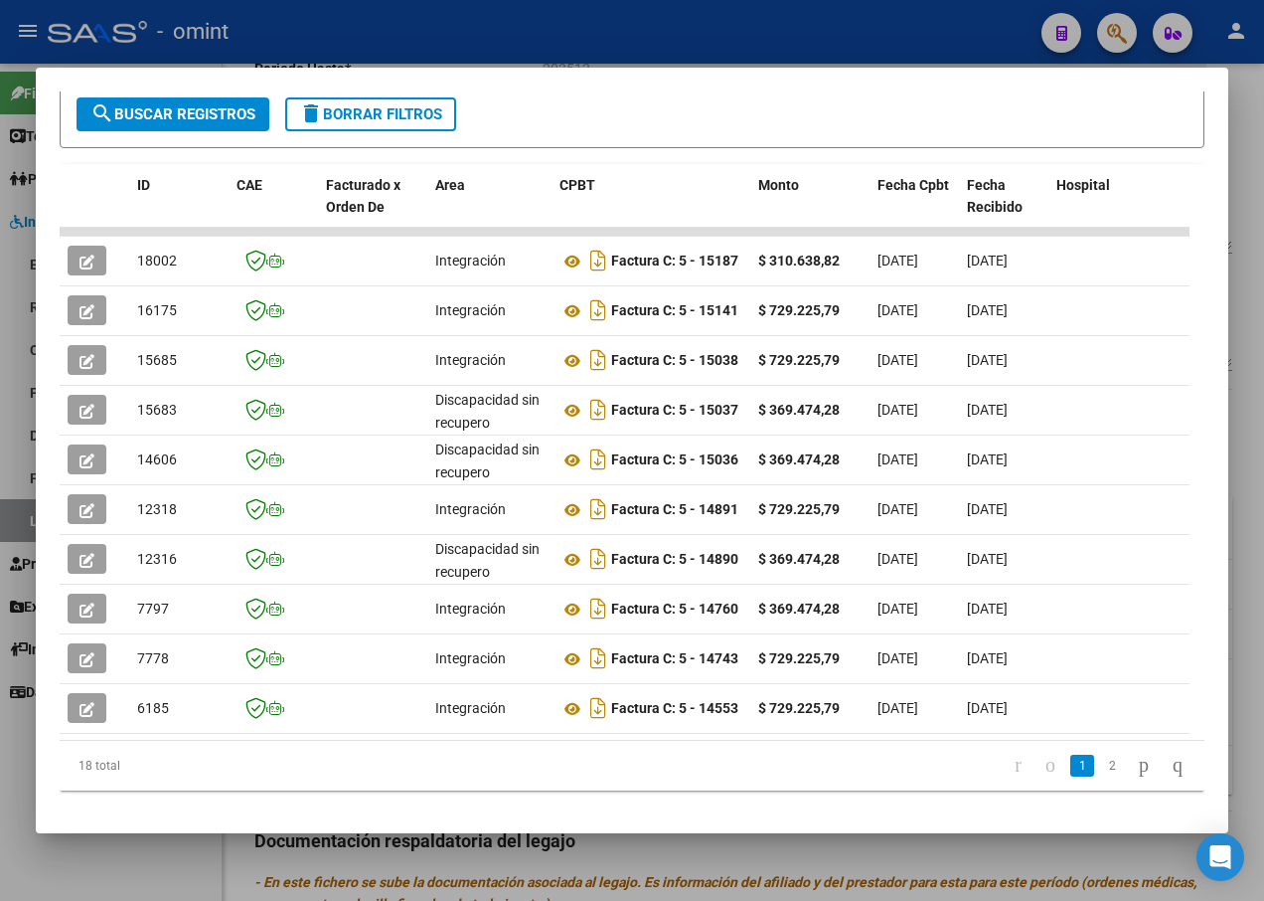
drag, startPoint x: 368, startPoint y: 510, endPoint x: -4, endPoint y: 524, distance: 372.0
click at [0, 524] on html "menu - omint person Firma Express Tesorería Extractos Procesados (csv) Extracto…" at bounding box center [632, 450] width 1264 height 901
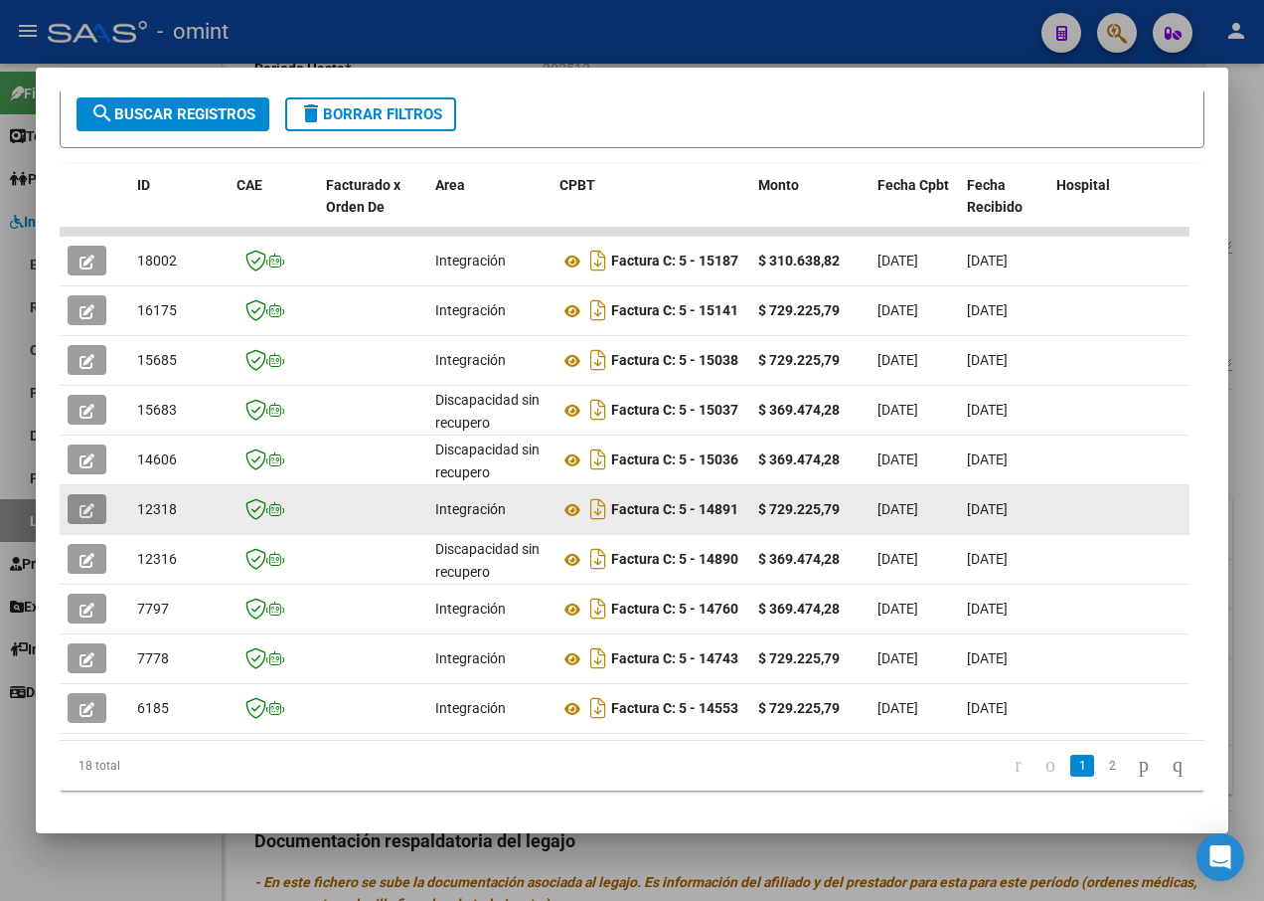
drag, startPoint x: 0, startPoint y: 524, endPoint x: 88, endPoint y: 511, distance: 89.4
click at [88, 511] on icon "button" at bounding box center [87, 510] width 15 height 15
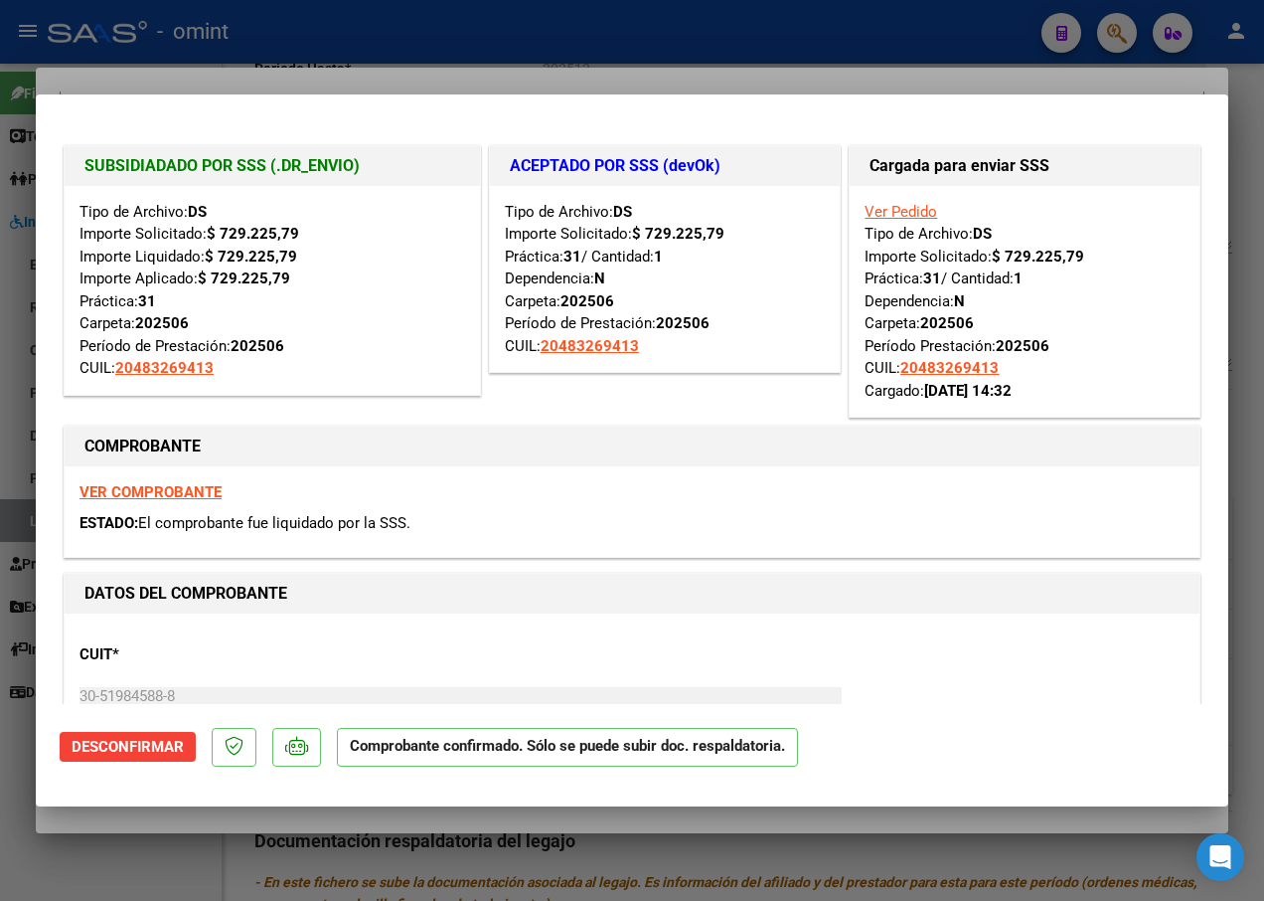
click at [284, 70] on div at bounding box center [632, 450] width 1264 height 901
type input "$ 0,00"
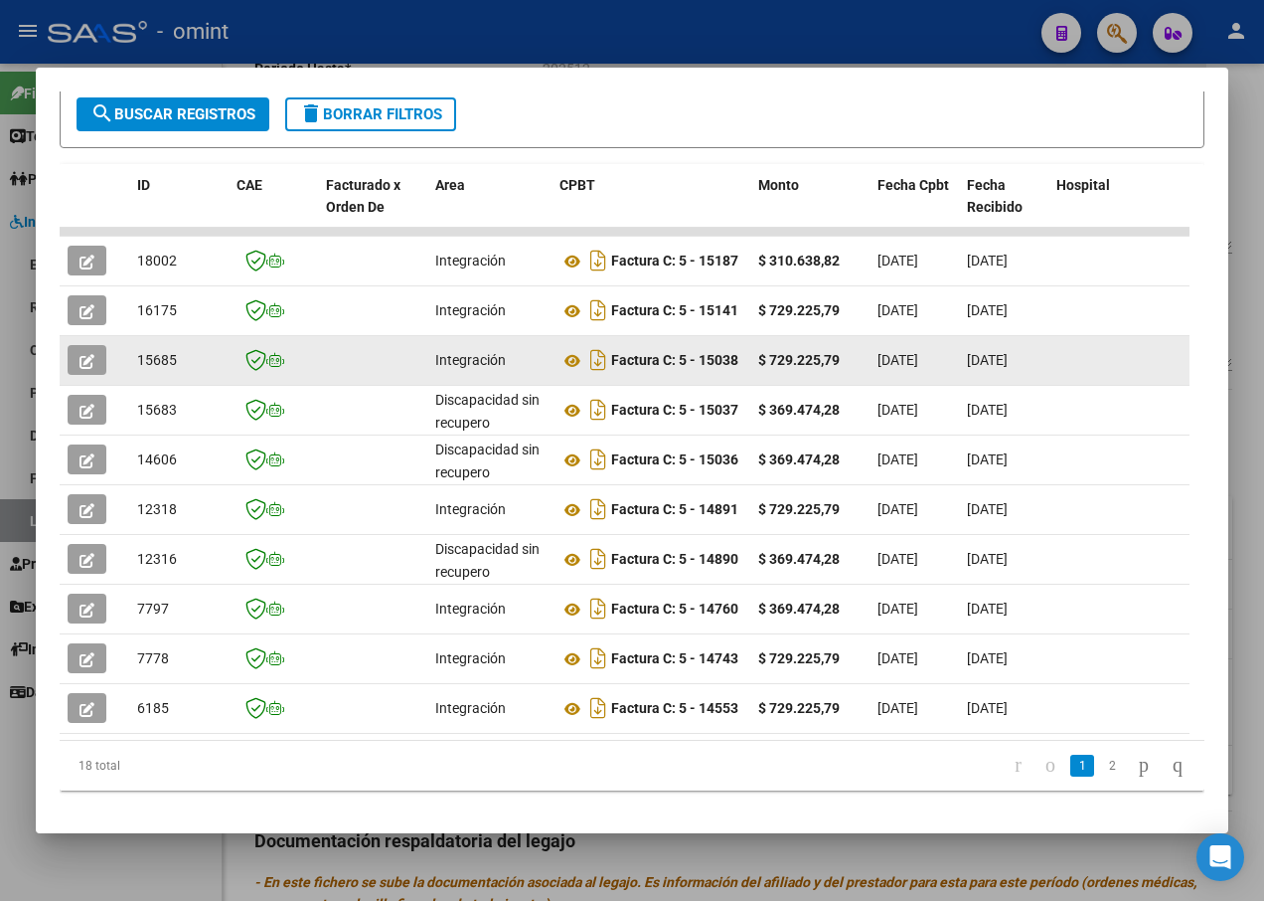
click at [96, 367] on button "button" at bounding box center [87, 360] width 39 height 30
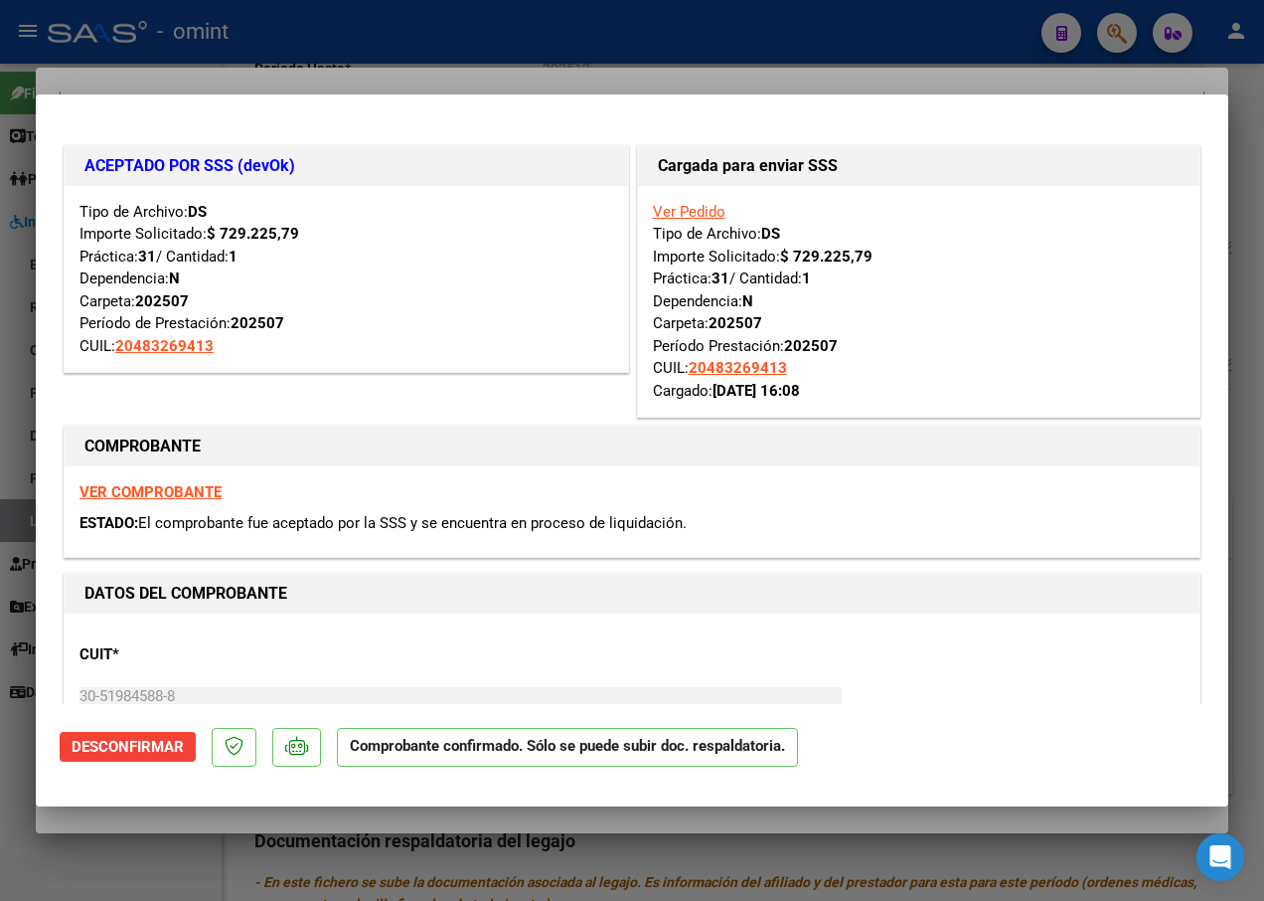
click at [163, 491] on strong "VER COMPROBANTE" at bounding box center [151, 492] width 142 height 18
drag, startPoint x: 329, startPoint y: 59, endPoint x: 331, endPoint y: 71, distance: 12.1
click at [329, 60] on div at bounding box center [632, 450] width 1264 height 901
type input "$ 0,00"
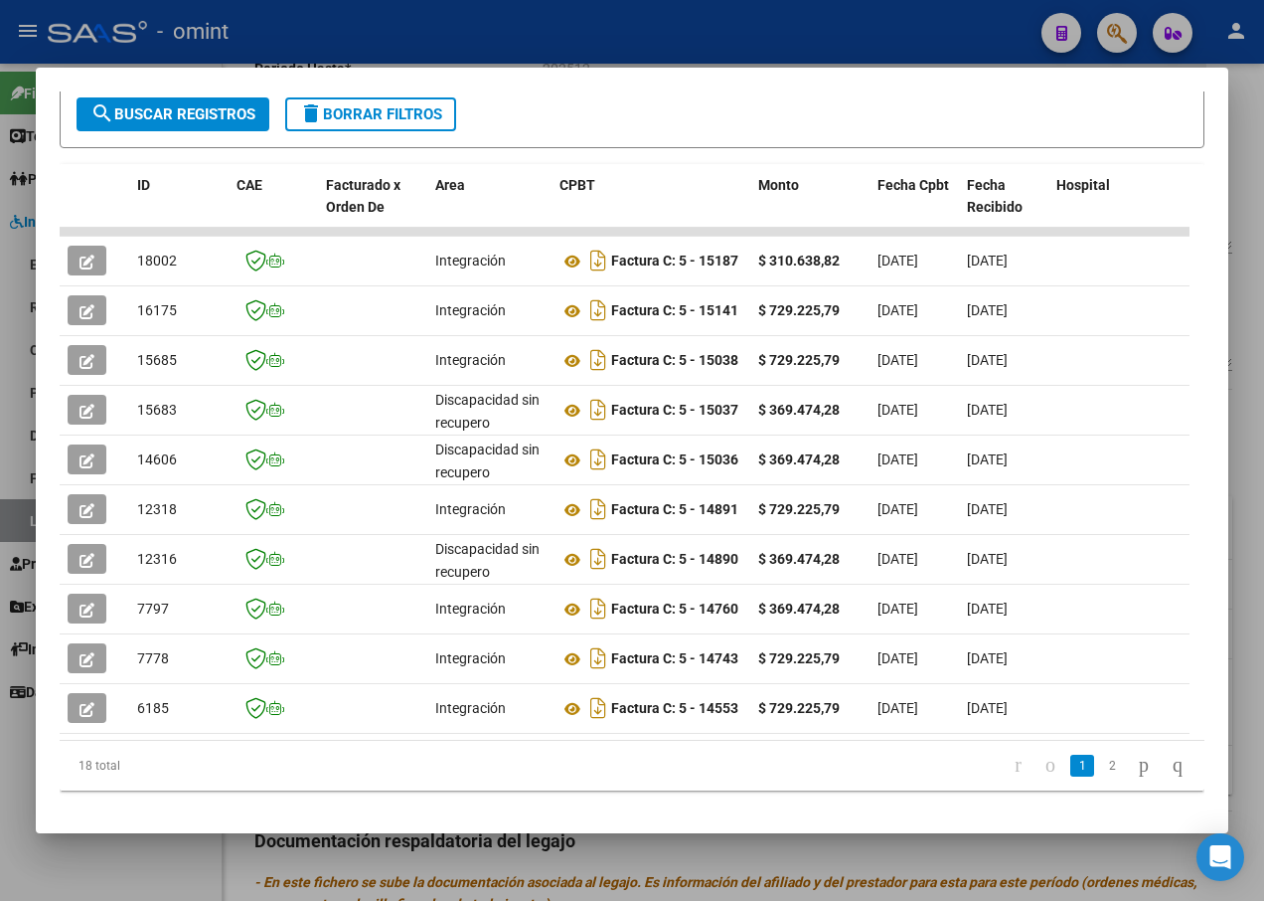
click at [644, 43] on div at bounding box center [632, 450] width 1264 height 901
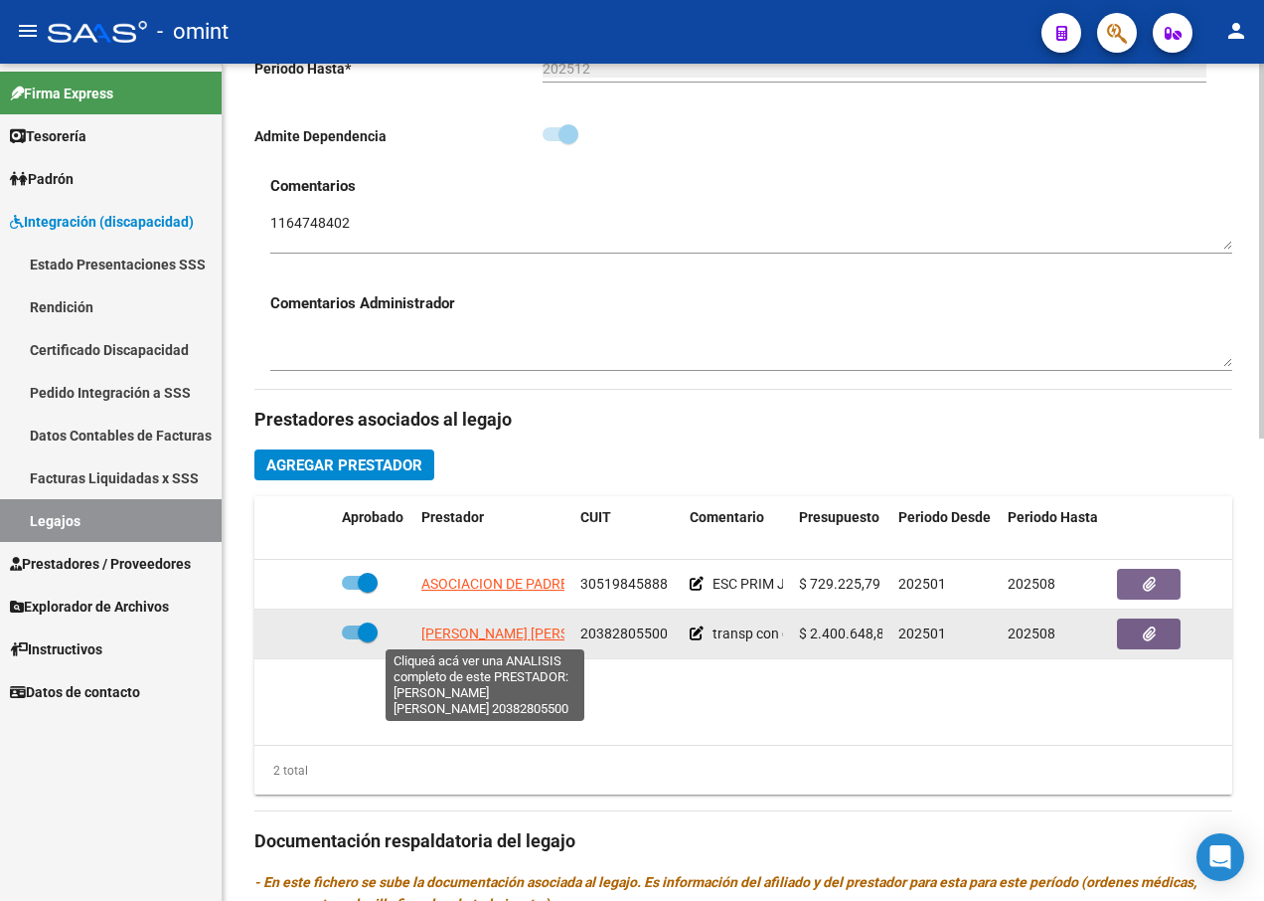
click at [526, 629] on span "[PERSON_NAME] [PERSON_NAME]" at bounding box center [529, 633] width 216 height 16
type textarea "20382805500"
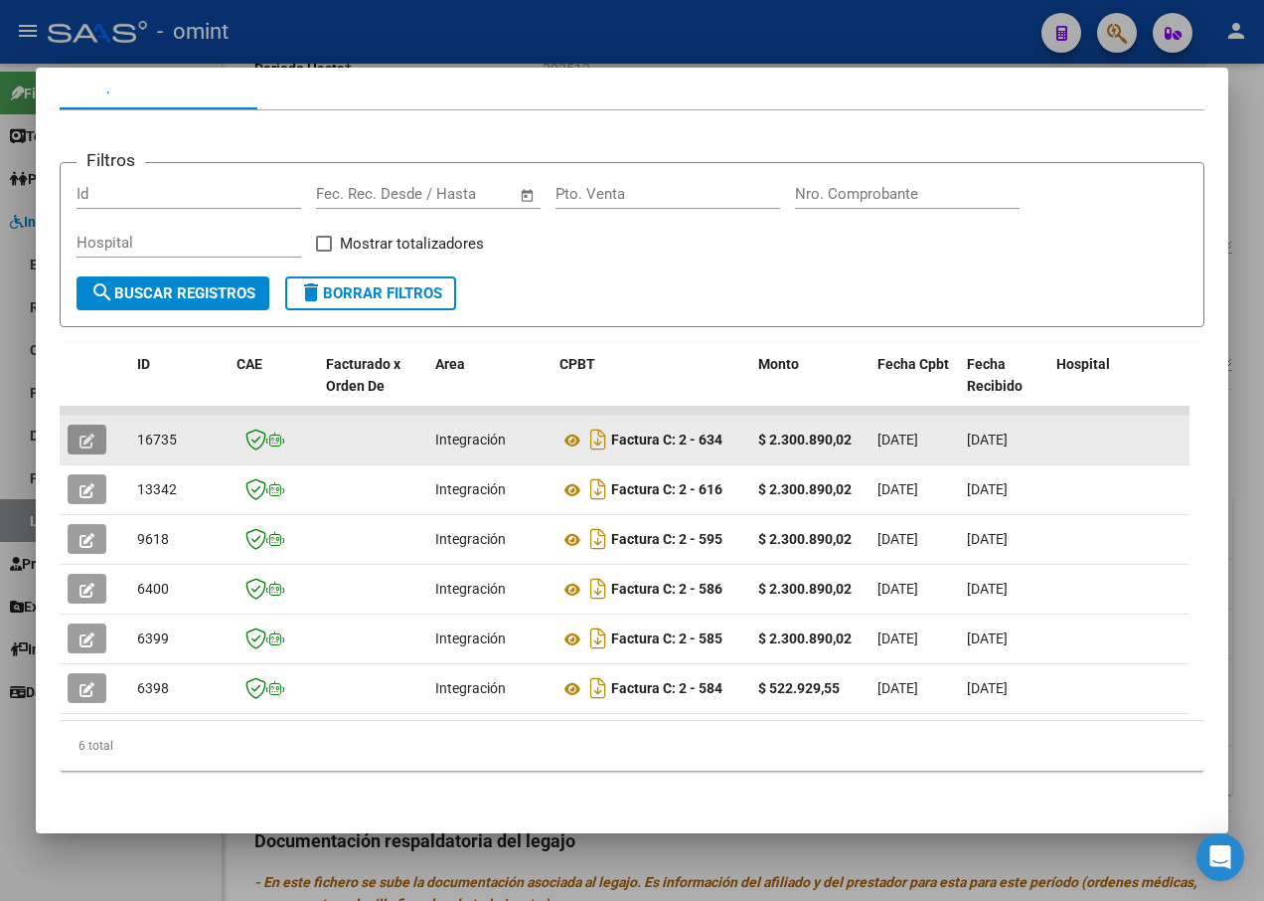
click at [84, 433] on icon "button" at bounding box center [87, 440] width 15 height 15
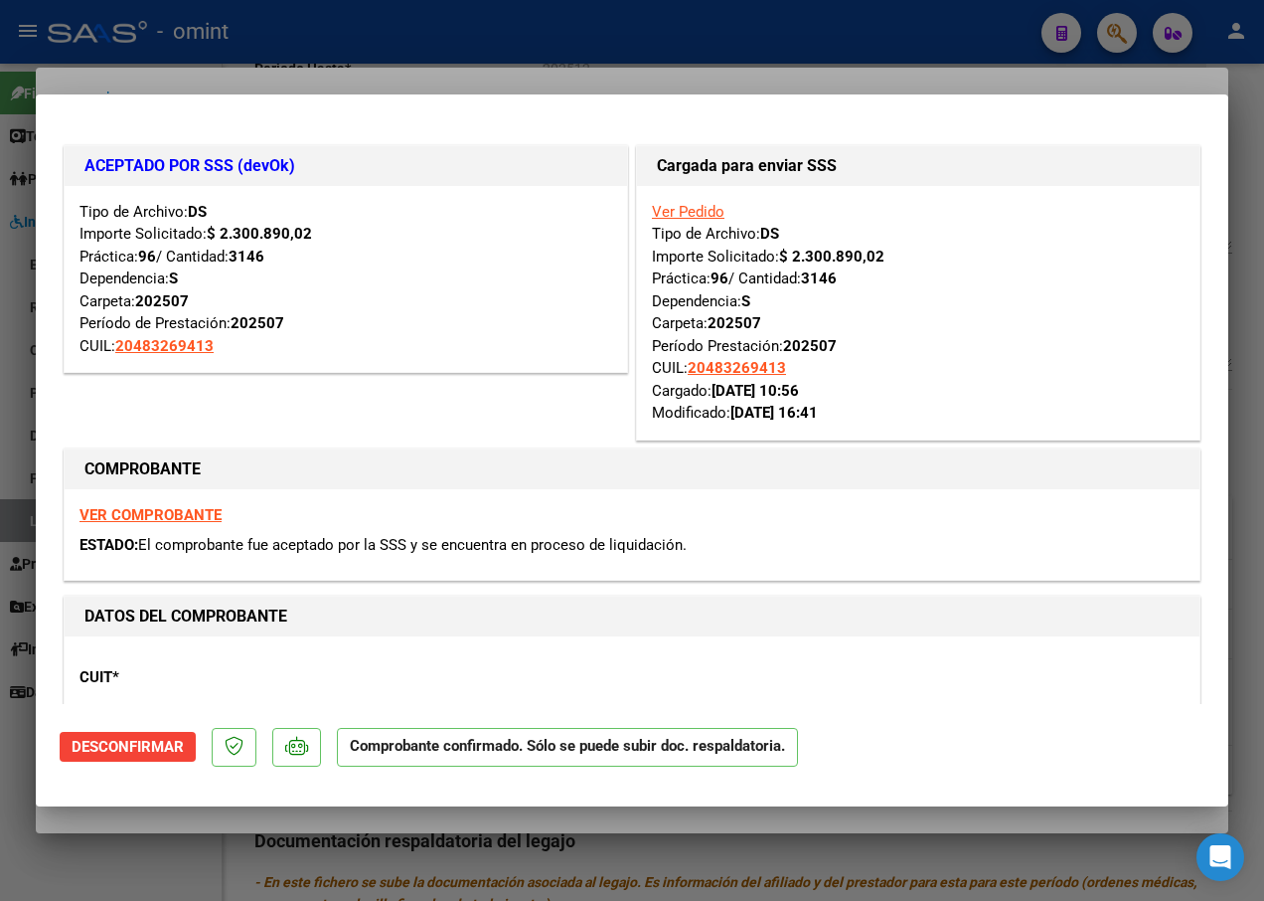
click at [258, 51] on div at bounding box center [632, 450] width 1264 height 901
type input "$ 0,00"
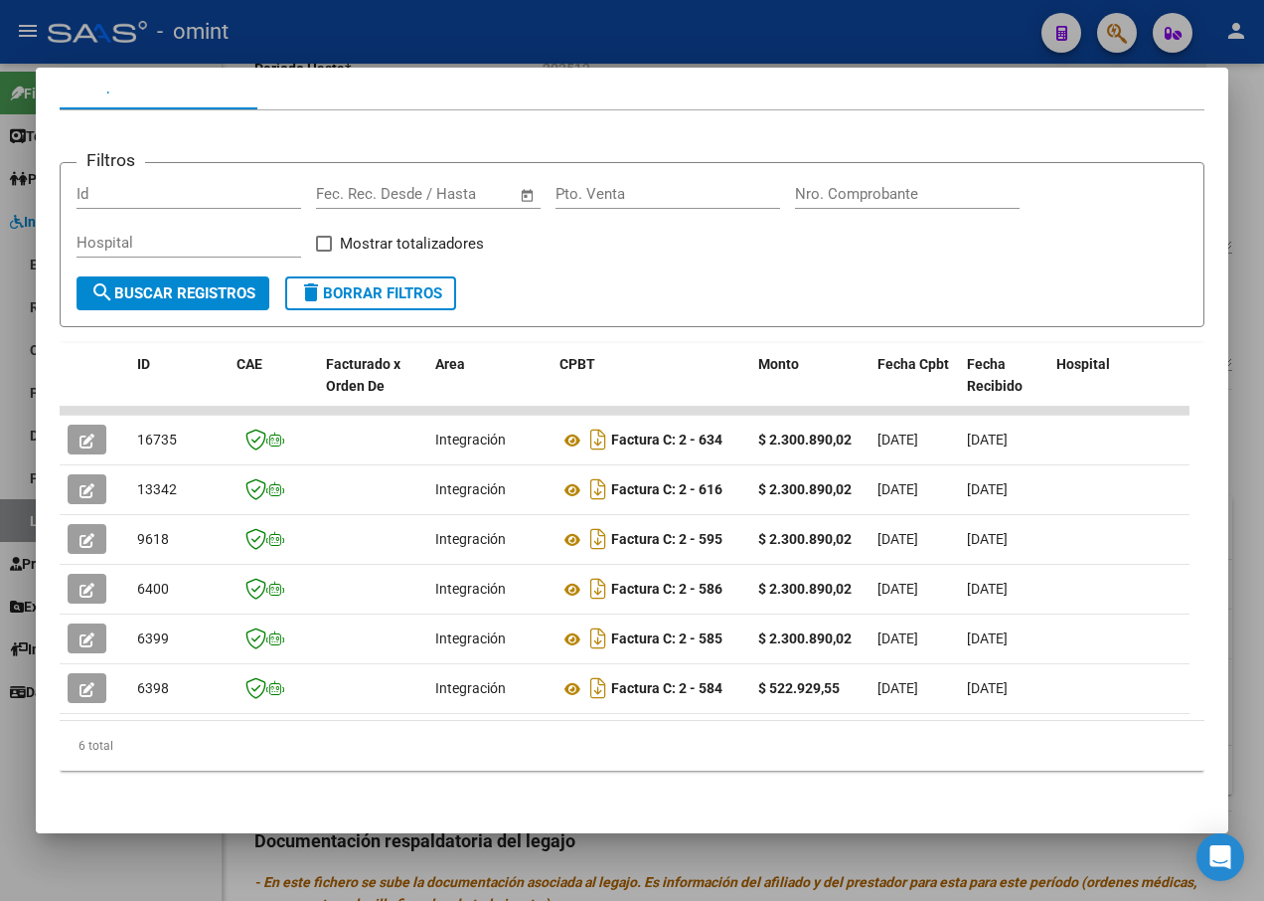
click at [255, 38] on div at bounding box center [632, 450] width 1264 height 901
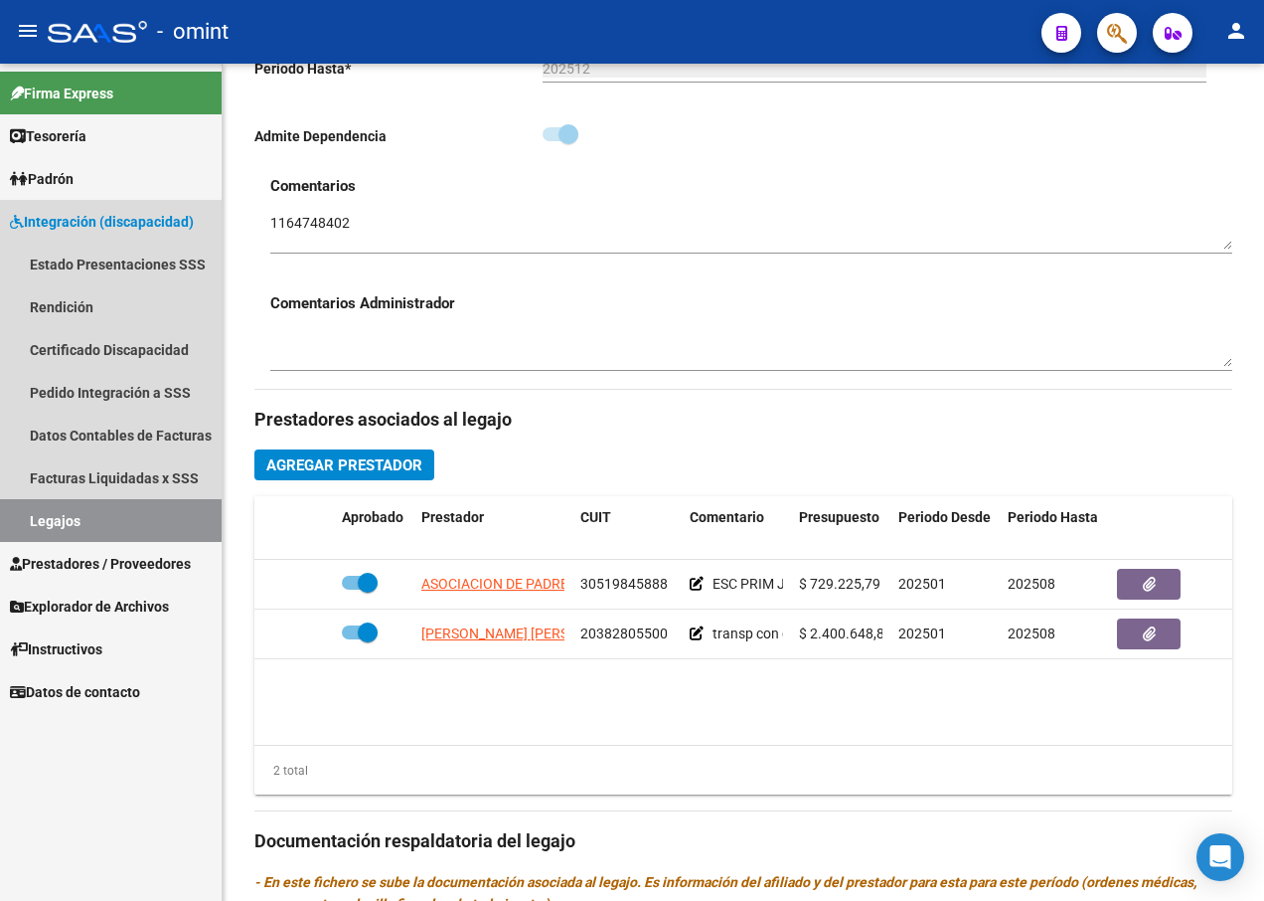
click at [180, 515] on link "Legajos" at bounding box center [111, 520] width 222 height 43
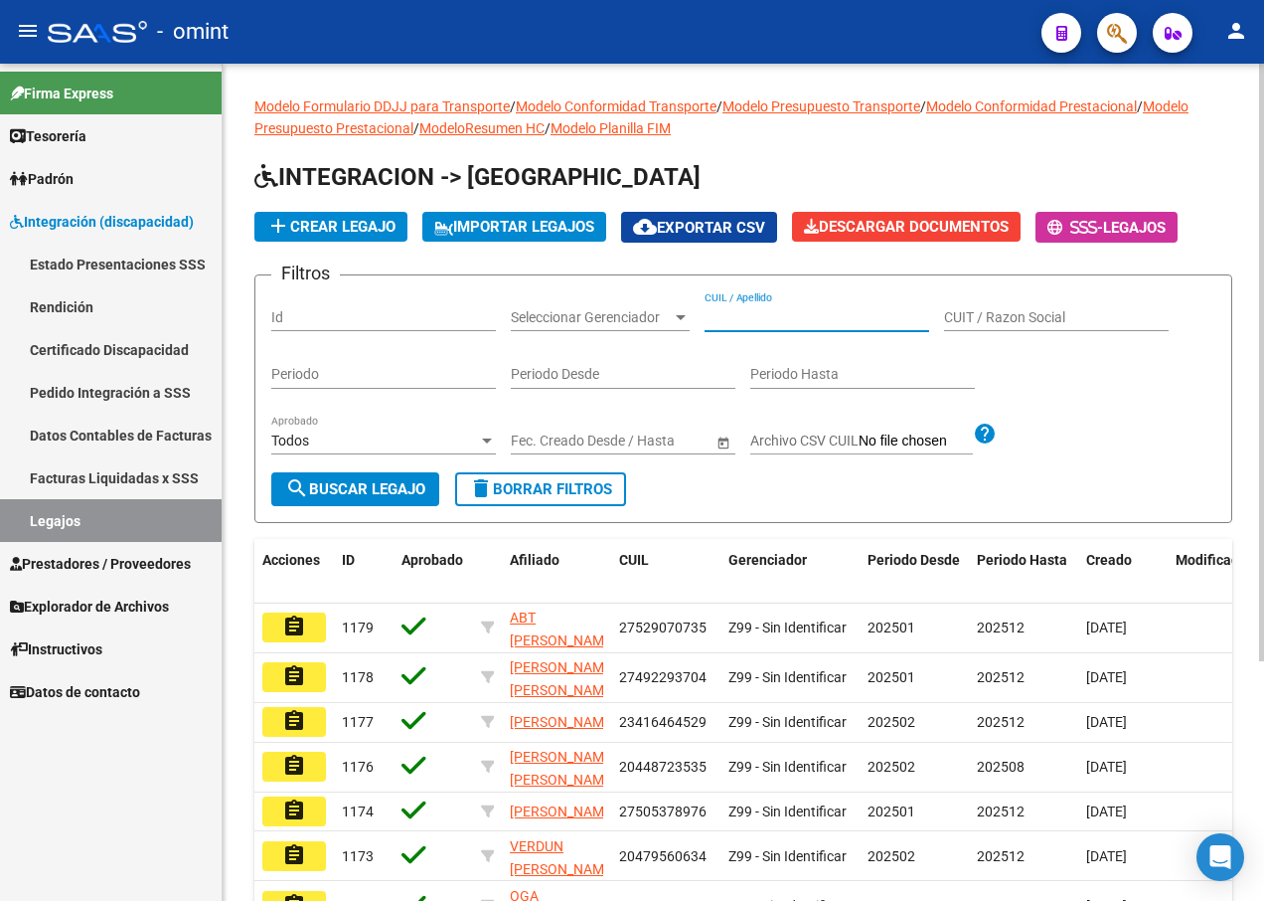
paste input "20581659130"
type input "20581659130"
click at [373, 490] on span "search Buscar Legajo" at bounding box center [355, 489] width 140 height 18
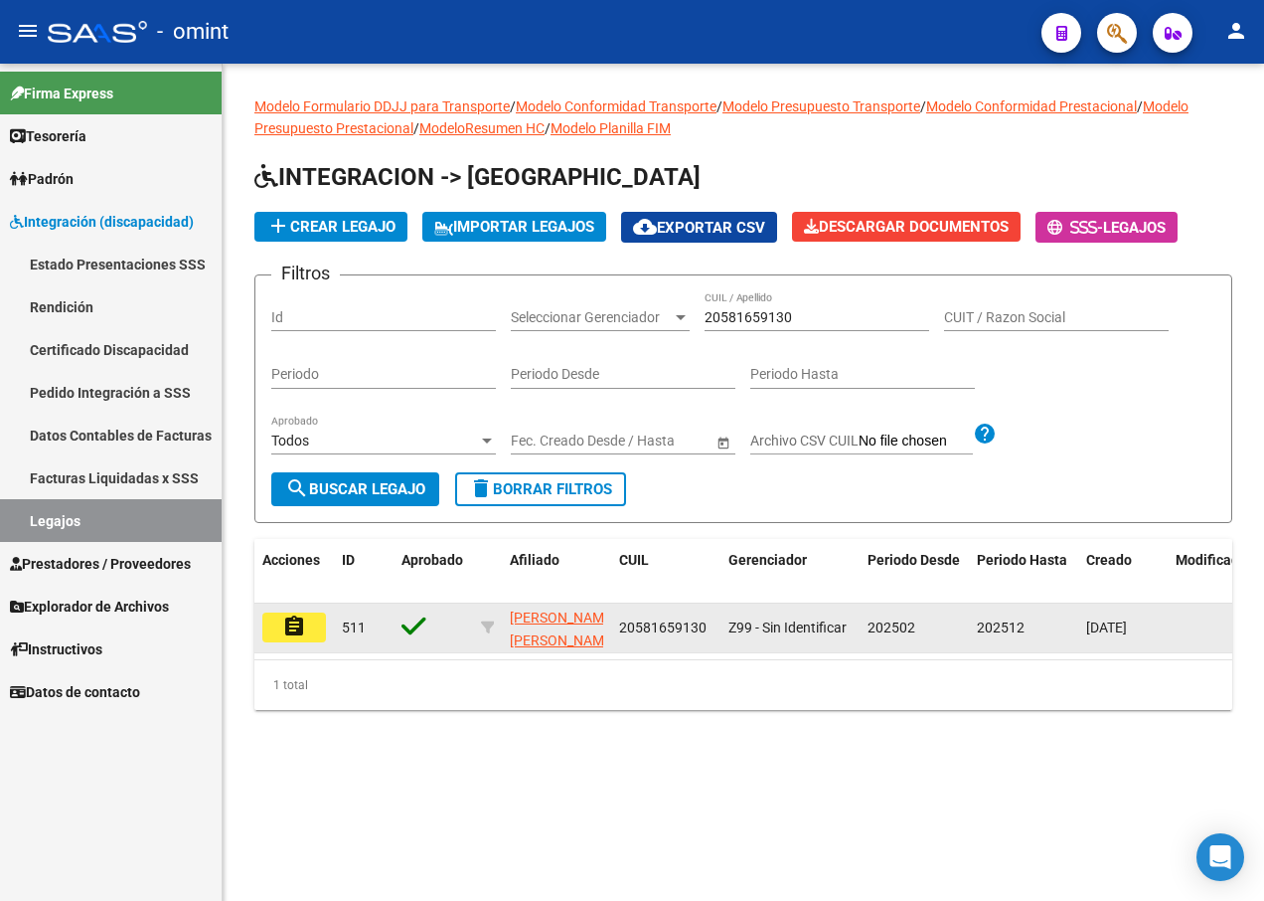
click at [307, 628] on button "assignment" at bounding box center [294, 627] width 64 height 30
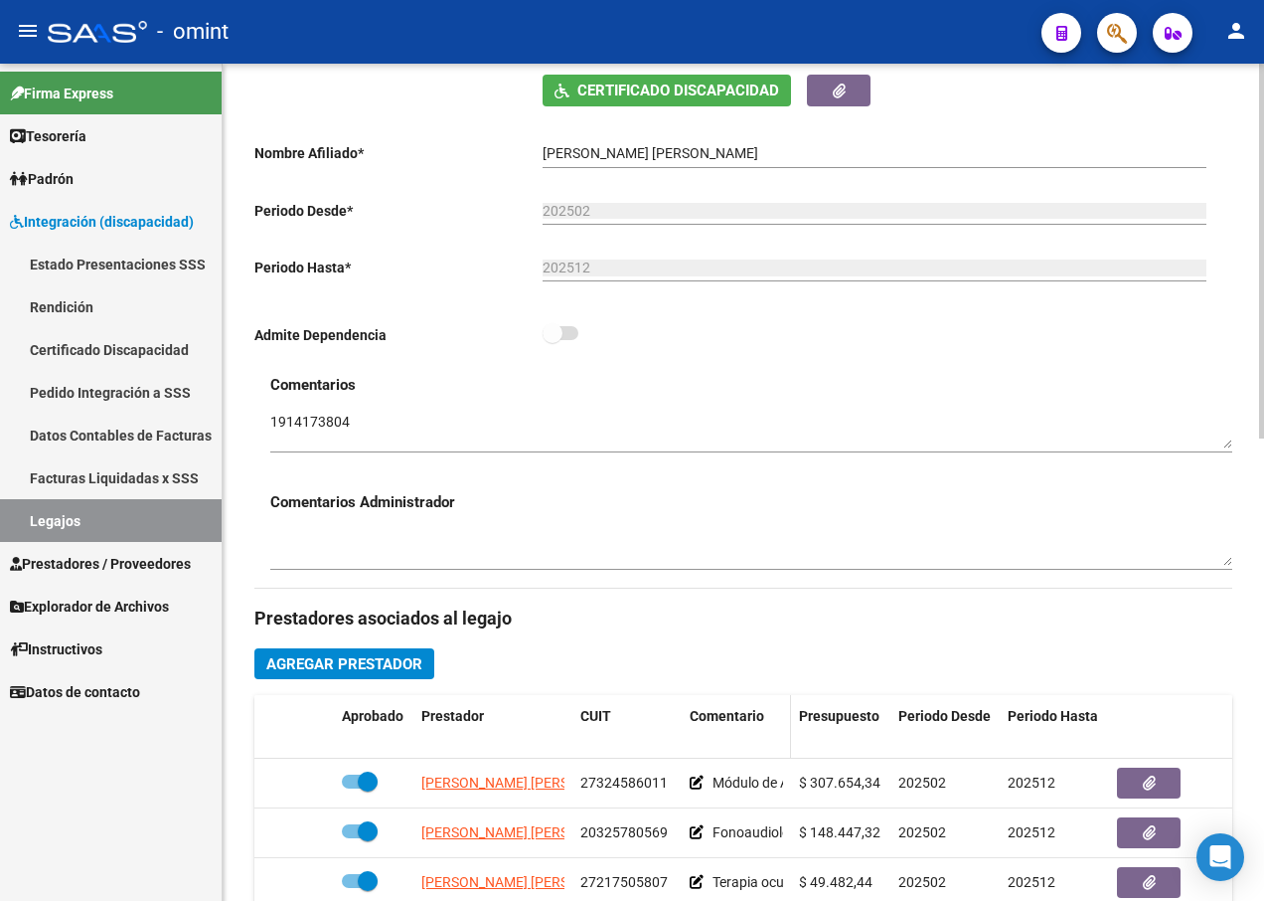
scroll to position [596, 0]
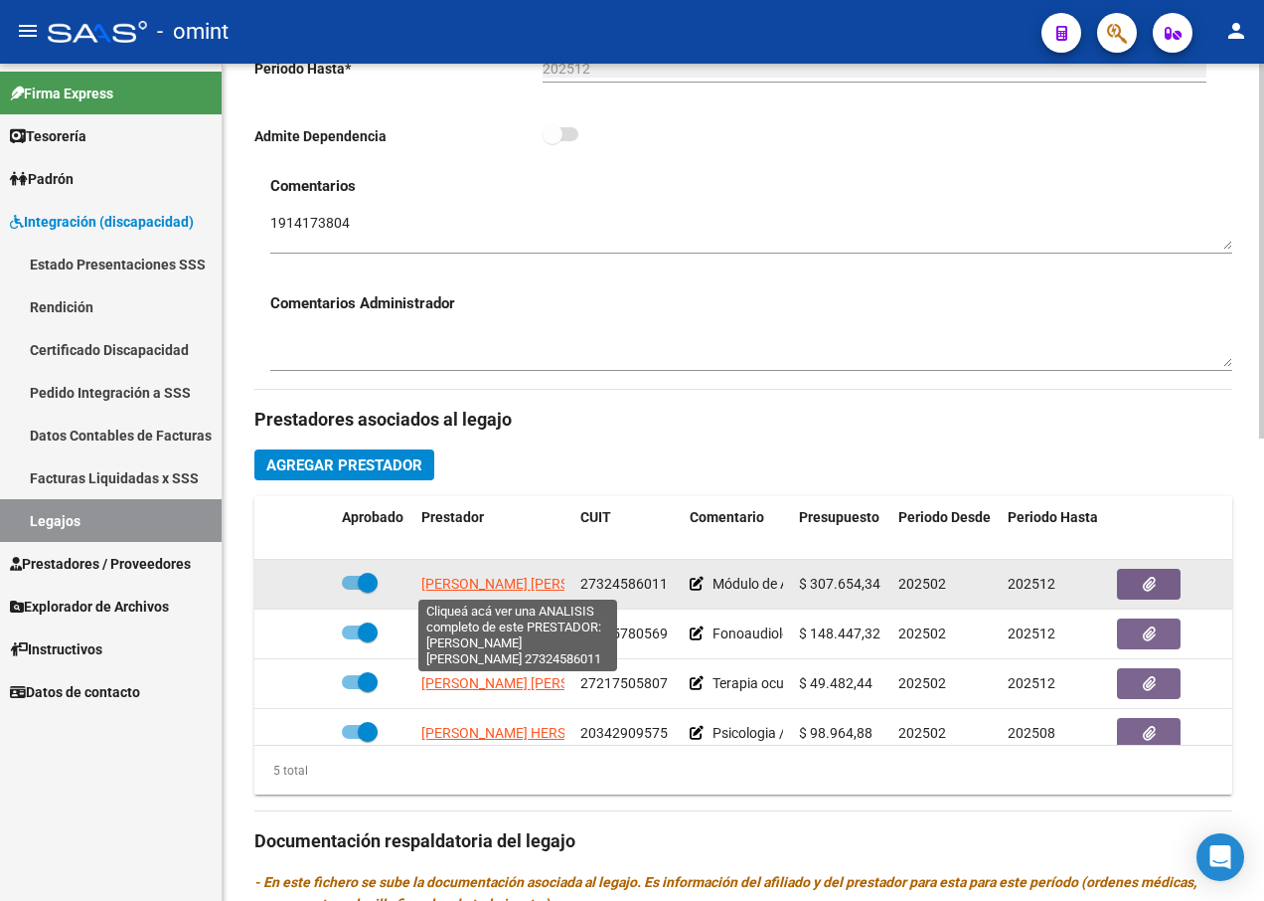
click at [472, 585] on span "[PERSON_NAME] [PERSON_NAME]" at bounding box center [529, 583] width 216 height 16
type textarea "27324586011"
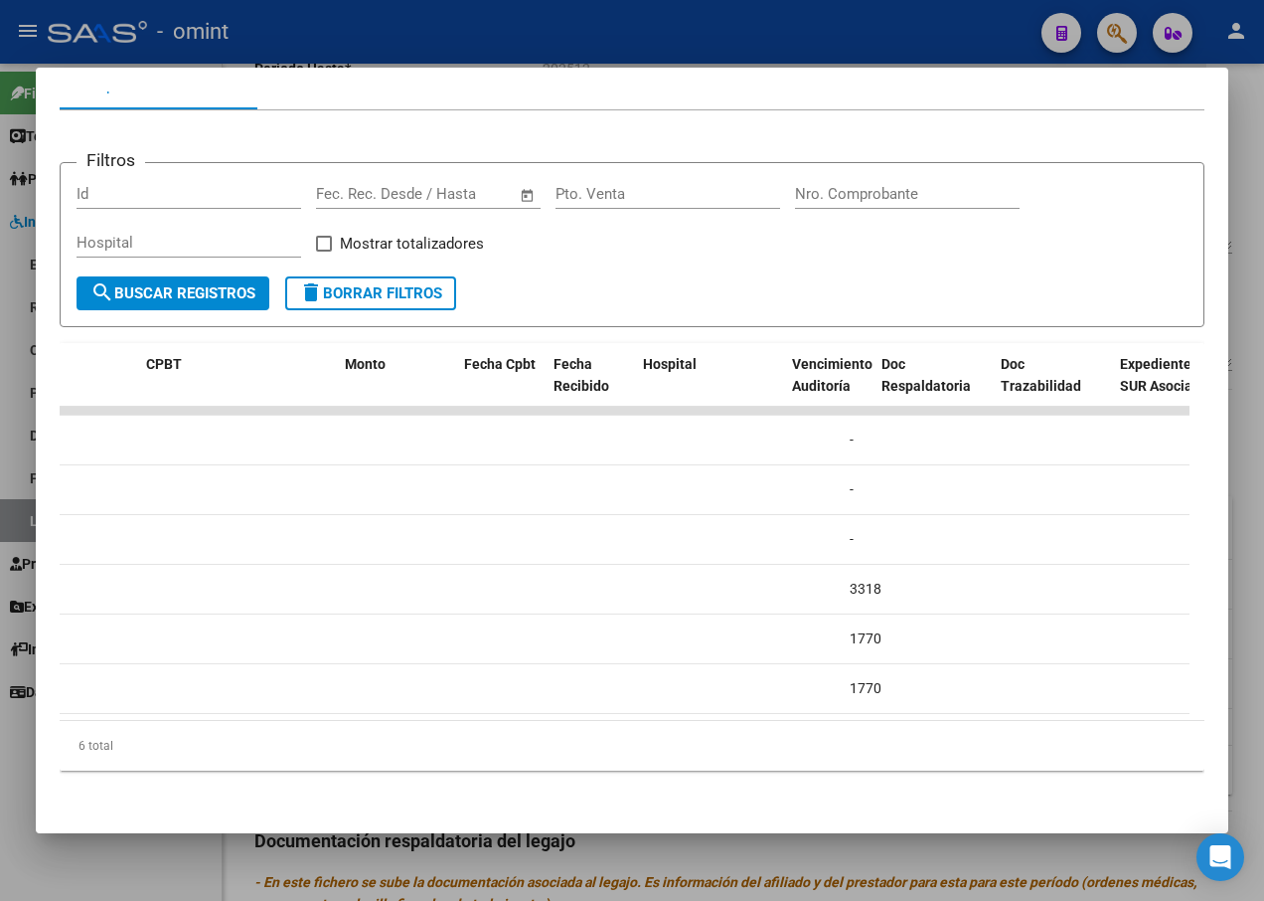
scroll to position [0, 0]
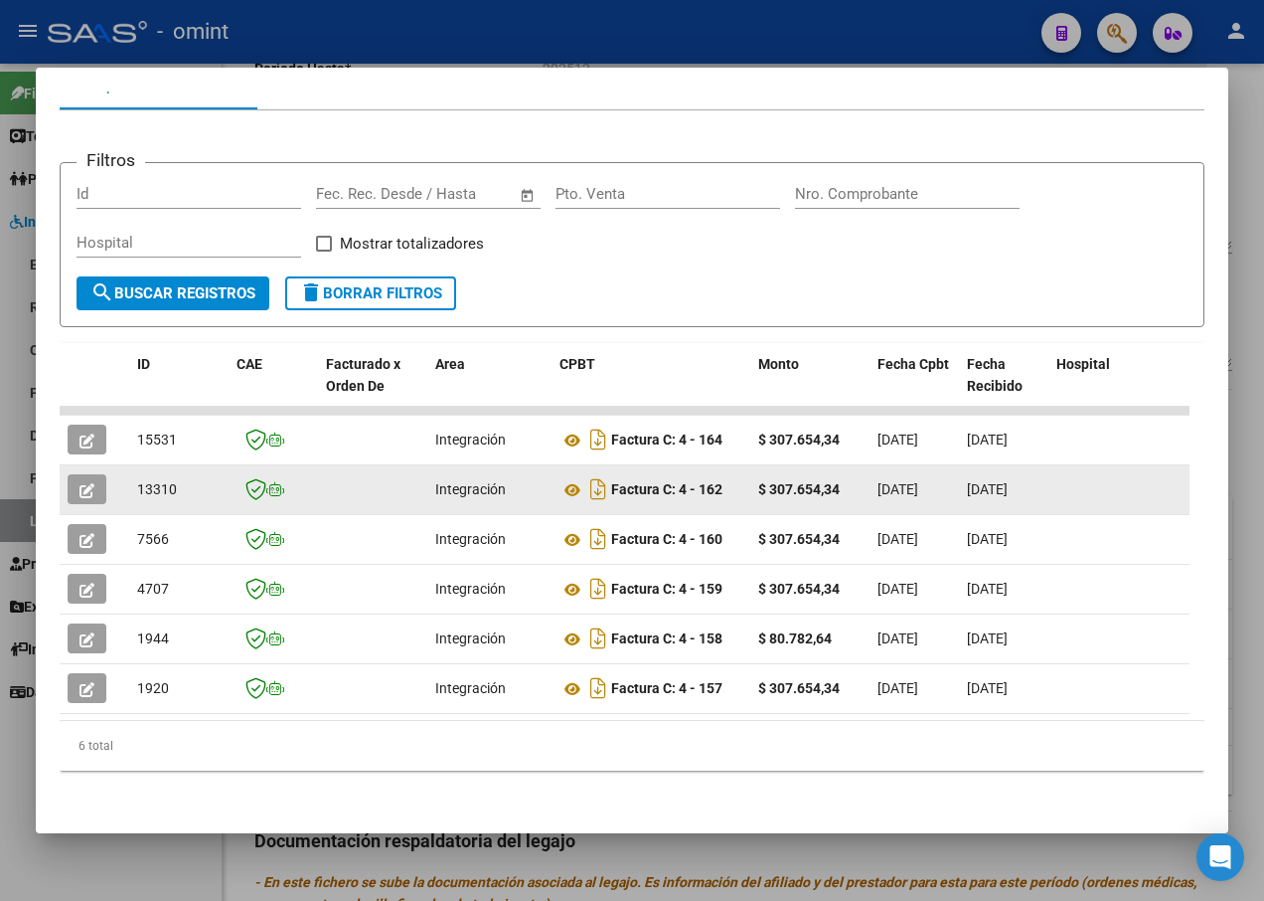
click at [95, 474] on button "button" at bounding box center [87, 489] width 39 height 30
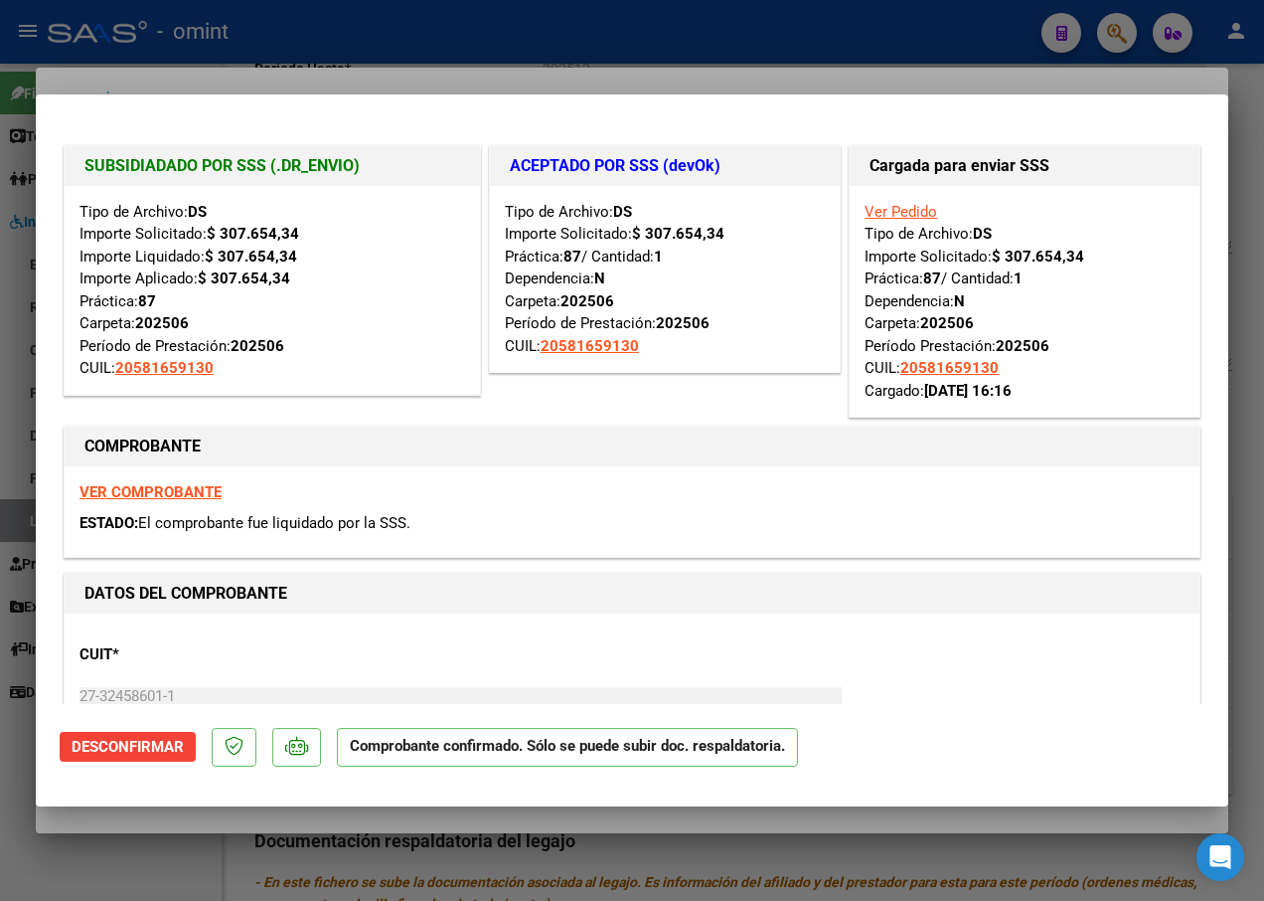
click at [292, 29] on div at bounding box center [632, 450] width 1264 height 901
type input "$ 0,00"
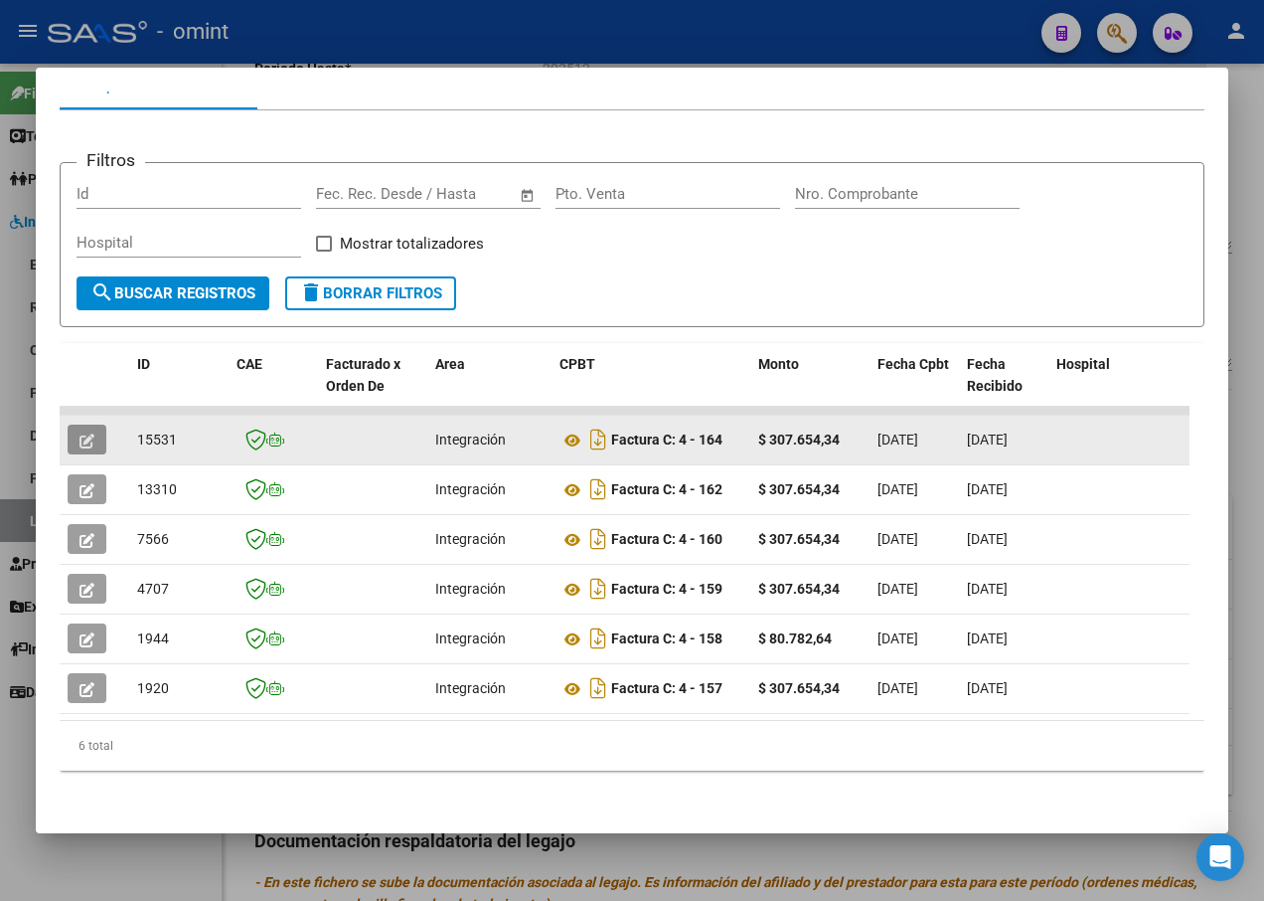
click at [82, 433] on icon "button" at bounding box center [87, 440] width 15 height 15
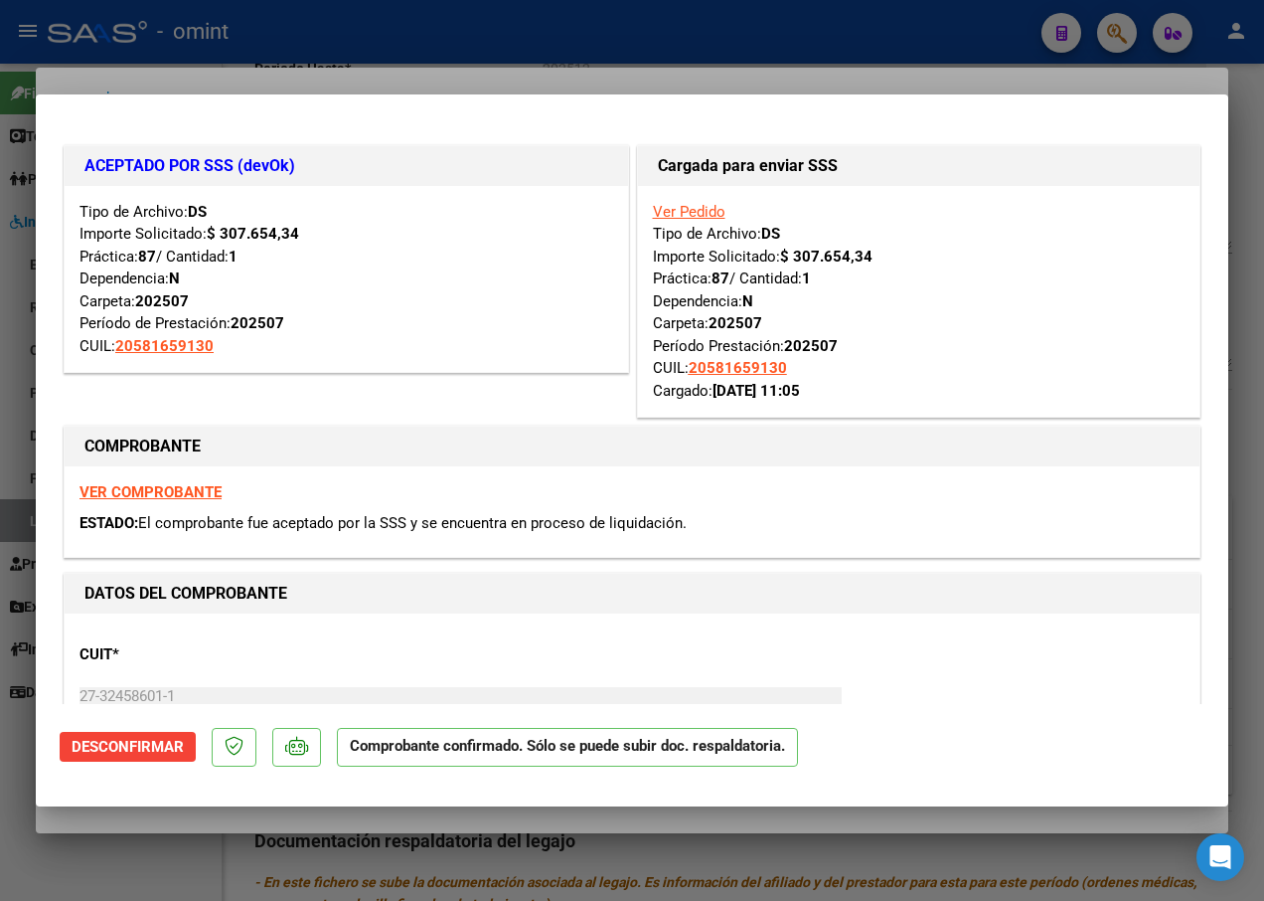
click at [372, 44] on div at bounding box center [632, 450] width 1264 height 901
type input "$ 0,00"
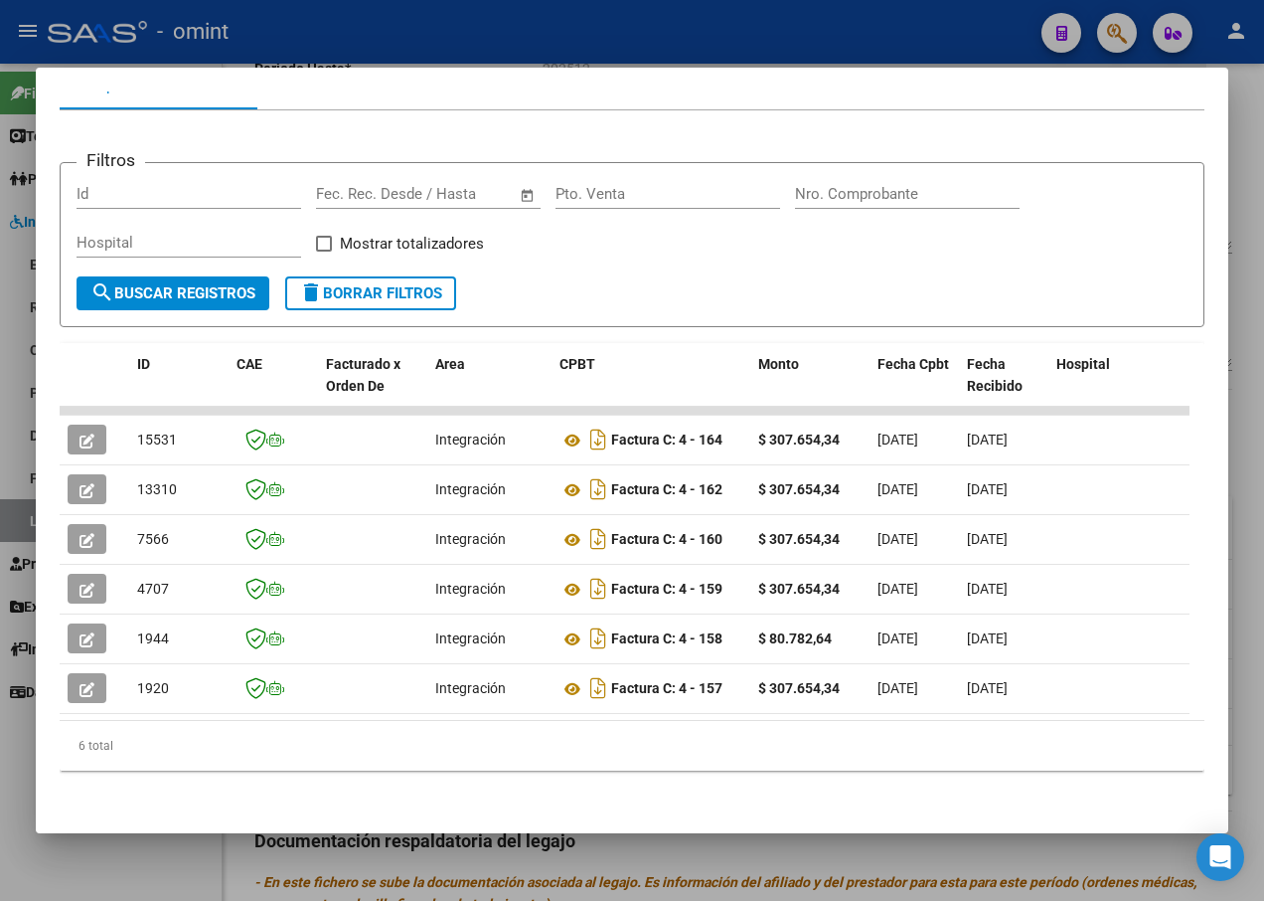
click at [338, 40] on div at bounding box center [632, 450] width 1264 height 901
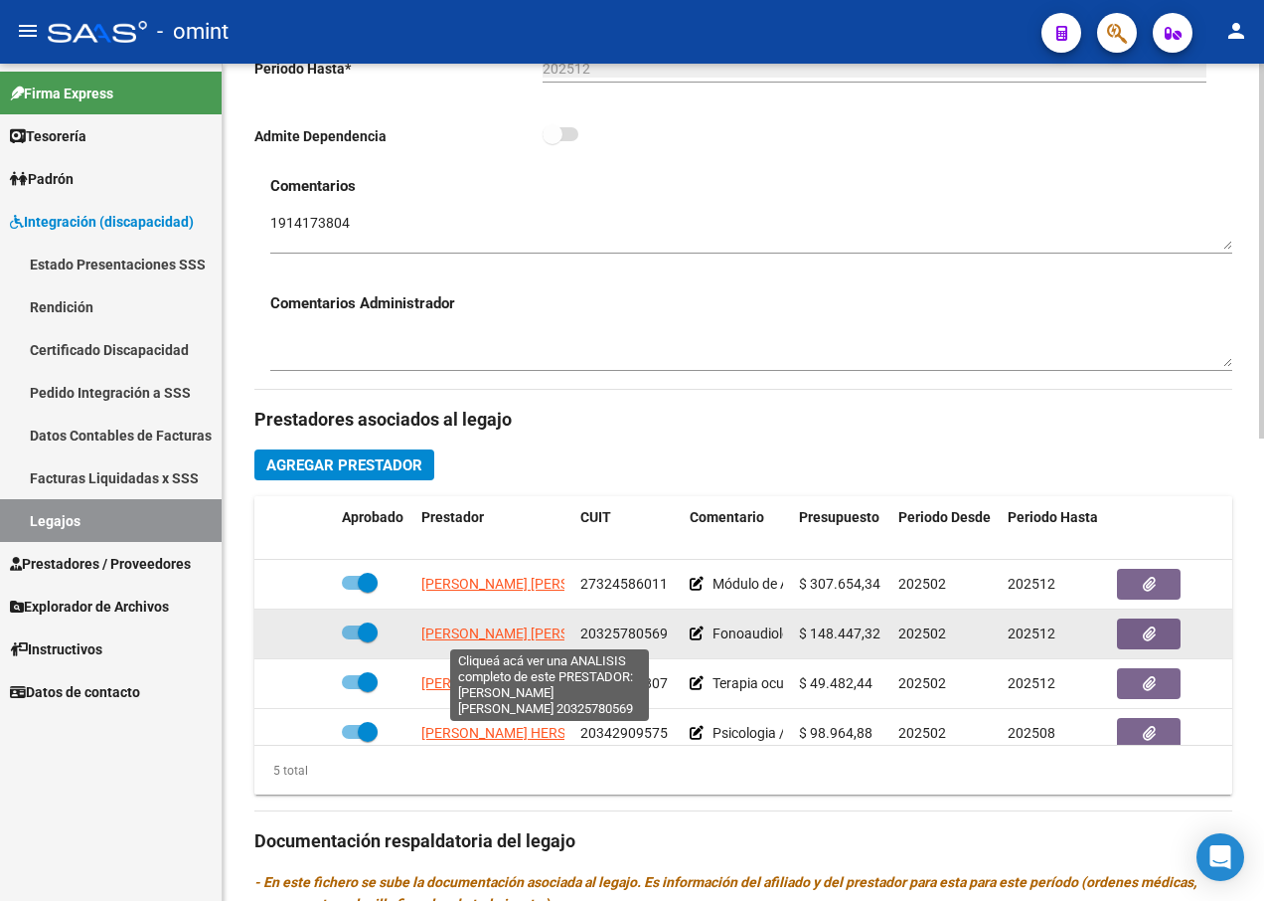
click at [449, 630] on span "[PERSON_NAME] [PERSON_NAME]" at bounding box center [529, 633] width 216 height 16
type textarea "20325780569"
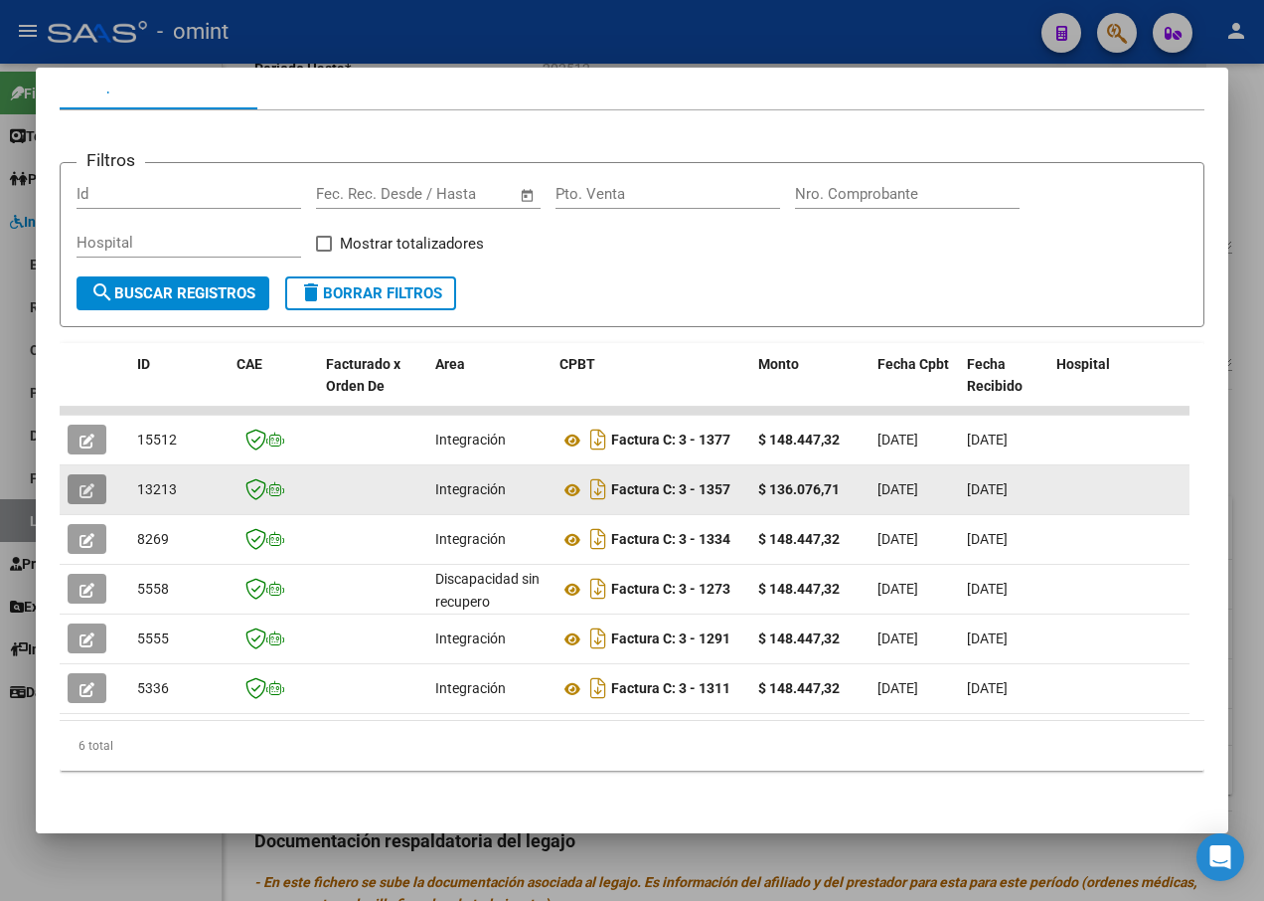
click at [91, 483] on icon "button" at bounding box center [87, 490] width 15 height 15
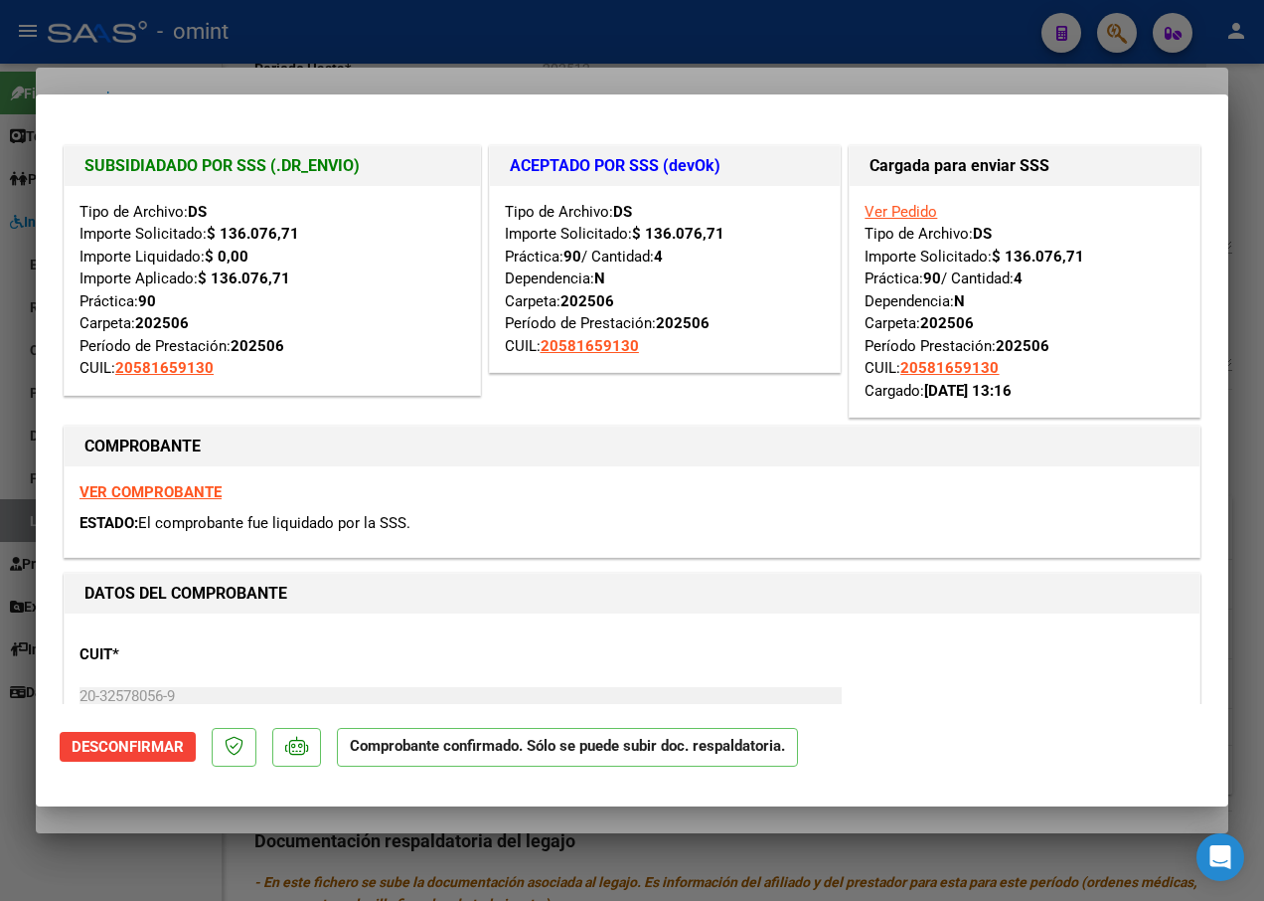
click at [332, 22] on div at bounding box center [632, 450] width 1264 height 901
type input "$ 0,00"
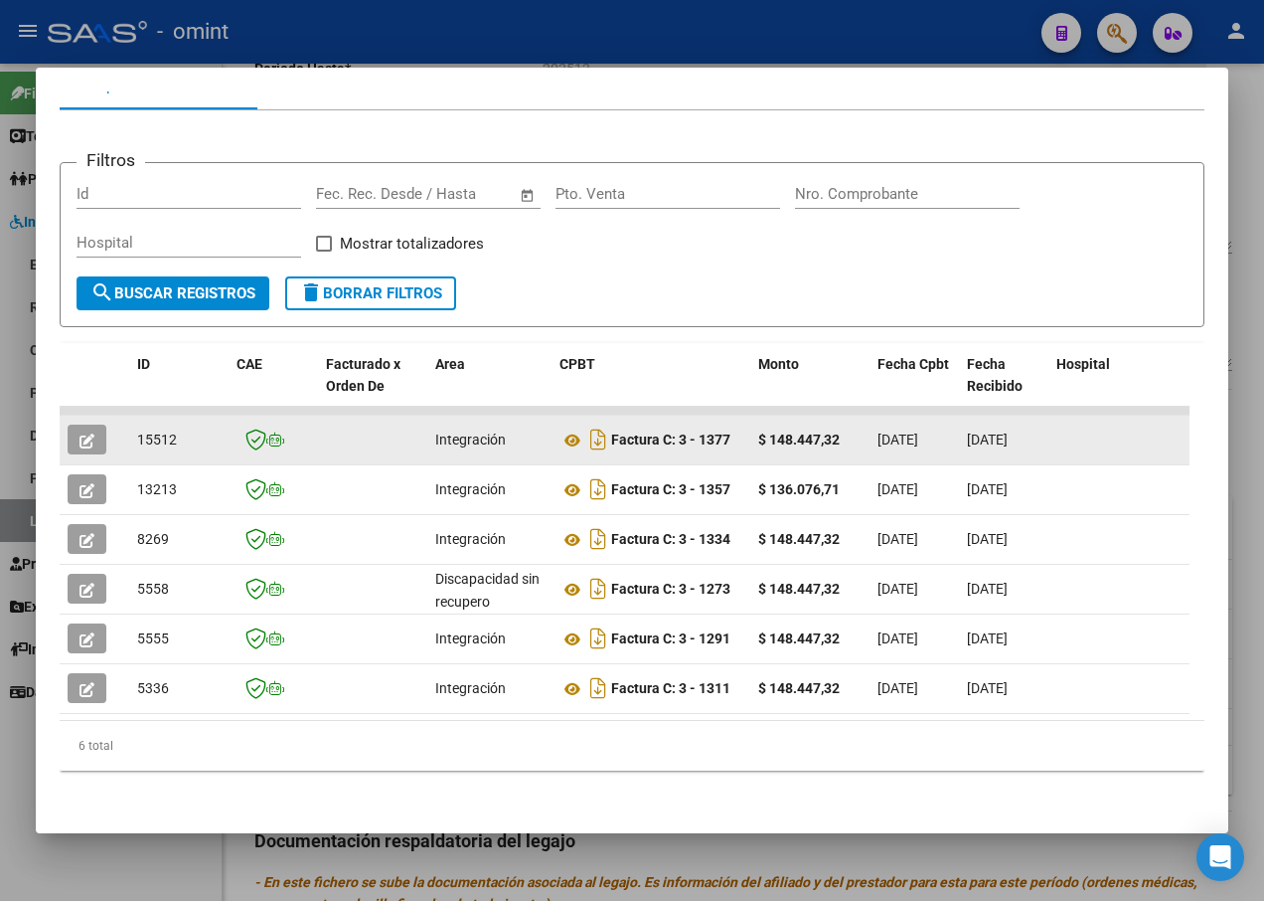
click at [82, 433] on icon "button" at bounding box center [87, 440] width 15 height 15
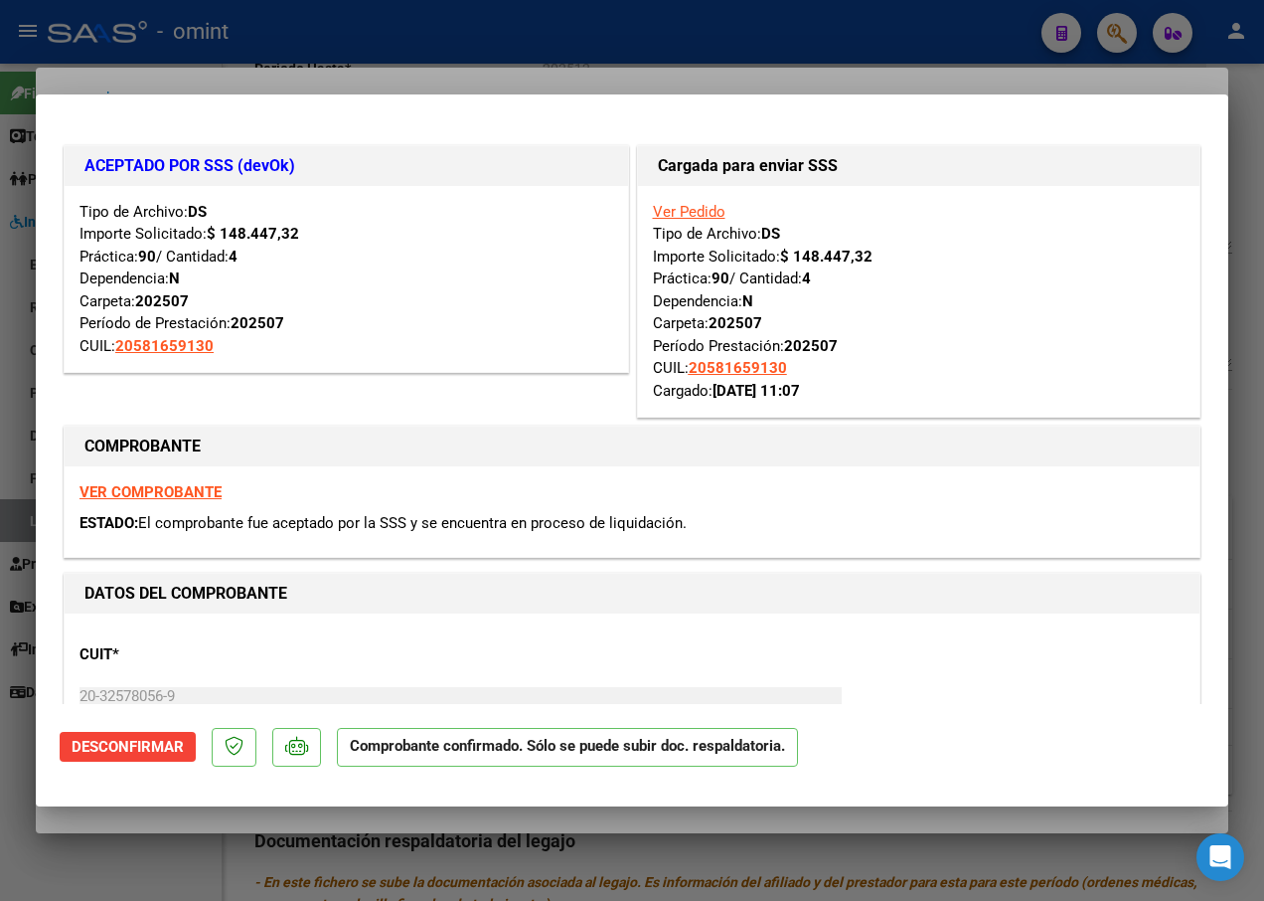
click at [360, 58] on div at bounding box center [632, 450] width 1264 height 901
type input "$ 0,00"
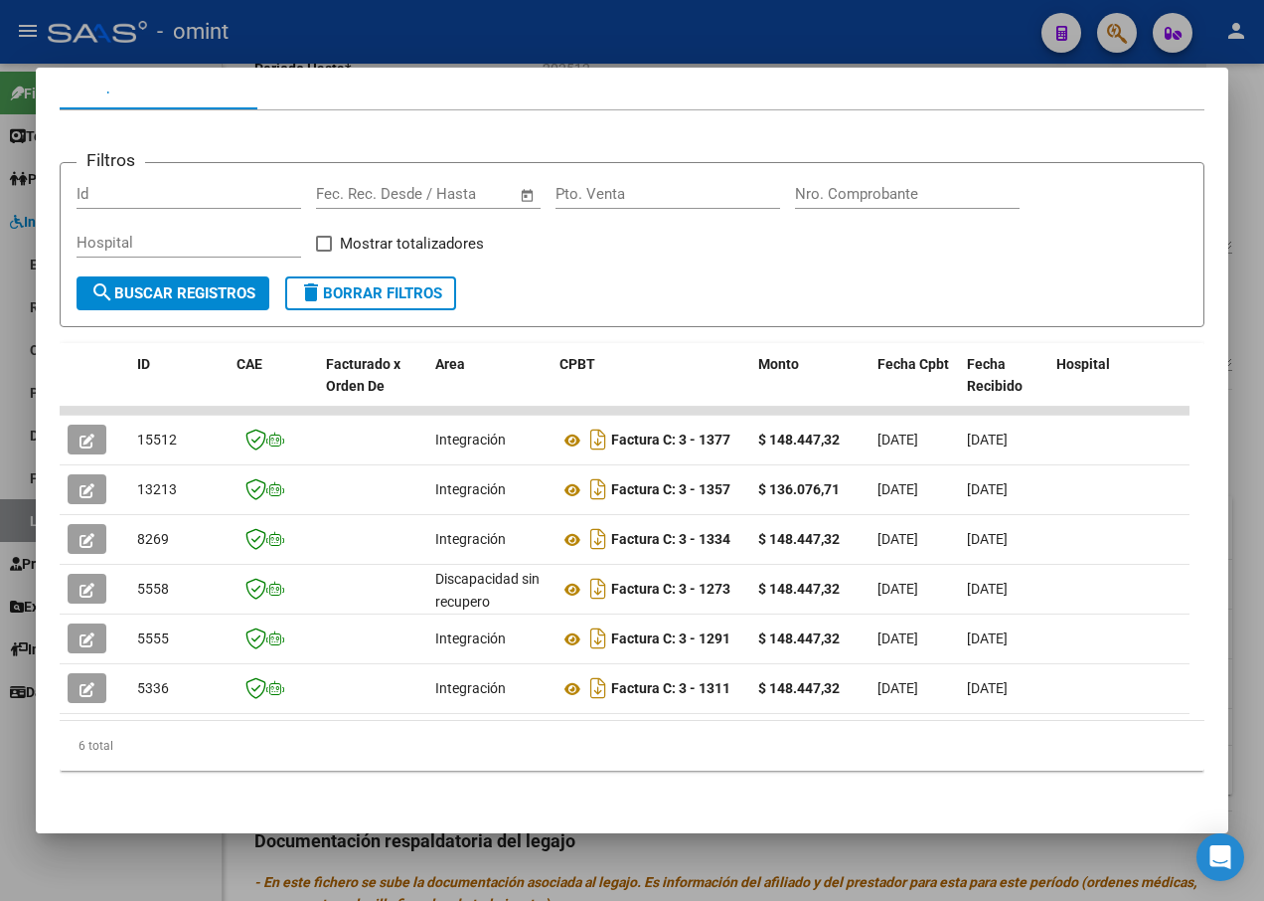
click at [476, 23] on div at bounding box center [632, 450] width 1264 height 901
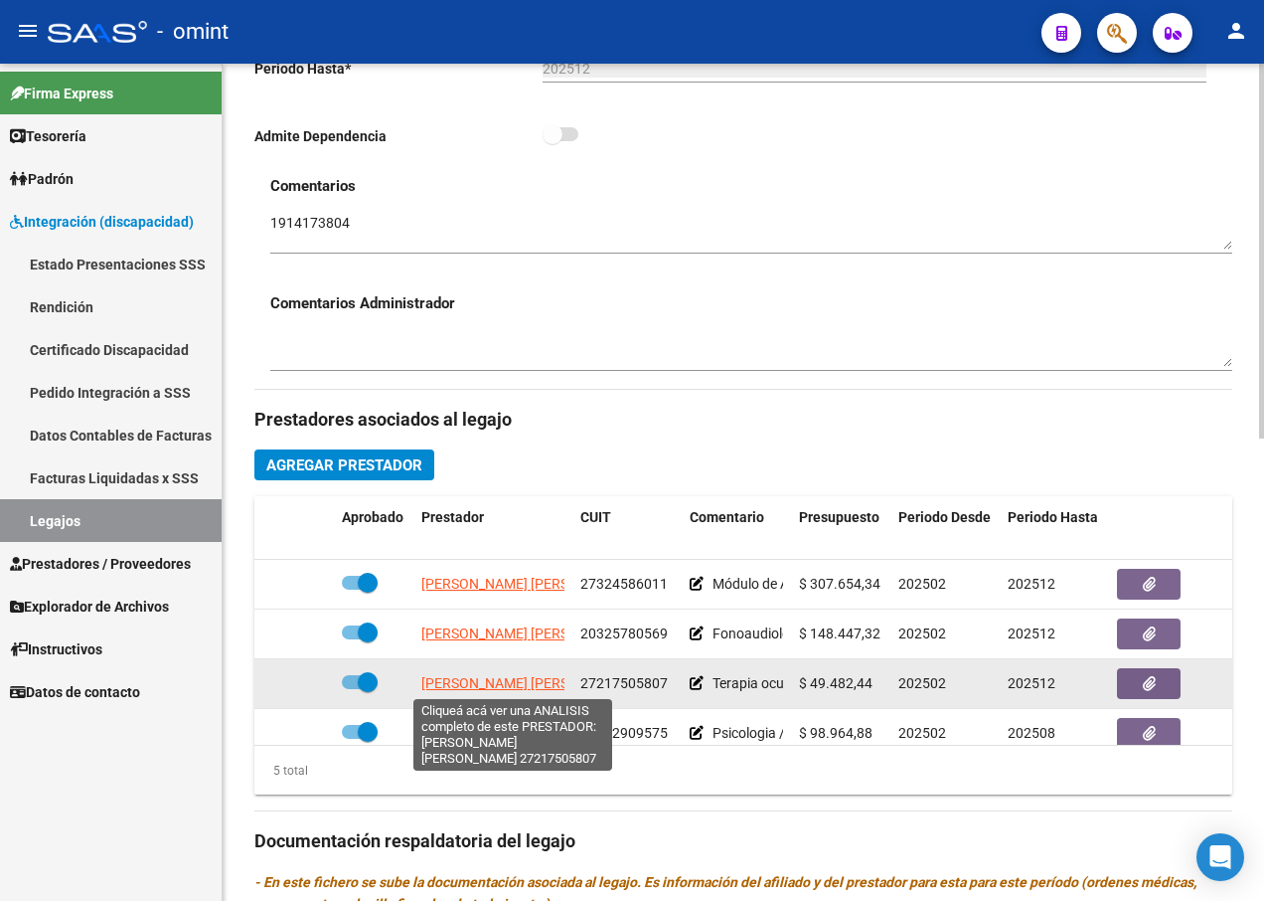
click at [466, 680] on span "[PERSON_NAME] [PERSON_NAME]" at bounding box center [529, 683] width 216 height 16
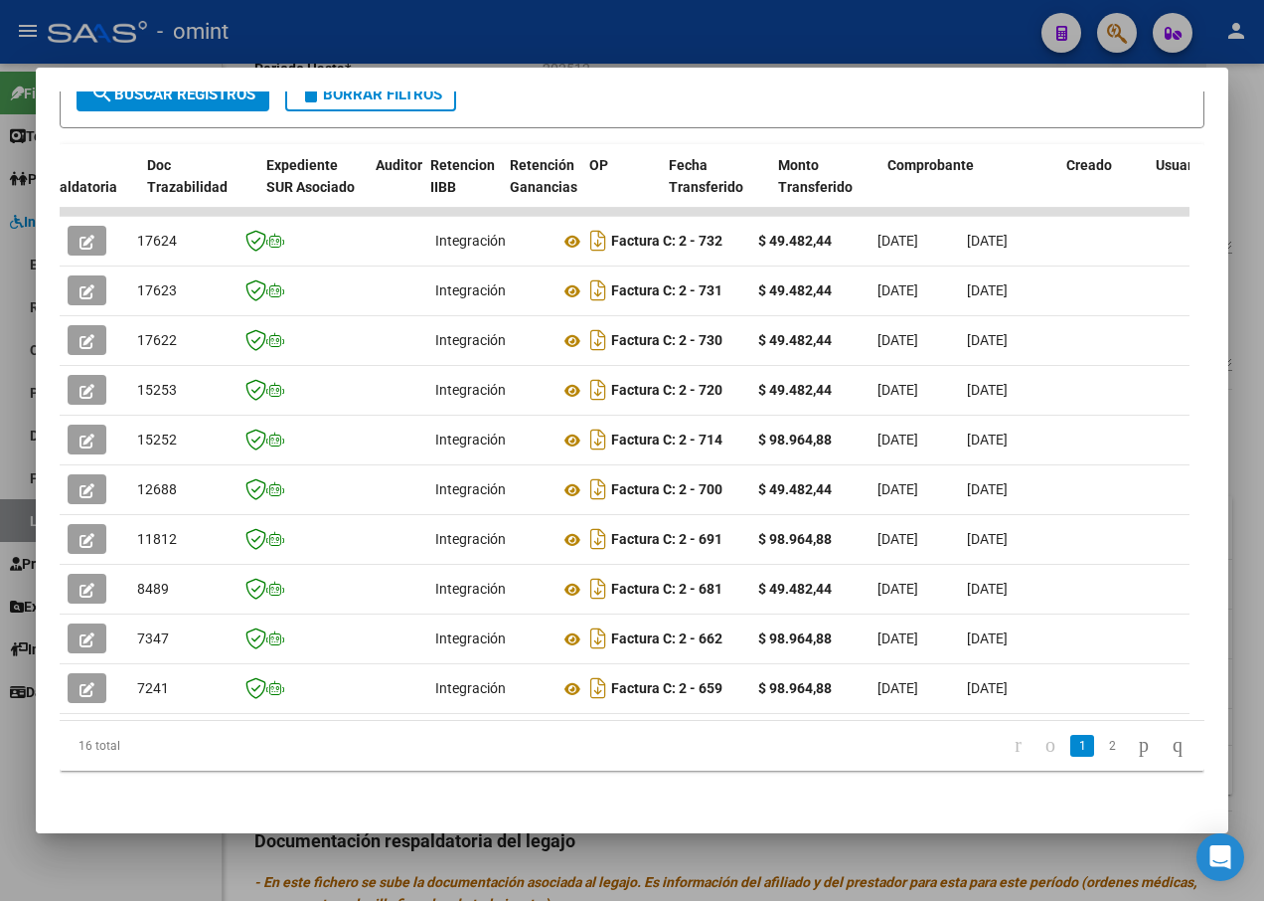
scroll to position [0, 1267]
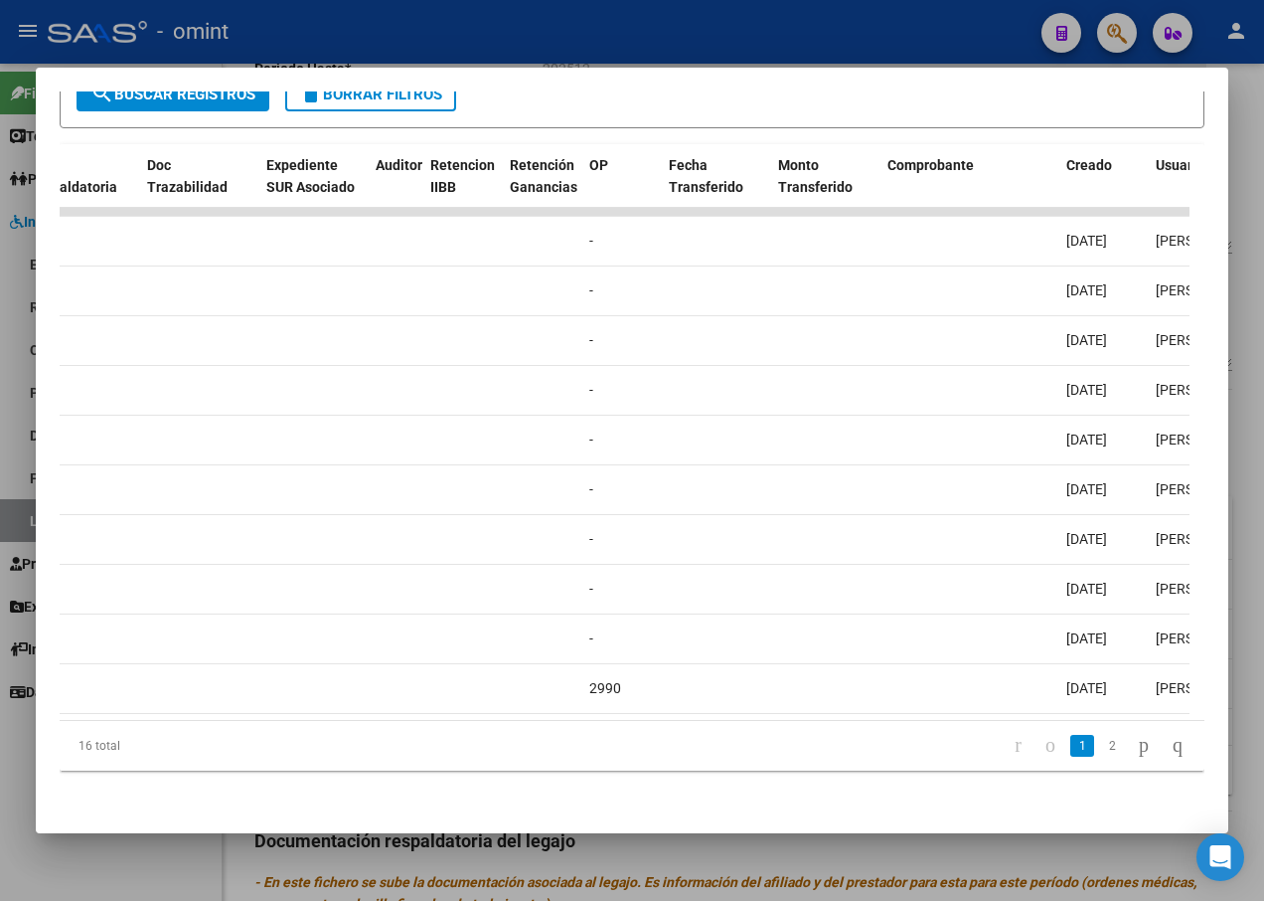
drag, startPoint x: 692, startPoint y: 728, endPoint x: 713, endPoint y: 729, distance: 20.9
click at [713, 729] on div "16 total 1 2" at bounding box center [632, 746] width 1145 height 50
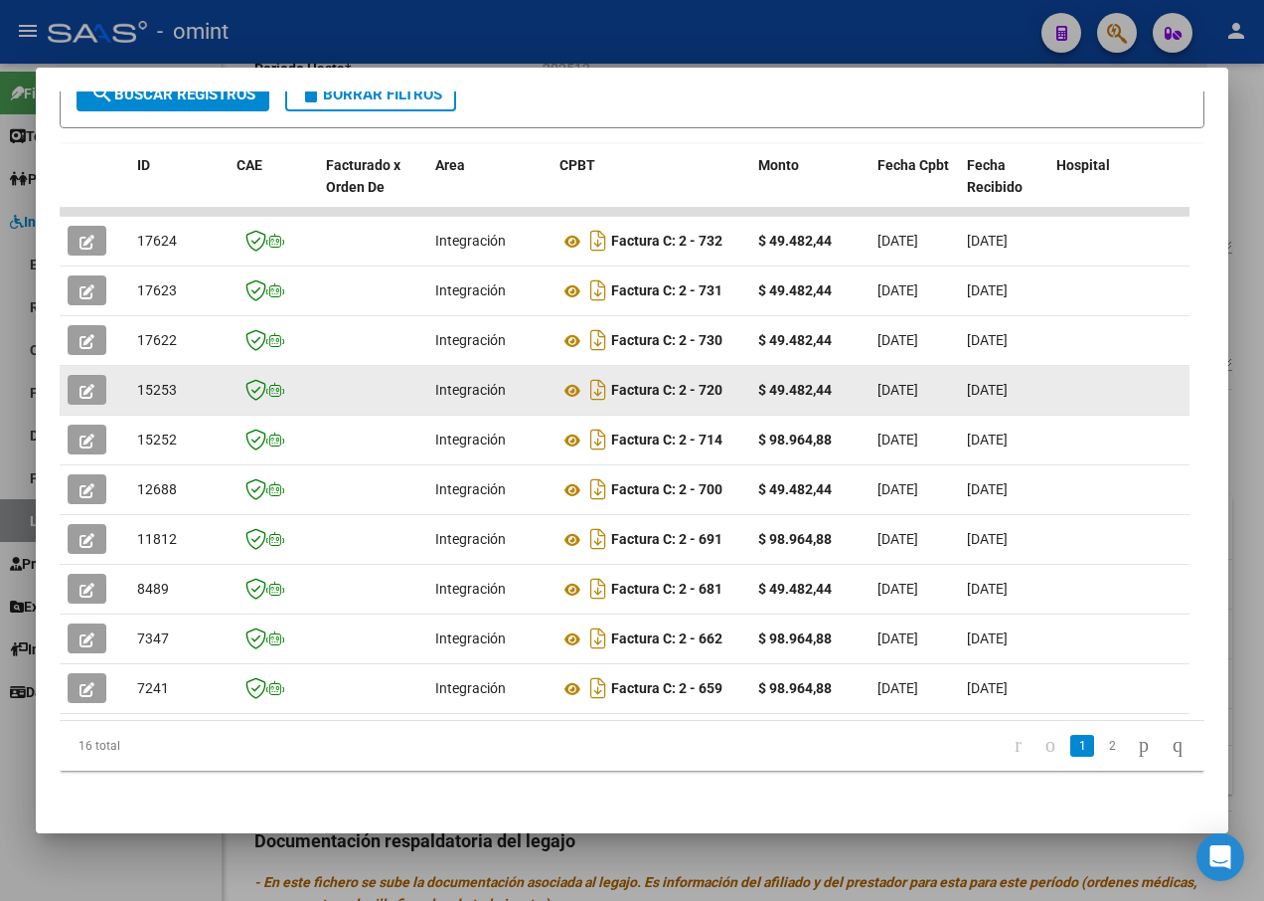
scroll to position [1, 0]
drag, startPoint x: 637, startPoint y: 370, endPoint x: 93, endPoint y: 377, distance: 543.7
click at [88, 384] on icon "button" at bounding box center [87, 391] width 15 height 15
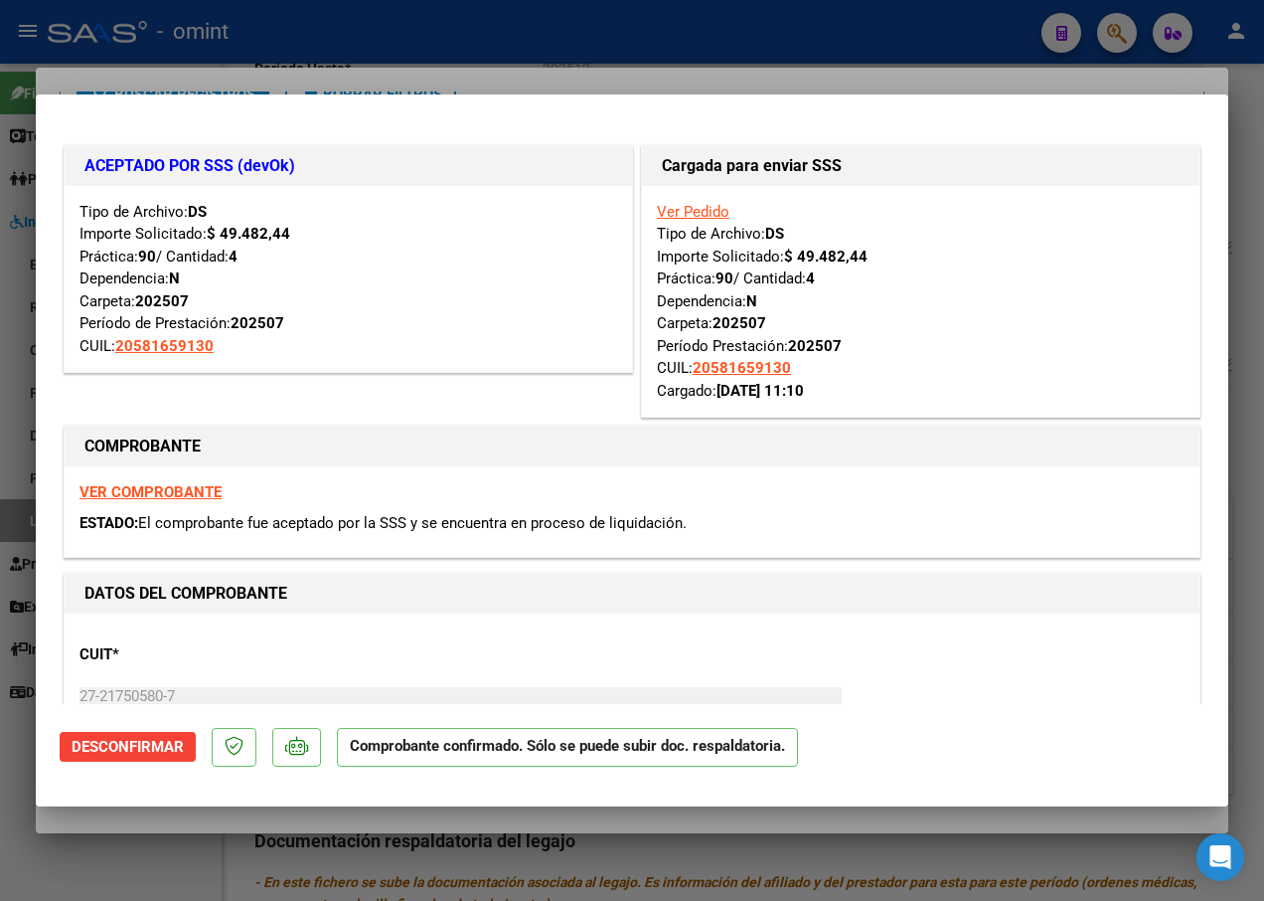
click at [302, 57] on div at bounding box center [632, 450] width 1264 height 901
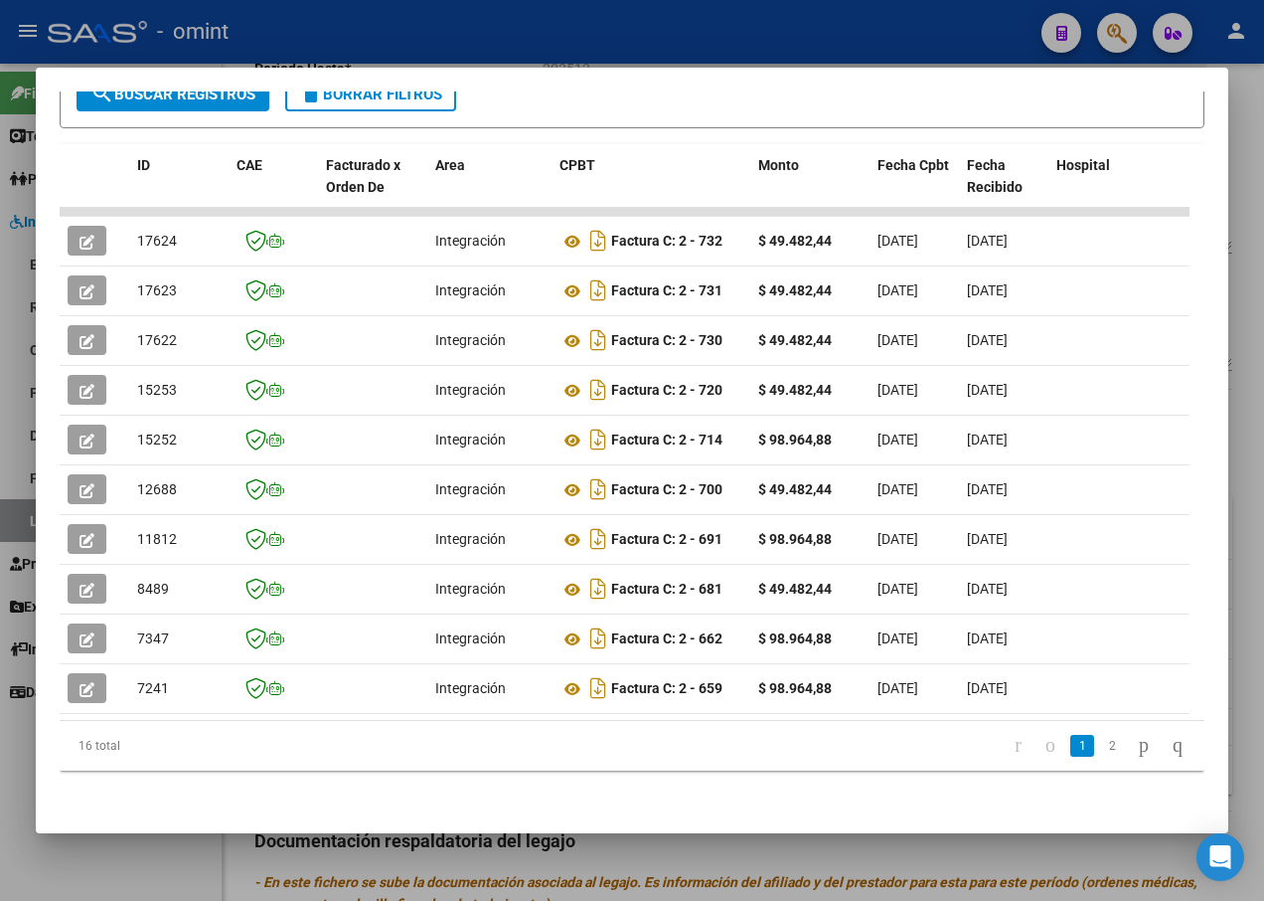
click at [542, 30] on div at bounding box center [632, 450] width 1264 height 901
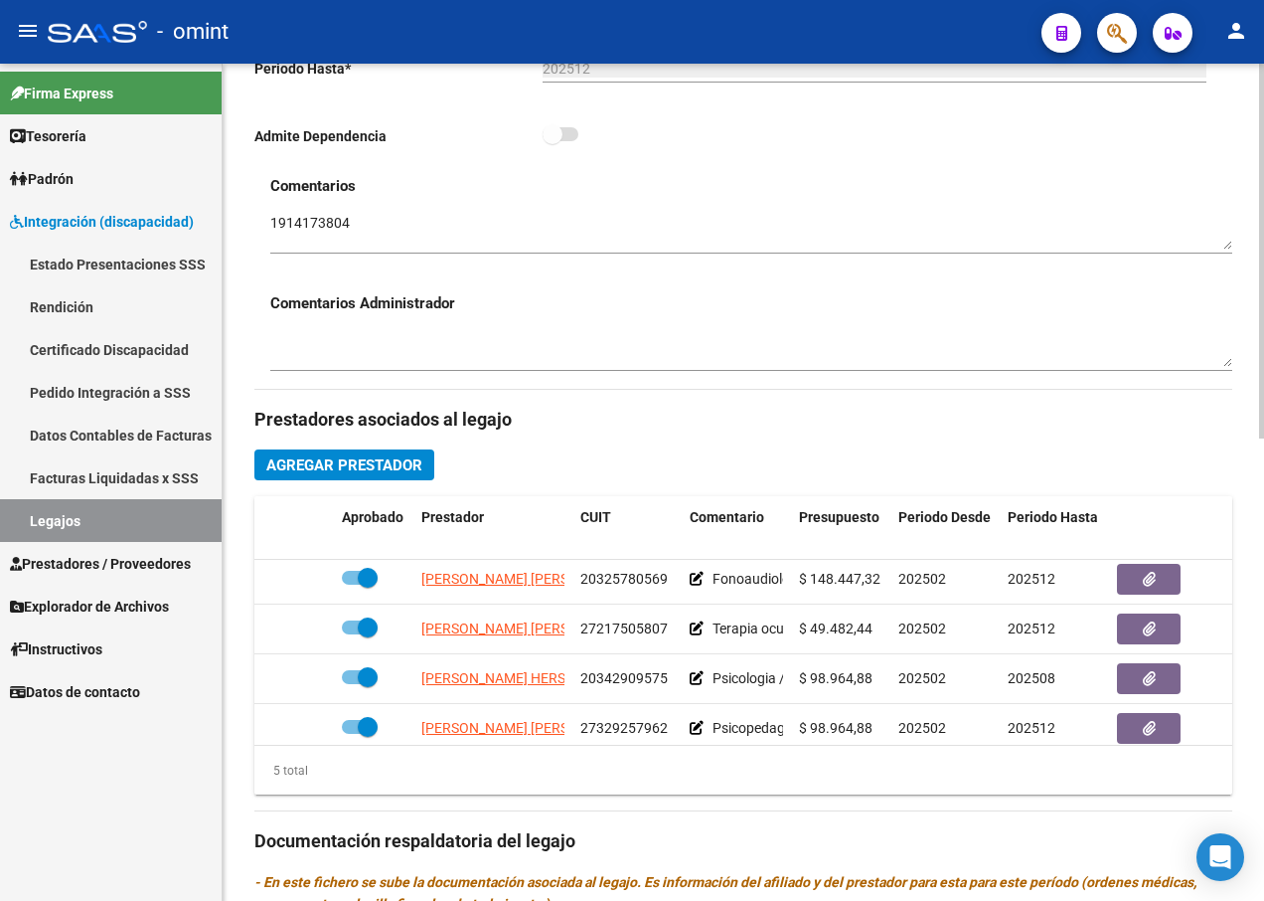
scroll to position [59, 0]
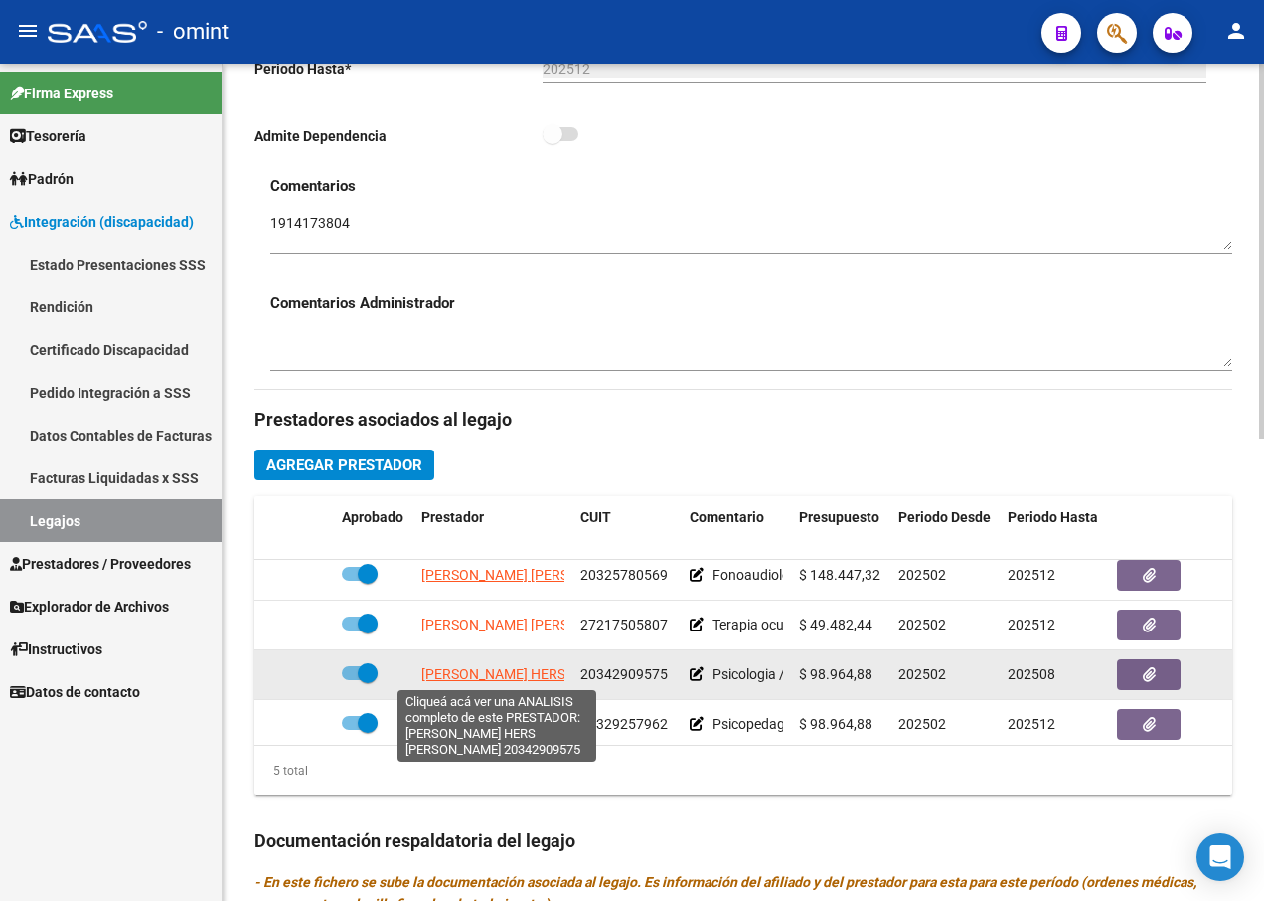
click at [448, 677] on span "[PERSON_NAME] HERS [PERSON_NAME]" at bounding box center [547, 674] width 253 height 16
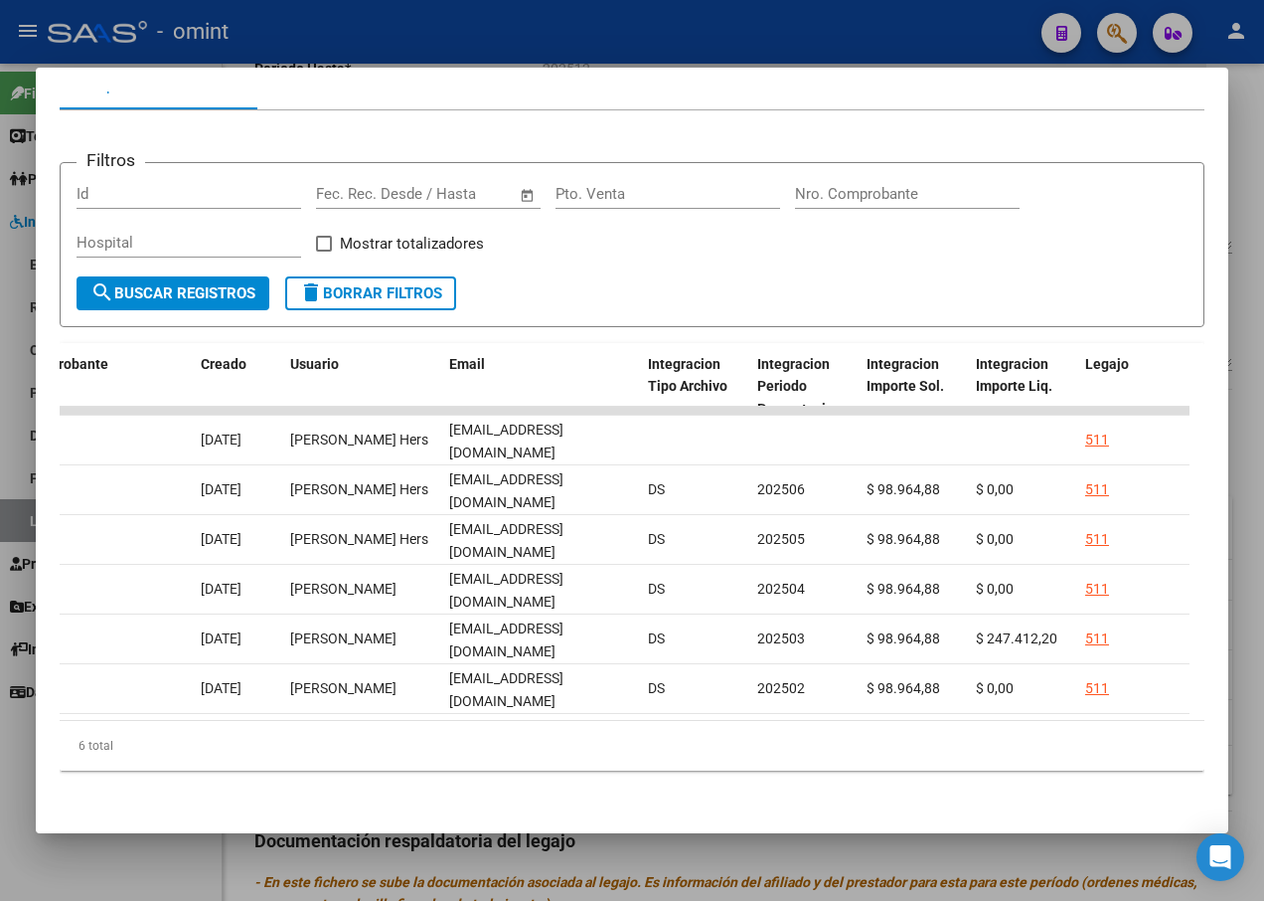
scroll to position [0, 0]
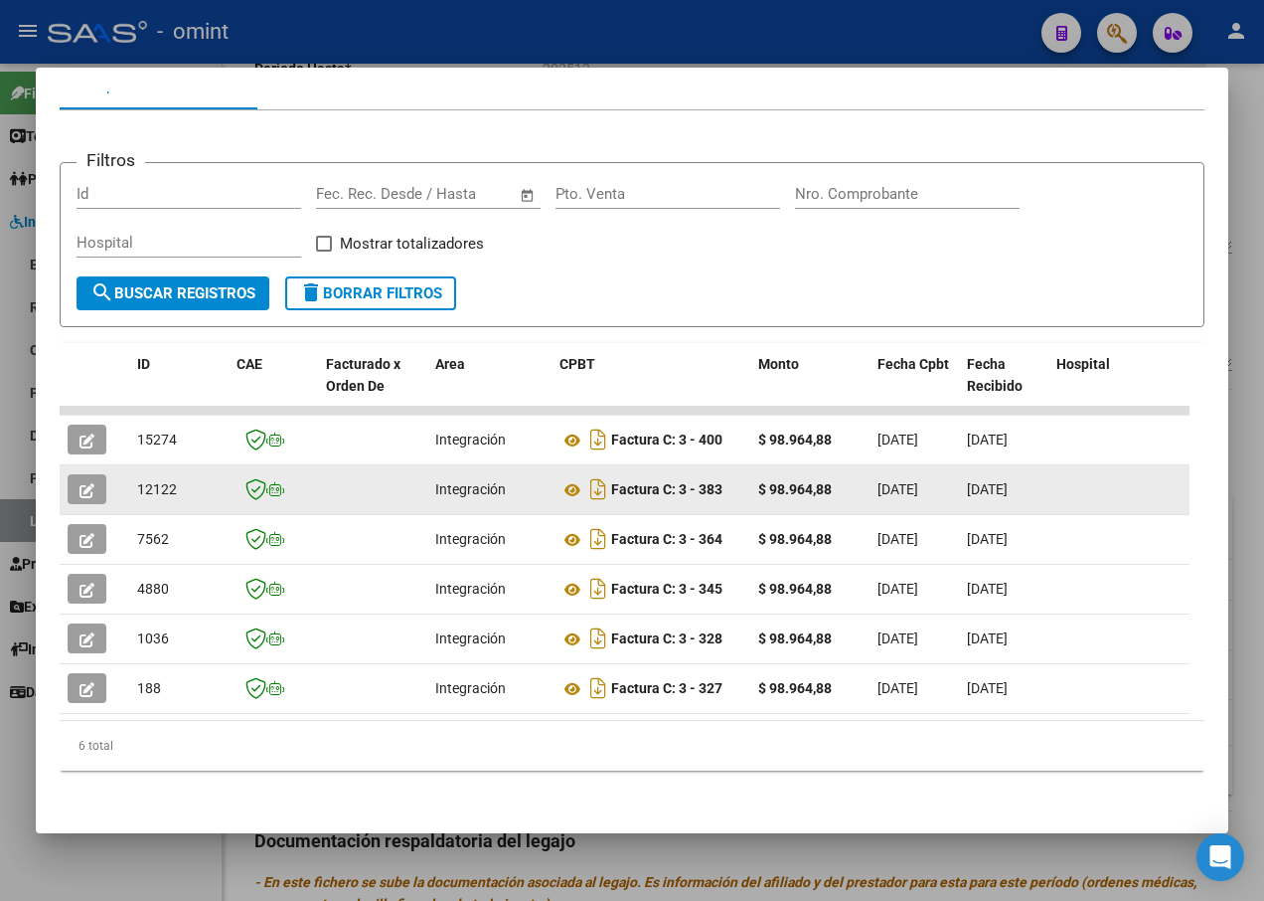
click at [82, 483] on icon "button" at bounding box center [87, 490] width 15 height 15
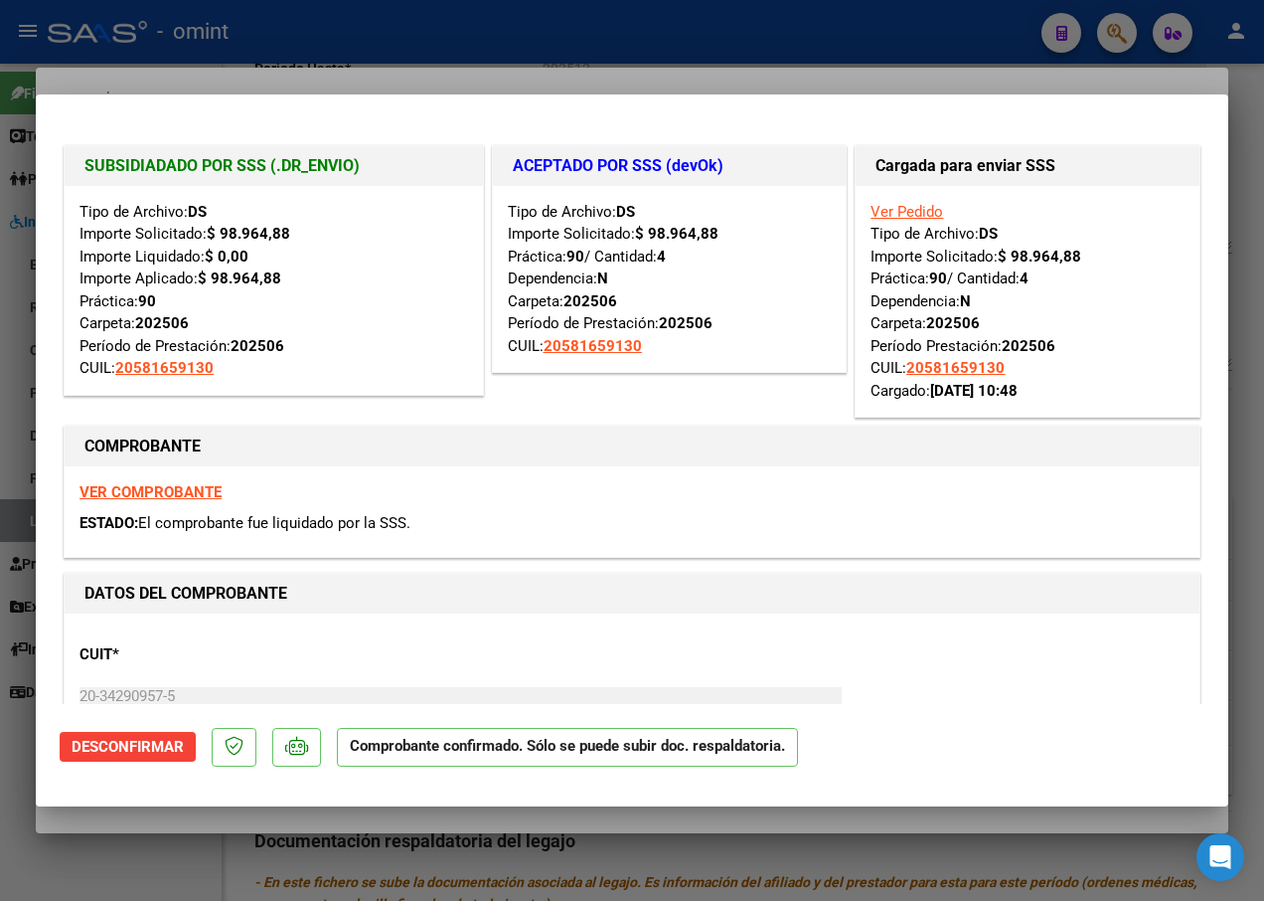
click at [373, 36] on div at bounding box center [632, 450] width 1264 height 901
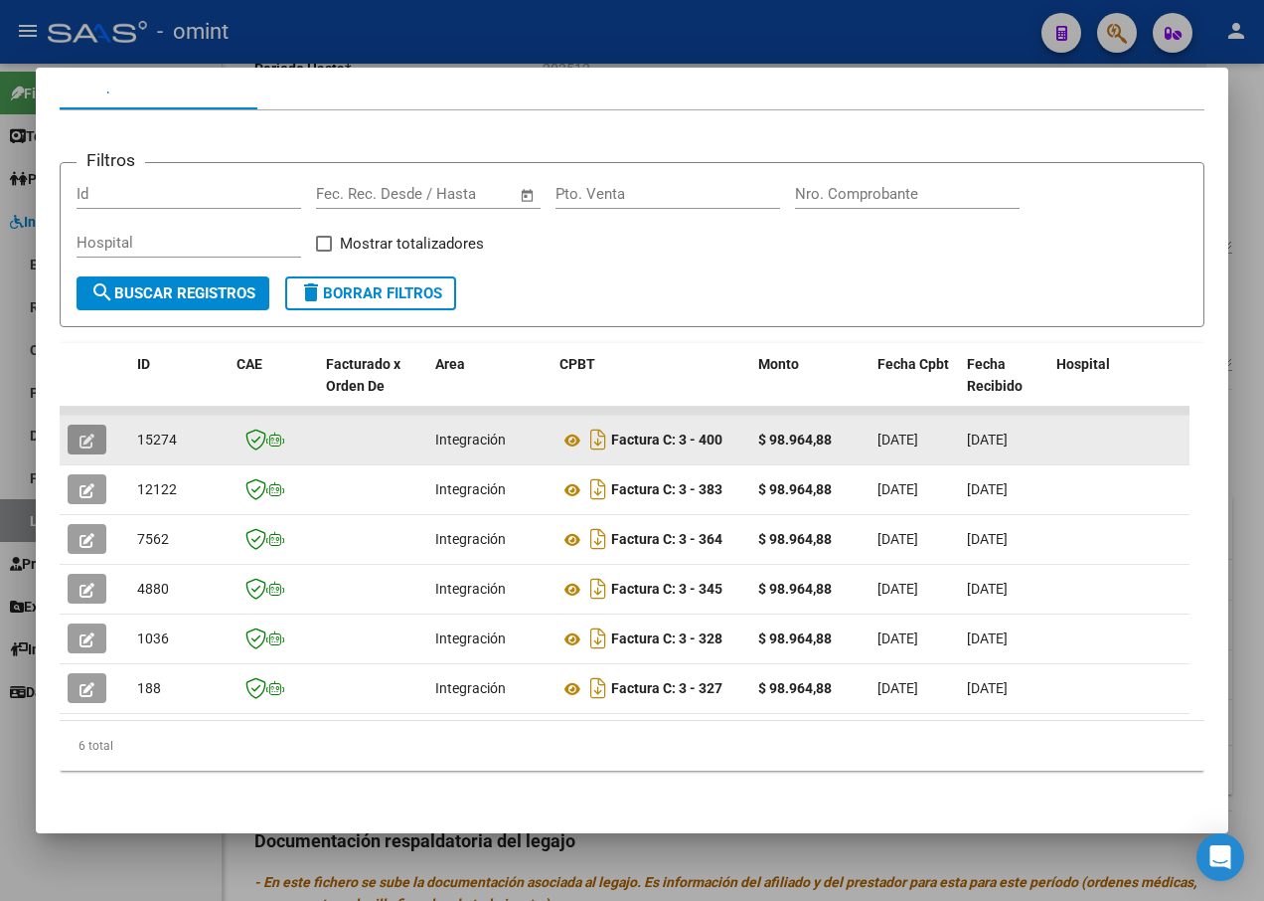
click at [85, 433] on icon "button" at bounding box center [87, 440] width 15 height 15
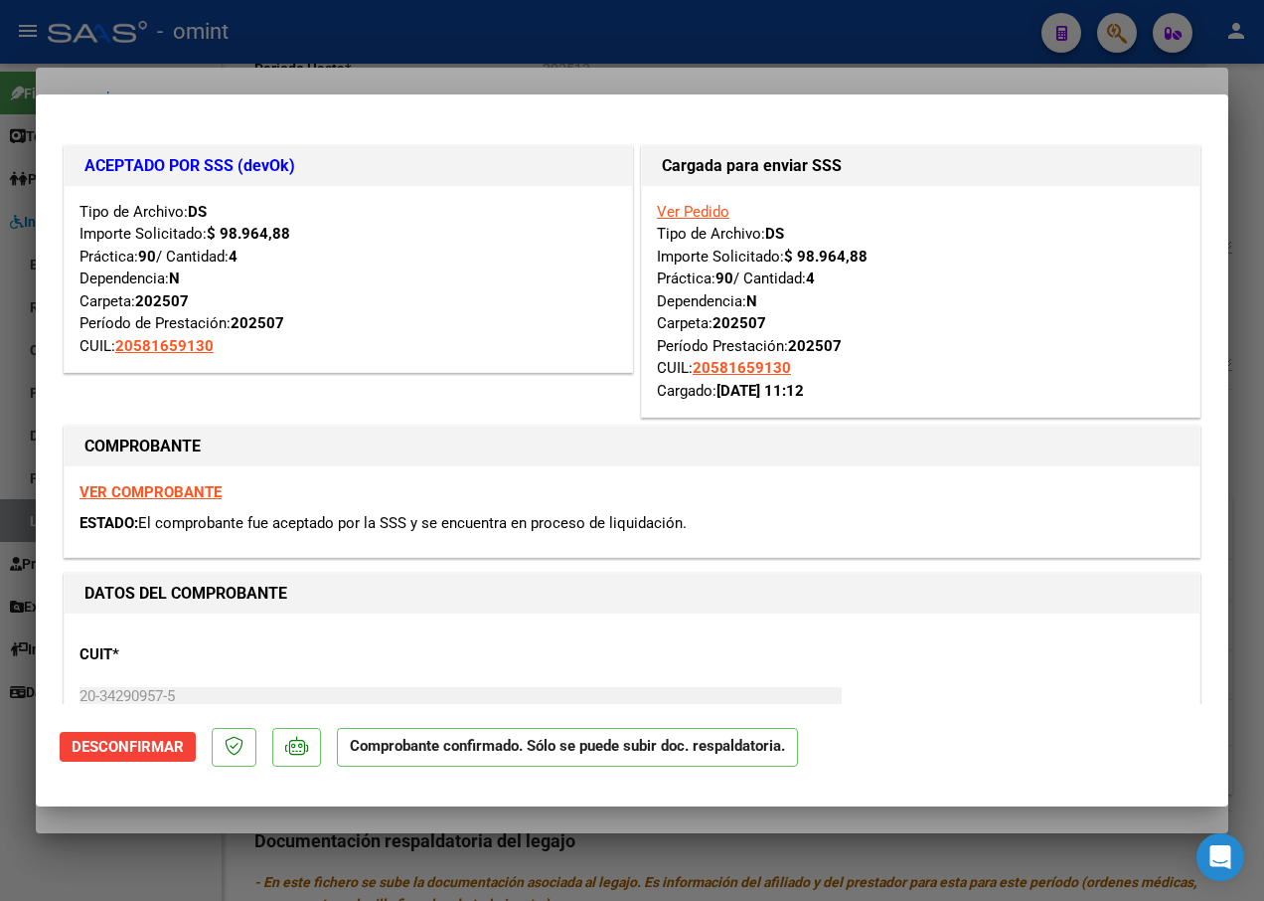
click at [383, 49] on div at bounding box center [632, 450] width 1264 height 901
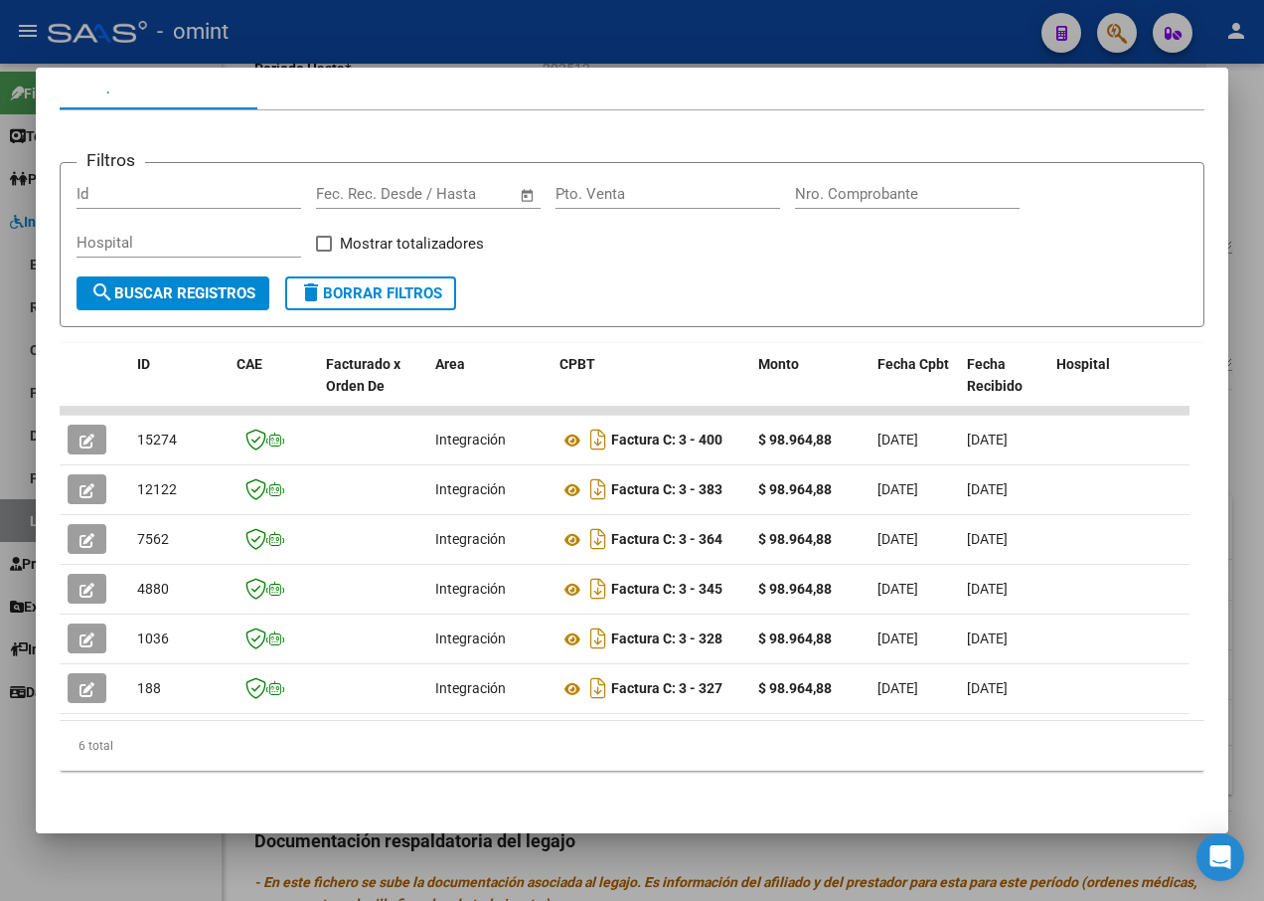
click at [367, 39] on div at bounding box center [632, 450] width 1264 height 901
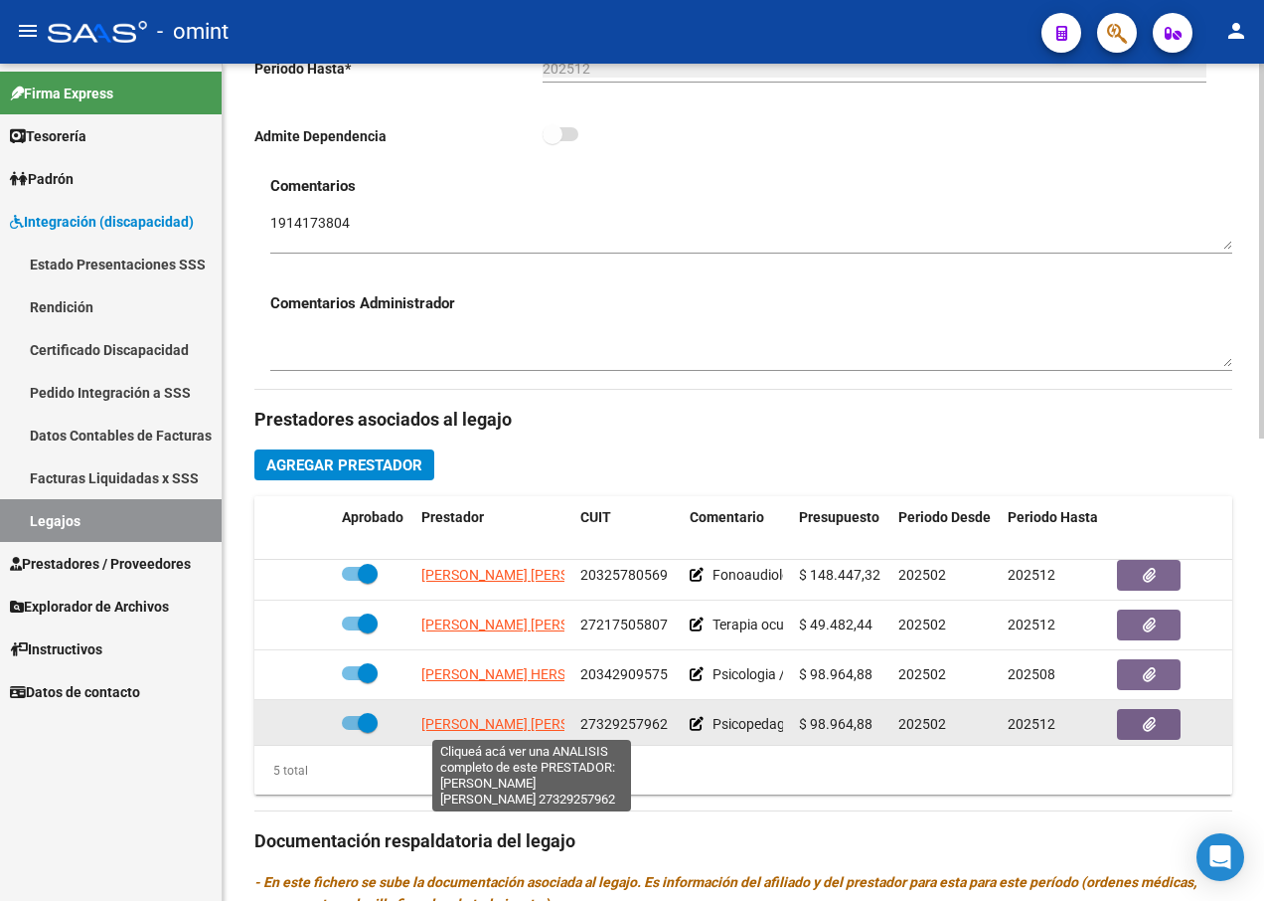
click at [512, 725] on span "[PERSON_NAME] [PERSON_NAME]" at bounding box center [529, 724] width 216 height 16
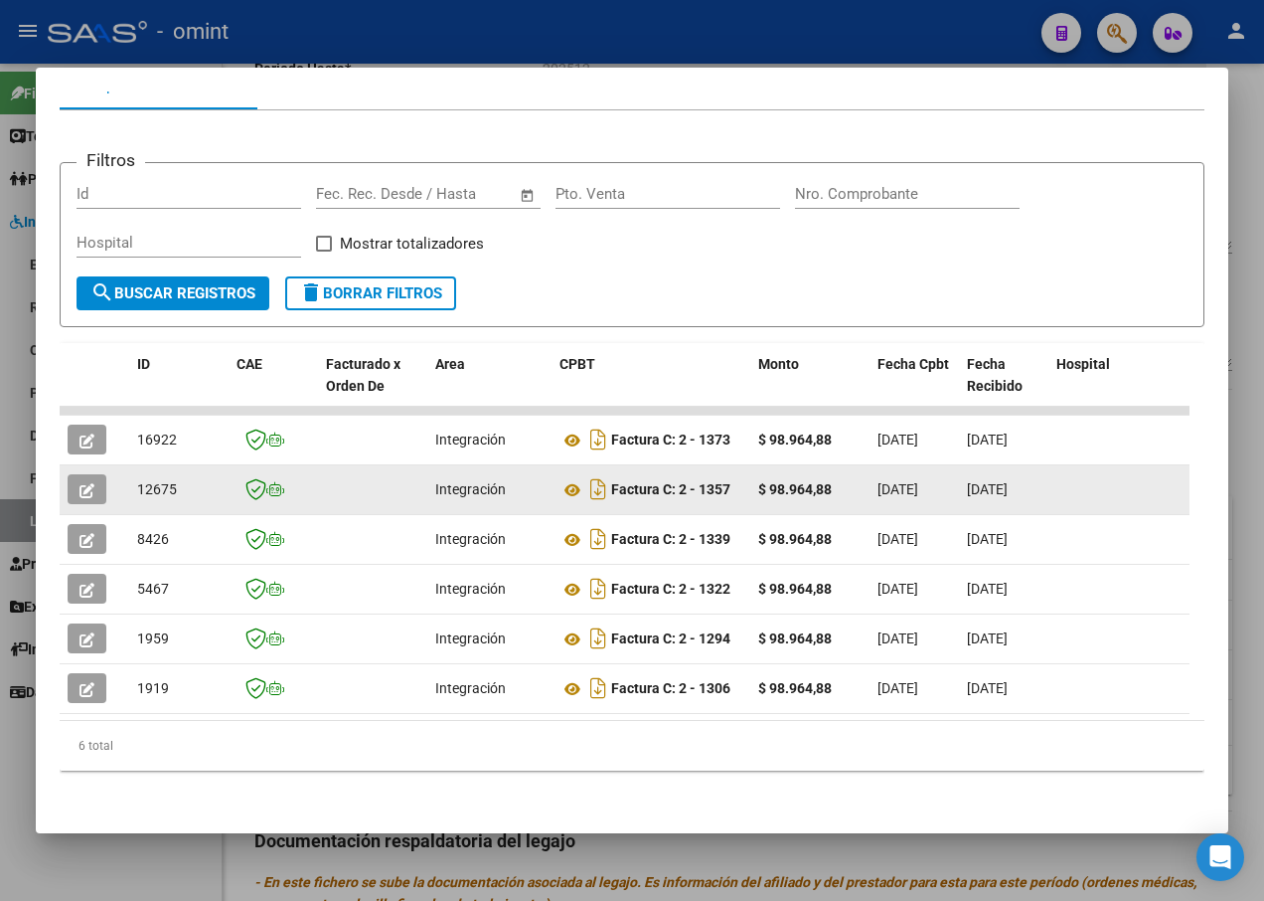
click at [84, 483] on icon "button" at bounding box center [87, 490] width 15 height 15
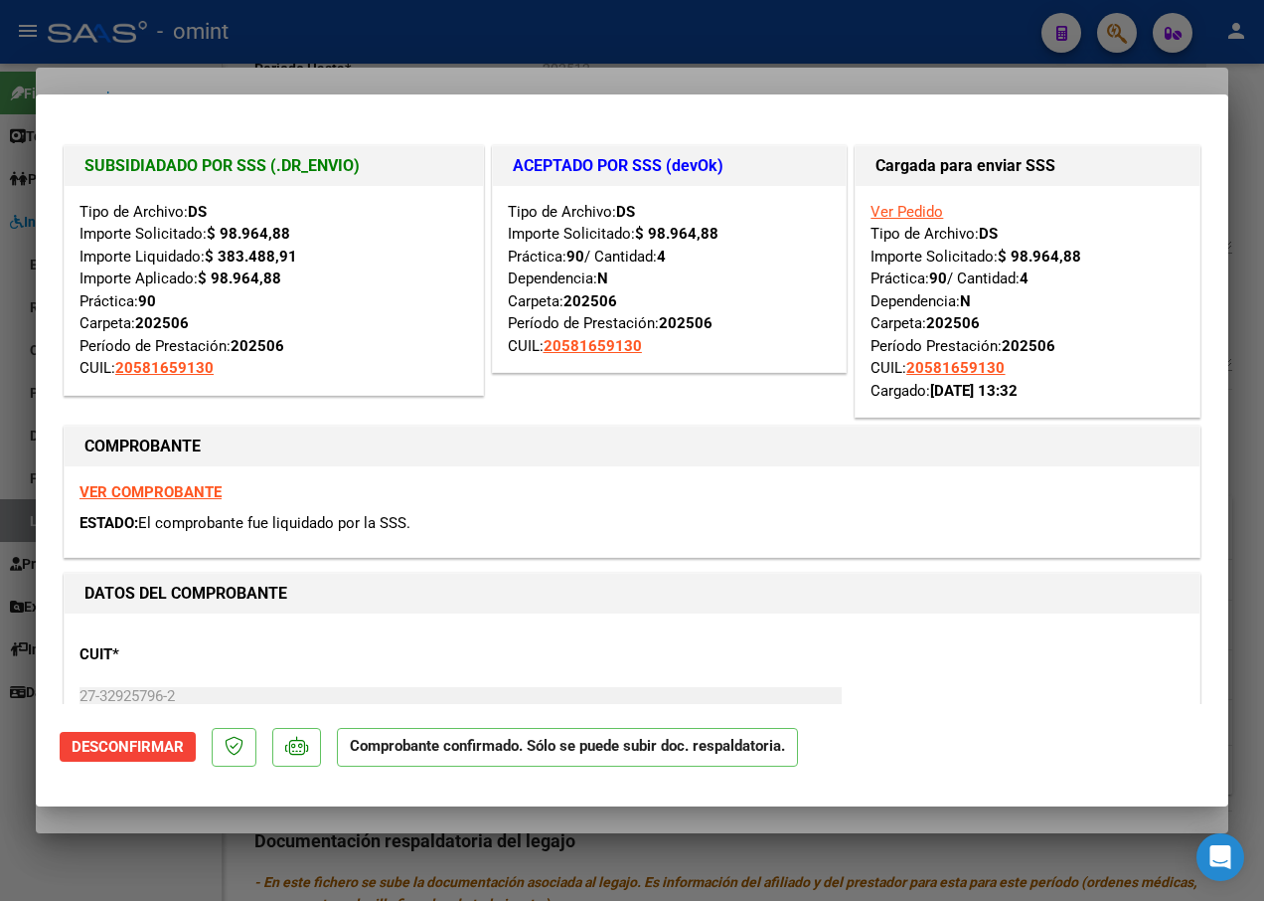
click at [392, 52] on div at bounding box center [632, 450] width 1264 height 901
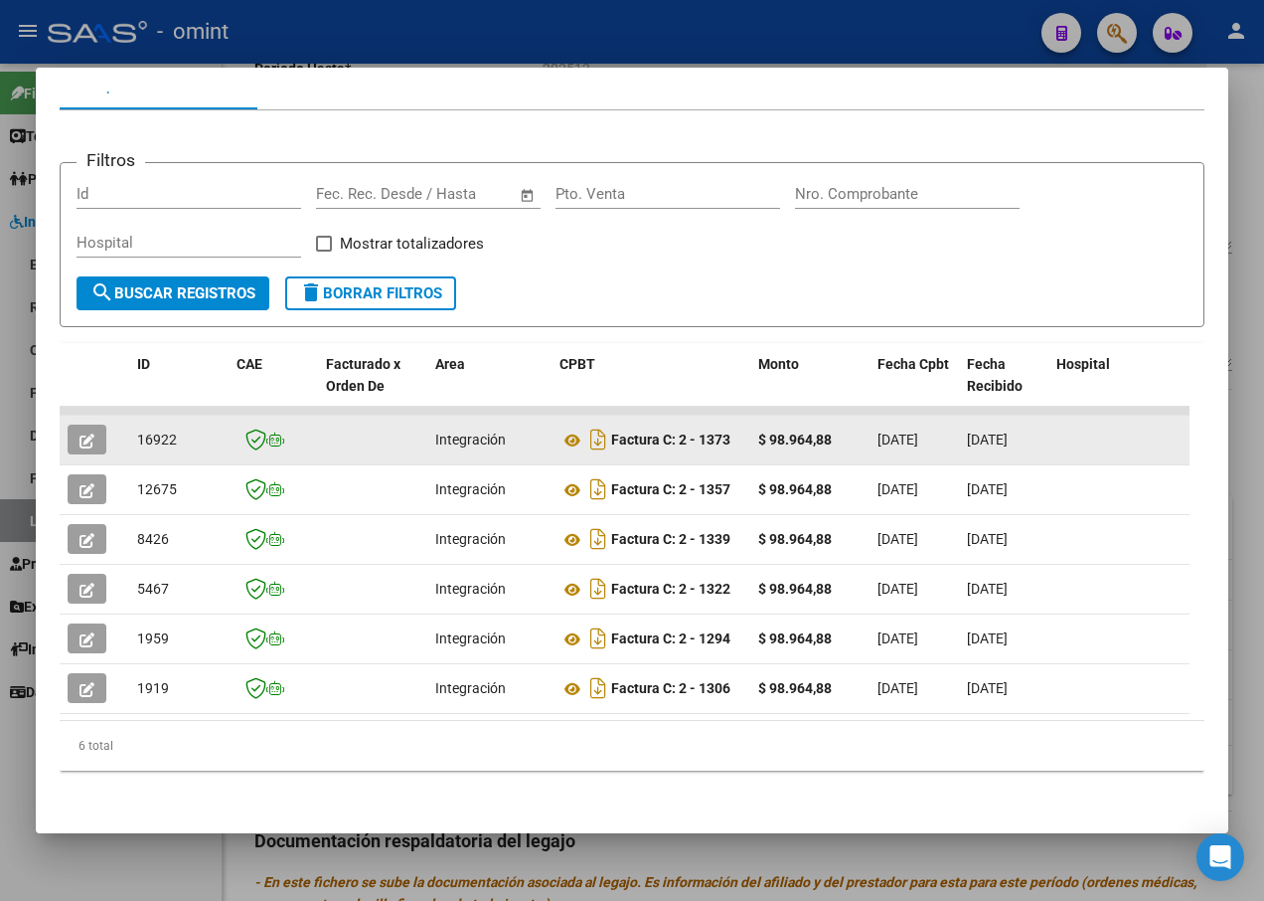
click at [86, 433] on icon "button" at bounding box center [87, 440] width 15 height 15
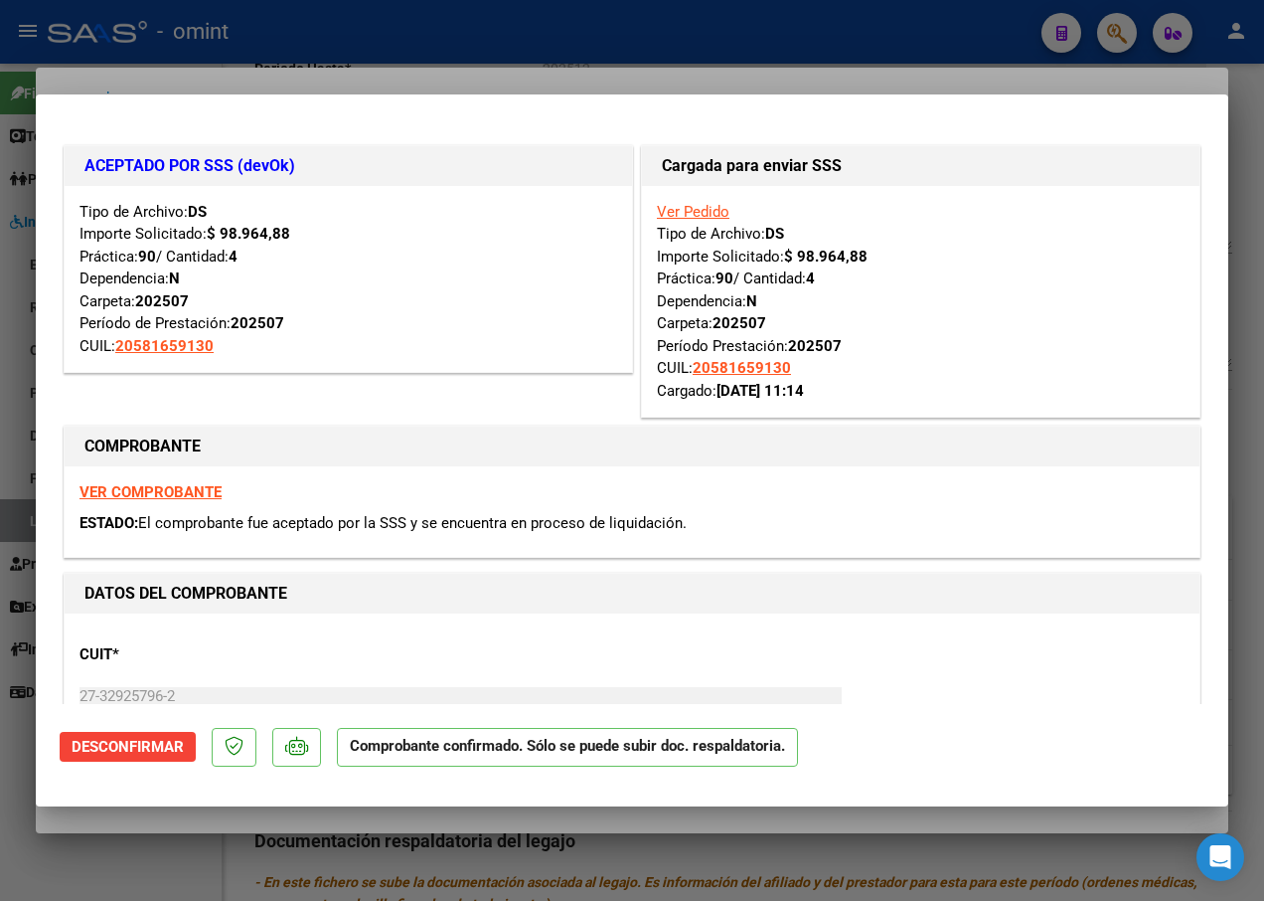
click at [356, 58] on div at bounding box center [632, 450] width 1264 height 901
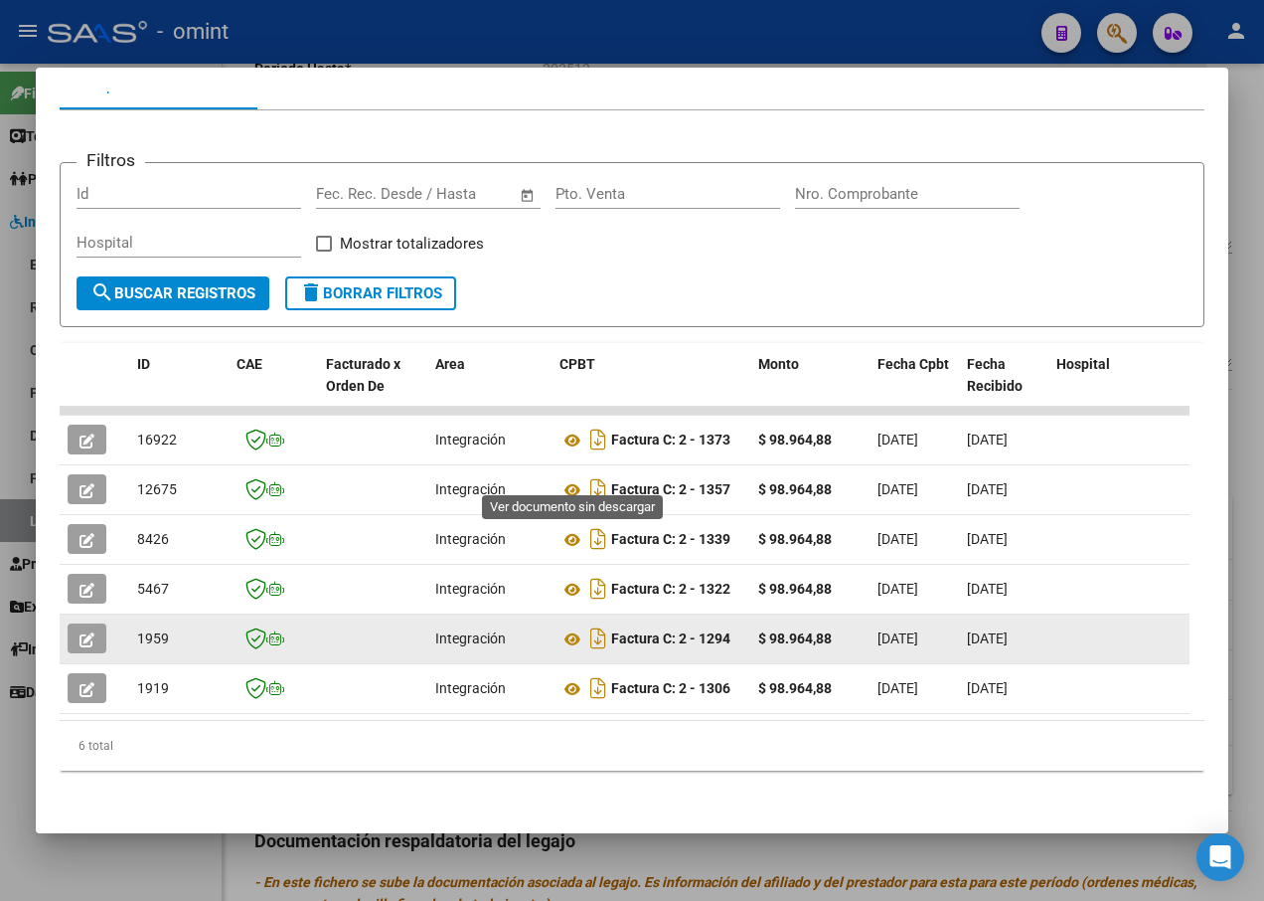
click at [529, 18] on div at bounding box center [632, 450] width 1264 height 901
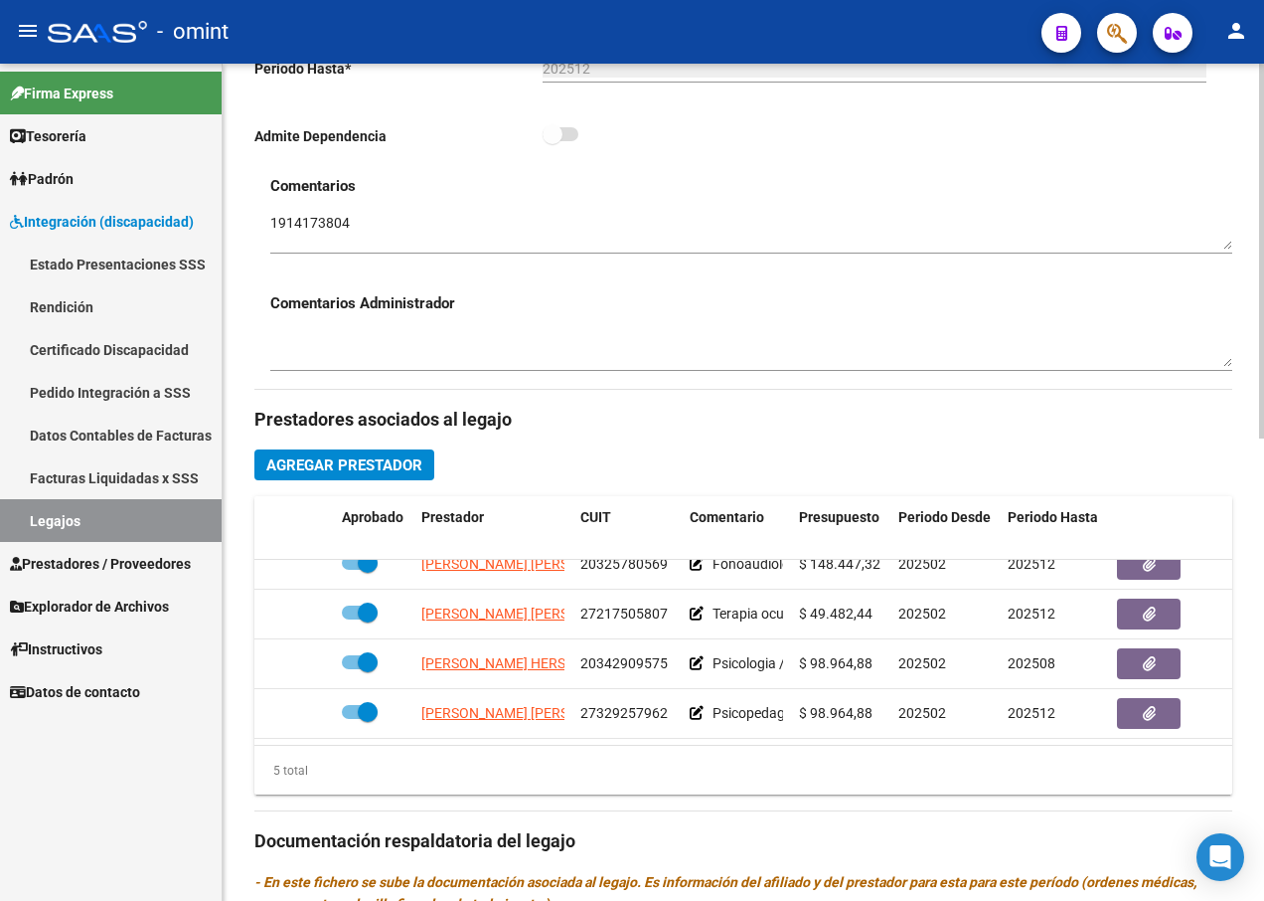
scroll to position [84, 0]
click at [161, 521] on link "Legajos" at bounding box center [111, 520] width 222 height 43
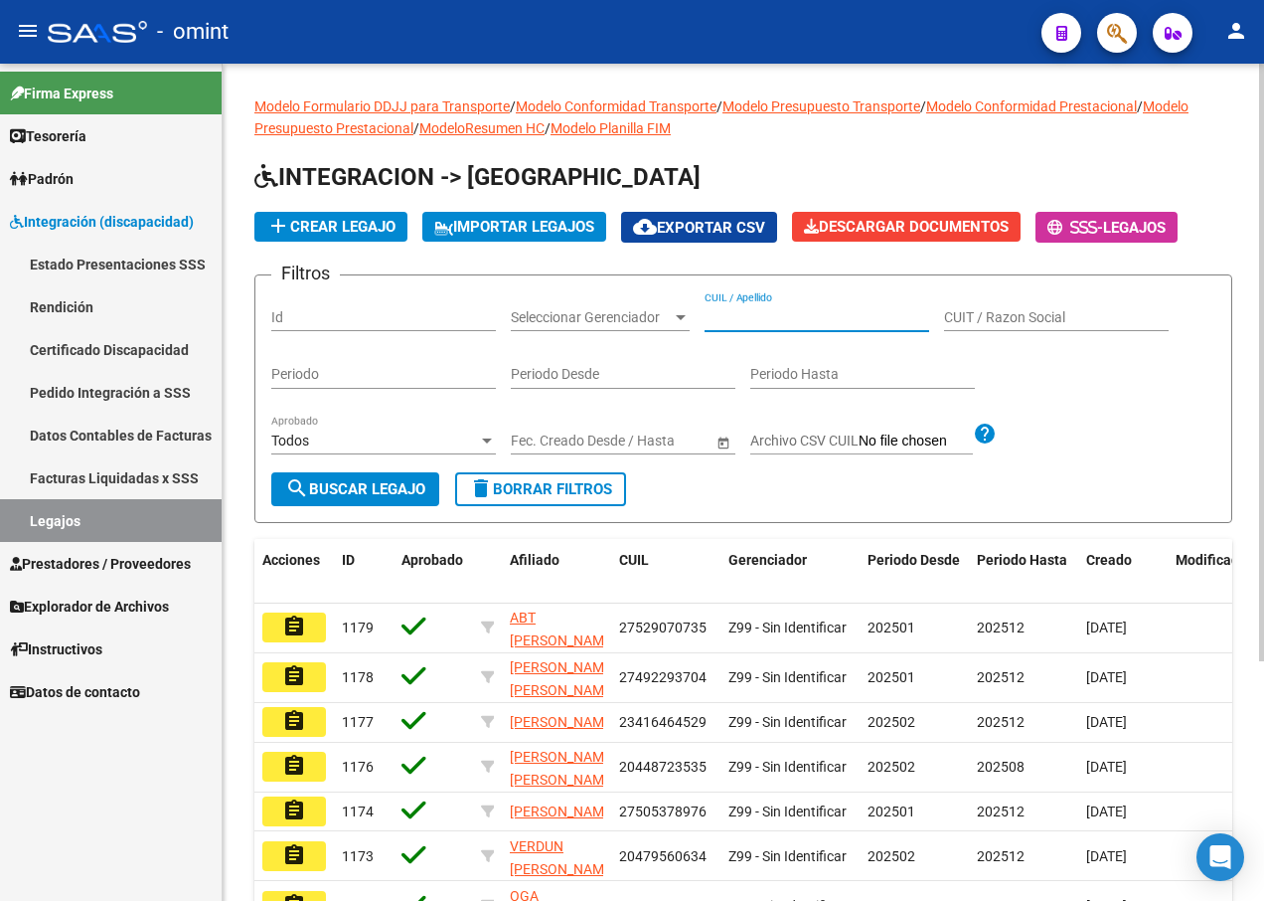
paste input "23583897259"
click at [413, 482] on span "search Buscar Legajo" at bounding box center [355, 489] width 140 height 18
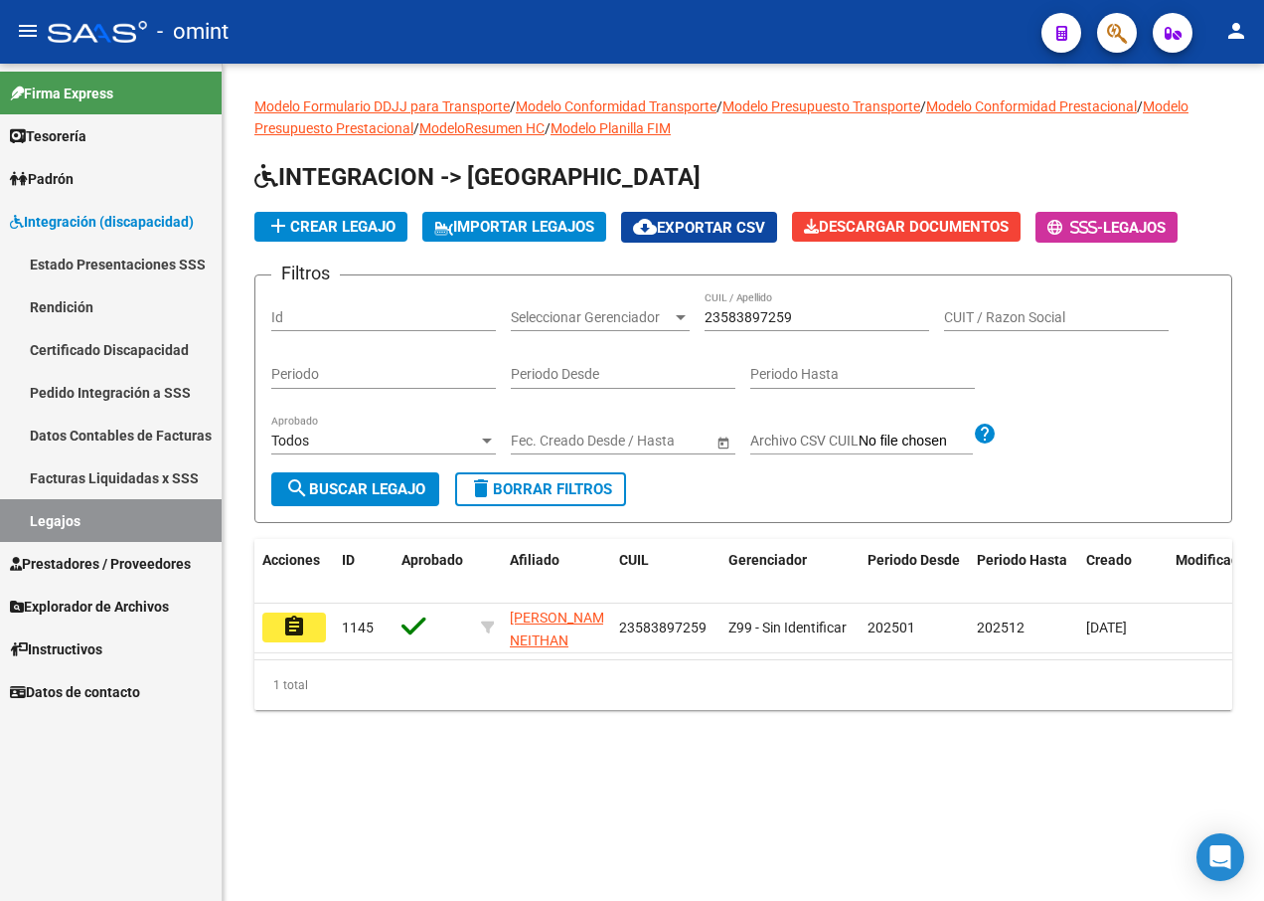
click at [306, 628] on button "assignment" at bounding box center [294, 627] width 64 height 30
